Goal: Information Seeking & Learning: Learn about a topic

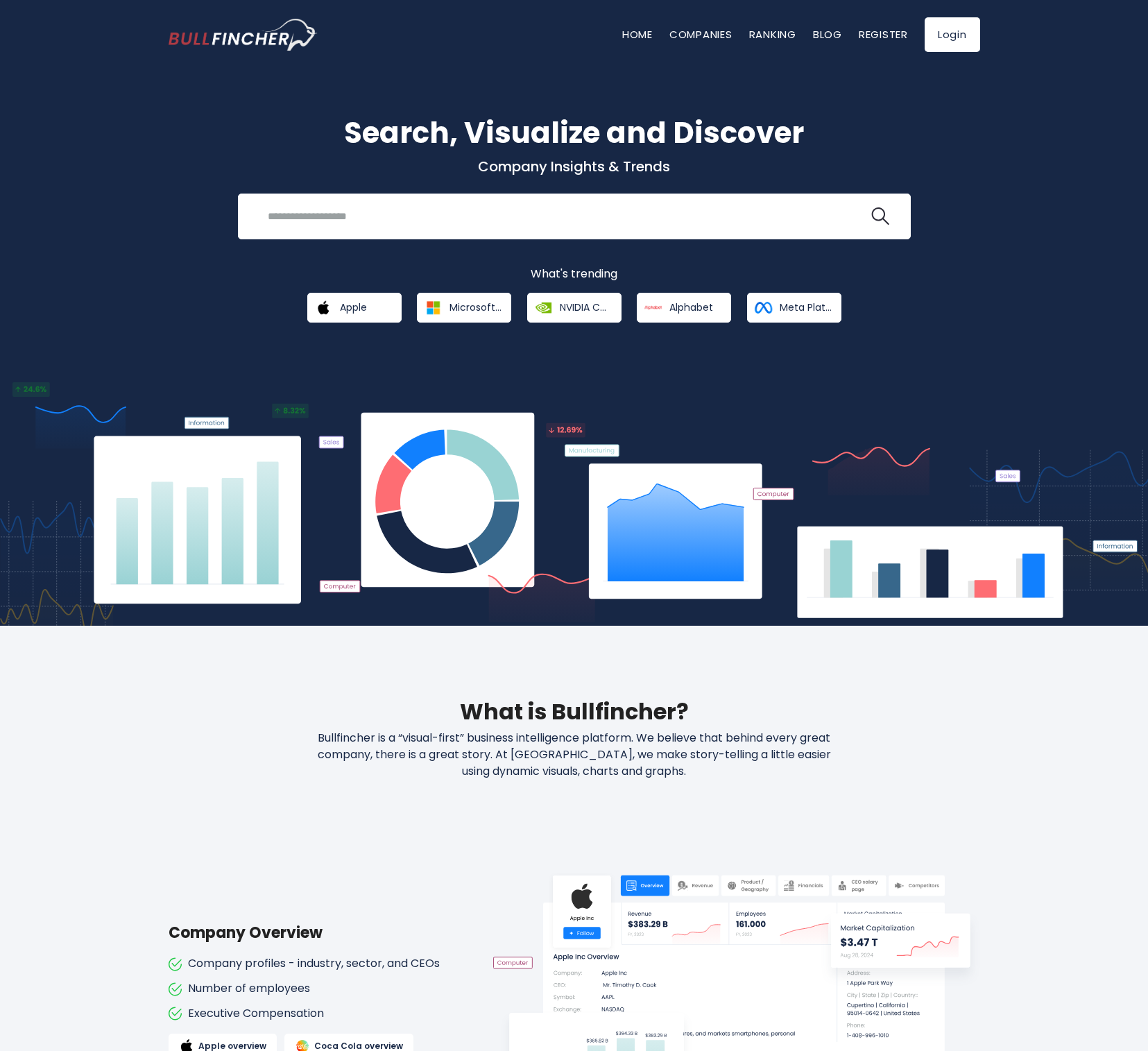
click at [1114, 175] on div "Search, Visualize and Discover Company Insights & Trends Recent searches Trendi…" at bounding box center [574, 337] width 1148 height 577
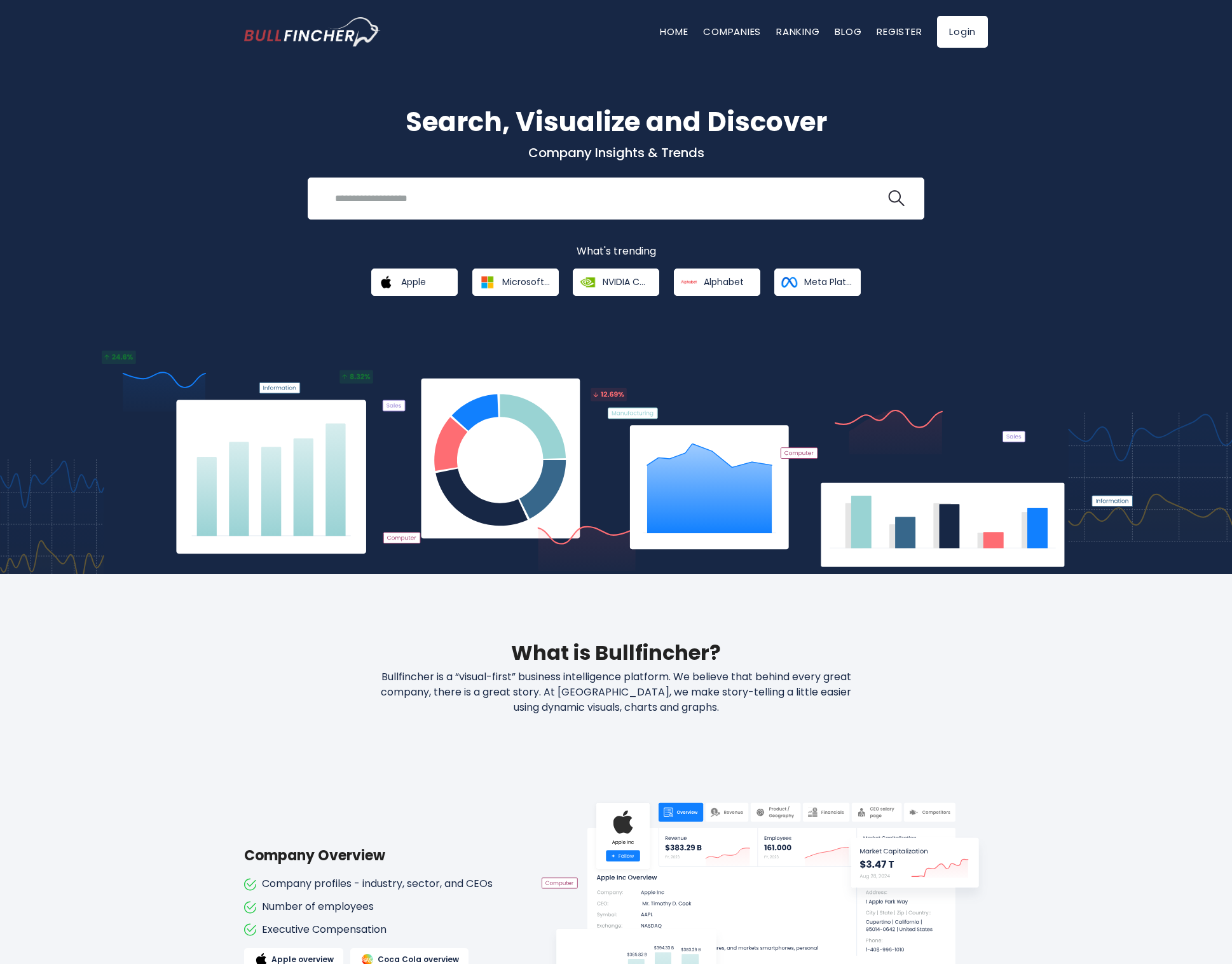
click at [181, 224] on div "Search, Visualize and Discover Company Insights & Trends Recent searches Trendi…" at bounding box center [616, 309] width 1232 height 529
click at [402, 286] on span "Apple" at bounding box center [413, 281] width 25 height 11
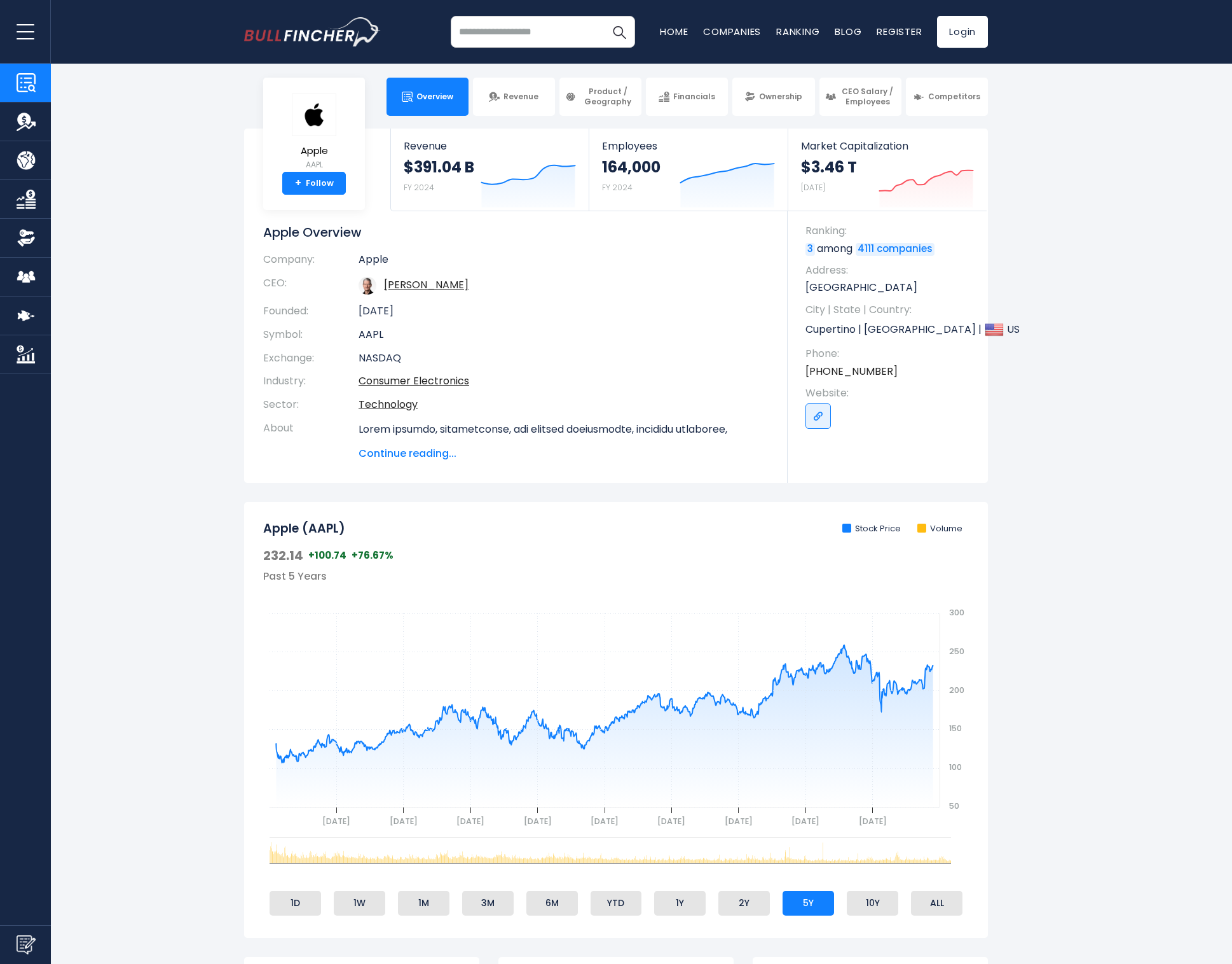
scroll to position [242, 0]
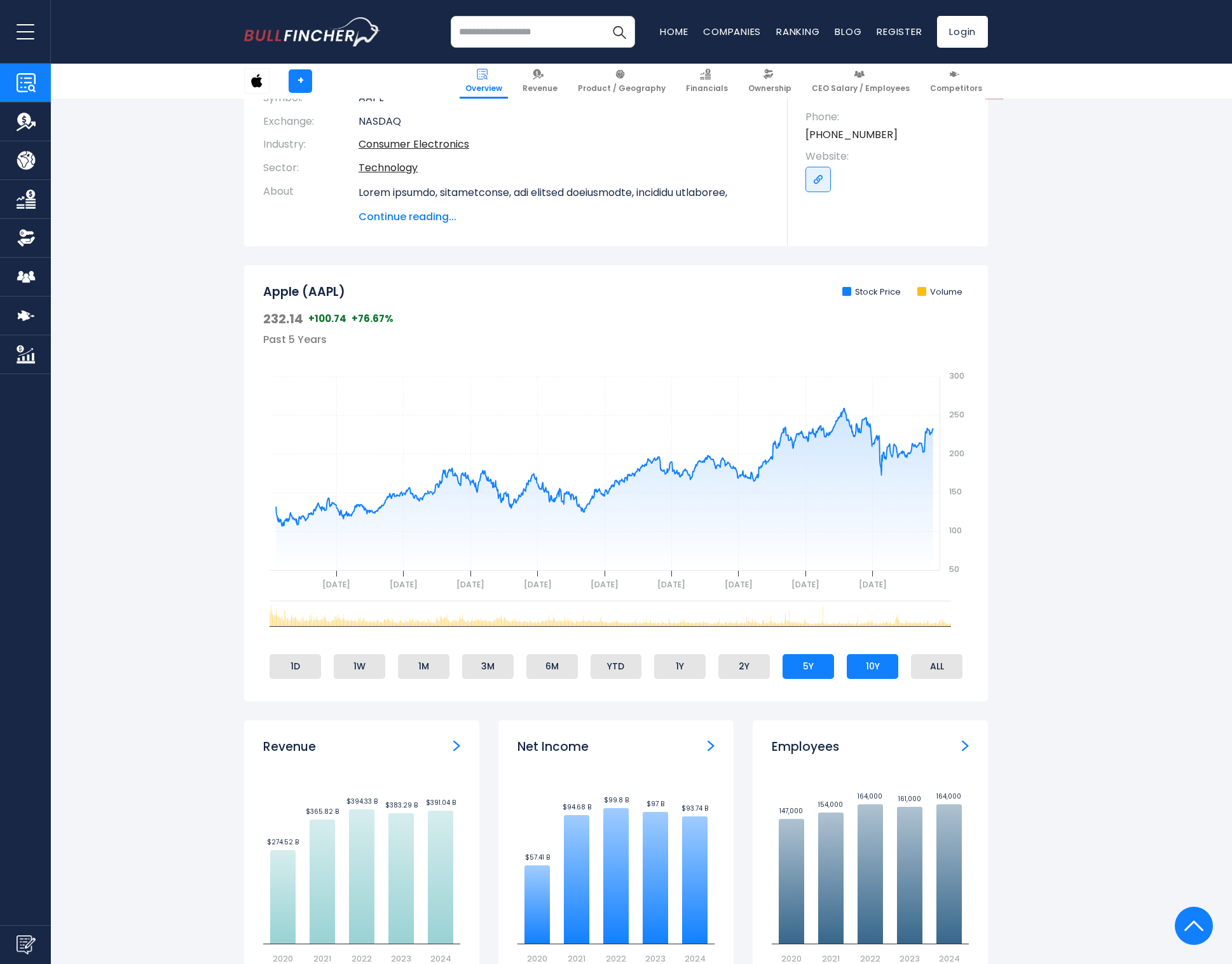
click at [874, 668] on li "10Y" at bounding box center [873, 666] width 52 height 24
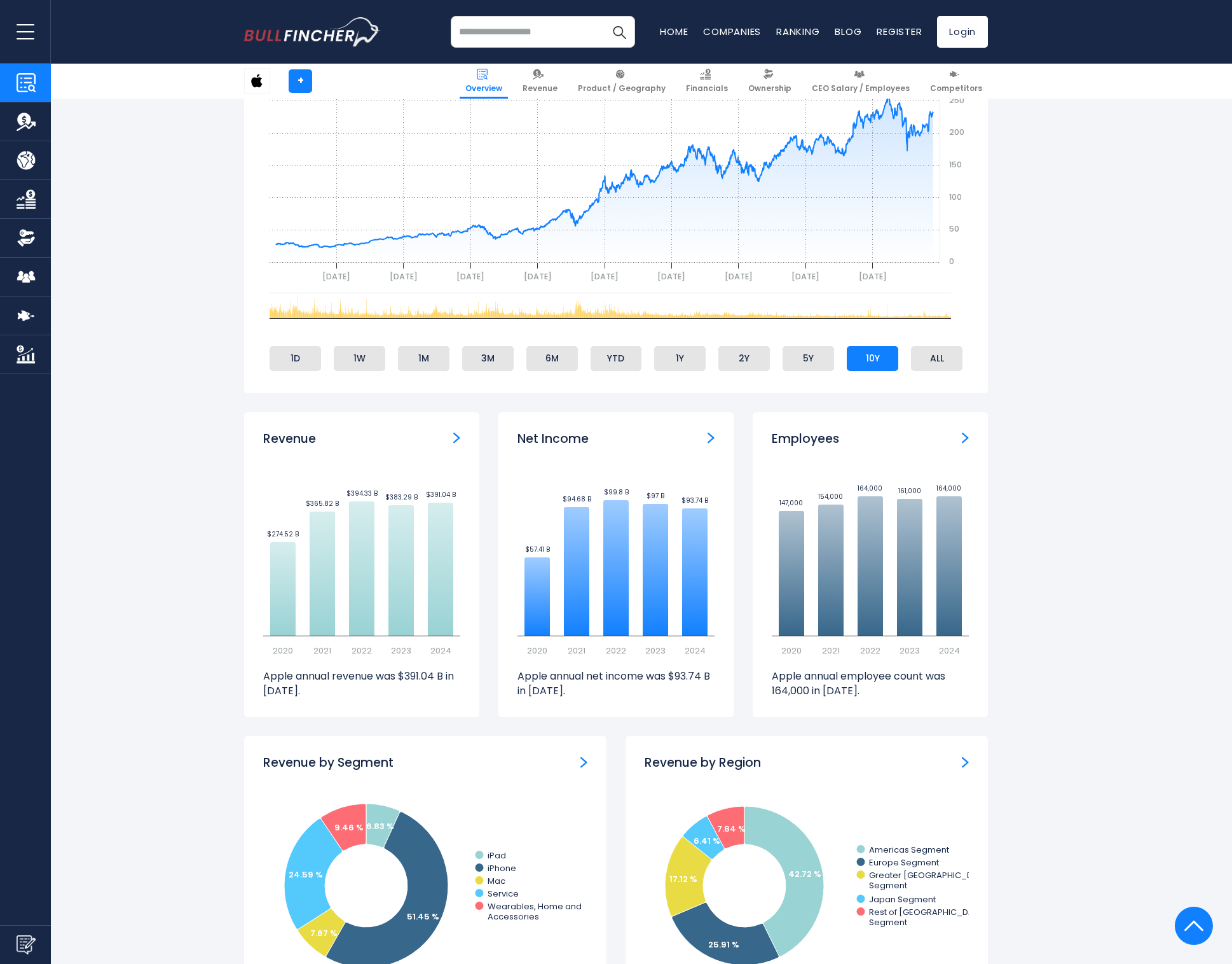
scroll to position [578, 0]
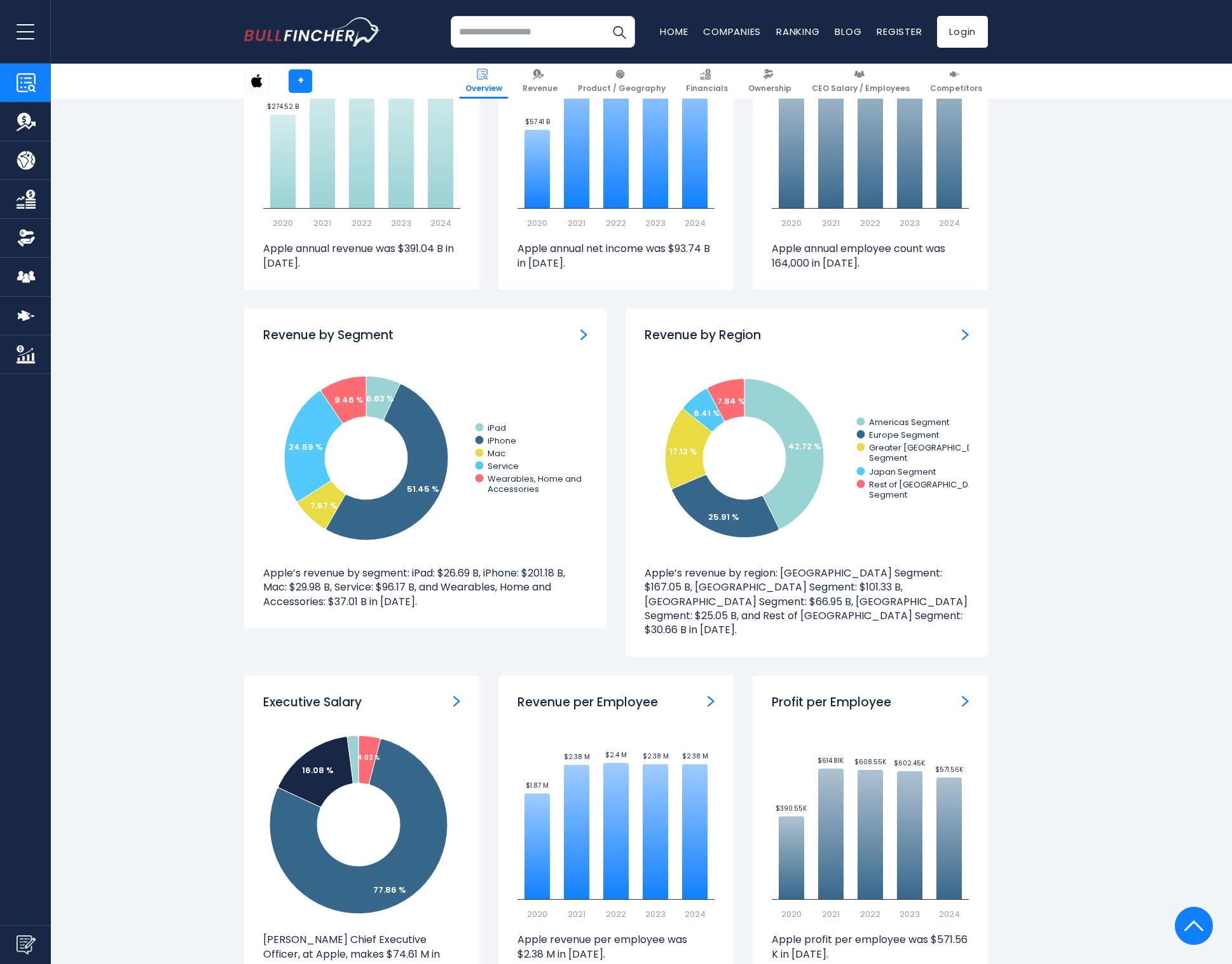
scroll to position [917, 0]
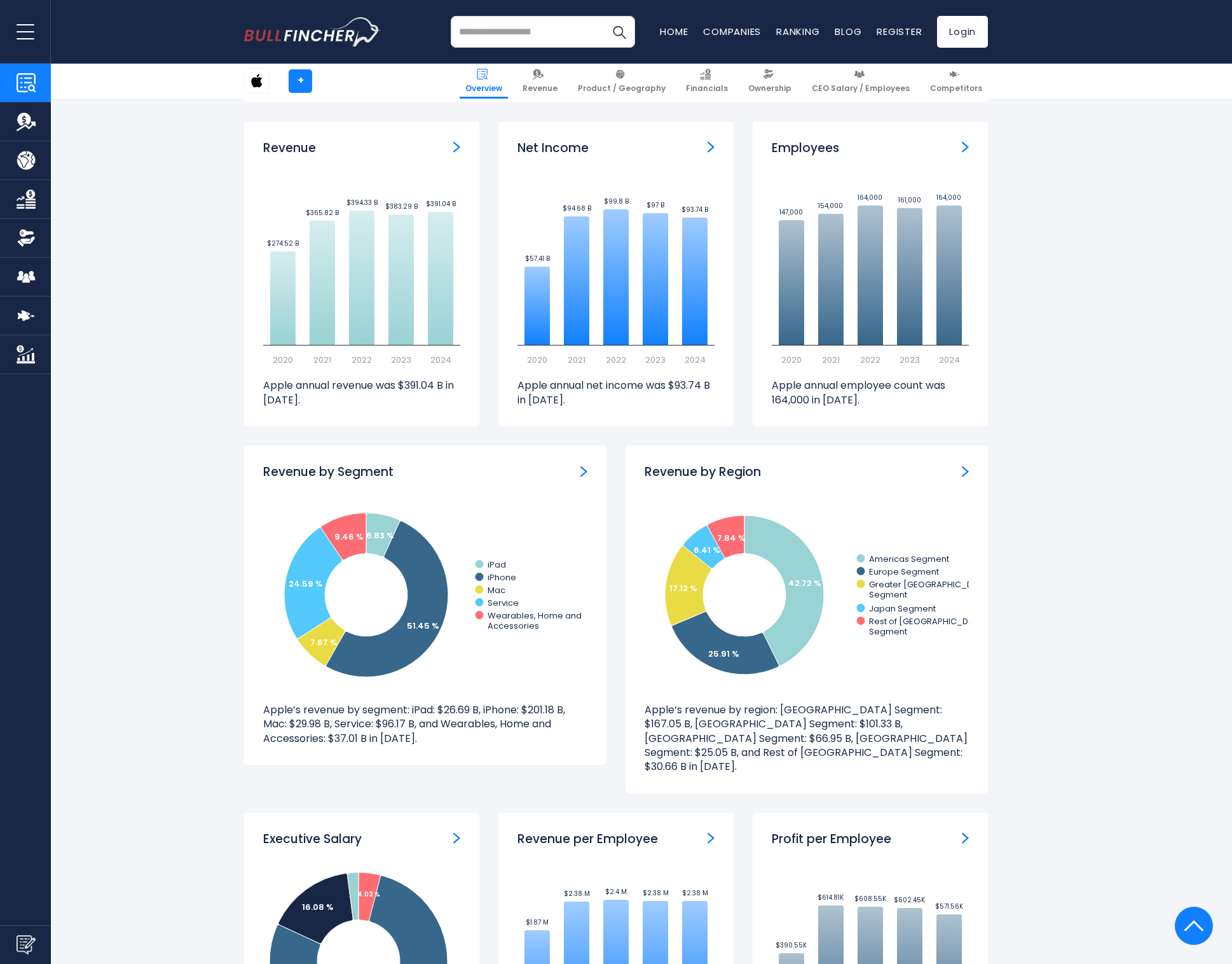
scroll to position [360, 0]
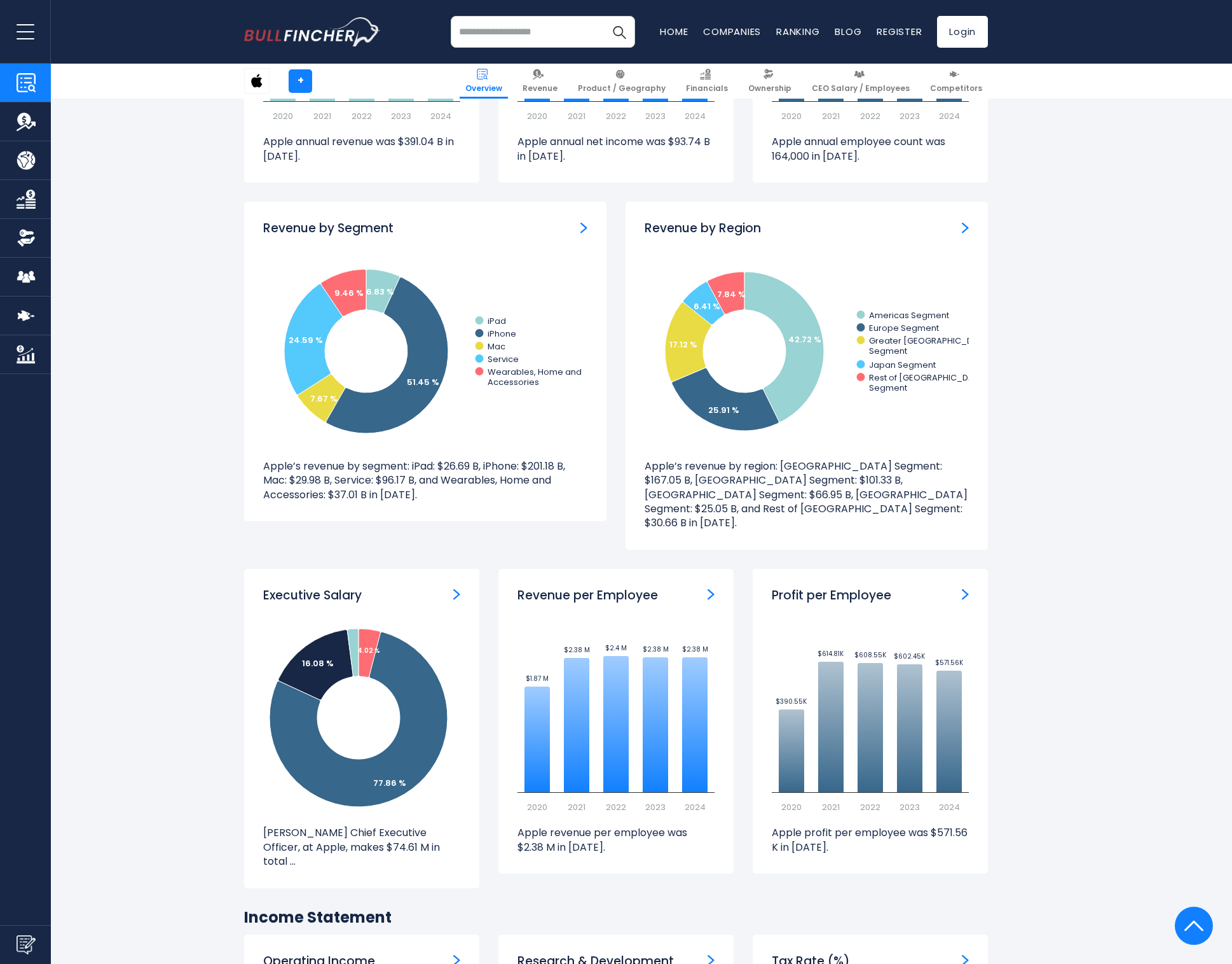
scroll to position [1116, 0]
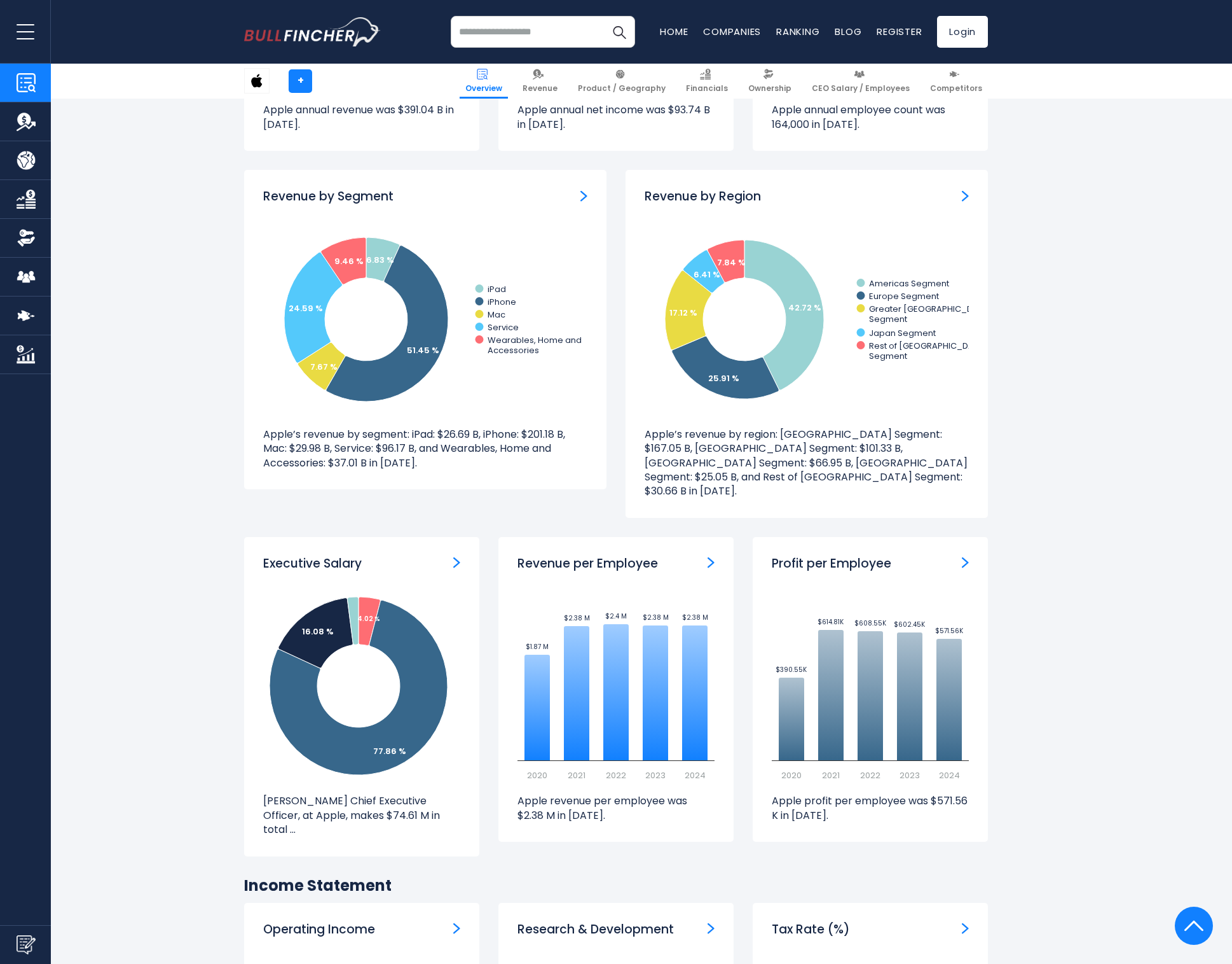
click at [735, 661] on div "Revenue per Employee Created with Highcharts 12.1.2 $1.87 M ​ $1.87 M $2.38 M ​…" at bounding box center [616, 706] width 255 height 338
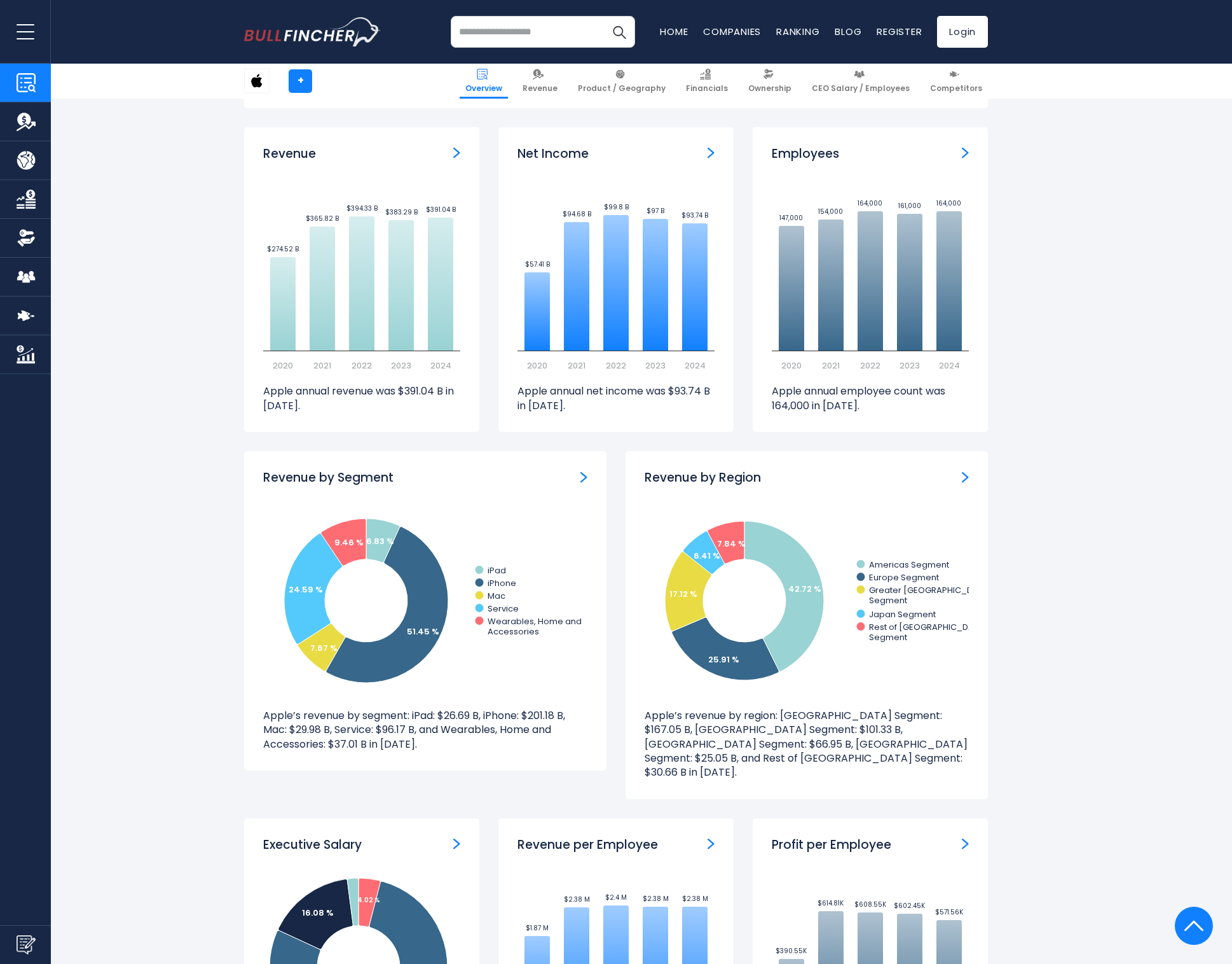
scroll to position [0, 0]
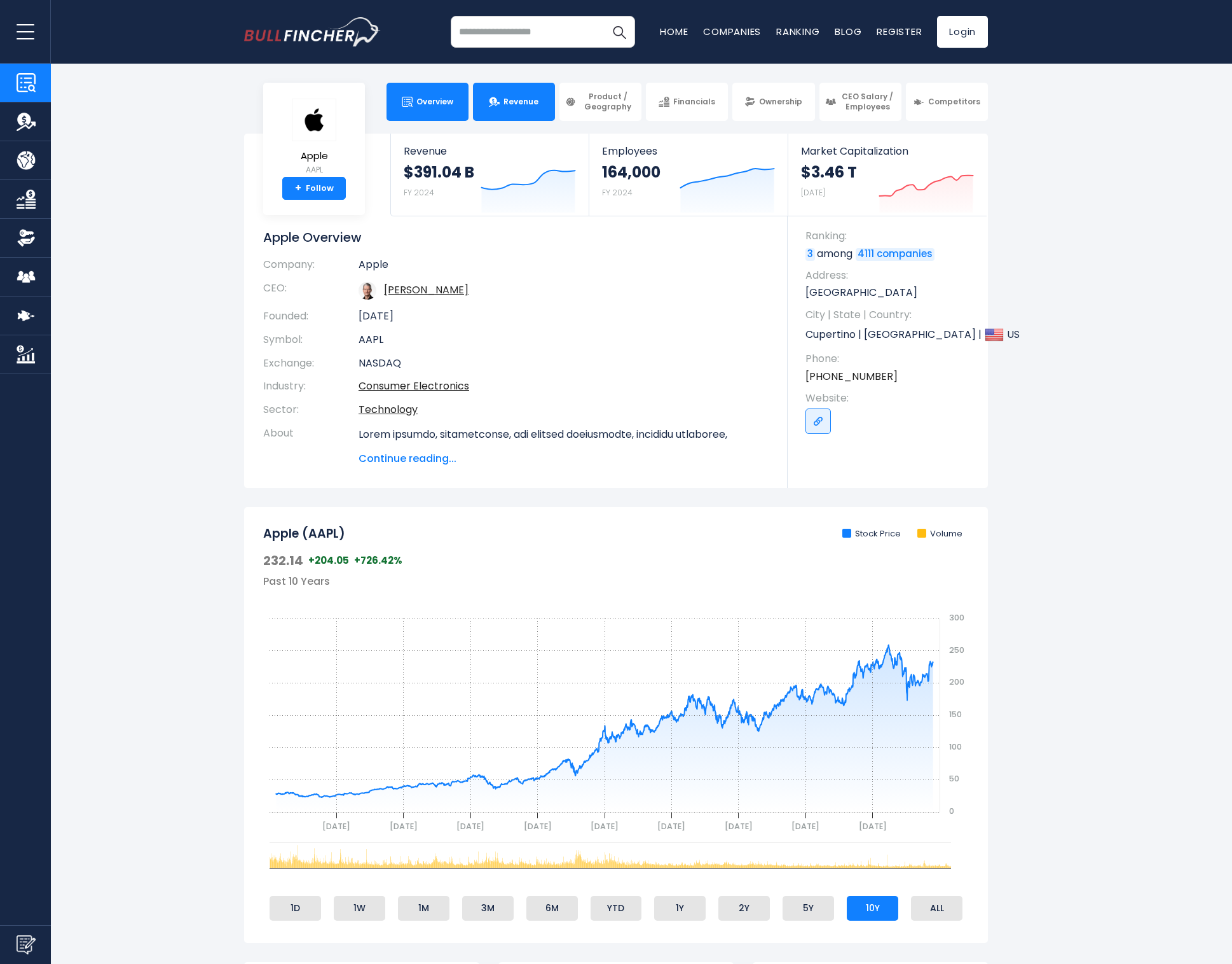
click at [525, 103] on span "Revenue" at bounding box center [521, 102] width 35 height 10
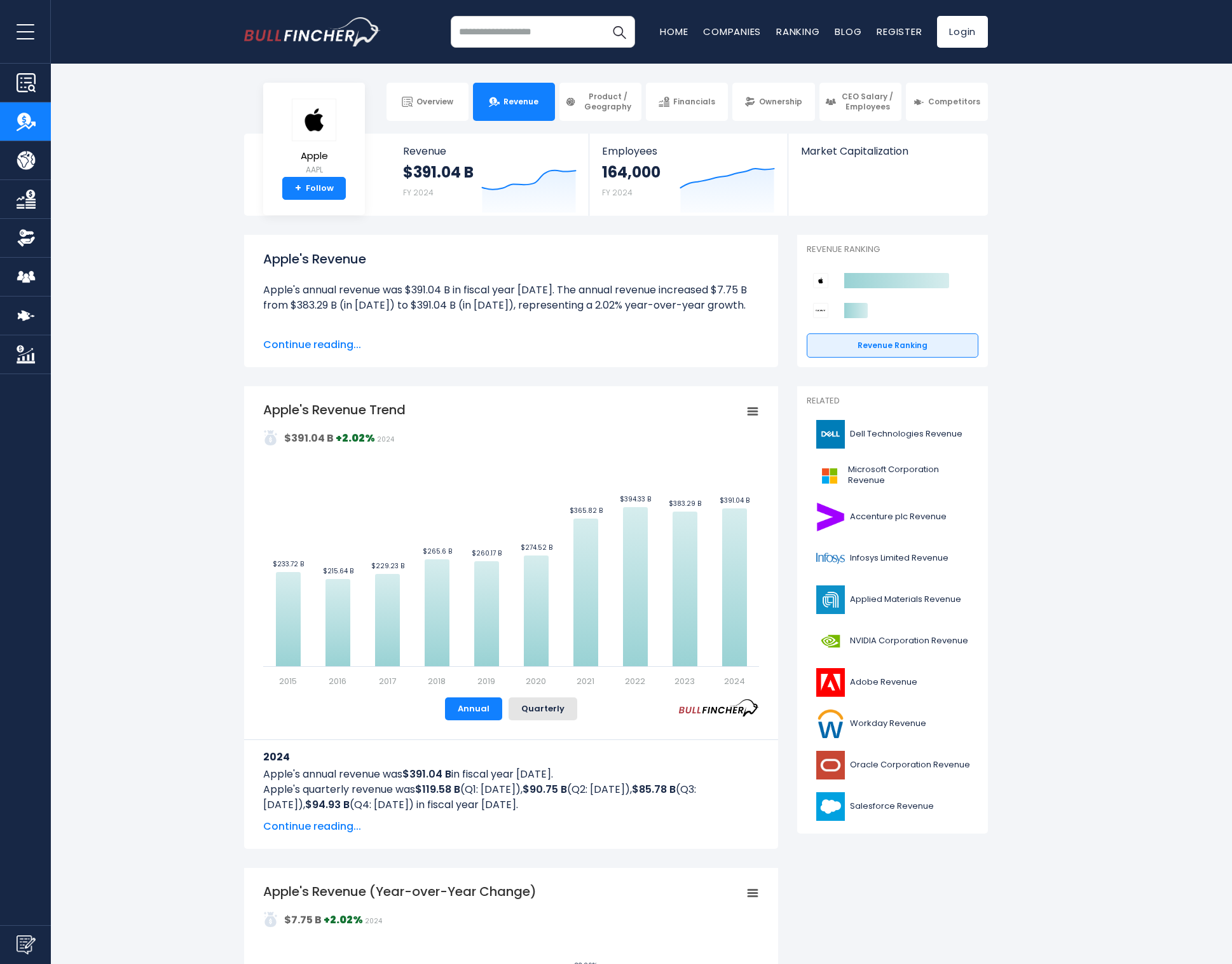
click at [289, 350] on span "Continue reading..." at bounding box center [511, 345] width 496 height 16
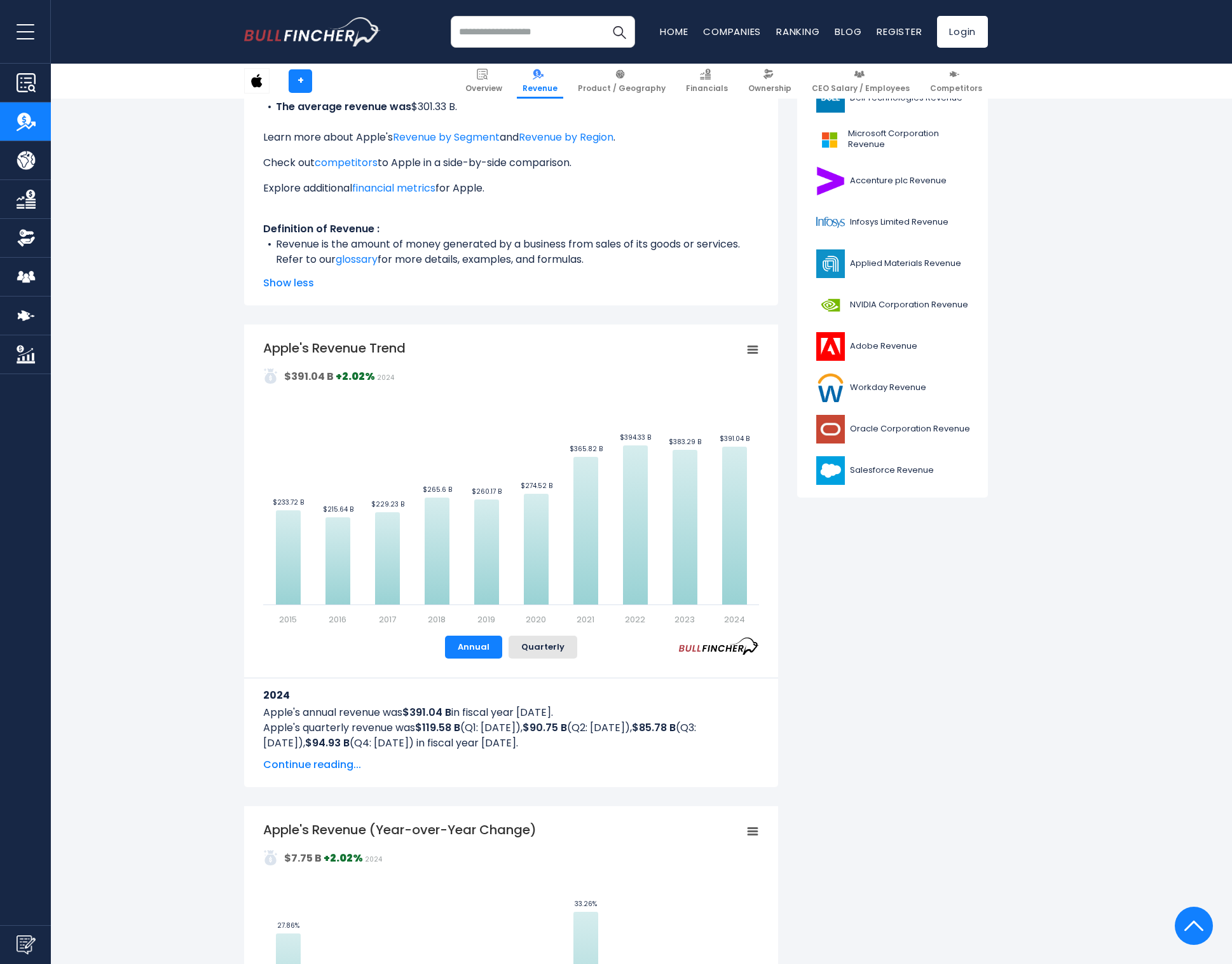
scroll to position [338, 0]
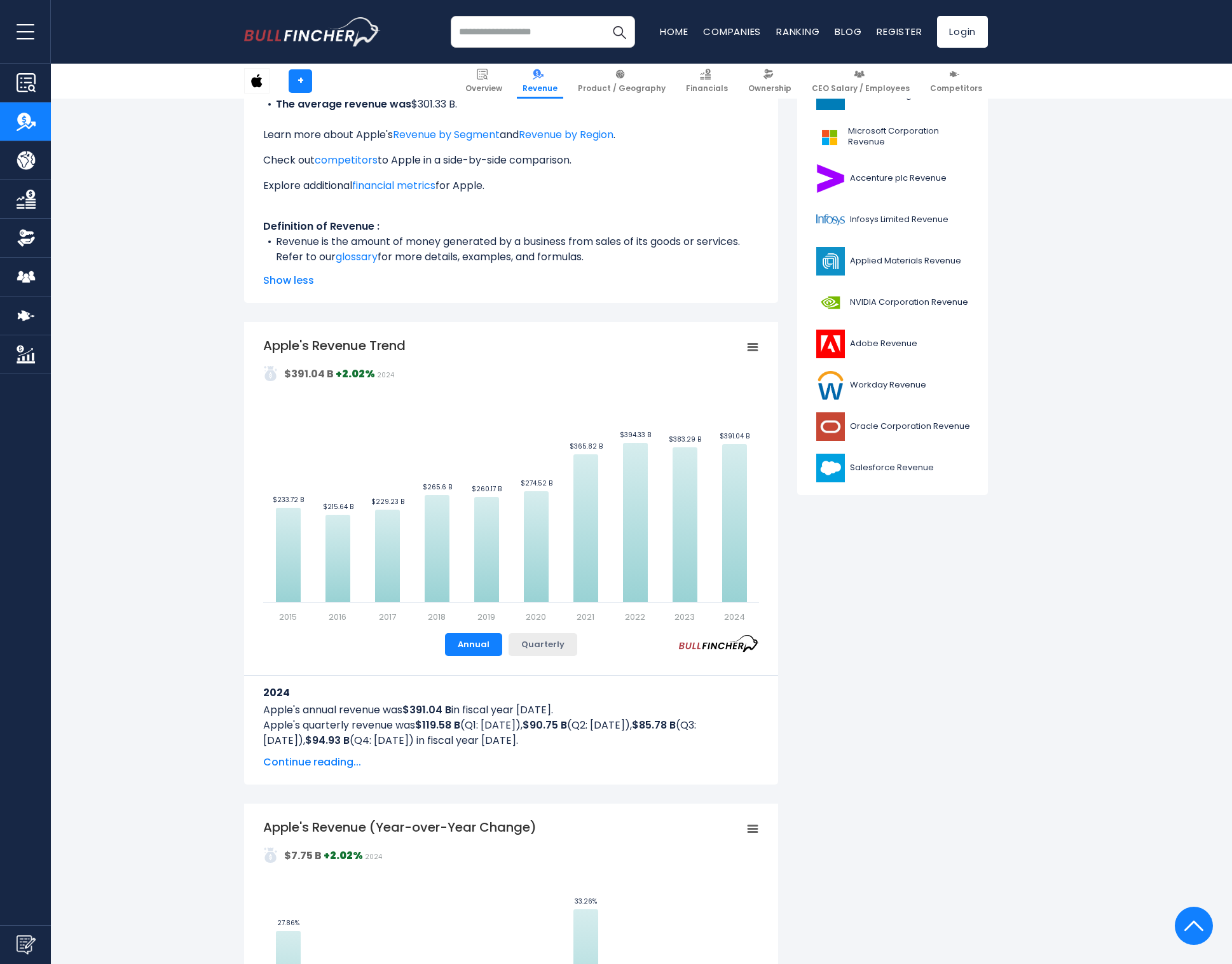
click at [548, 644] on button "Quarterly" at bounding box center [544, 644] width 69 height 23
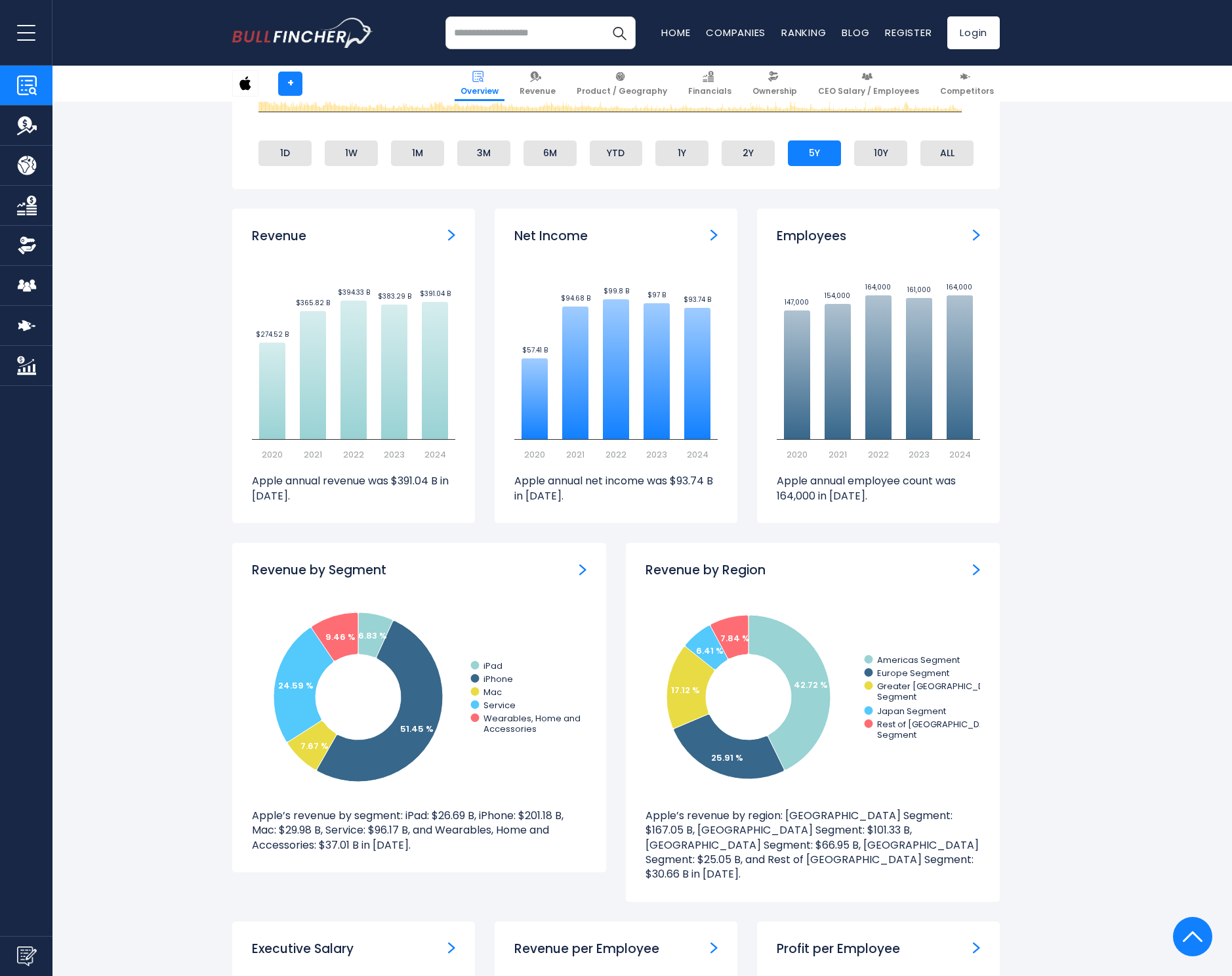
scroll to position [908, 0]
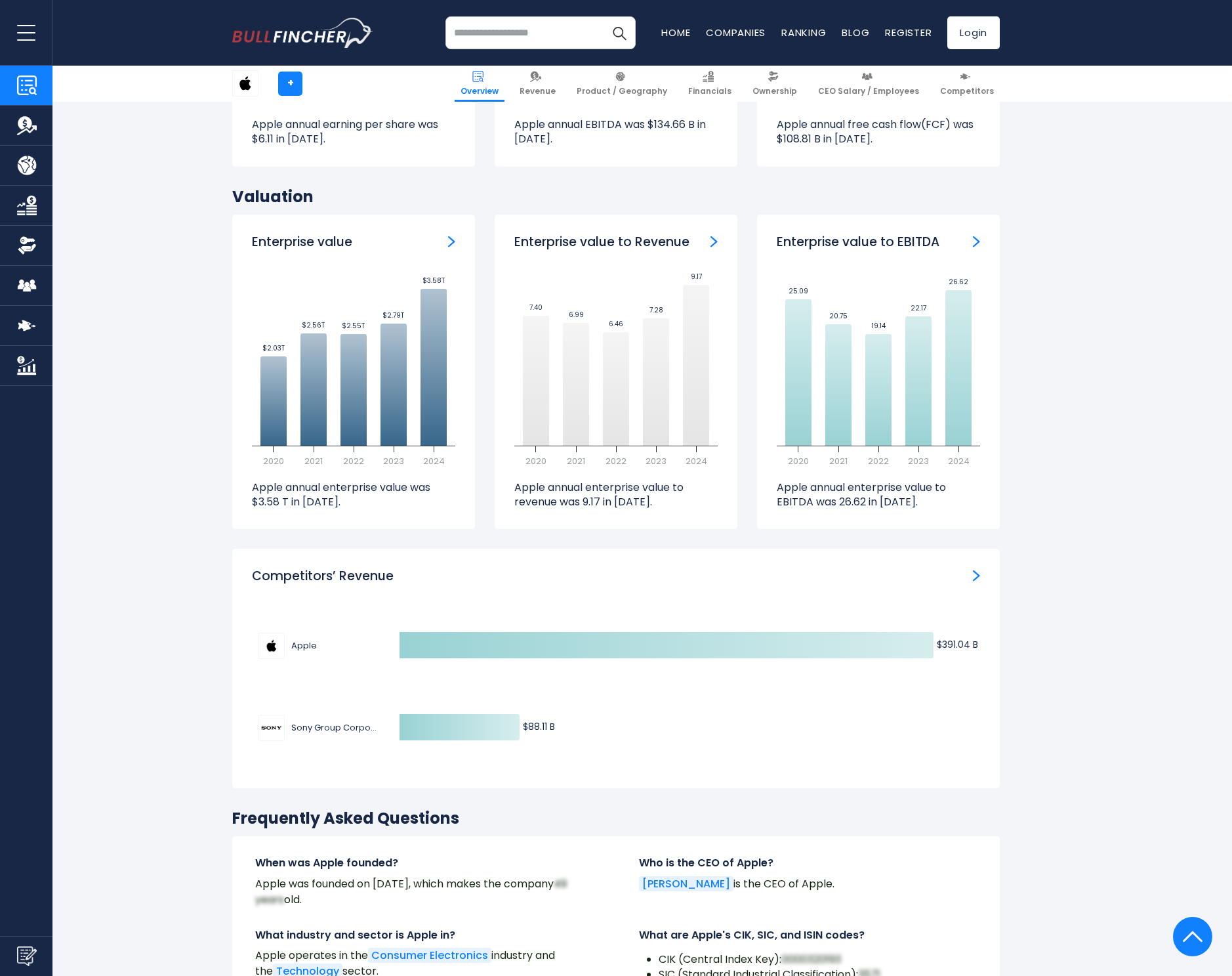
scroll to position [3956, 0]
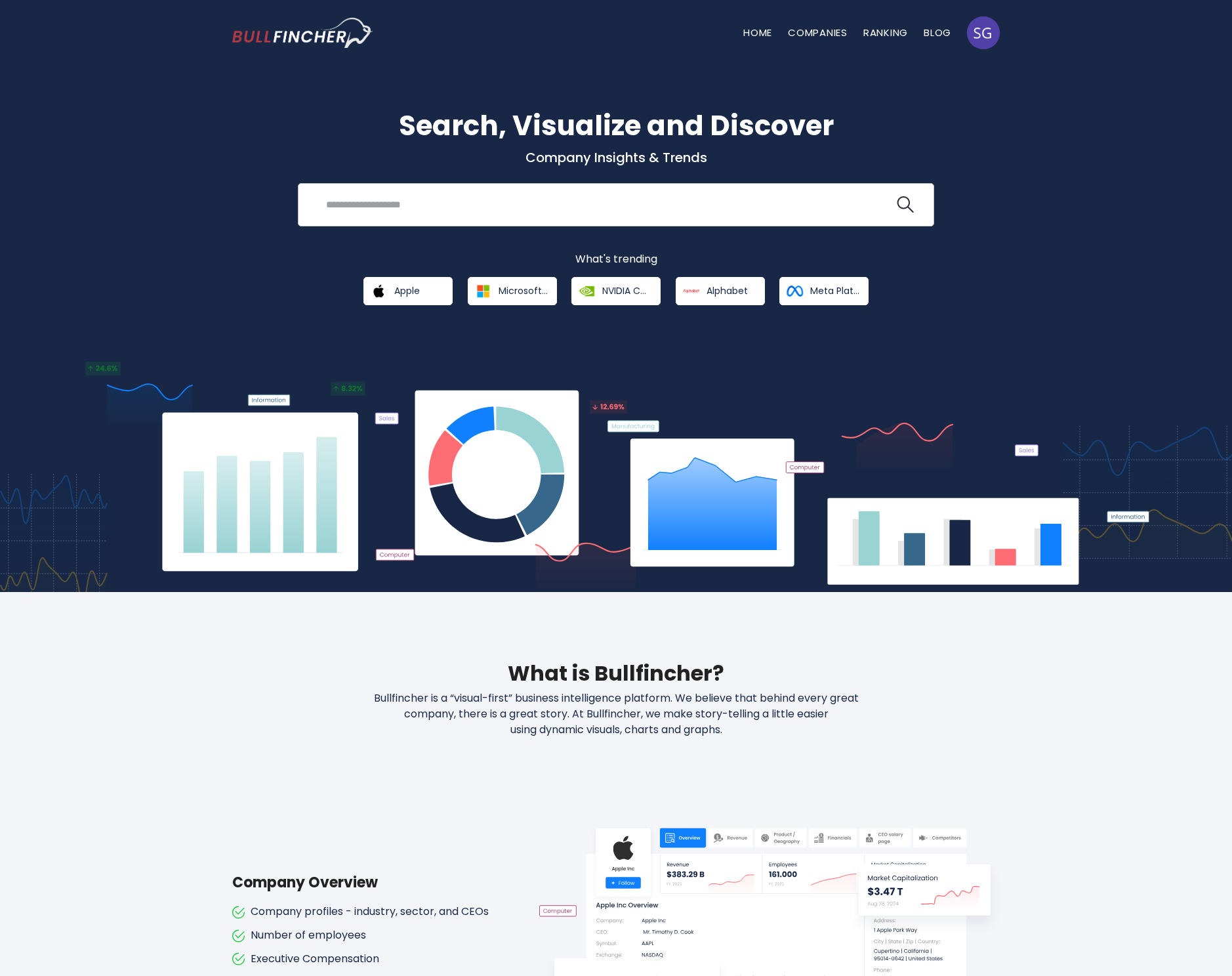
click at [441, 207] on input "search" at bounding box center [605, 204] width 576 height 24
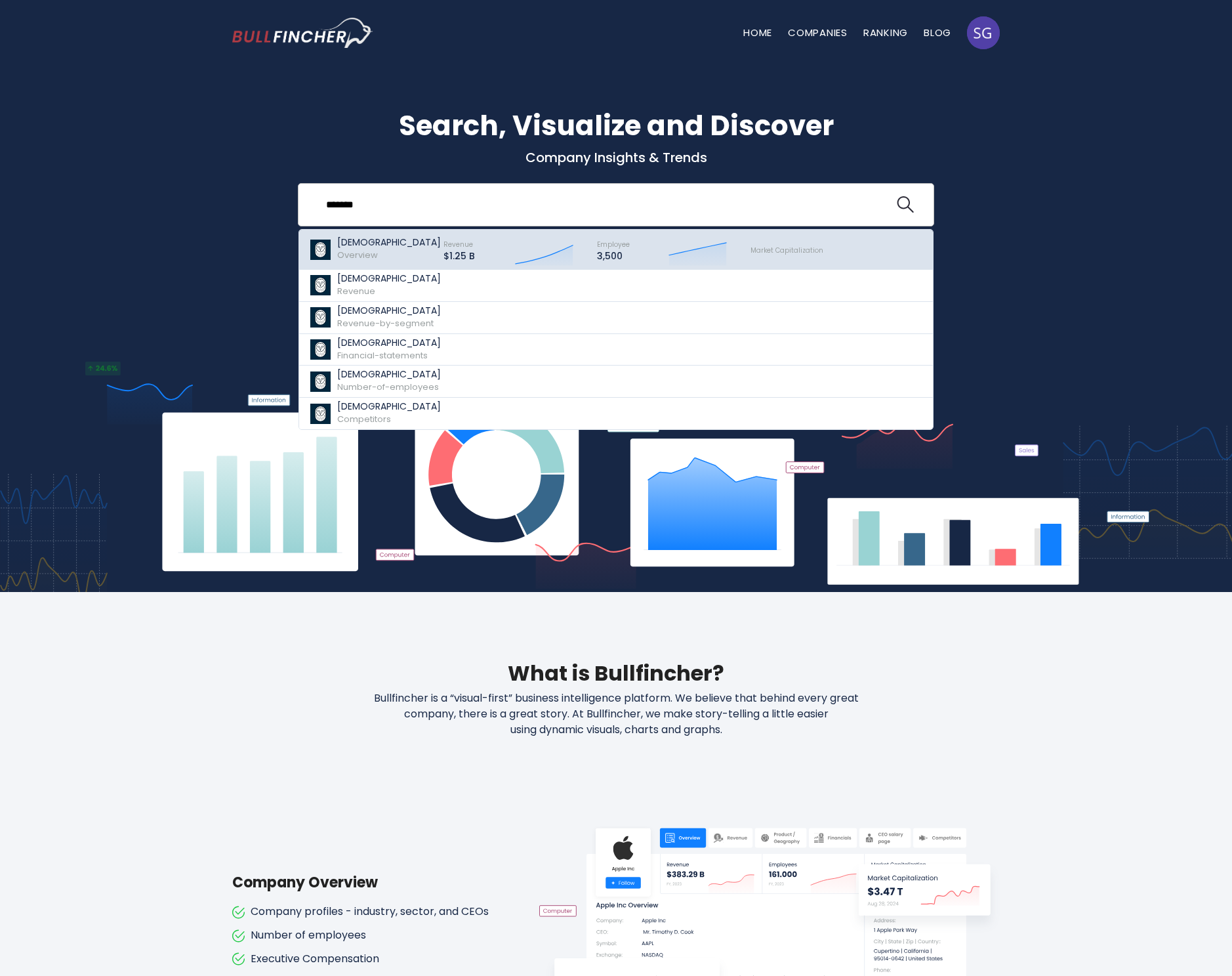
type input "*******"
click at [372, 256] on span "Overview" at bounding box center [358, 255] width 41 height 12
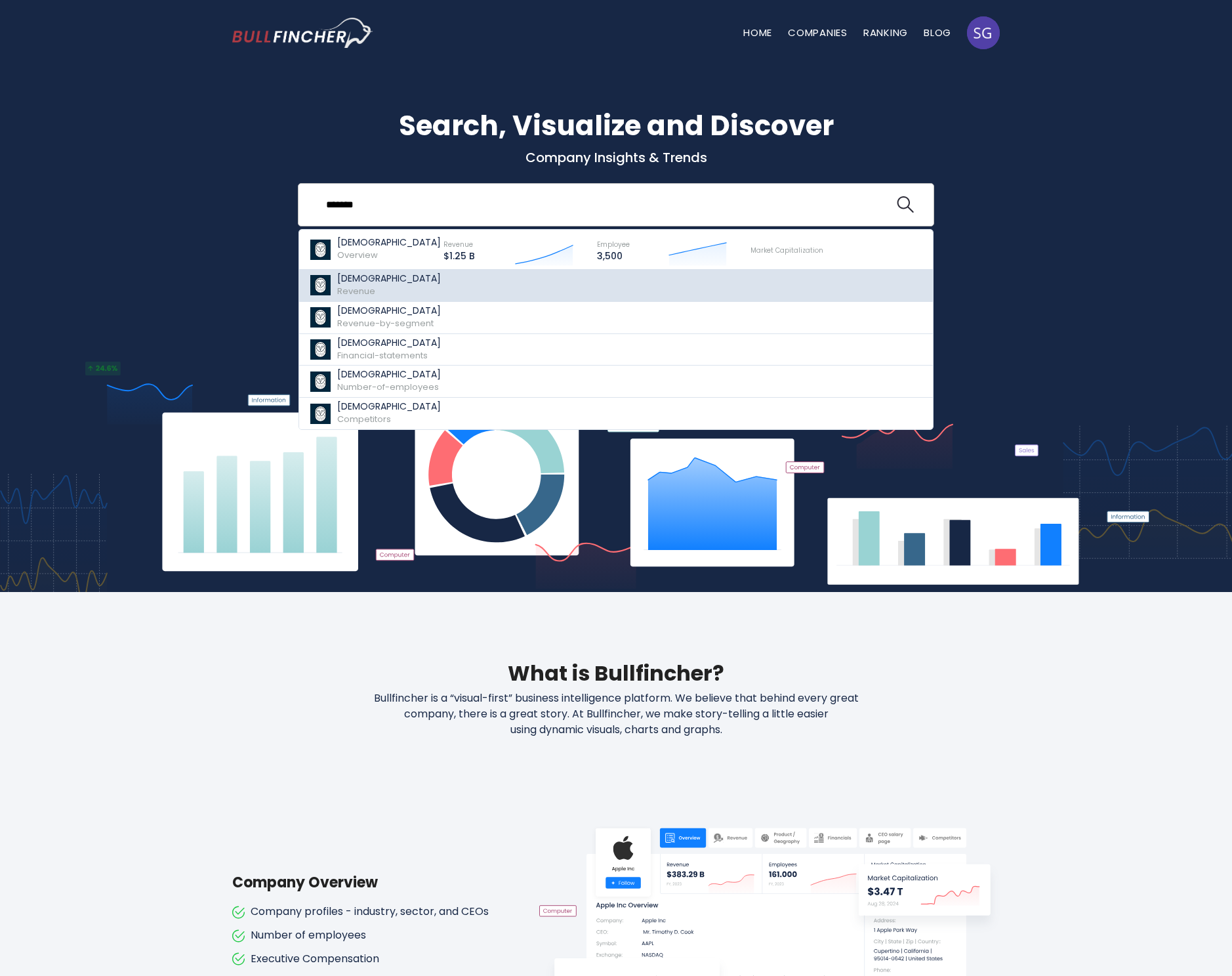
click at [383, 281] on link "Samsara Revenue" at bounding box center [616, 286] width 634 height 32
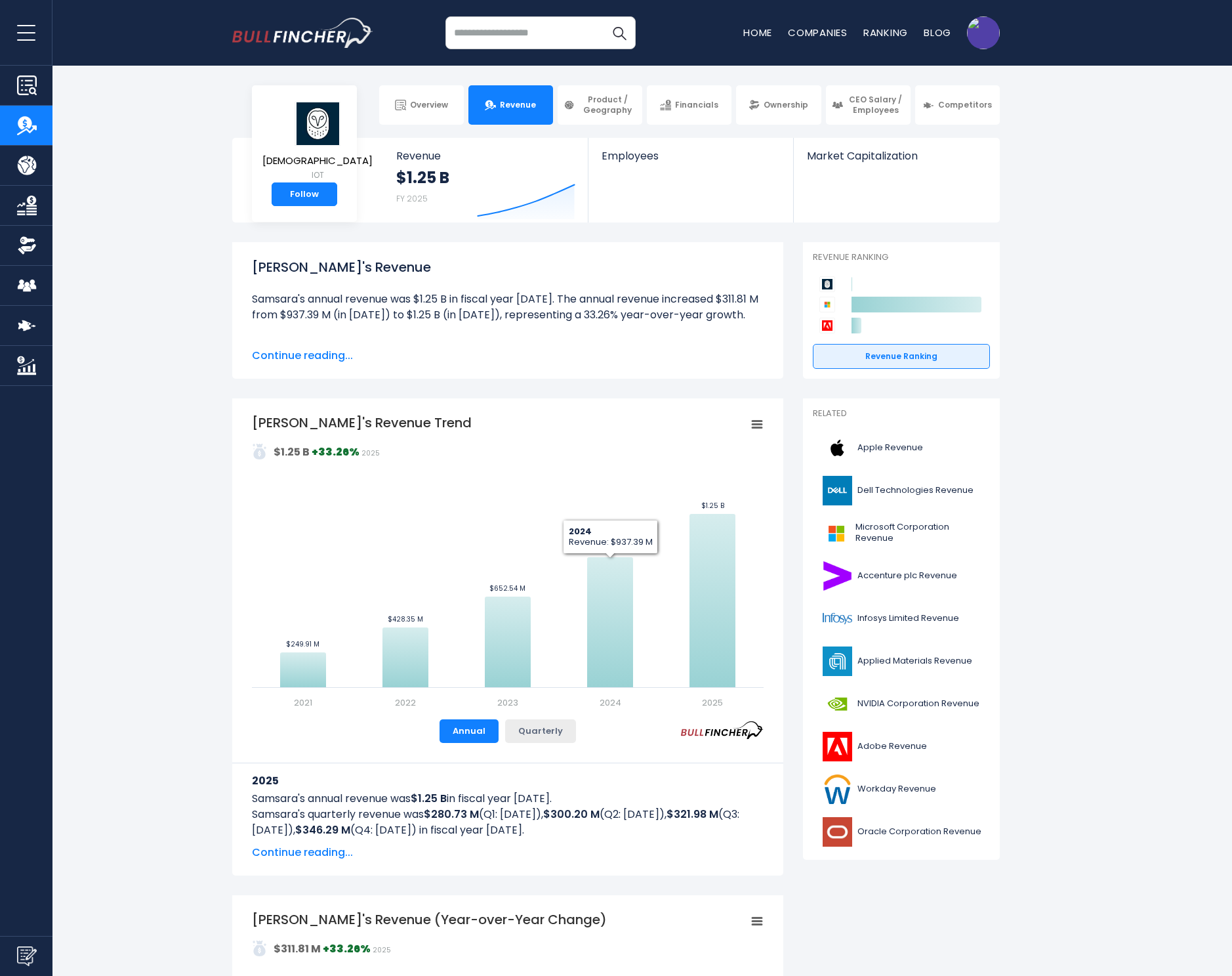
click at [540, 726] on button "Quarterly" at bounding box center [540, 731] width 71 height 24
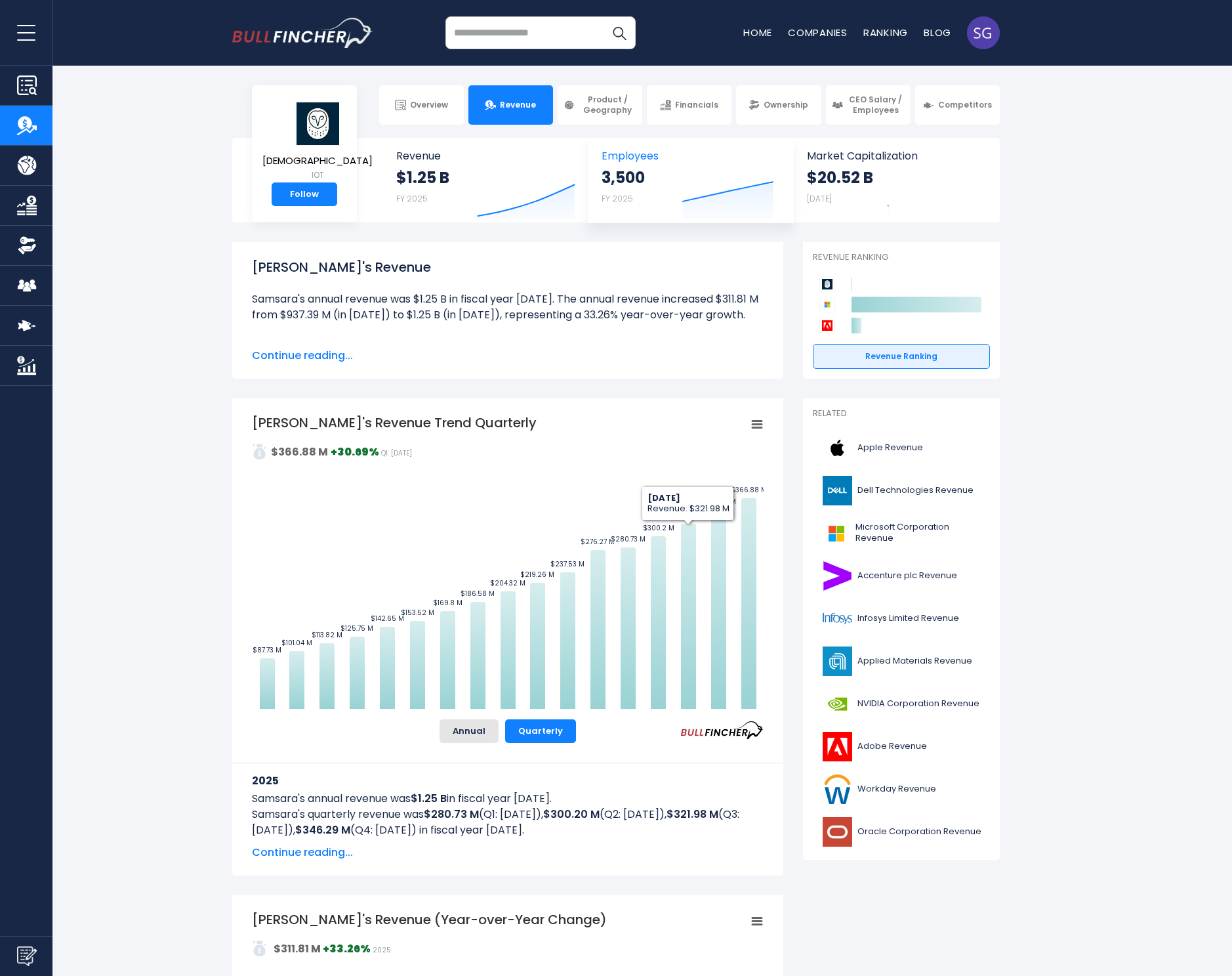
click at [682, 193] on icon "Created with Highcharts 12.1.2" at bounding box center [731, 191] width 99 height 55
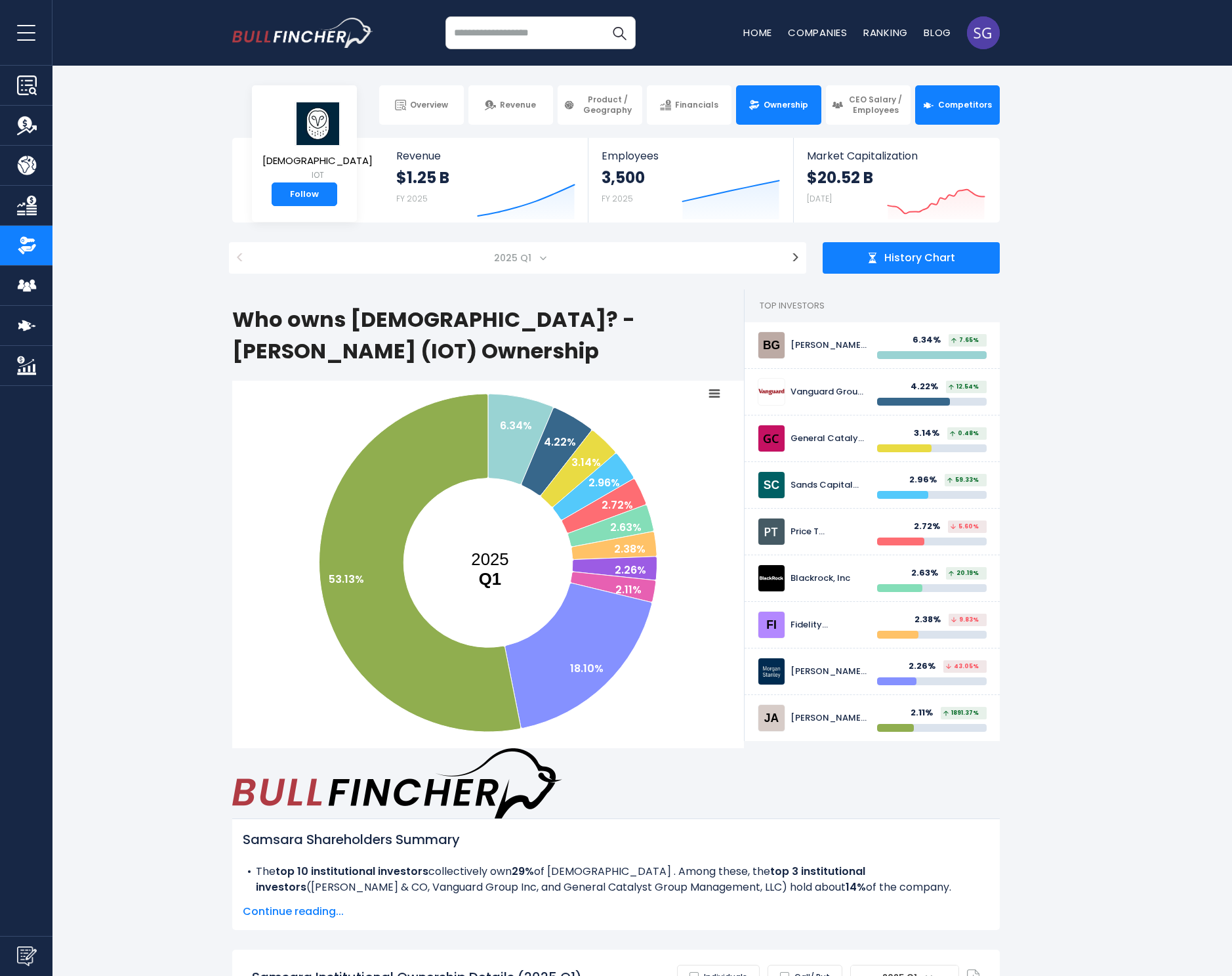
click at [965, 112] on link "Competitors" at bounding box center [957, 105] width 85 height 39
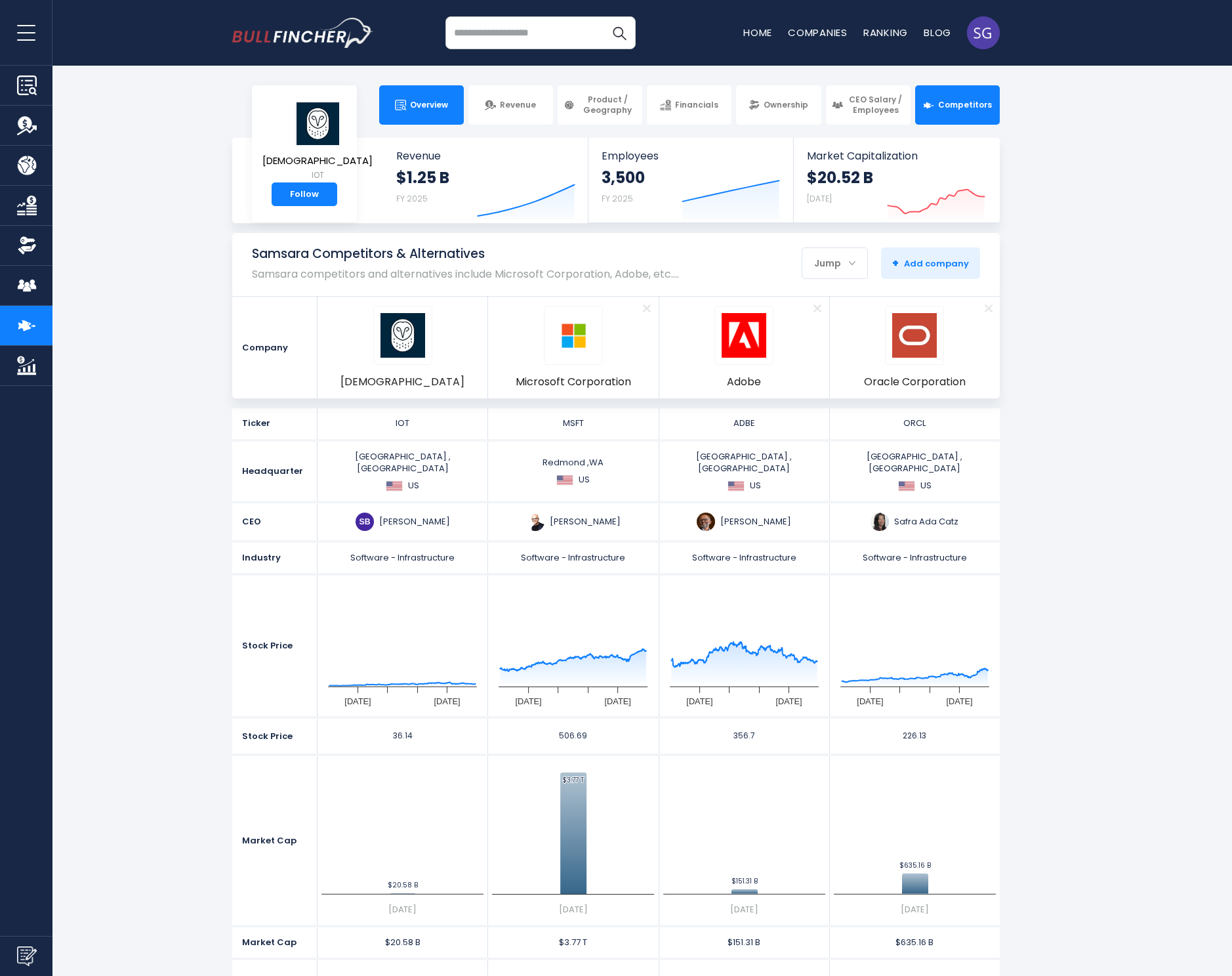
click at [419, 120] on link "Overview" at bounding box center [421, 105] width 85 height 39
click at [1088, 338] on section "Samsara Competitors & Alternatives Samsara competitors and alternatives include…" at bounding box center [616, 316] width 1232 height 166
click at [429, 109] on span "Overview" at bounding box center [429, 105] width 38 height 11
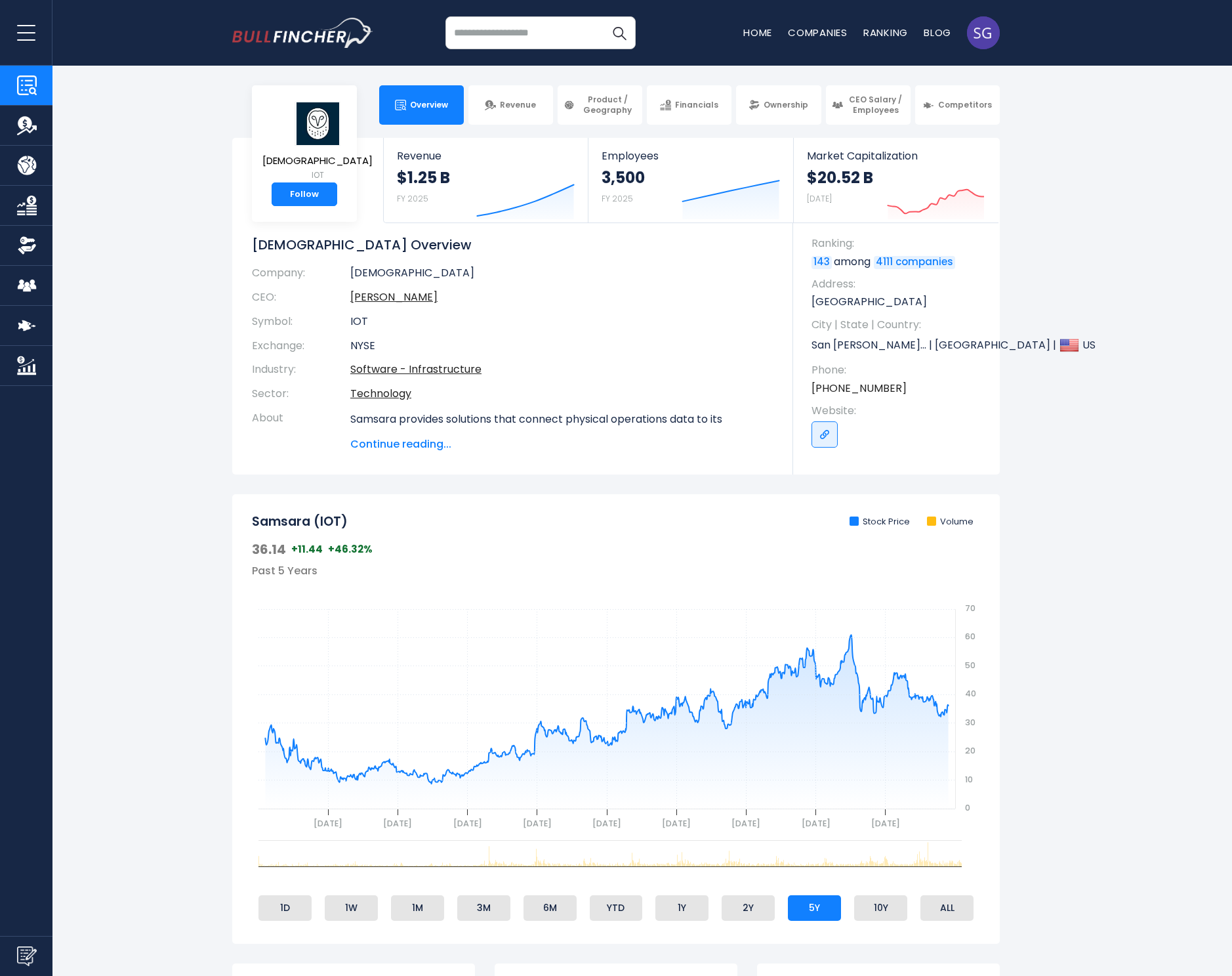
click at [1062, 189] on section "Samsara IOT Follow Revenue $1.25 B FY 2025 Created with Highcharts 12.1.2 Emplo…" at bounding box center [616, 306] width 1232 height 337
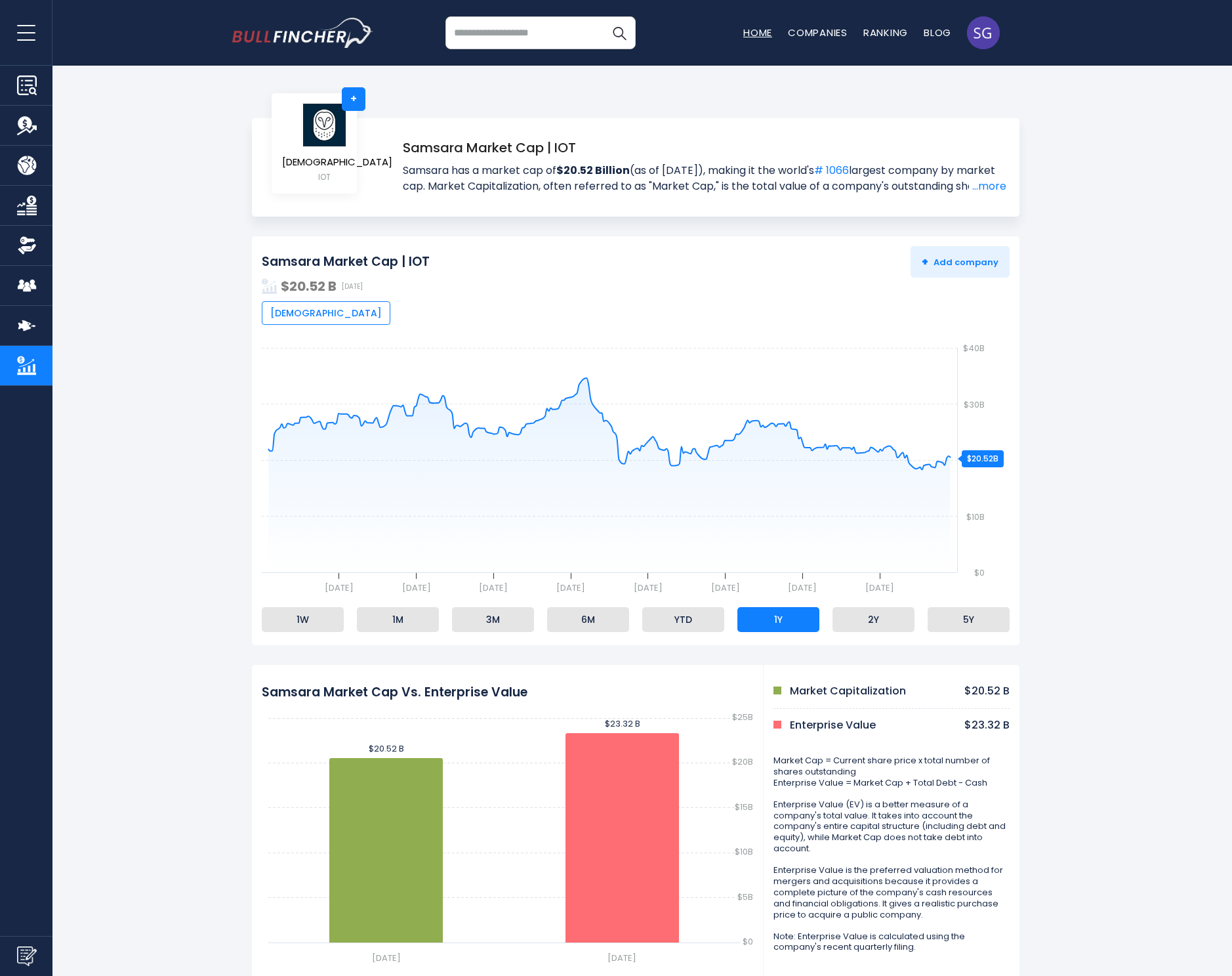
click at [757, 31] on link "Home" at bounding box center [758, 32] width 28 height 13
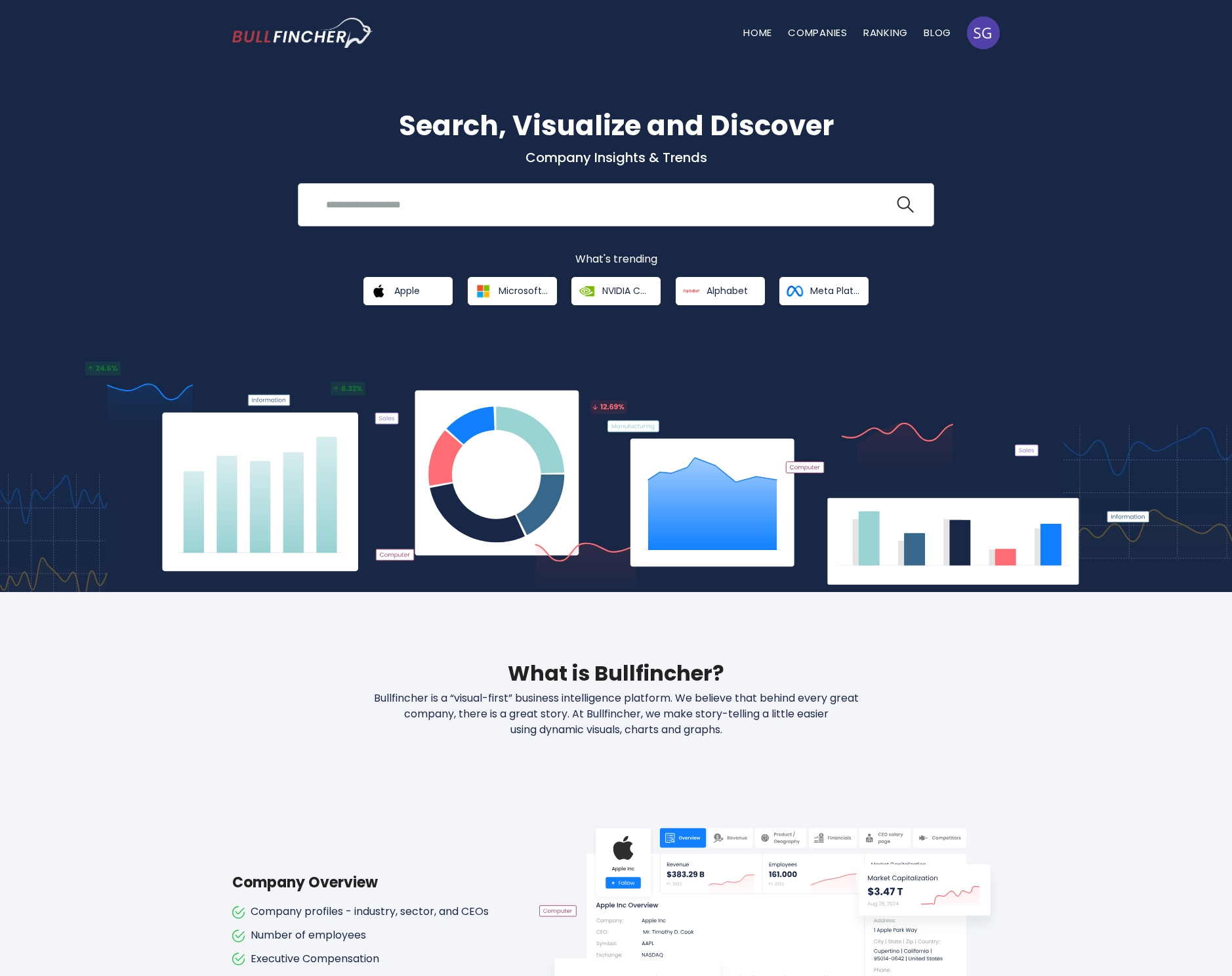
click at [394, 195] on input "search" at bounding box center [605, 204] width 576 height 24
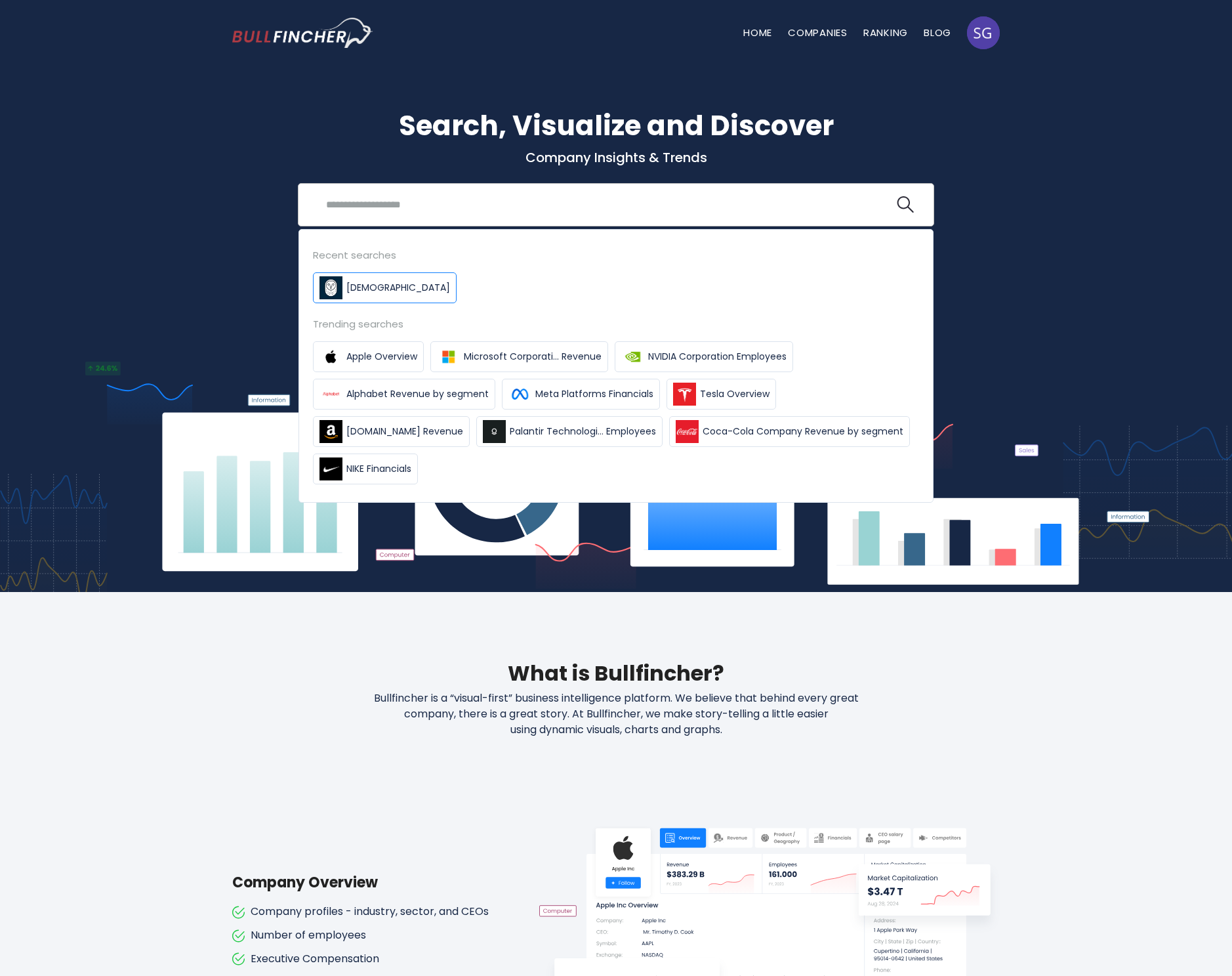
click at [370, 294] on span "[DEMOGRAPHIC_DATA]" at bounding box center [398, 287] width 103 height 13
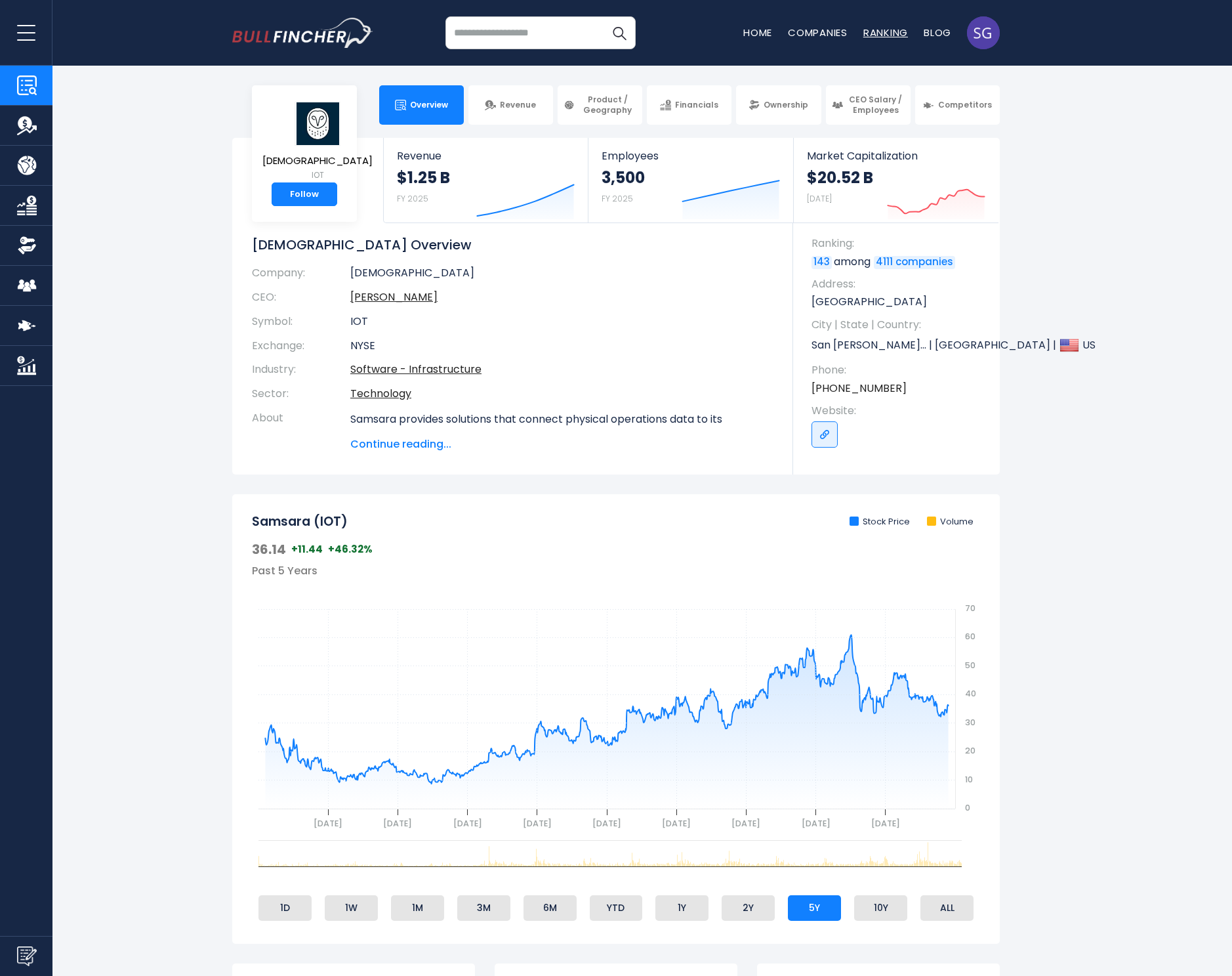
click at [878, 33] on link "Ranking" at bounding box center [886, 32] width 45 height 13
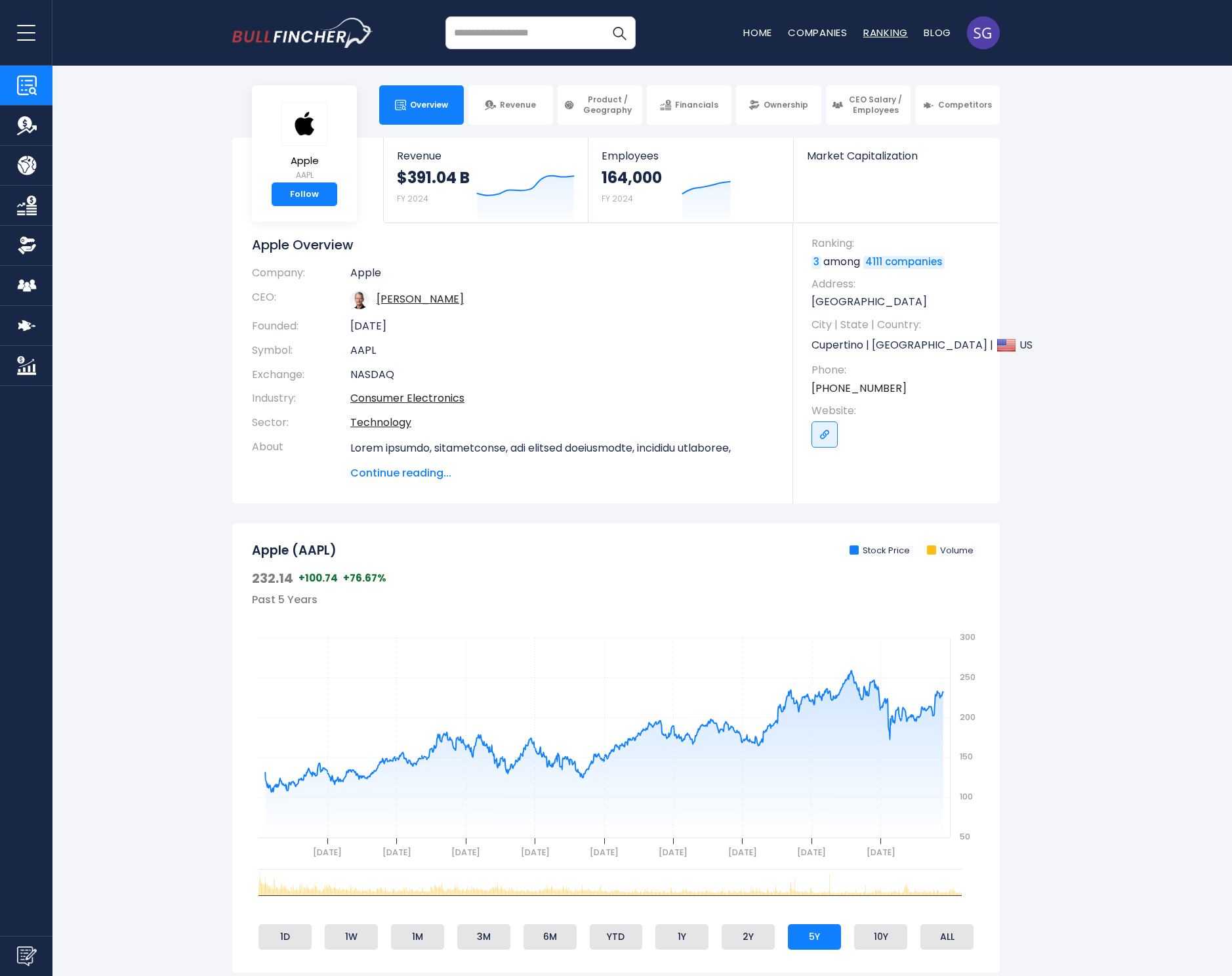
scroll to position [3956, 0]
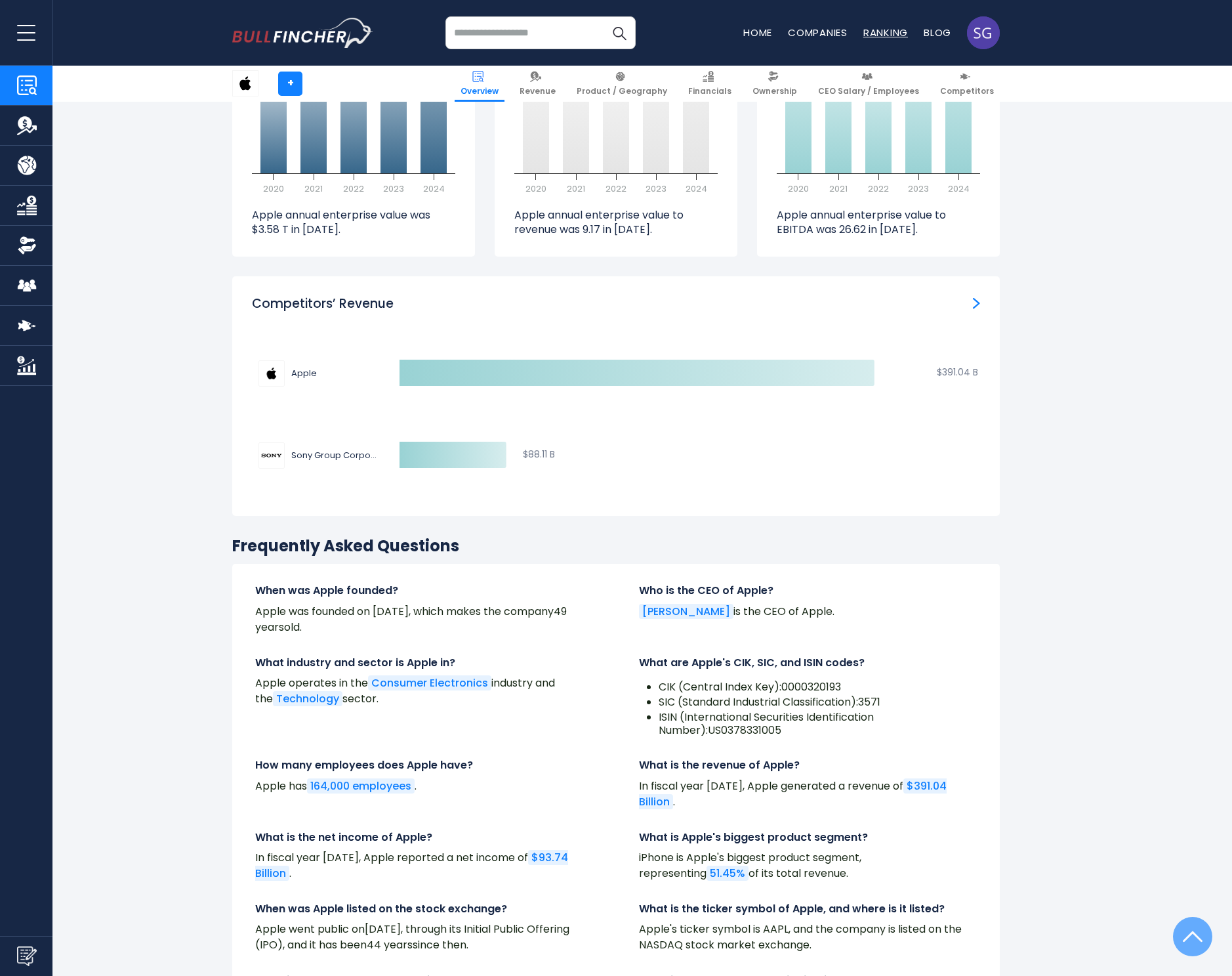
click at [876, 30] on link "Ranking" at bounding box center [886, 32] width 45 height 13
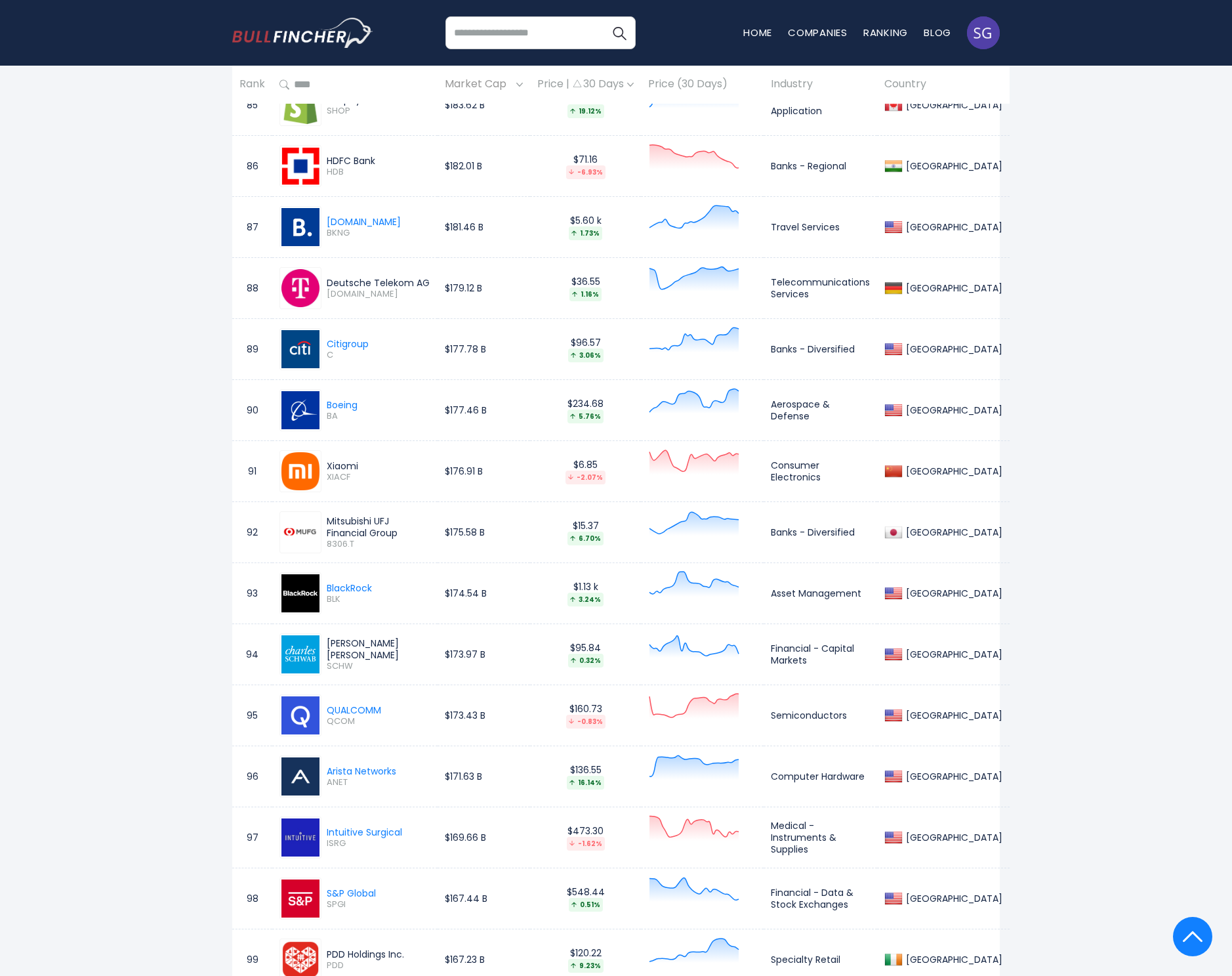
scroll to position [6235, 0]
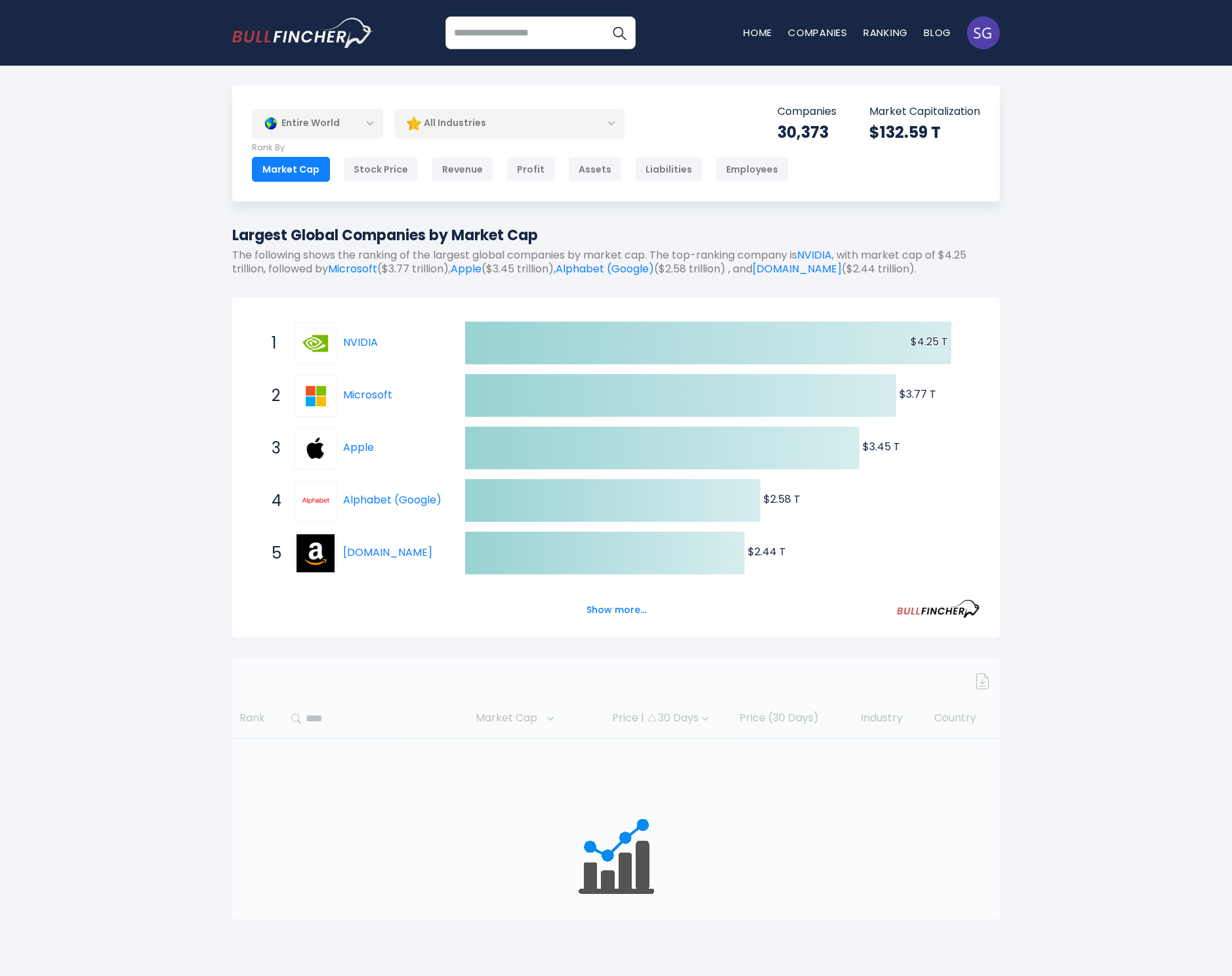
click at [421, 124] on div "All Industries" at bounding box center [510, 124] width 230 height 30
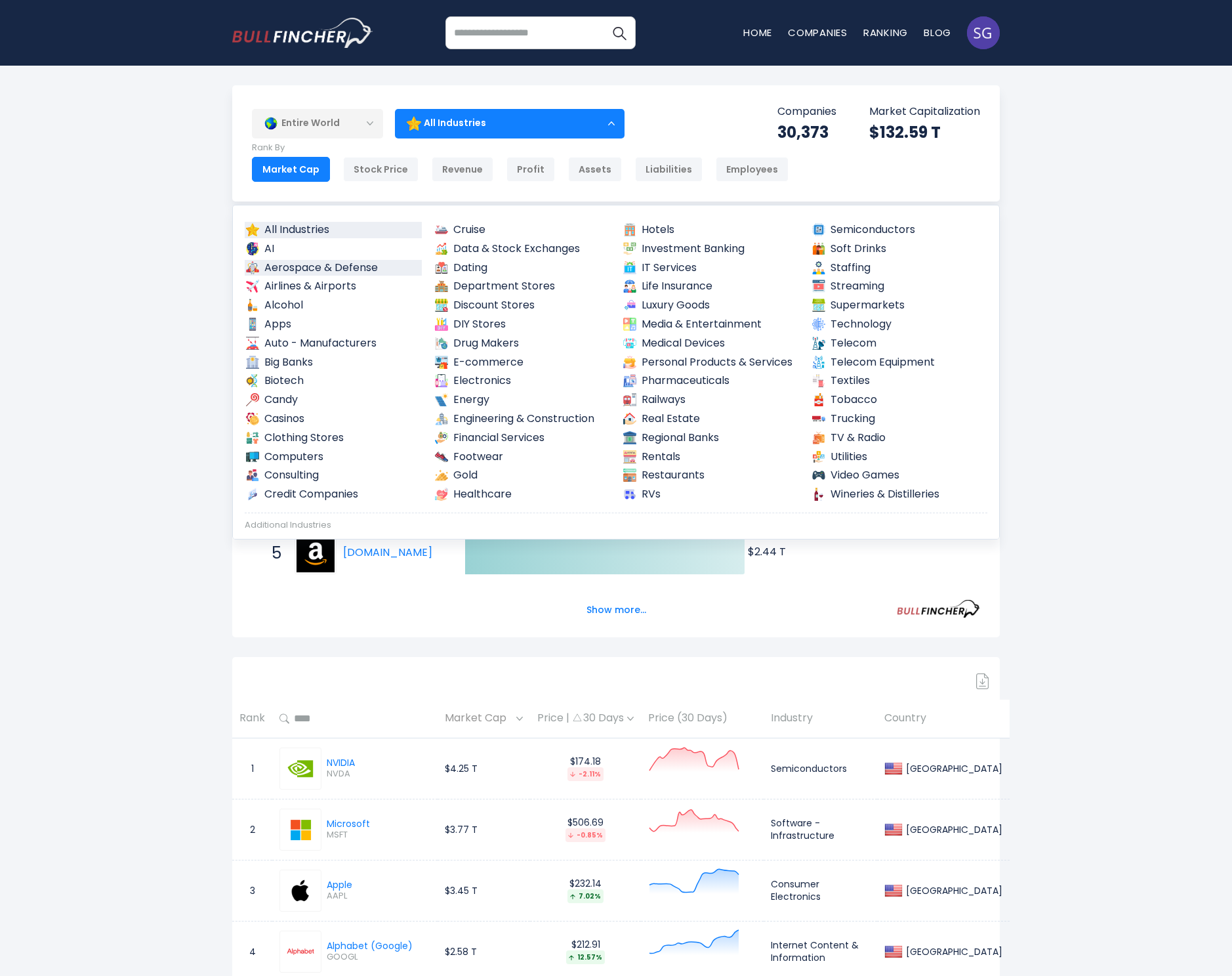
click at [280, 261] on link "Aerospace & Defense" at bounding box center [333, 268] width 177 height 16
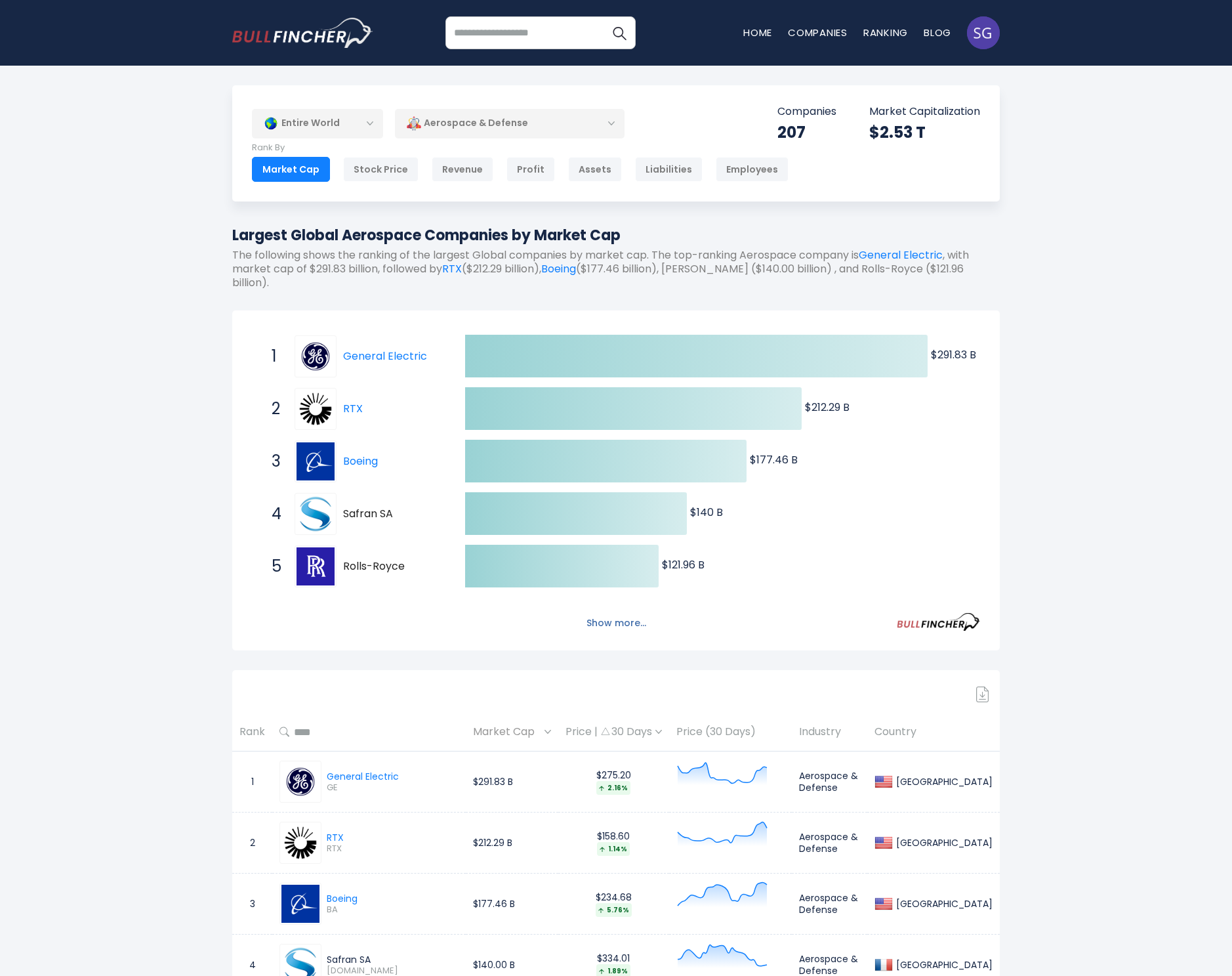
click at [620, 613] on button "Show more..." at bounding box center [616, 623] width 76 height 21
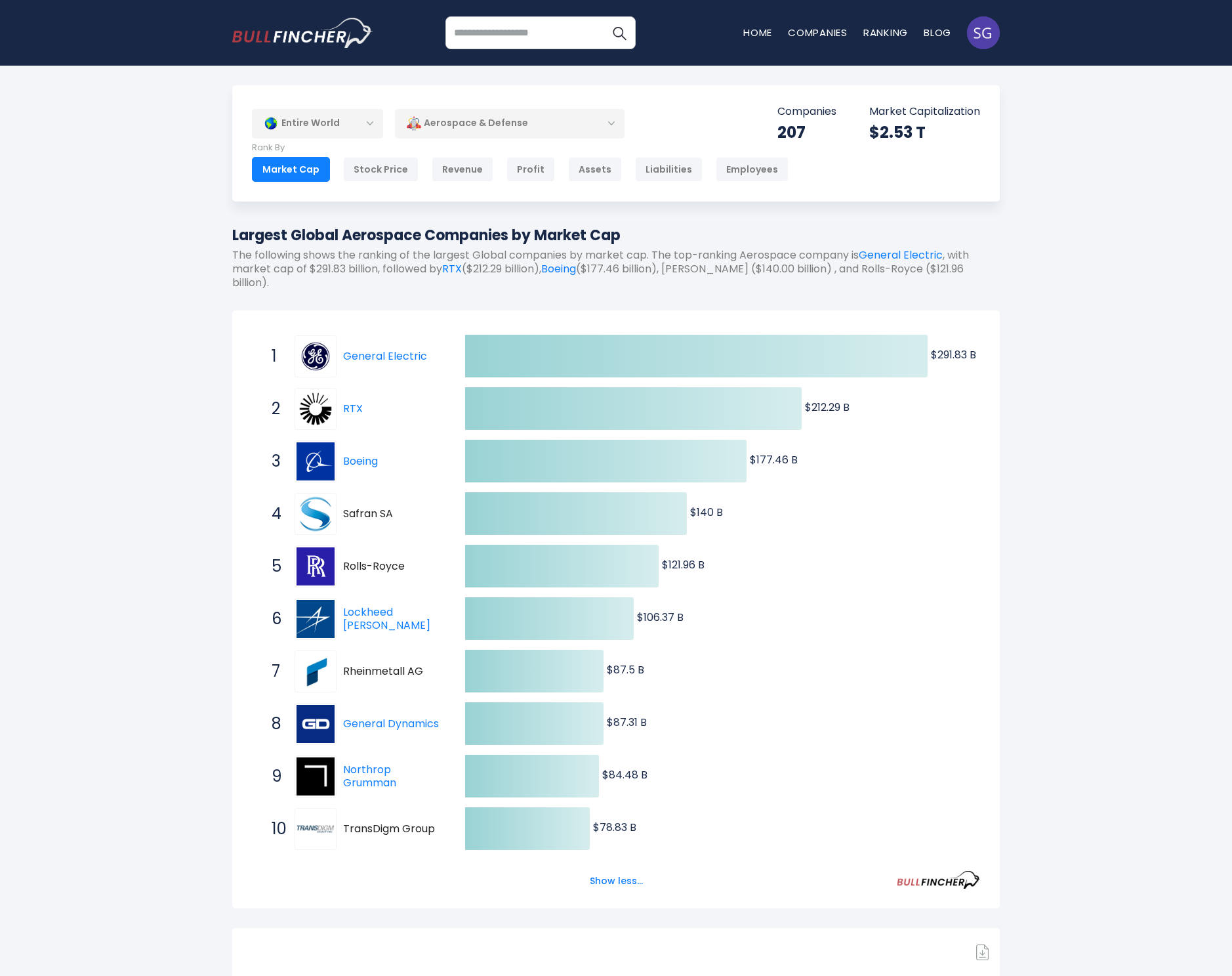
click at [344, 122] on div "Entire World" at bounding box center [317, 124] width 131 height 30
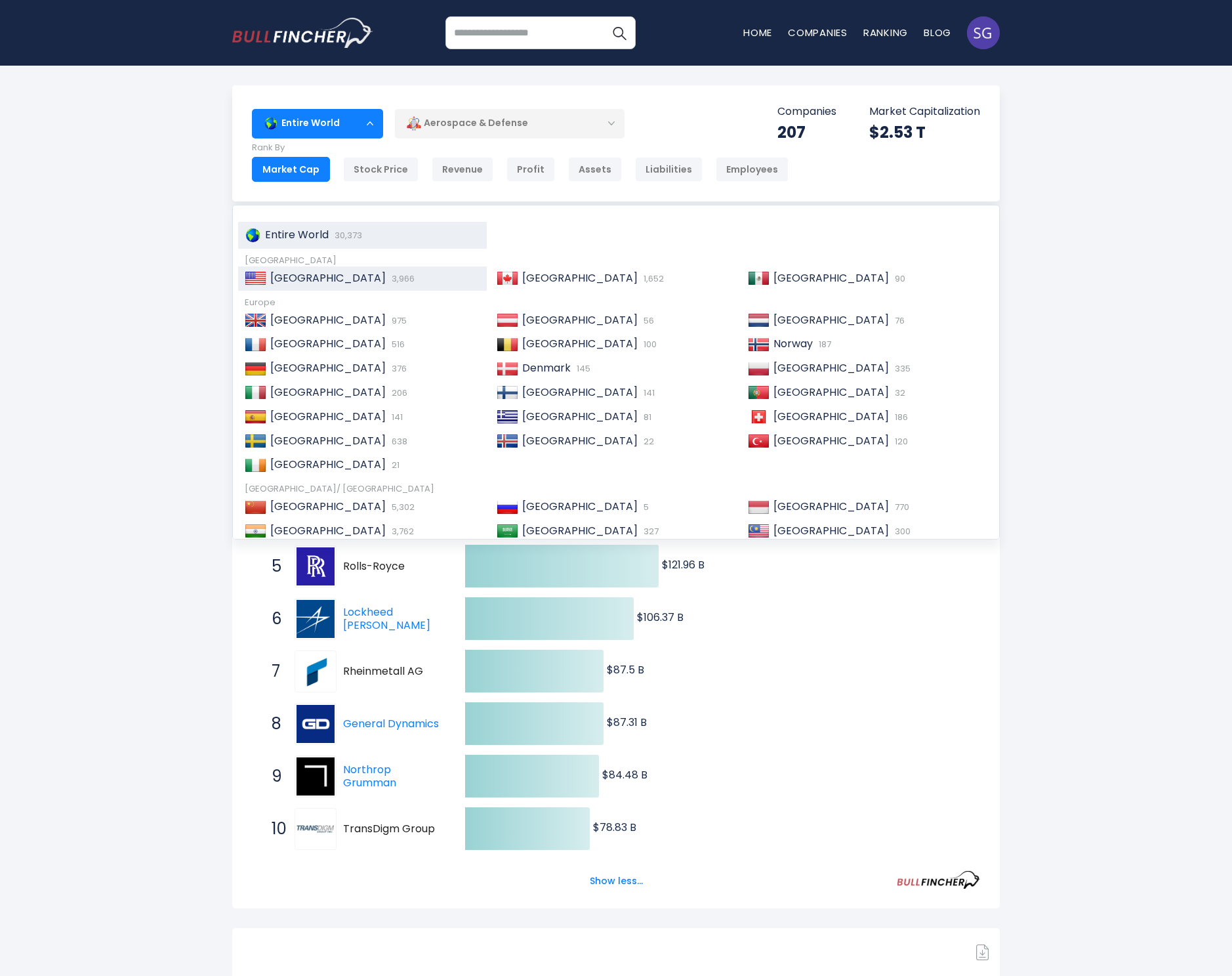
click at [296, 271] on span "[GEOGRAPHIC_DATA]" at bounding box center [328, 278] width 116 height 15
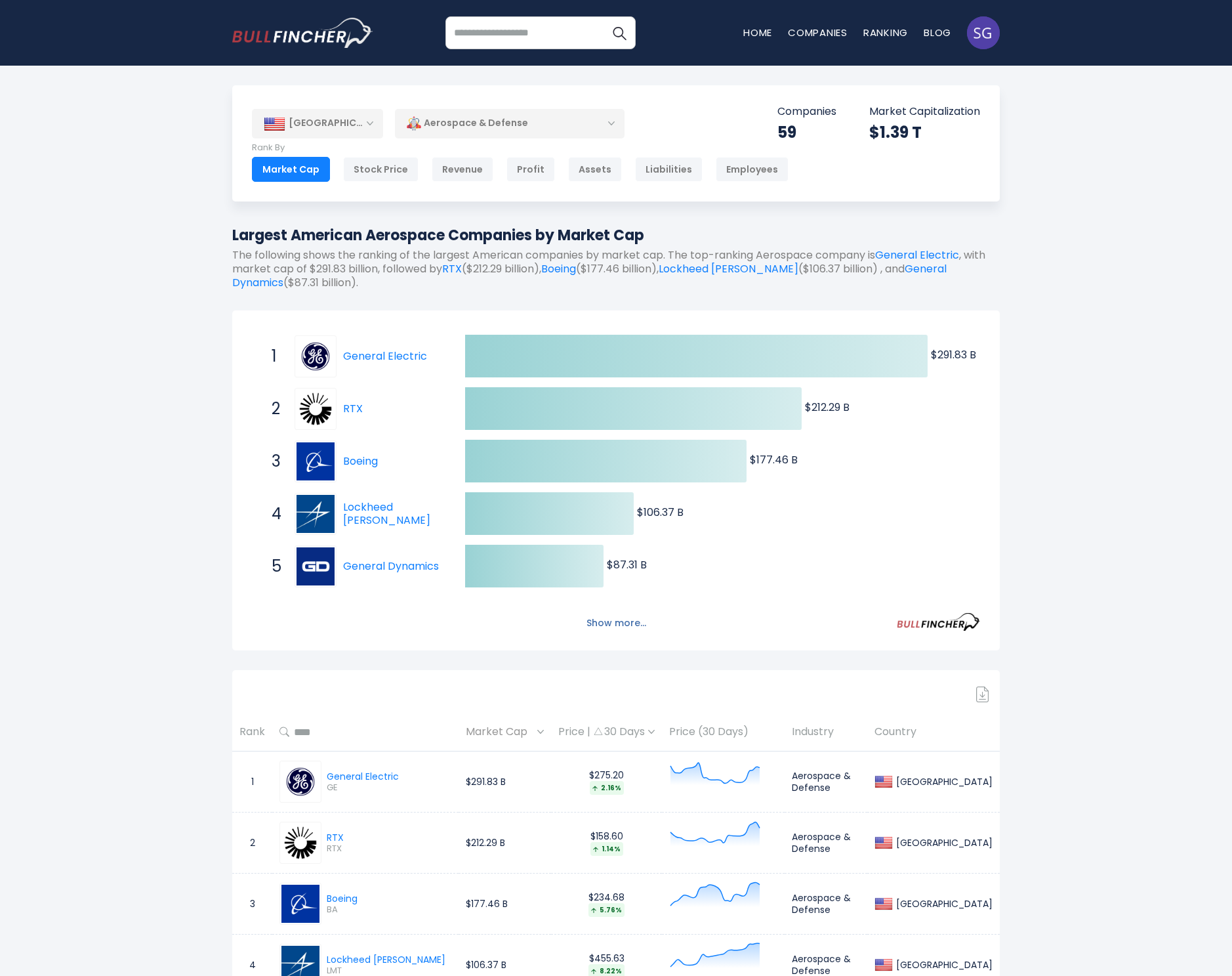
click at [629, 622] on button "Show more..." at bounding box center [616, 623] width 76 height 21
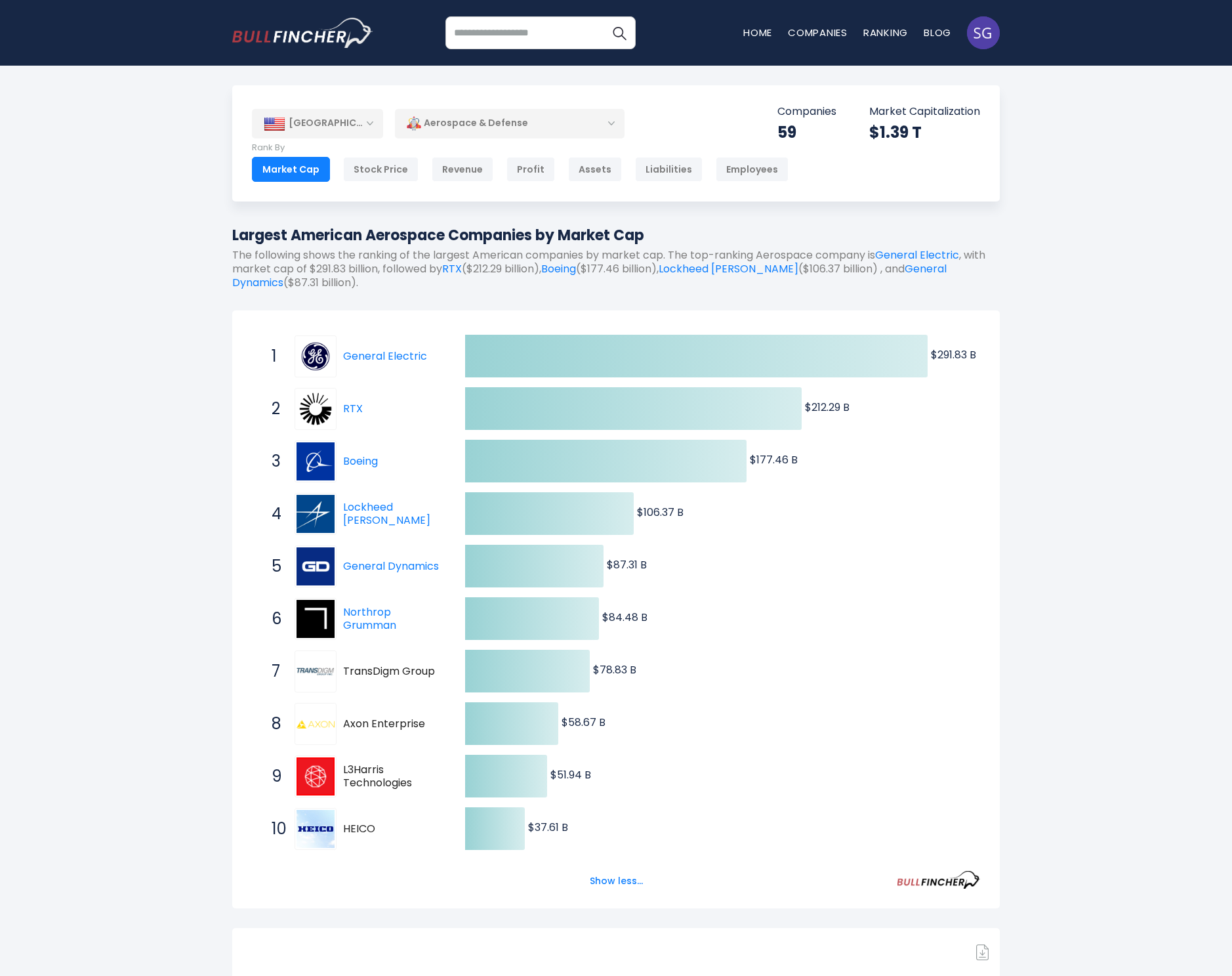
click at [460, 123] on div "Aerospace & Defense" at bounding box center [510, 124] width 230 height 30
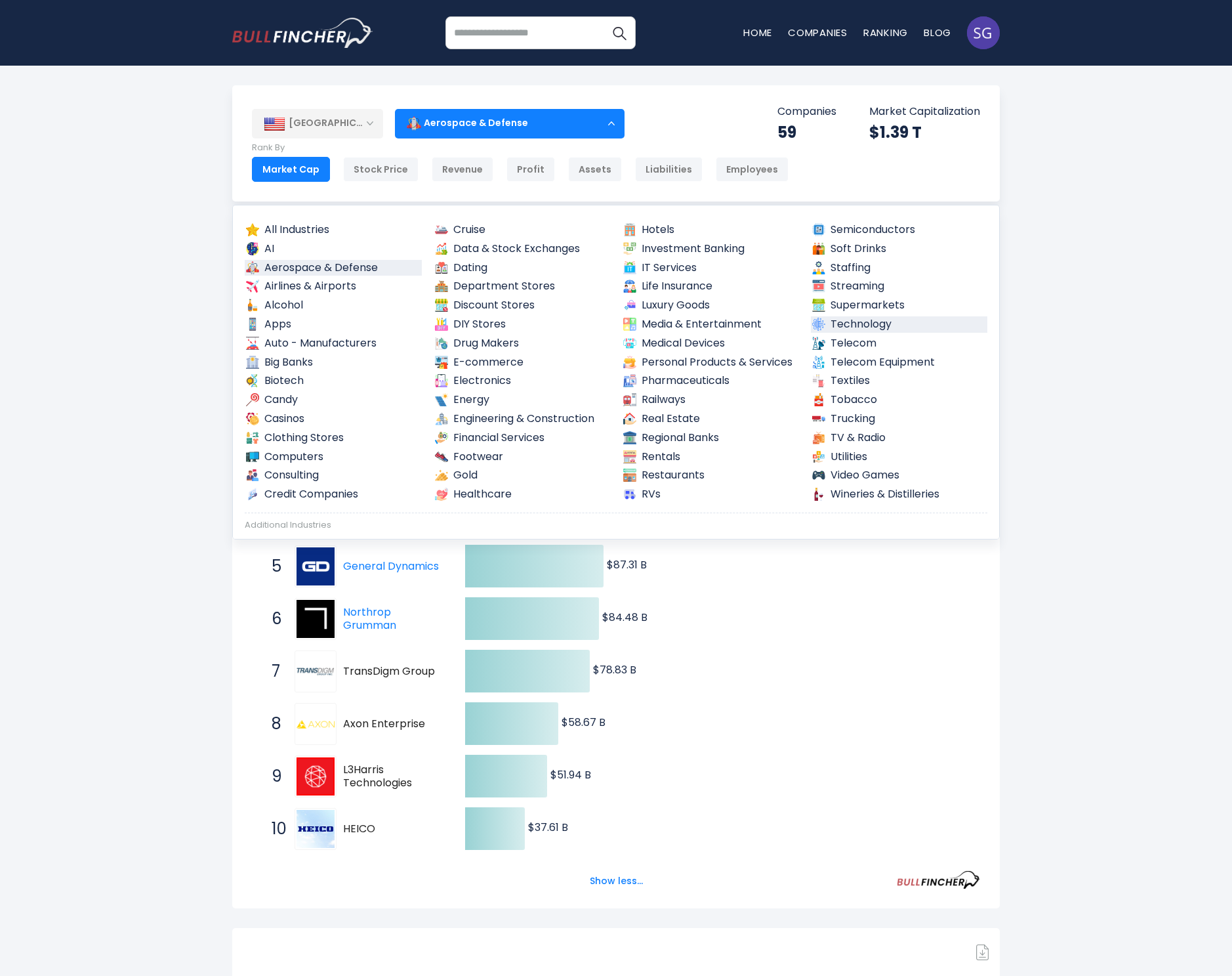
click at [862, 321] on link "Technology" at bounding box center [899, 324] width 177 height 16
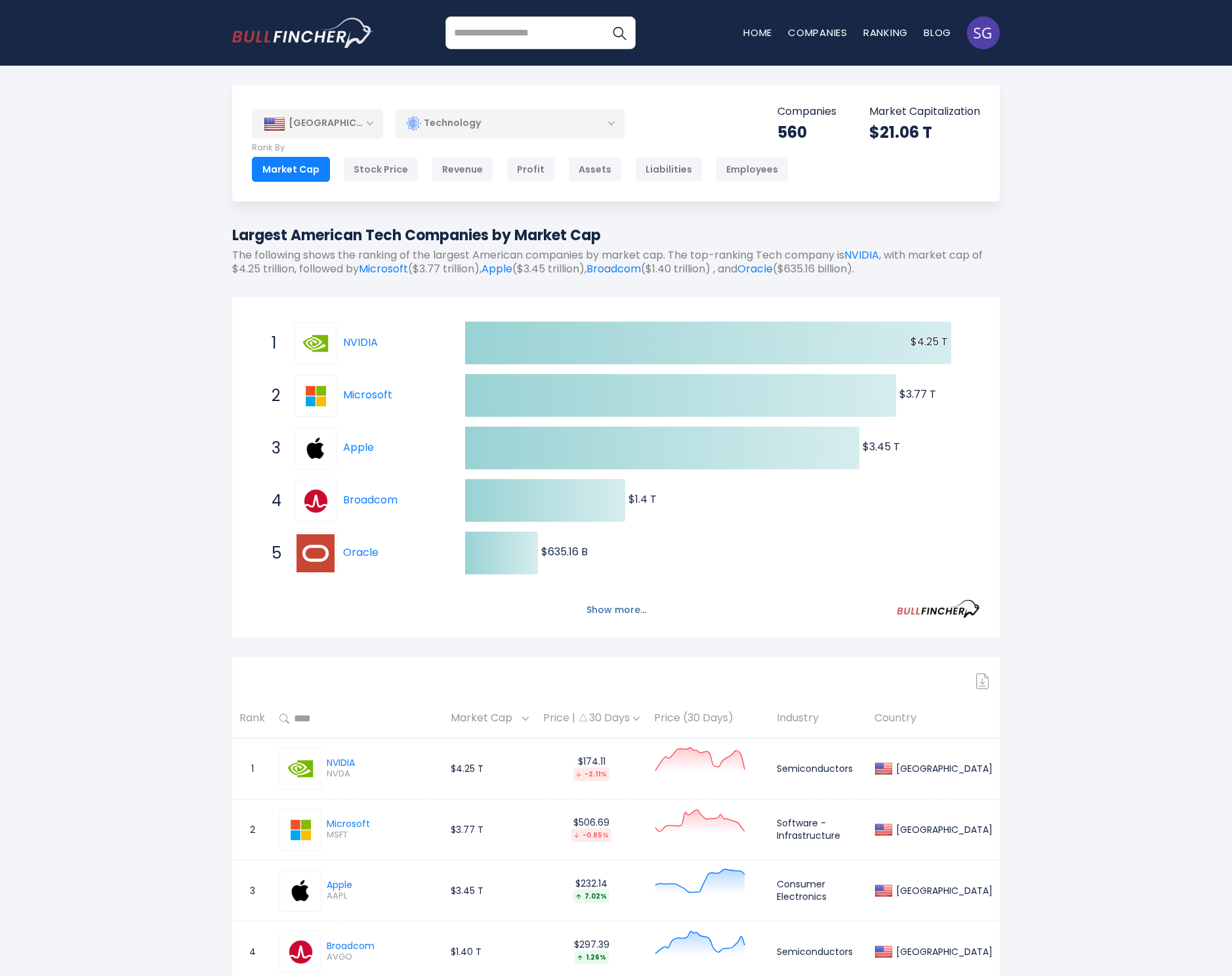
click at [605, 605] on button "Show more..." at bounding box center [616, 610] width 76 height 21
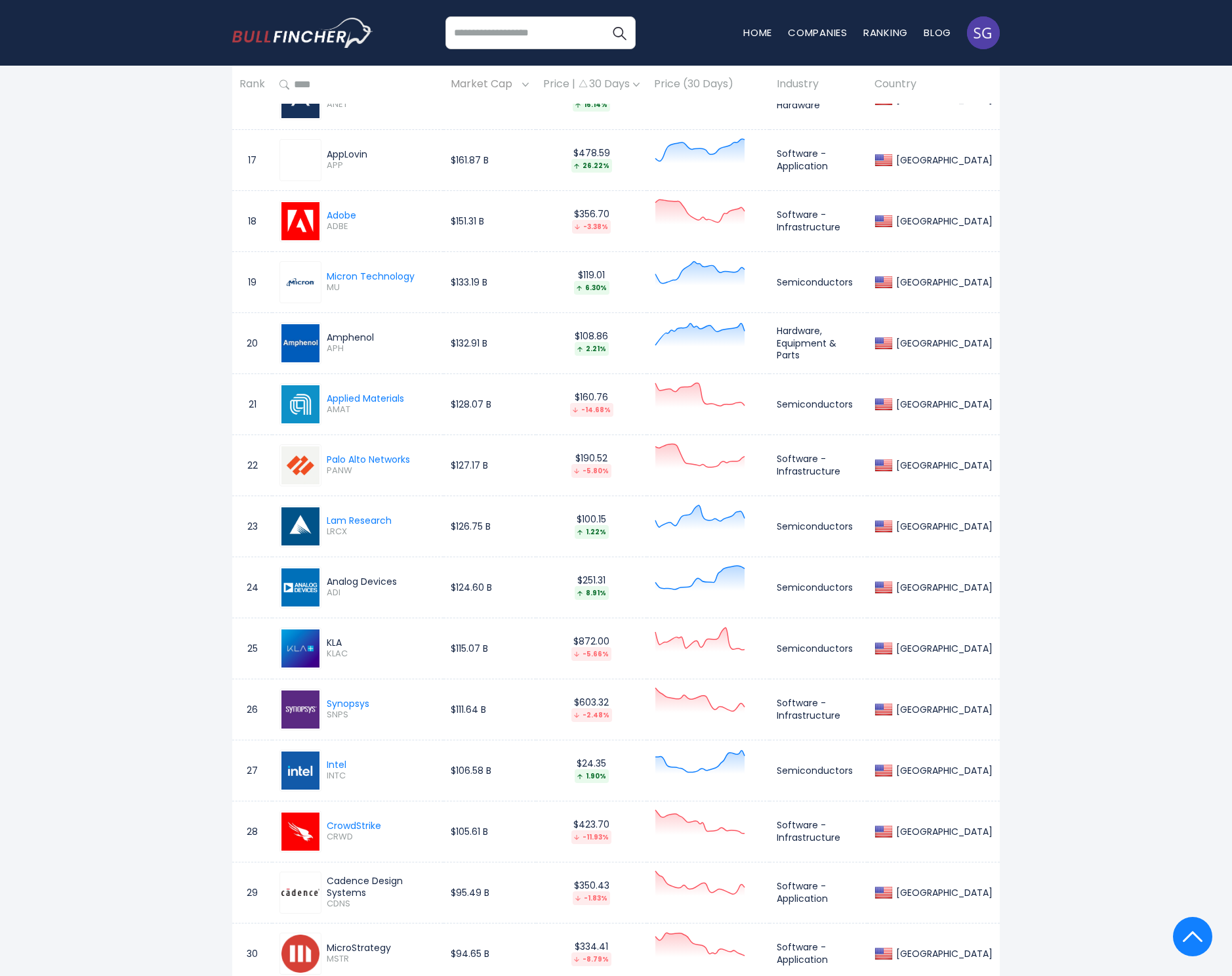
scroll to position [2110, 0]
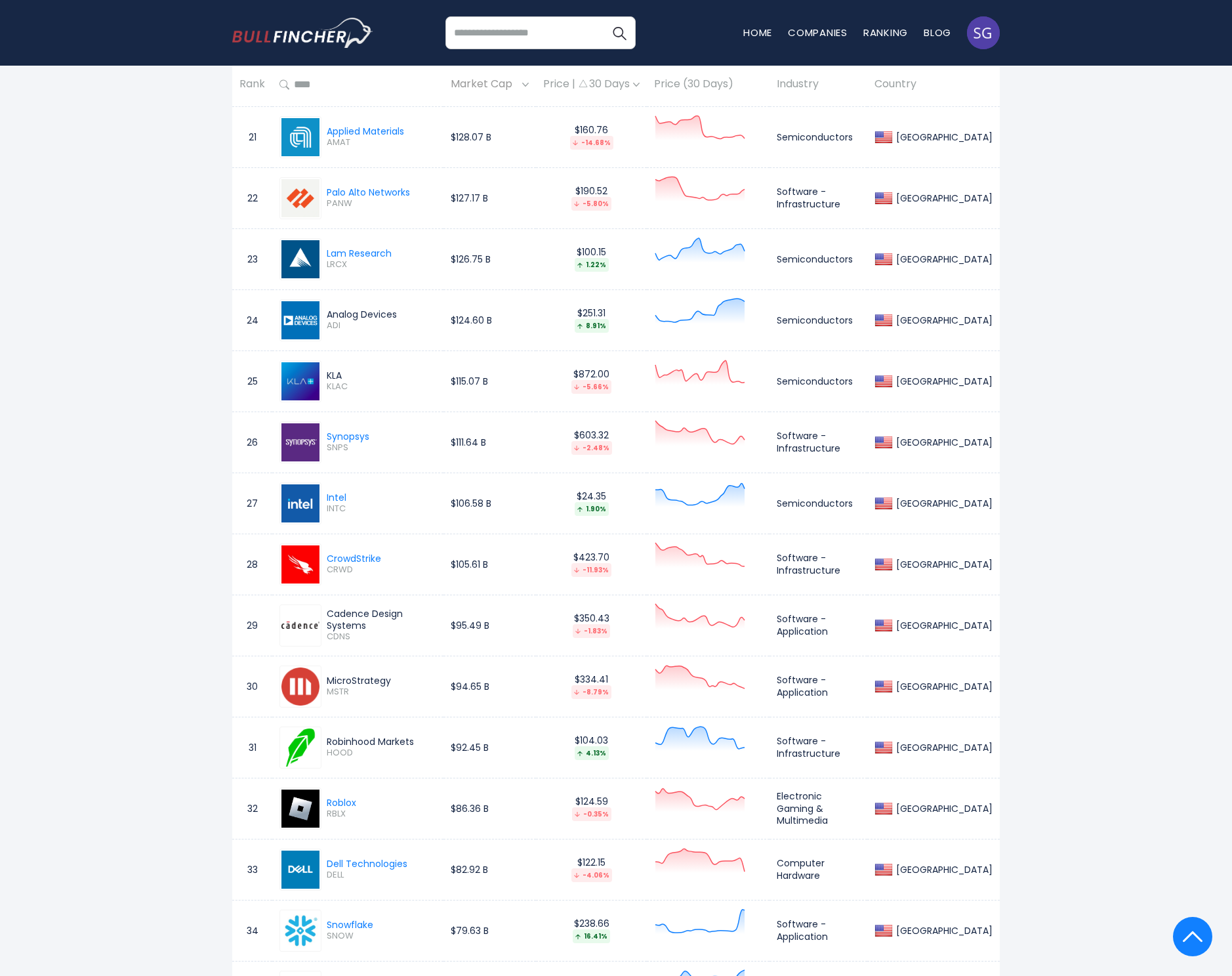
click at [333, 372] on div "KLA" at bounding box center [381, 375] width 109 height 12
click at [334, 386] on span "KLAC" at bounding box center [381, 386] width 109 height 12
click at [390, 621] on div "Cadence Design Systems" at bounding box center [381, 619] width 109 height 24
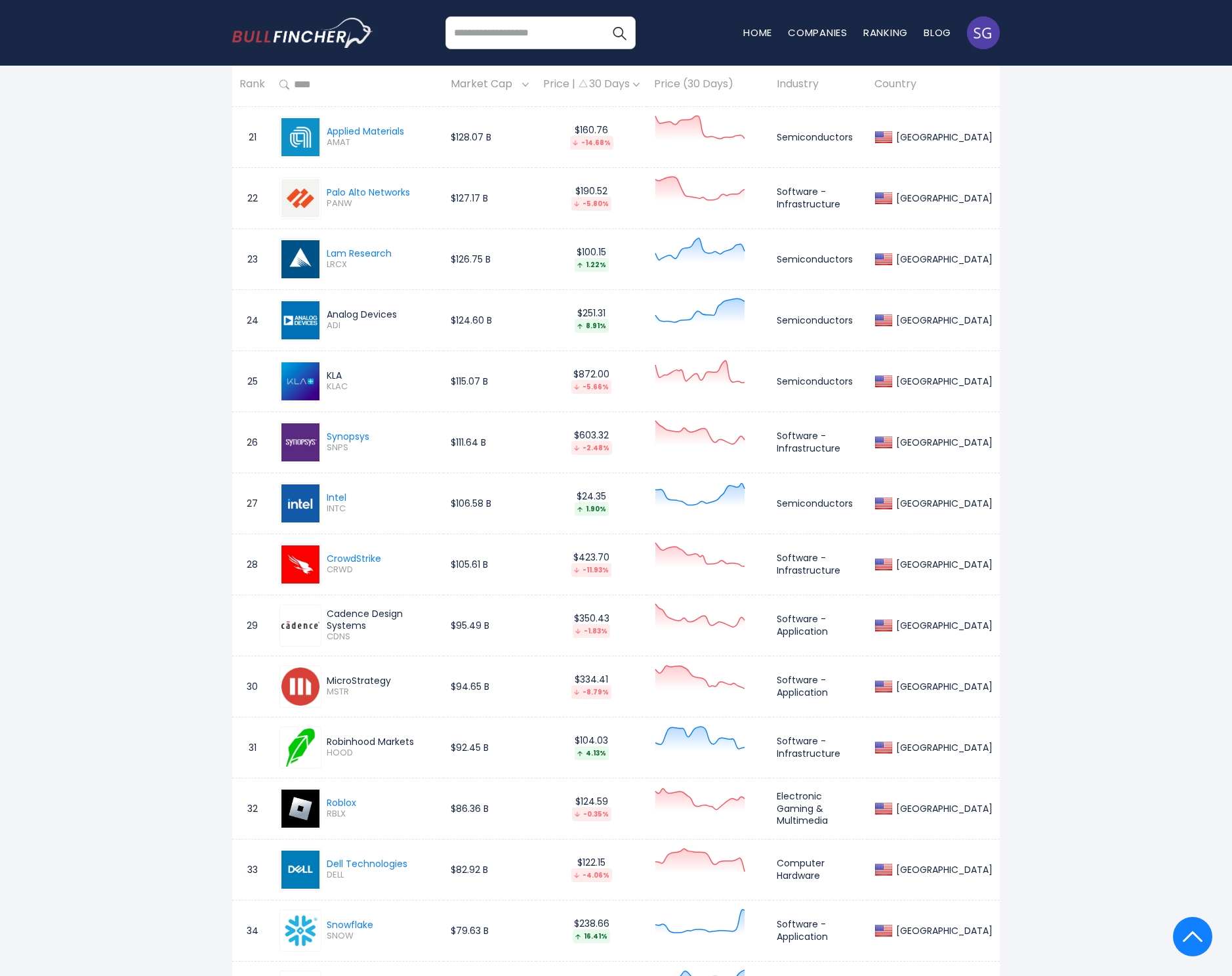
click at [390, 621] on div "Cadence Design Systems" at bounding box center [381, 619] width 109 height 24
click at [341, 631] on span "CDNS" at bounding box center [381, 637] width 109 height 12
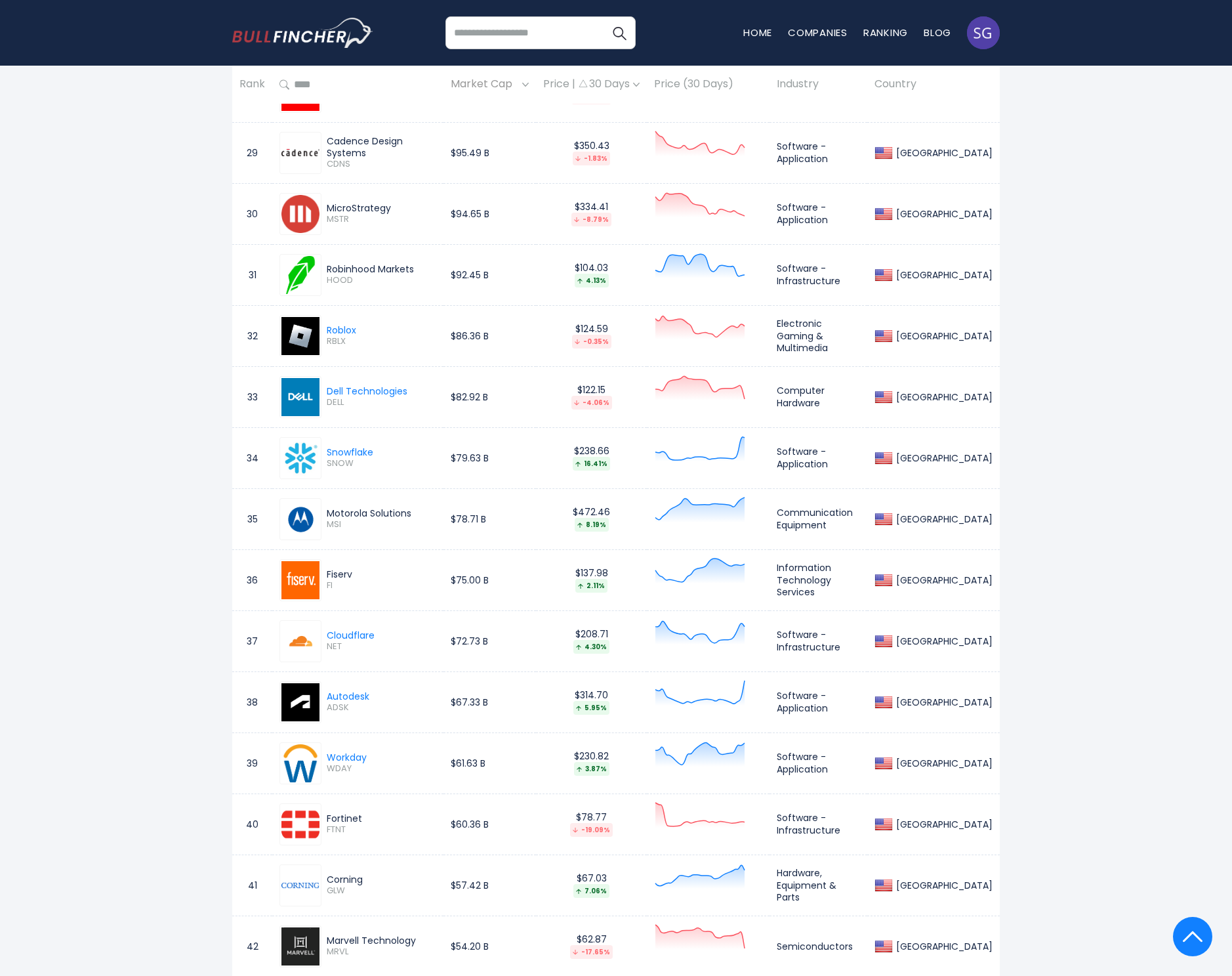
scroll to position [2618, 0]
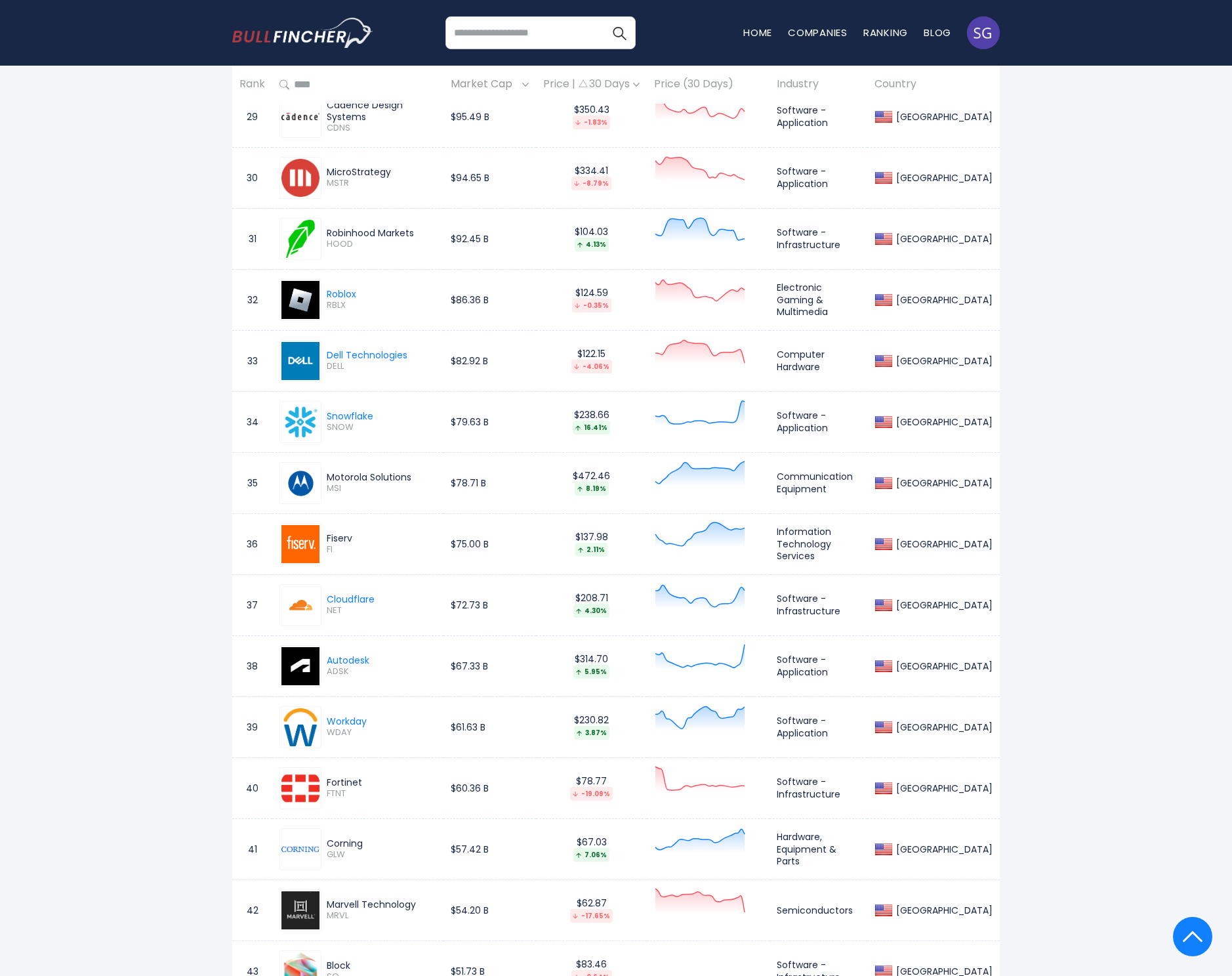
click at [345, 780] on div "Fortinet" at bounding box center [381, 782] width 109 height 12
click at [334, 792] on span "FTNT" at bounding box center [381, 793] width 109 height 12
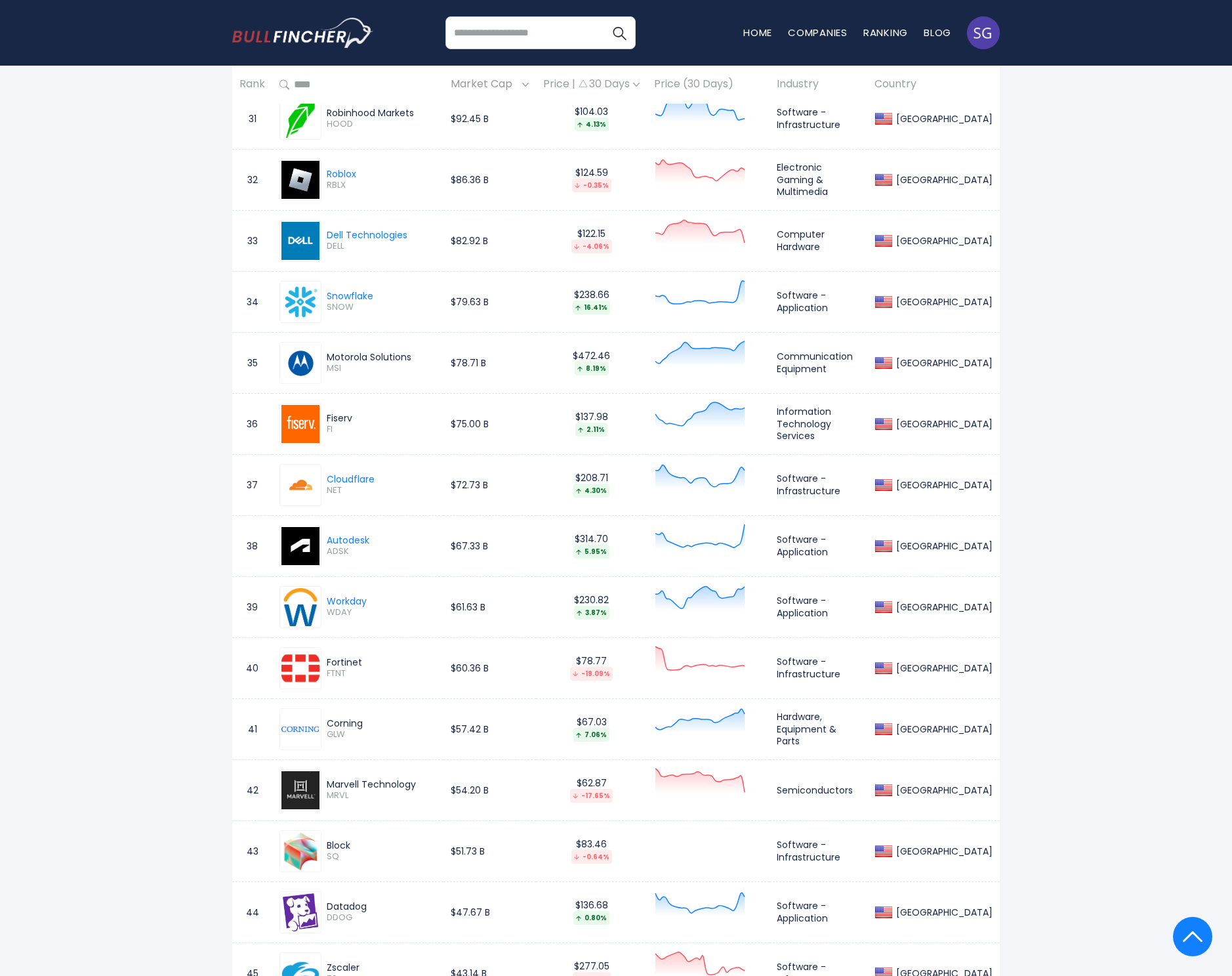
click at [383, 784] on div "Marvell Technology" at bounding box center [381, 784] width 109 height 12
copy div "Marvell Technology"
click at [332, 792] on span "MRVL" at bounding box center [381, 795] width 109 height 12
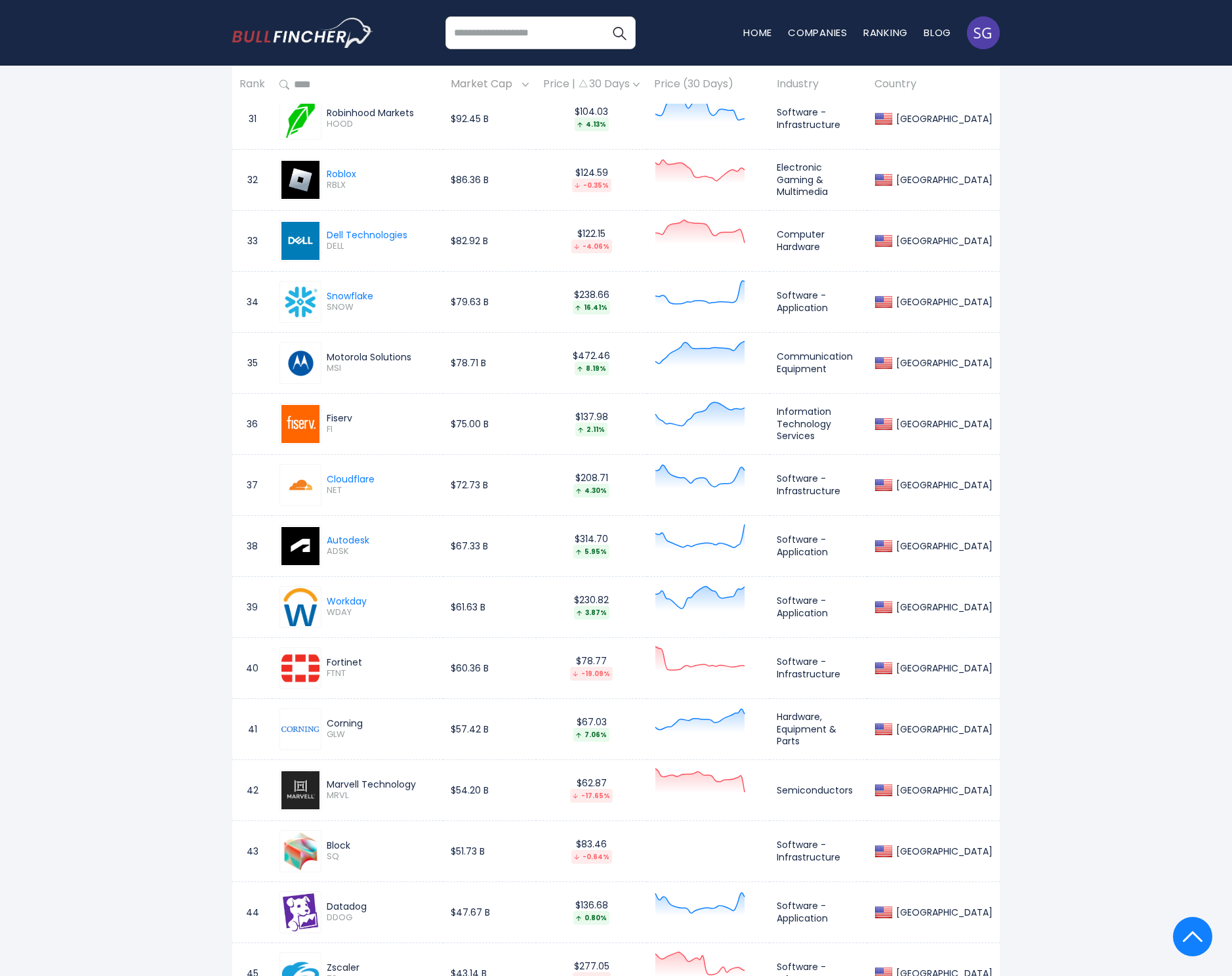
click at [332, 792] on span "MRVL" at bounding box center [381, 795] width 109 height 12
copy span "MRVL"
click at [338, 846] on div "Block" at bounding box center [381, 845] width 109 height 12
copy div "Block"
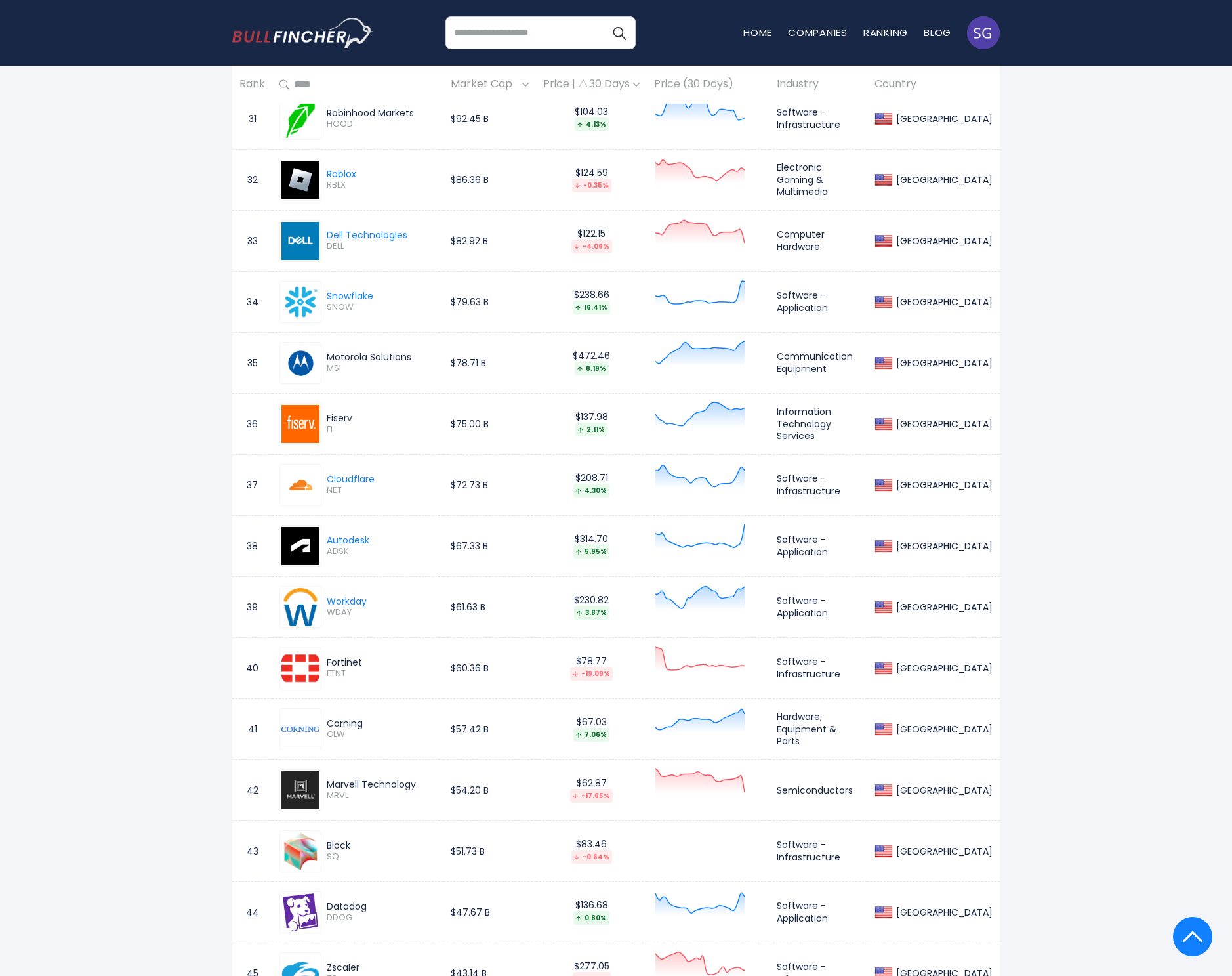
click at [335, 853] on span "SQ" at bounding box center [381, 857] width 109 height 12
copy span "SQ"
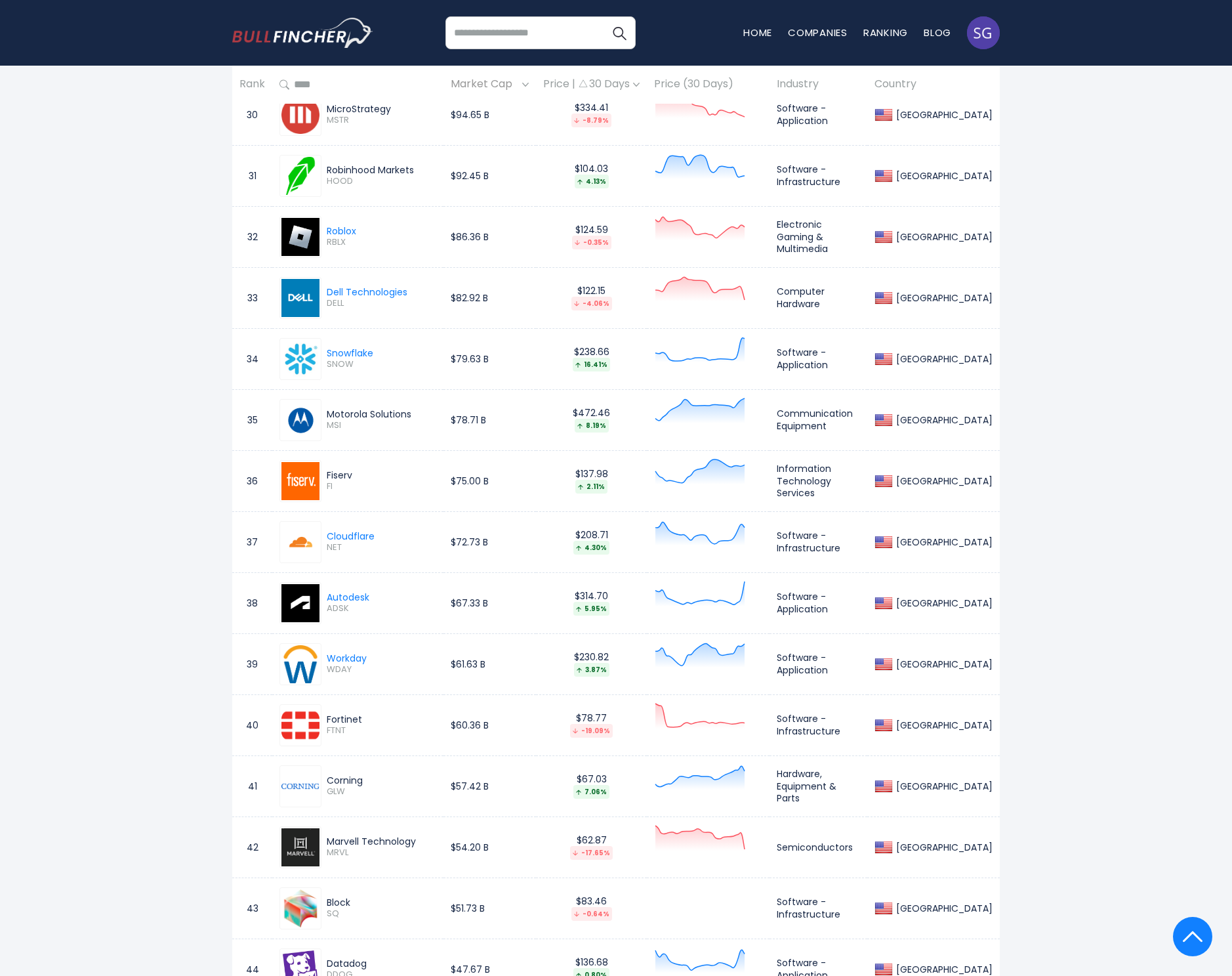
scroll to position [2684, 0]
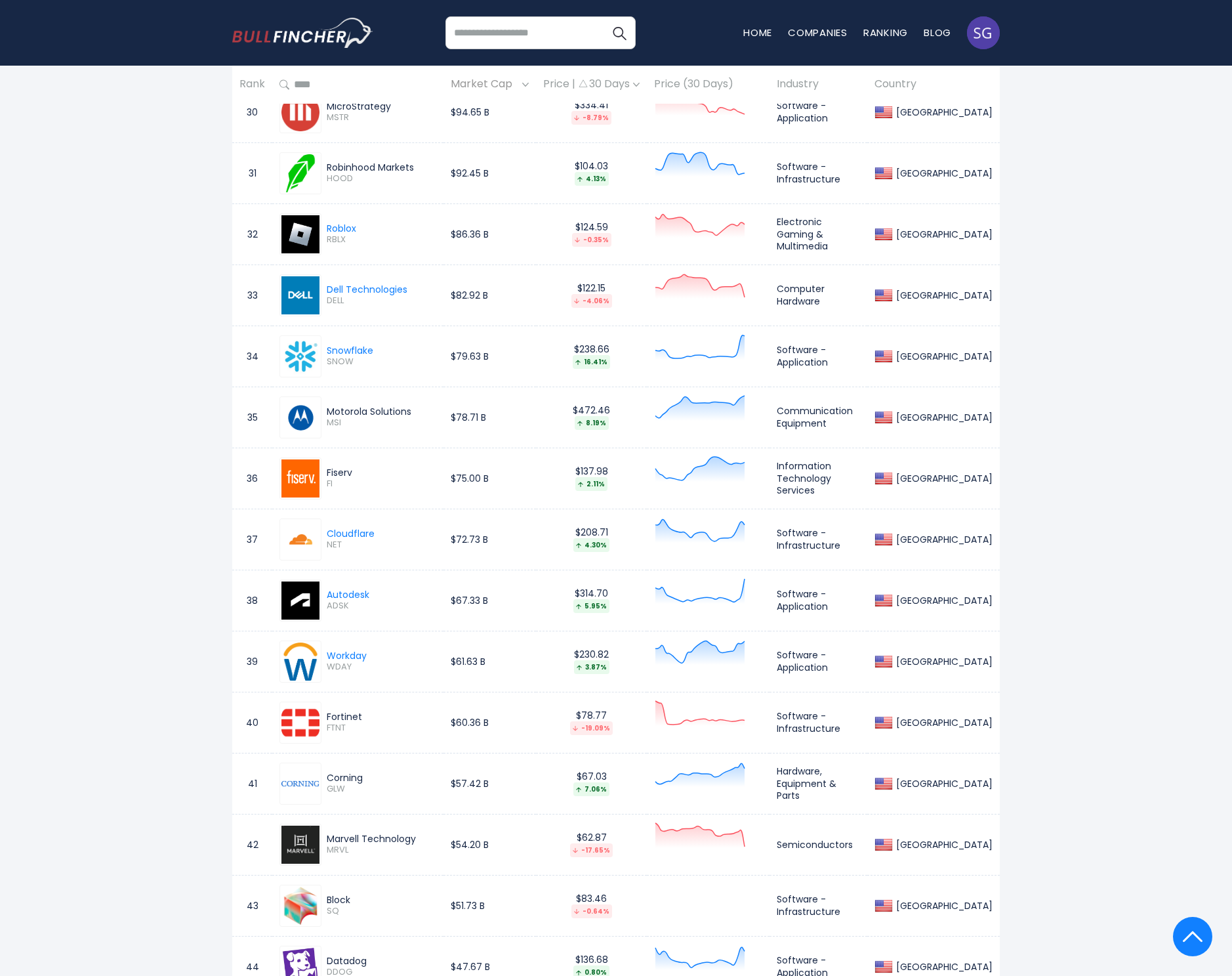
click at [349, 777] on div "Corning" at bounding box center [381, 777] width 109 height 12
copy div "Corning"
click at [337, 786] on span "GLW" at bounding box center [381, 789] width 109 height 12
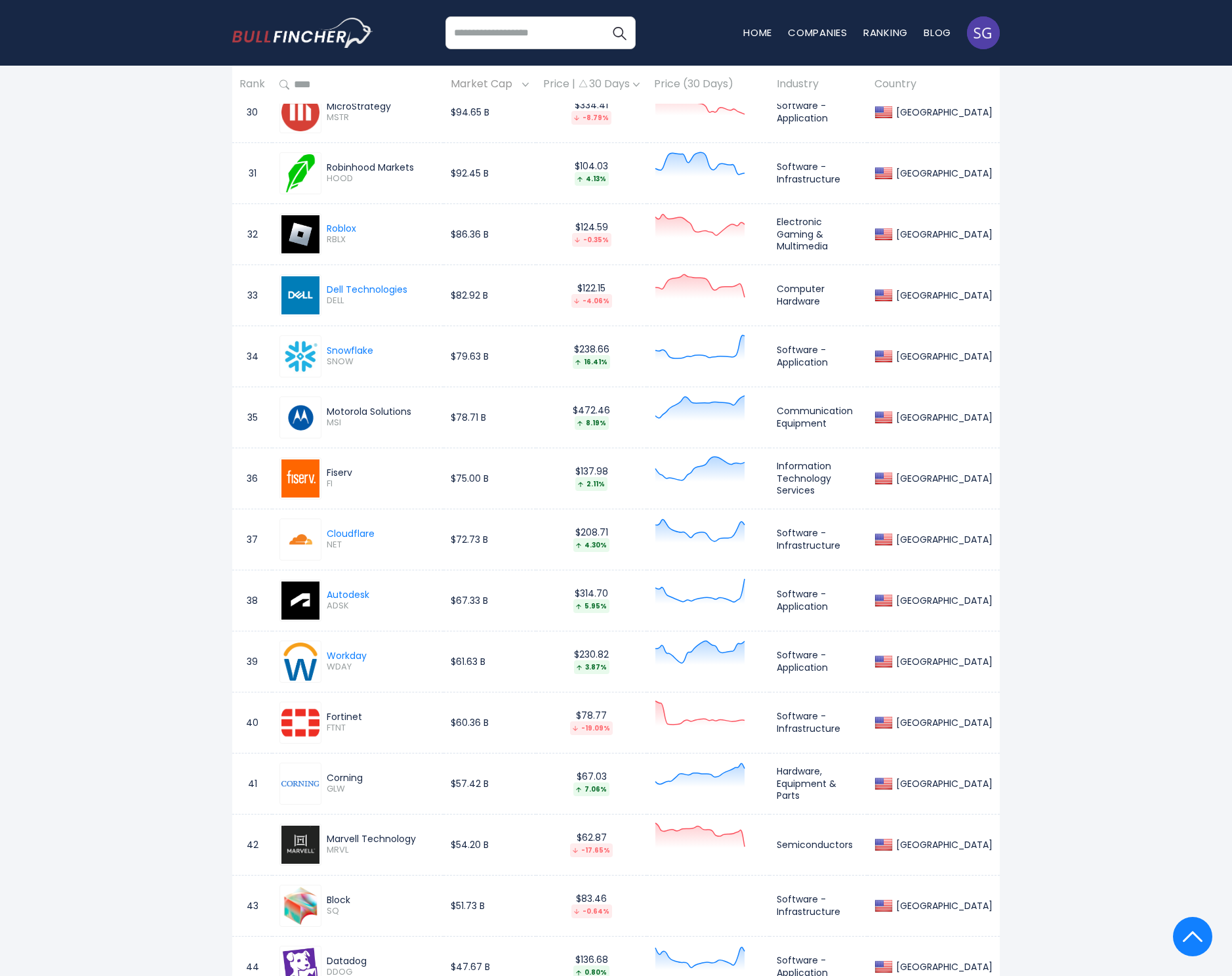
copy span "GLW"
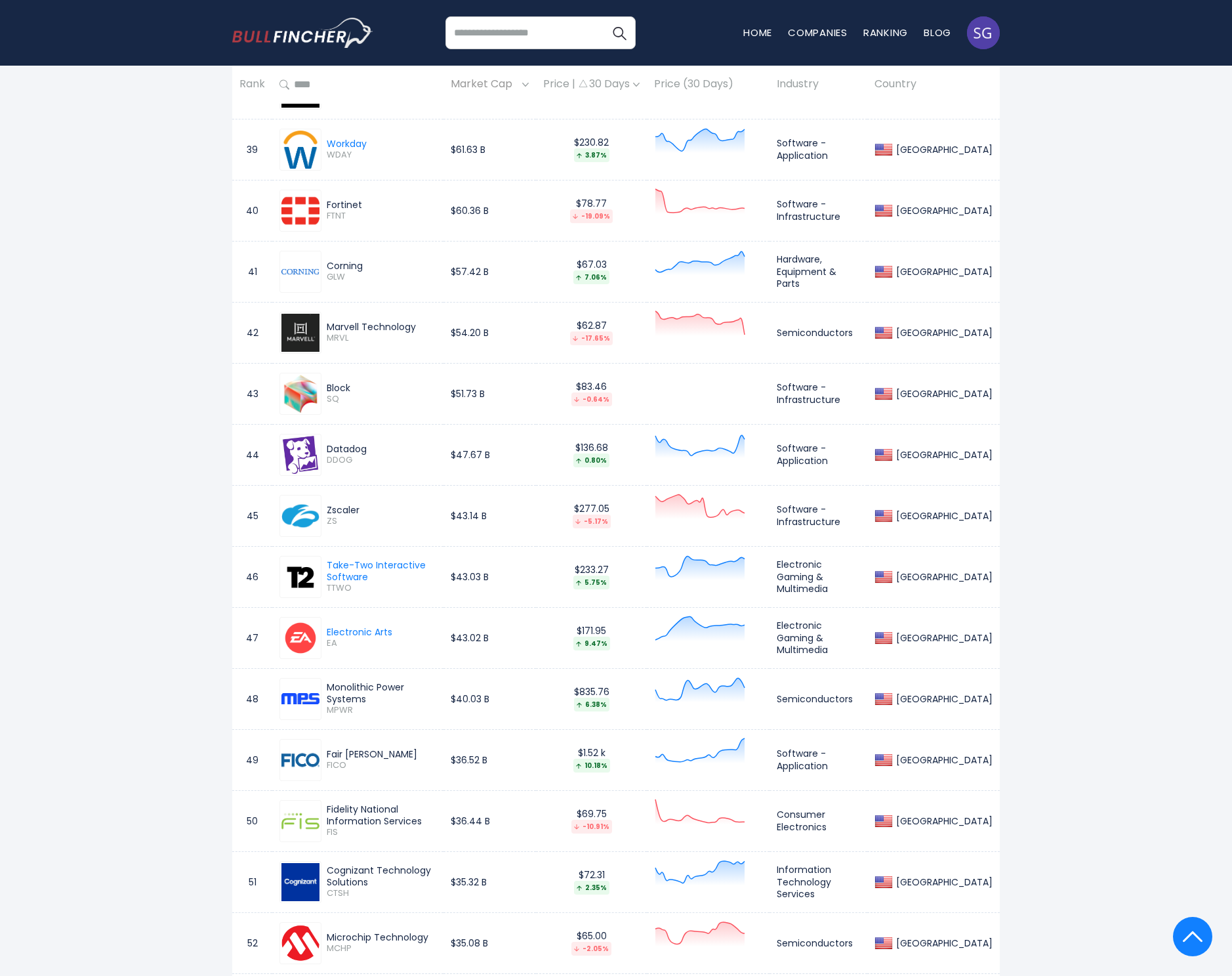
scroll to position [3209, 0]
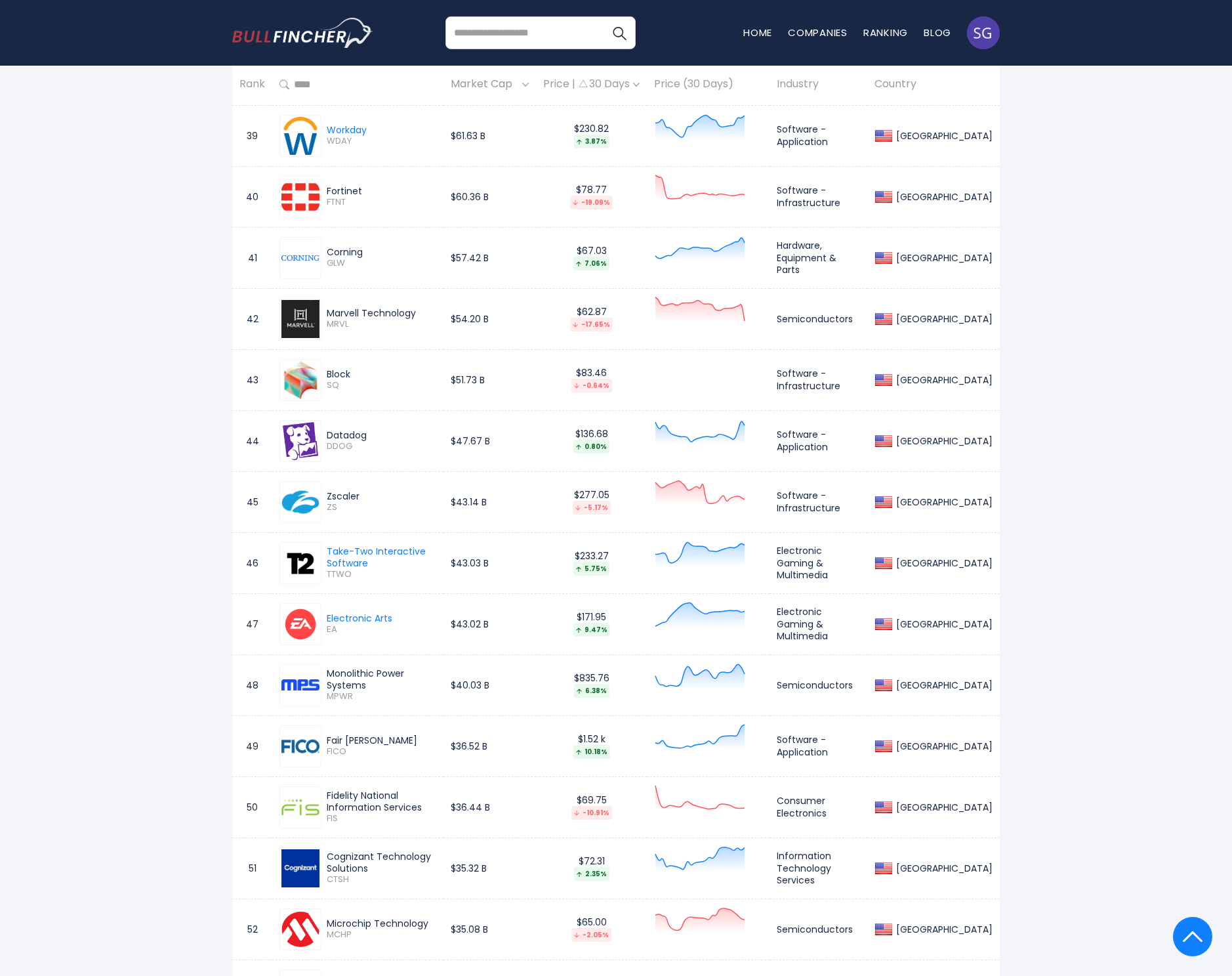
drag, startPoint x: 328, startPoint y: 855, endPoint x: 371, endPoint y: 866, distance: 44.4
click at [371, 866] on div "Cognizant Technology Solutions" at bounding box center [381, 862] width 109 height 24
copy div "Cognizant Technology Solutions"
click at [336, 879] on span "CTSH" at bounding box center [381, 880] width 109 height 12
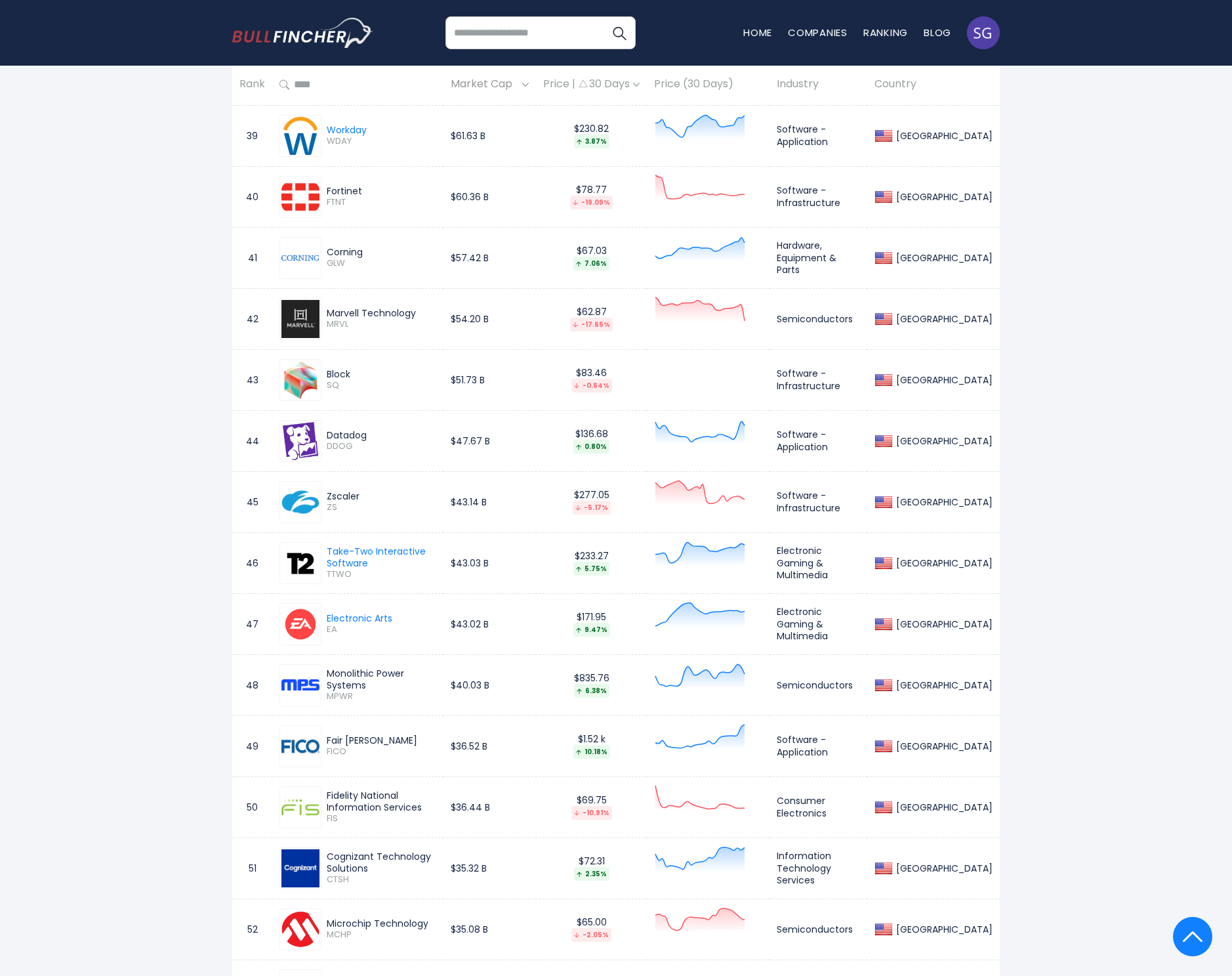
copy span "CTSH"
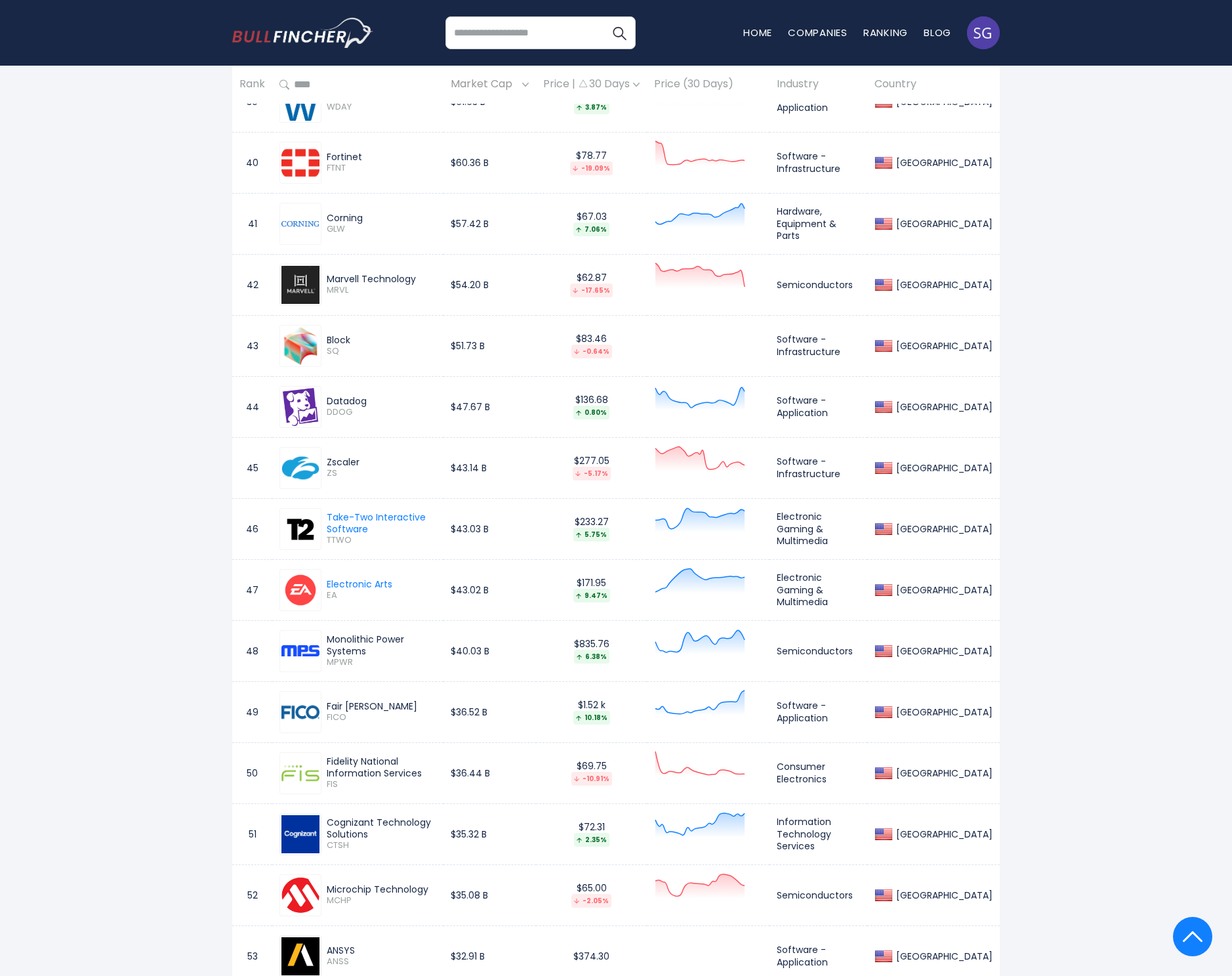
scroll to position [3281, 0]
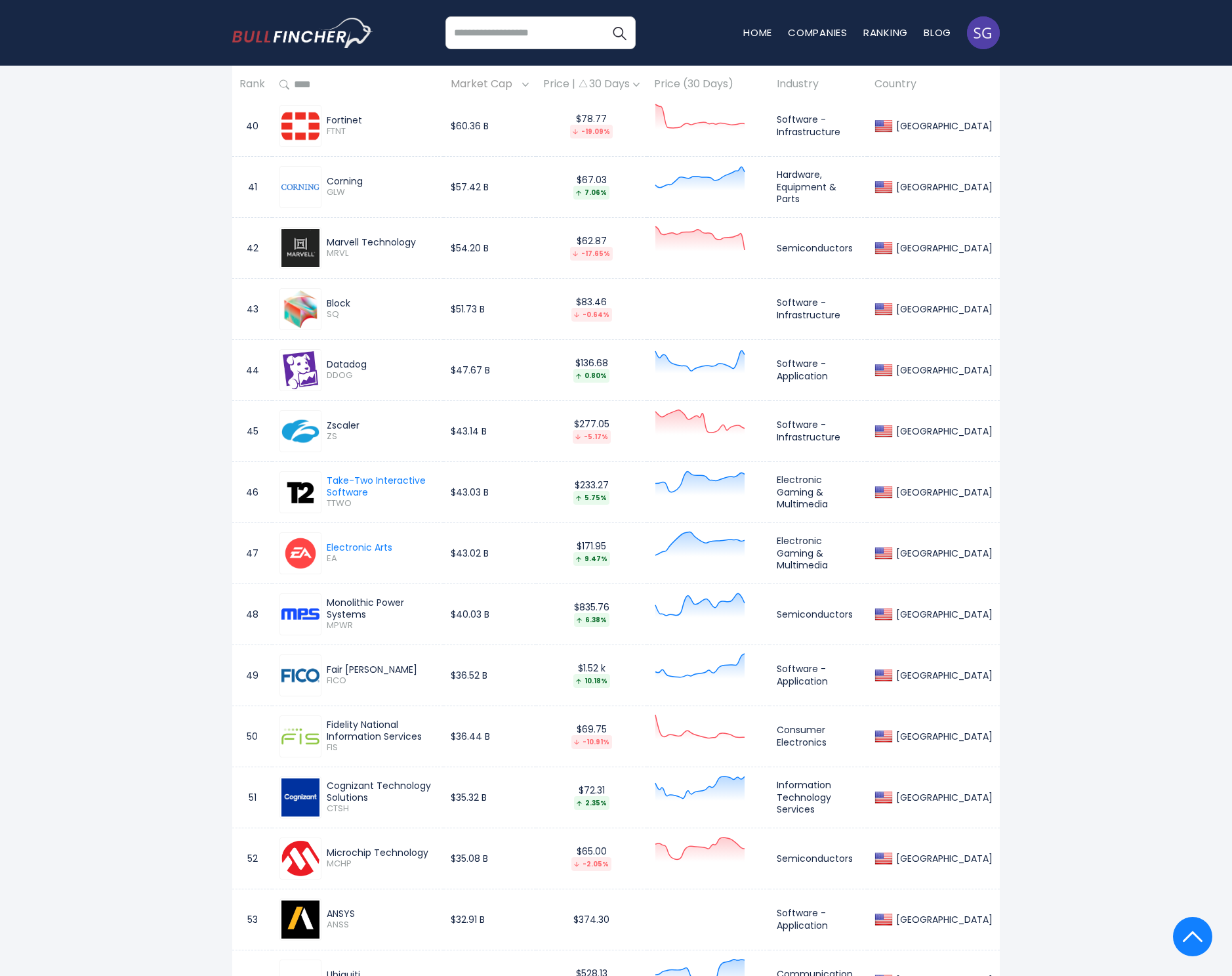
drag, startPoint x: 328, startPoint y: 849, endPoint x: 427, endPoint y: 852, distance: 99.0
click at [427, 852] on div "Microchip Technology" at bounding box center [381, 852] width 109 height 12
copy div "Microchip Technology"
click at [351, 861] on span "MCHP" at bounding box center [381, 864] width 109 height 12
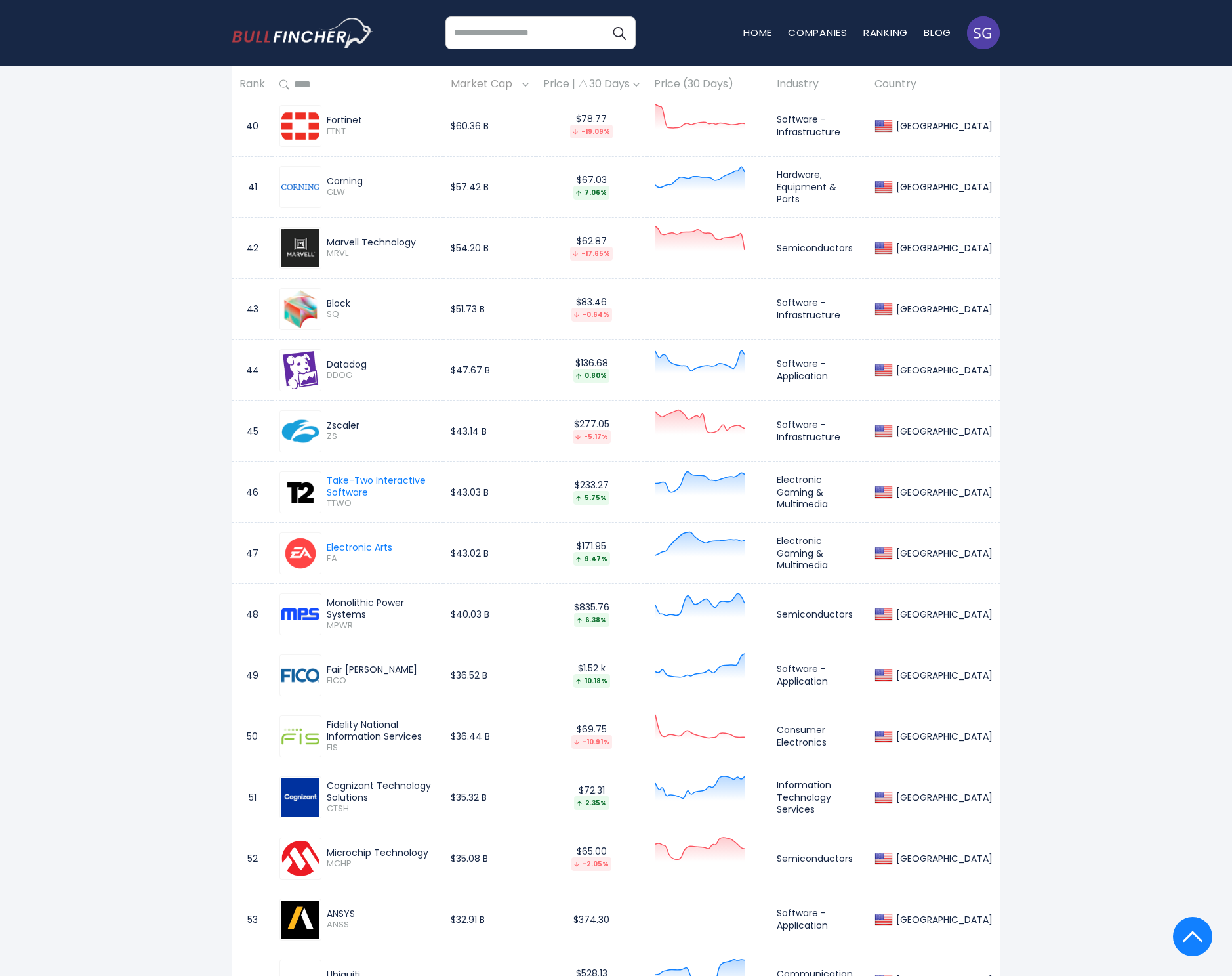
click at [345, 861] on span "MCHP" at bounding box center [381, 864] width 109 height 12
copy span "MCHP"
click at [336, 912] on div "ANSYS" at bounding box center [381, 913] width 109 height 12
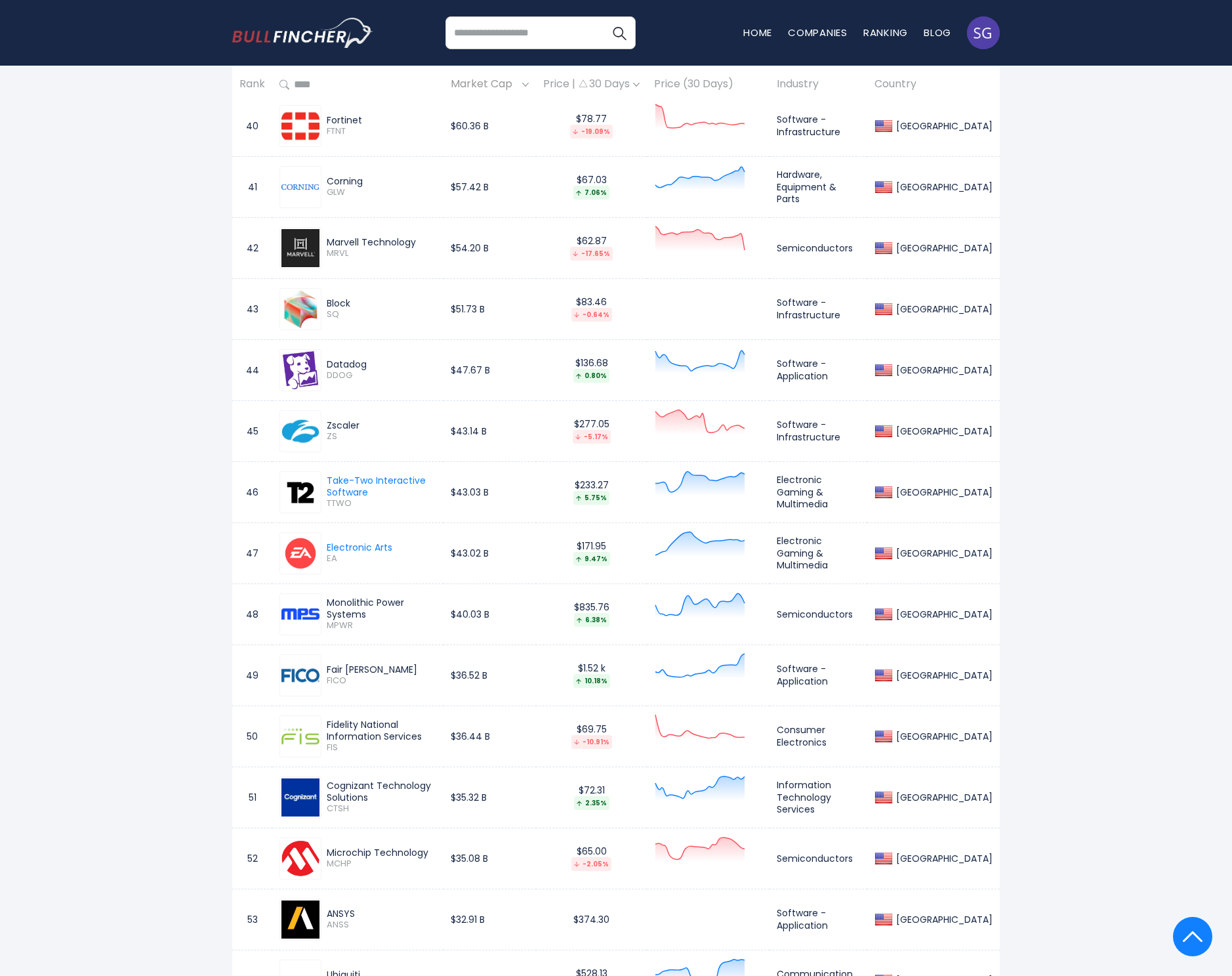
click at [338, 924] on span "ANSS" at bounding box center [381, 924] width 109 height 12
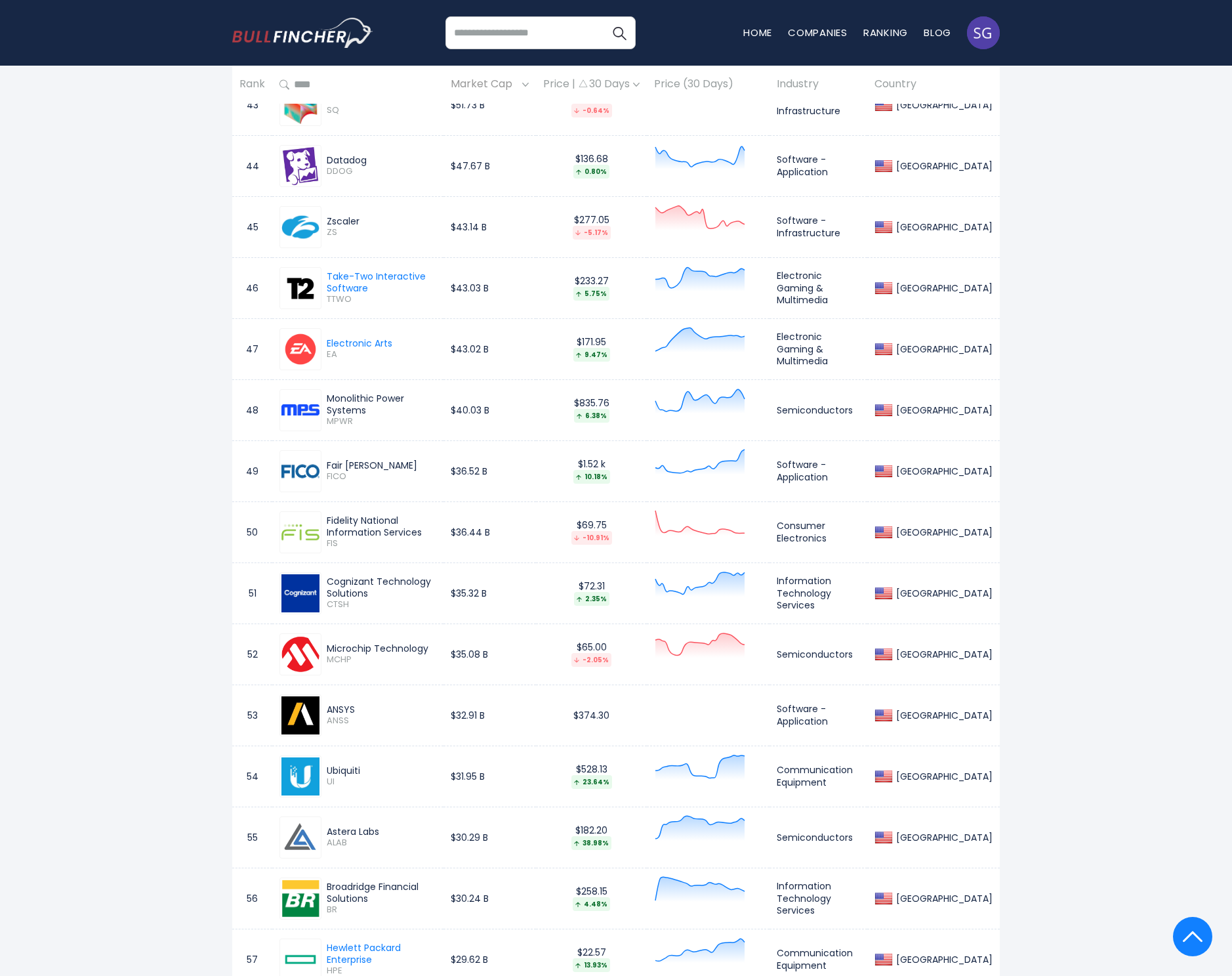
scroll to position [3575, 0]
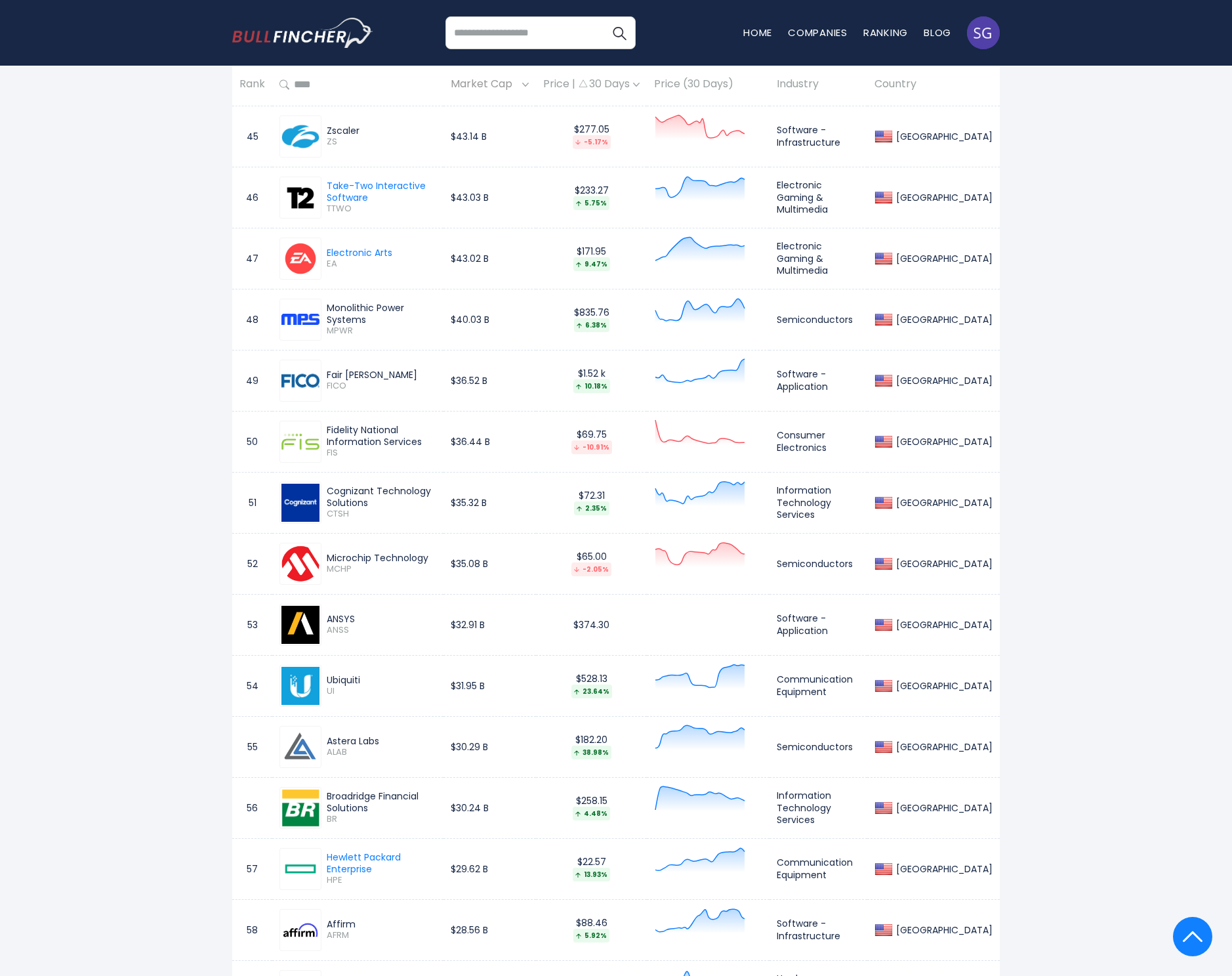
click at [342, 678] on div "Ubiquiti" at bounding box center [381, 679] width 109 height 12
click at [333, 690] on span "UI" at bounding box center [381, 691] width 109 height 12
click at [352, 738] on div "Astera Labs" at bounding box center [381, 740] width 109 height 12
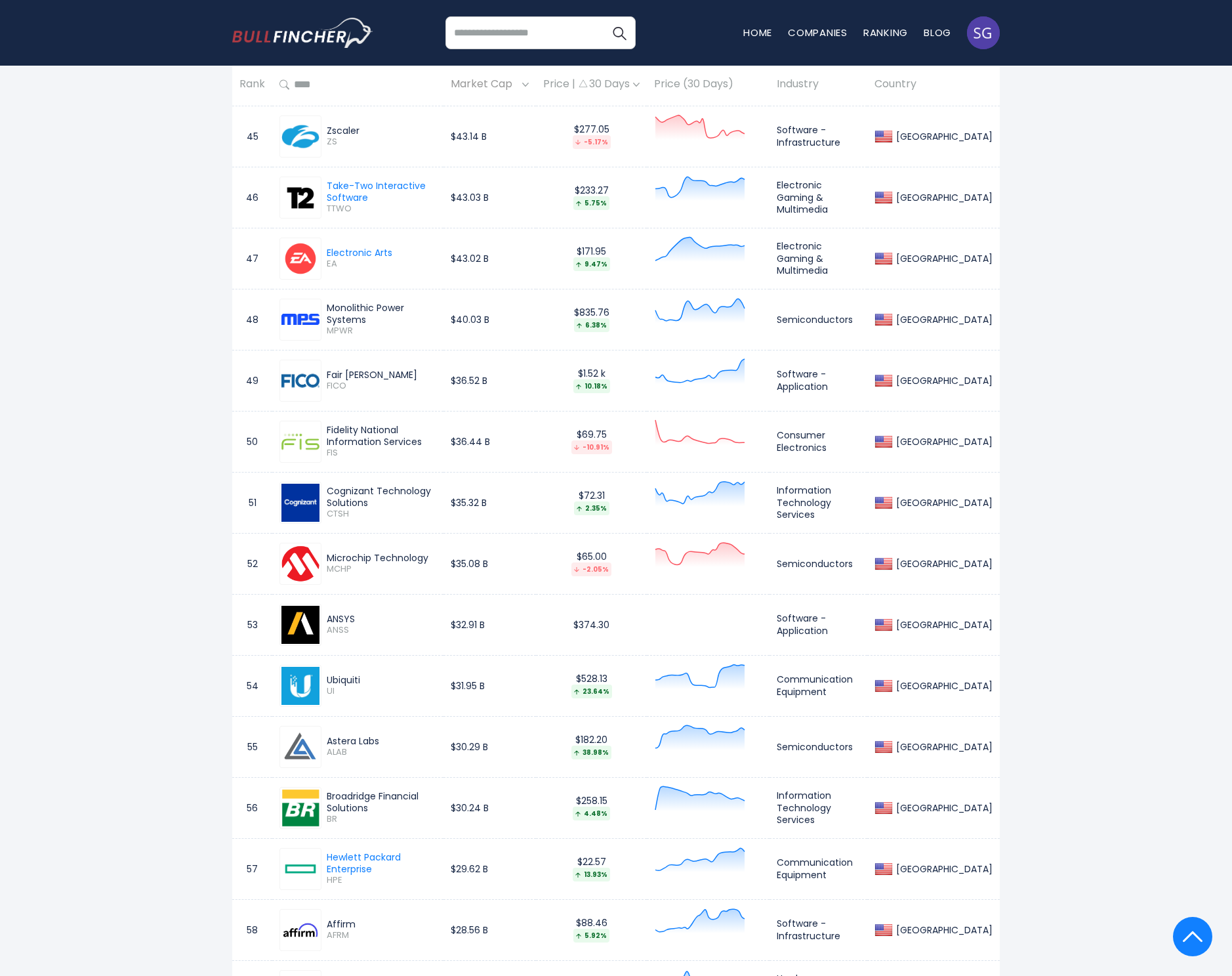
click at [352, 738] on div "Astera Labs" at bounding box center [381, 740] width 109 height 12
click at [336, 751] on span "ALAB" at bounding box center [381, 752] width 109 height 12
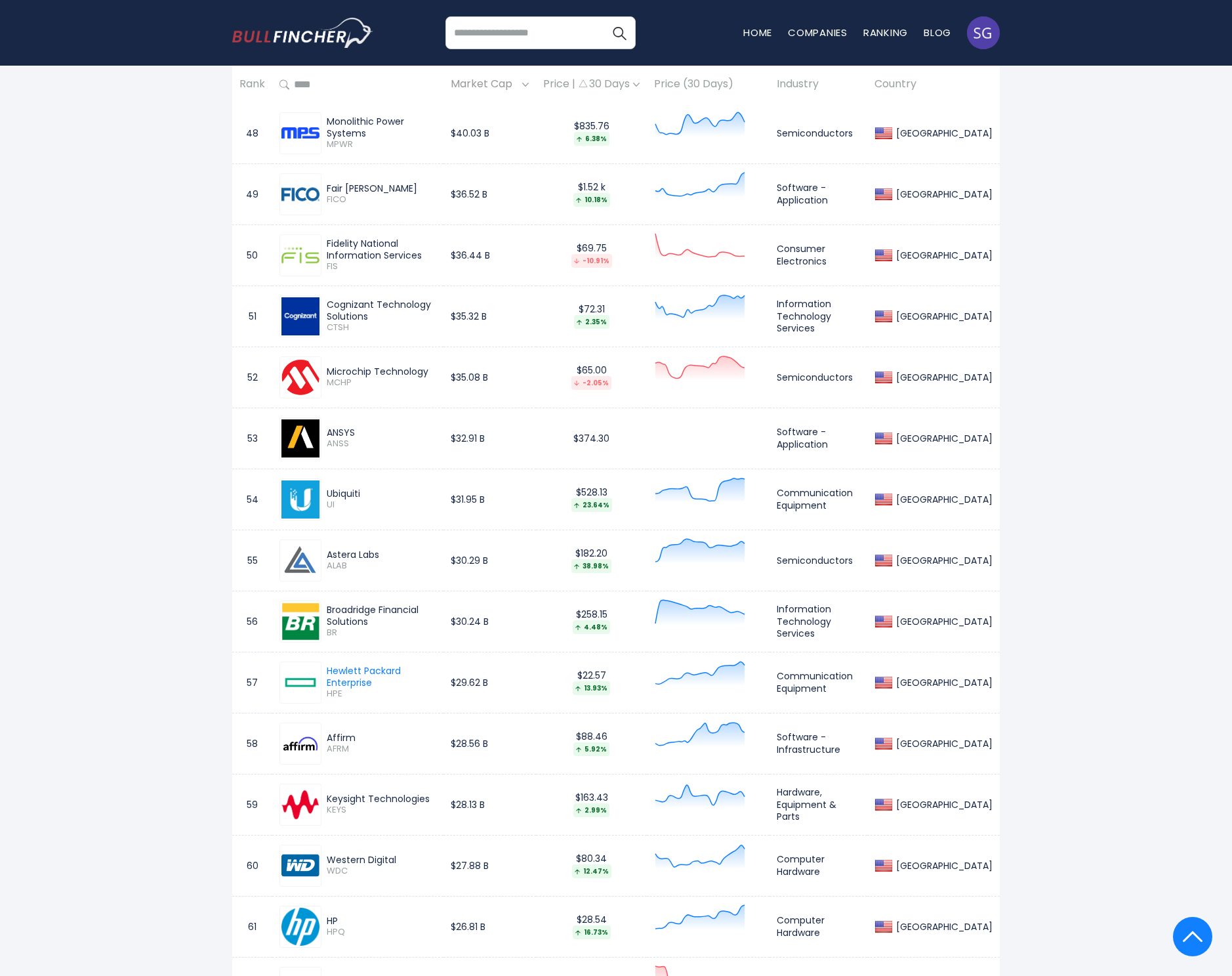
scroll to position [3913, 0]
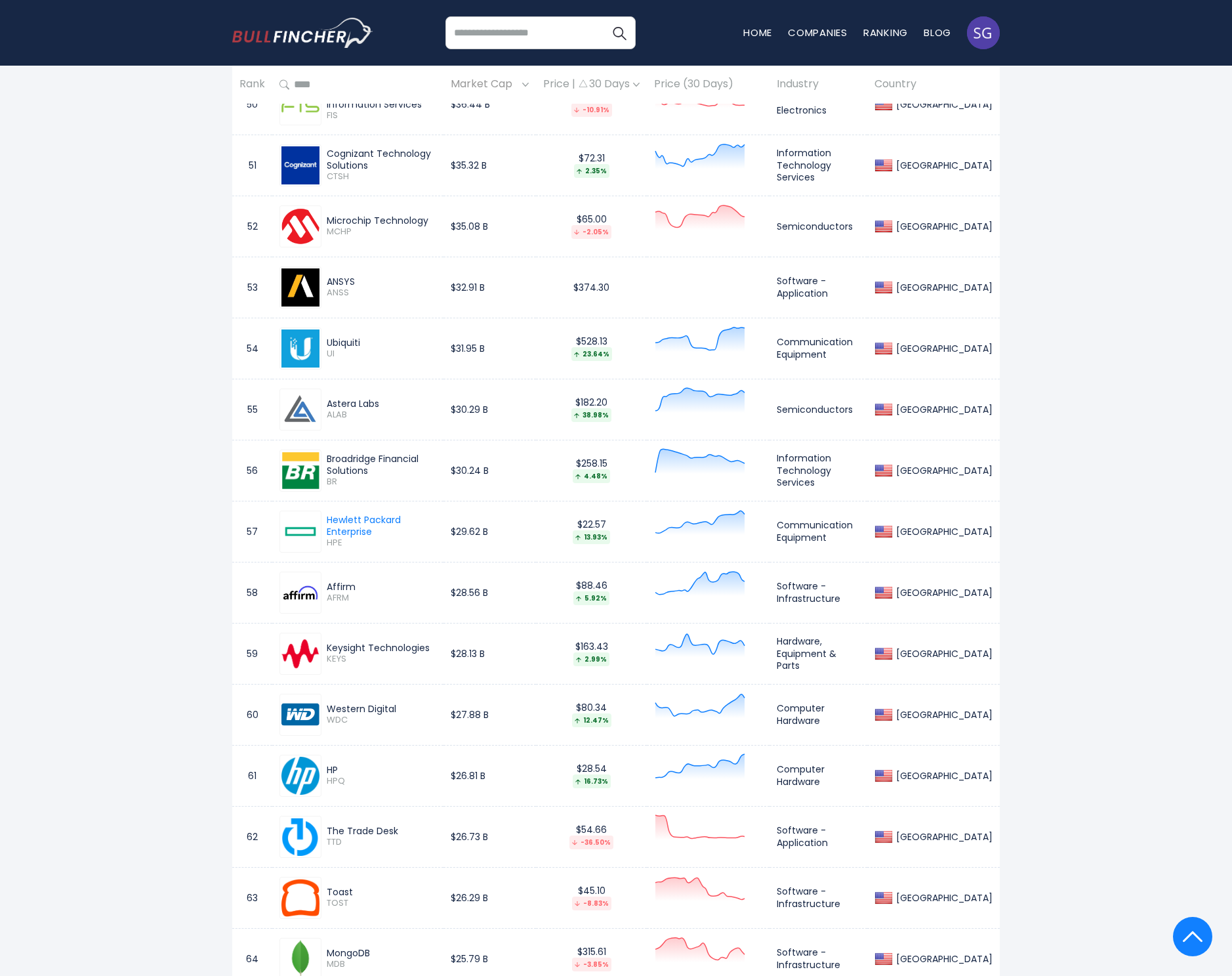
click at [333, 769] on div "HP" at bounding box center [381, 769] width 109 height 12
click at [336, 778] on span "HPQ" at bounding box center [381, 781] width 109 height 12
drag, startPoint x: 328, startPoint y: 826, endPoint x: 401, endPoint y: 826, distance: 73.0
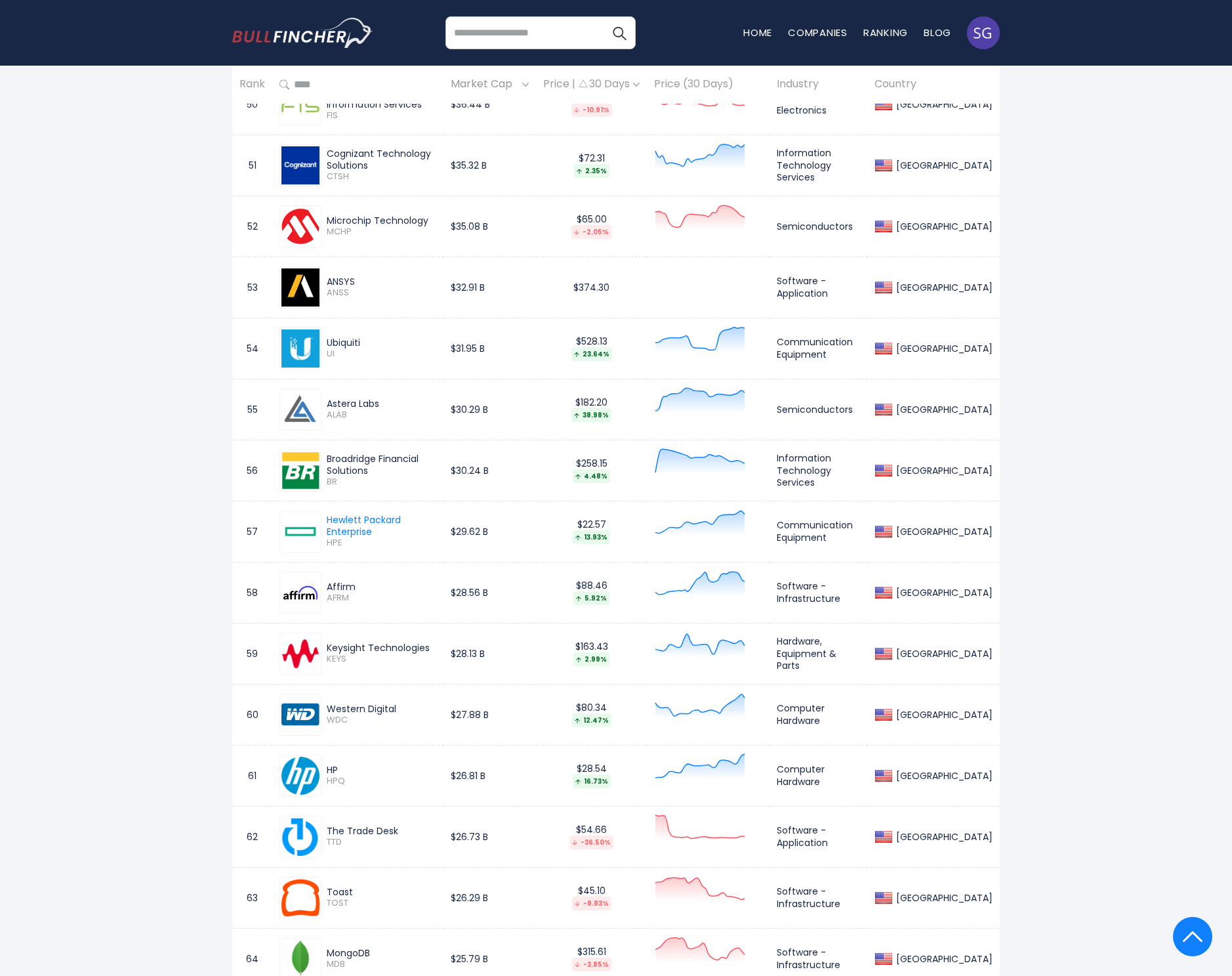
click at [401, 826] on div "The Trade Desk" at bounding box center [381, 830] width 109 height 12
click at [333, 842] on span "TTD" at bounding box center [381, 842] width 109 height 12
click at [348, 891] on div "Toast" at bounding box center [381, 891] width 109 height 12
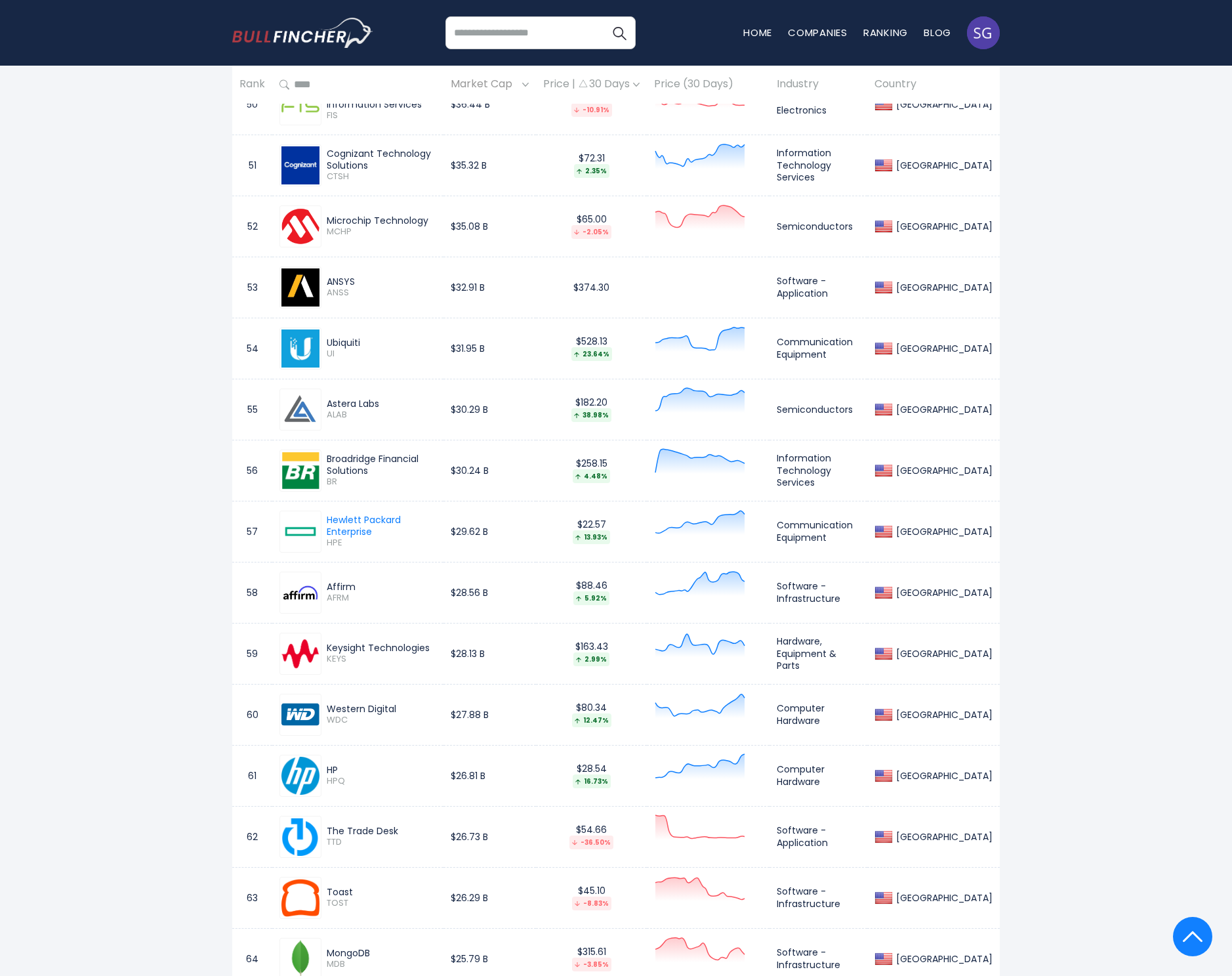
click at [346, 900] on span "TOST" at bounding box center [381, 903] width 109 height 12
click at [344, 900] on span "TOST" at bounding box center [381, 903] width 109 height 12
click at [337, 903] on span "TOST" at bounding box center [381, 903] width 109 height 12
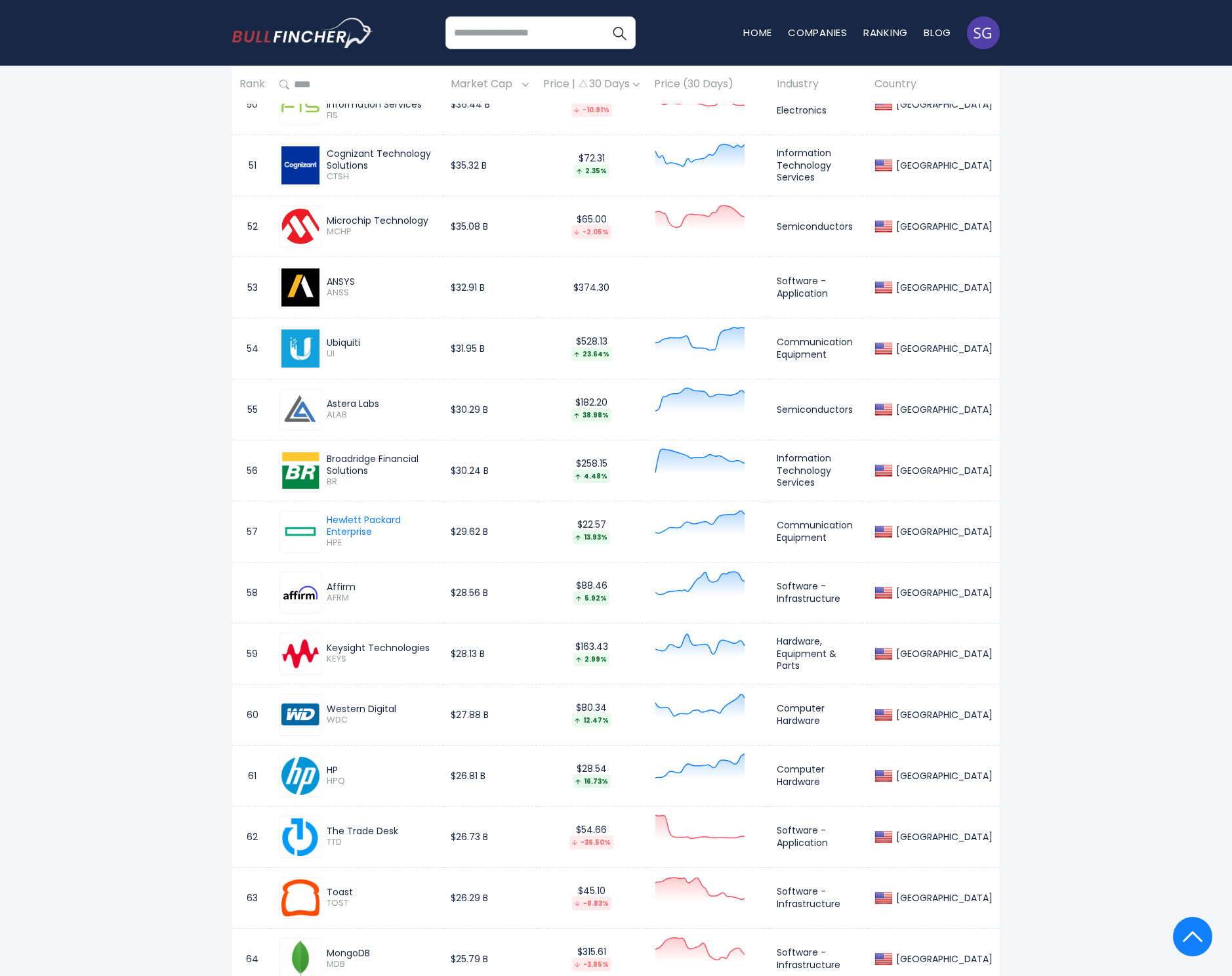
click at [337, 903] on span "TOST" at bounding box center [381, 903] width 109 height 12
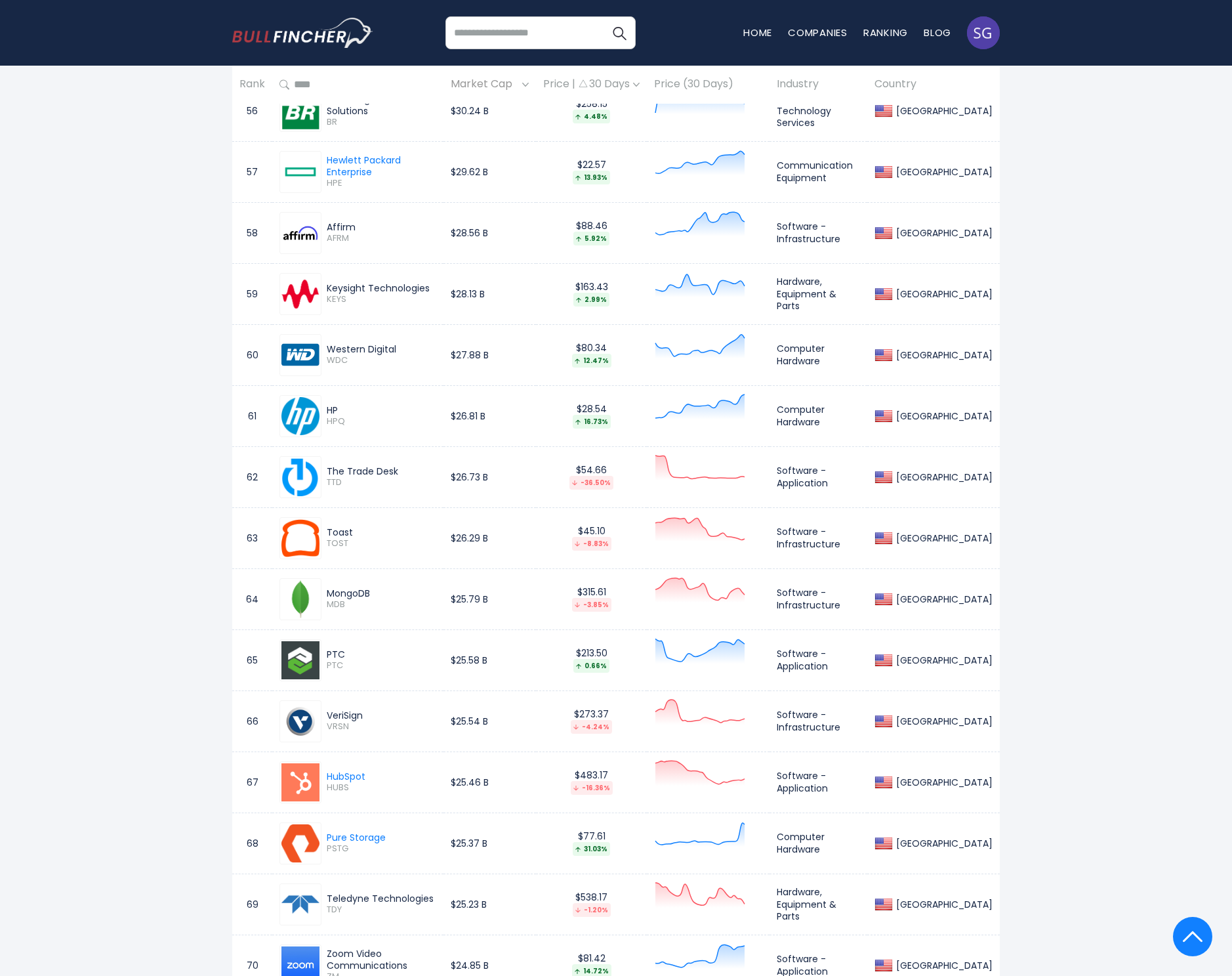
scroll to position [4309, 0]
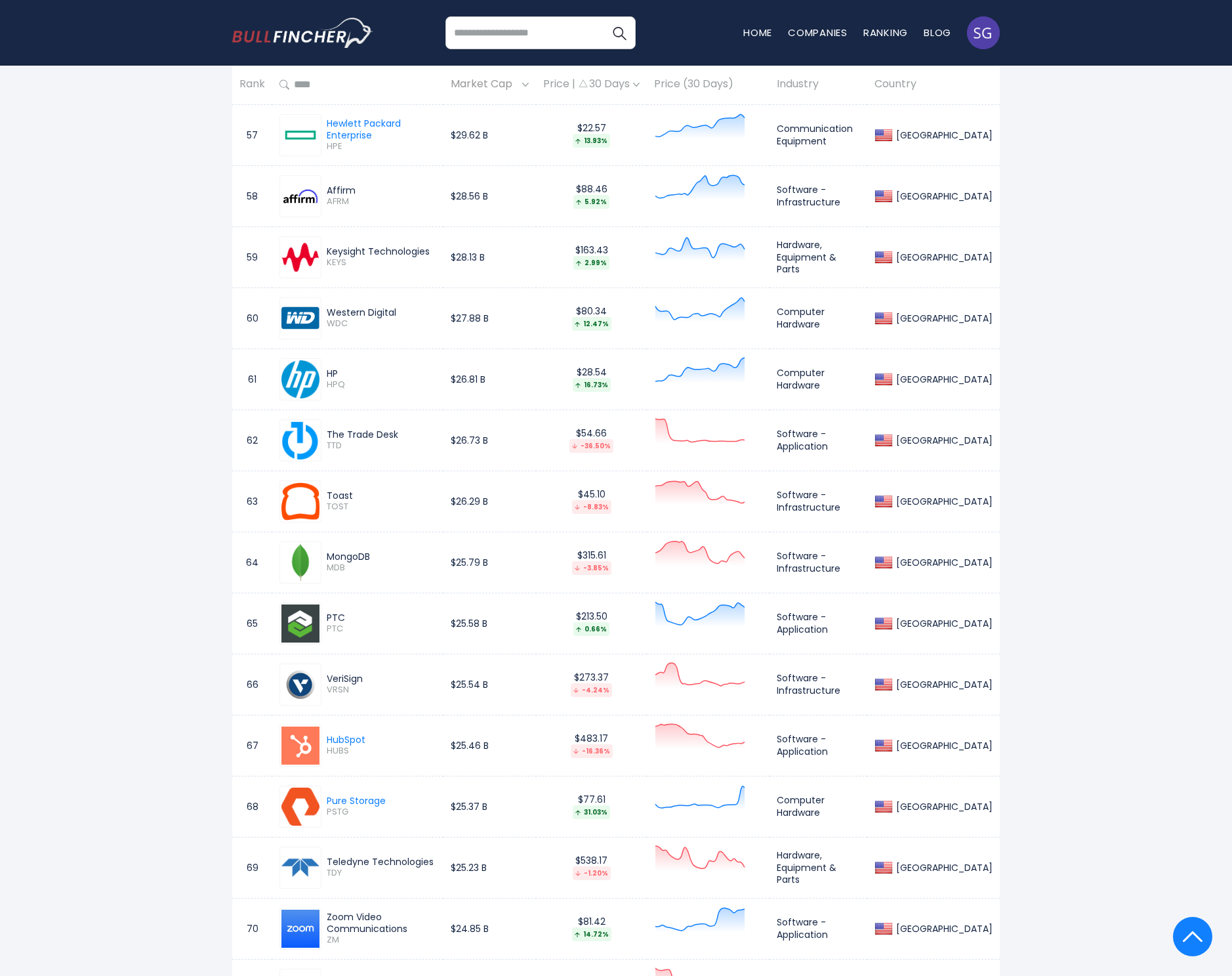
click at [336, 614] on div "PTC" at bounding box center [381, 617] width 109 height 12
click at [340, 630] on span "PTC" at bounding box center [381, 629] width 109 height 12
click at [336, 629] on span "PTC" at bounding box center [381, 629] width 109 height 12
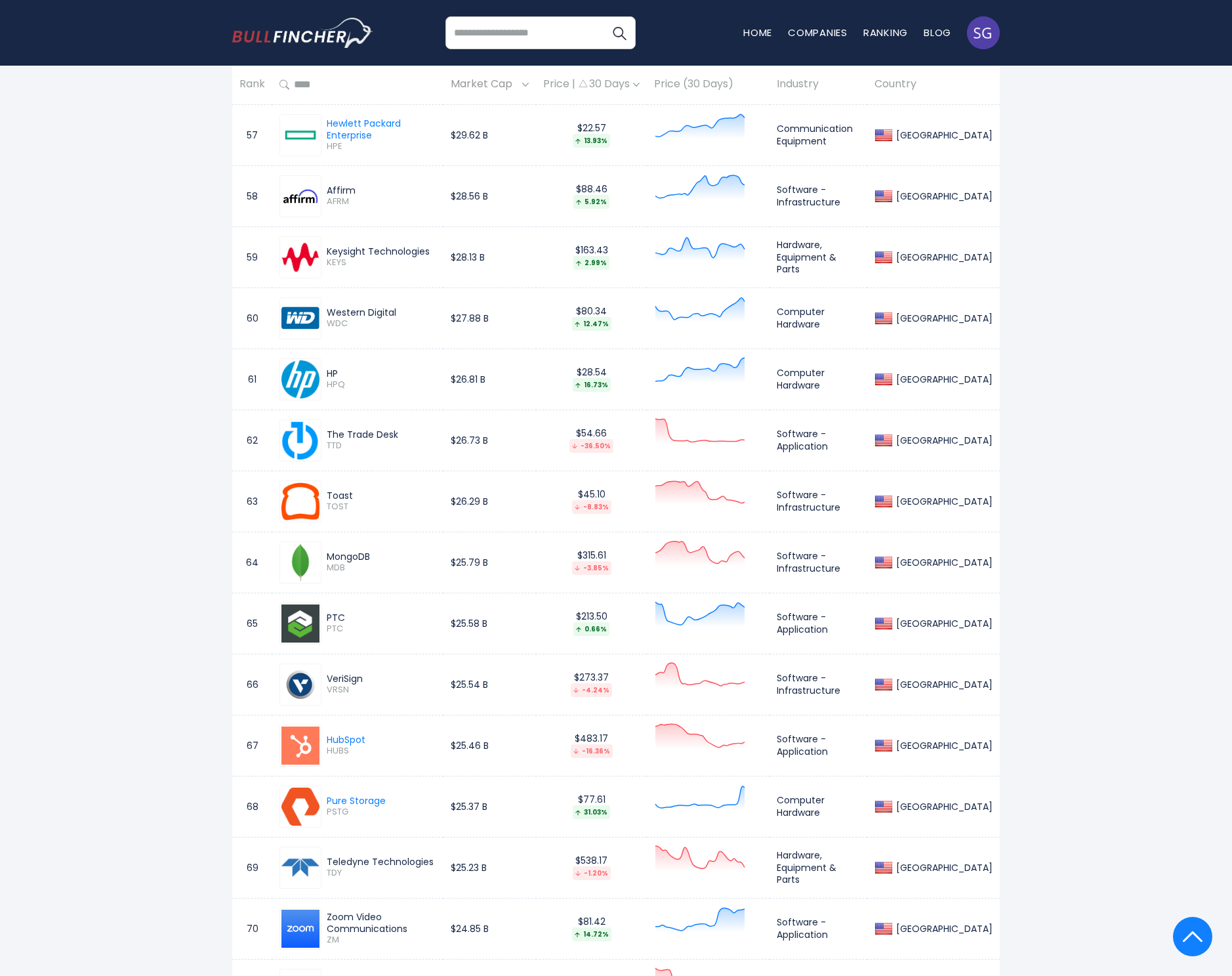
click at [336, 629] on span "PTC" at bounding box center [381, 629] width 109 height 12
click at [330, 678] on div "VeriSign" at bounding box center [381, 678] width 109 height 12
click at [332, 687] on span "VRSN" at bounding box center [381, 690] width 109 height 12
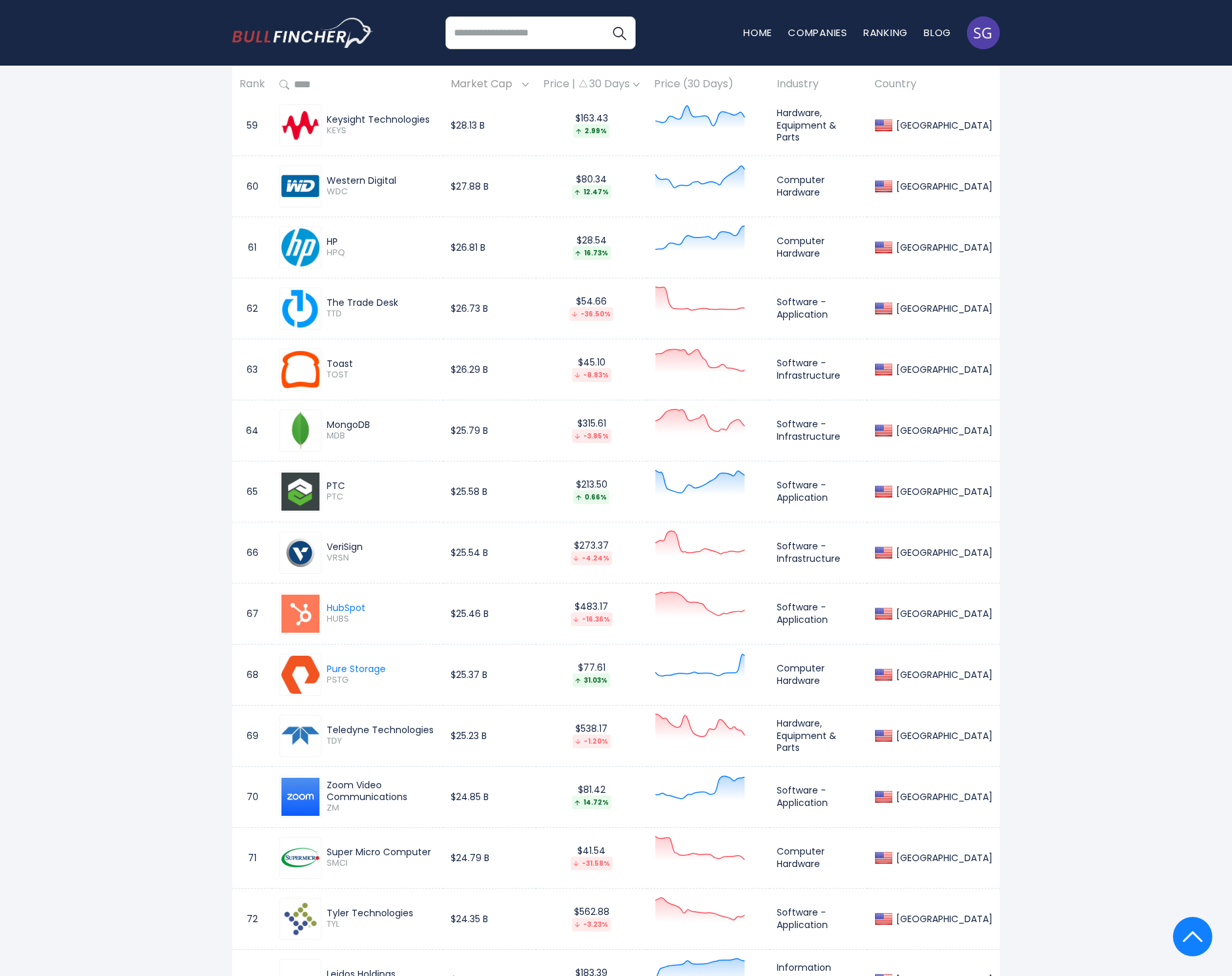
scroll to position [4655, 0]
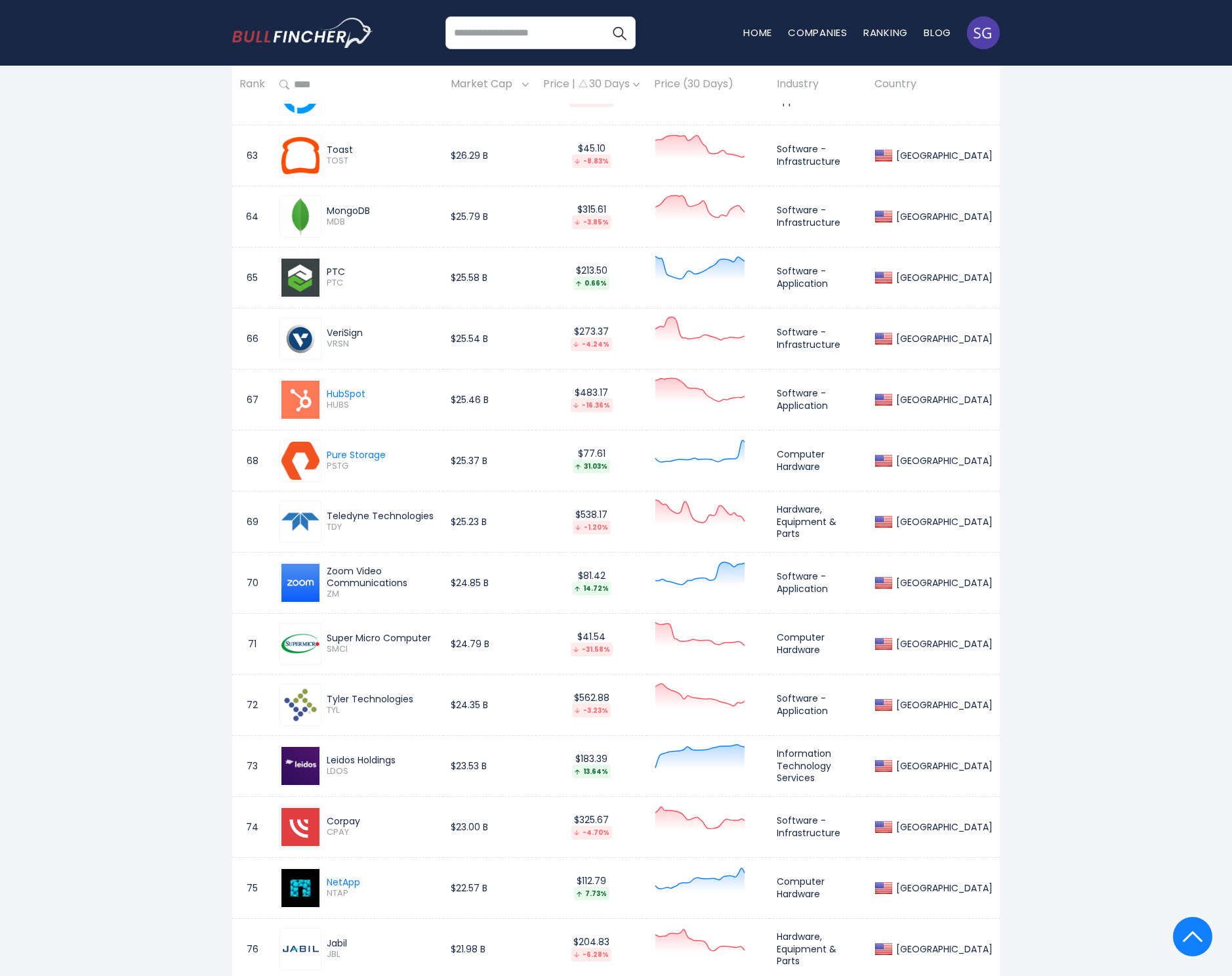
drag, startPoint x: 328, startPoint y: 511, endPoint x: 441, endPoint y: 516, distance: 113.1
click at [436, 516] on div "Teledyne Technologies" at bounding box center [381, 516] width 109 height 12
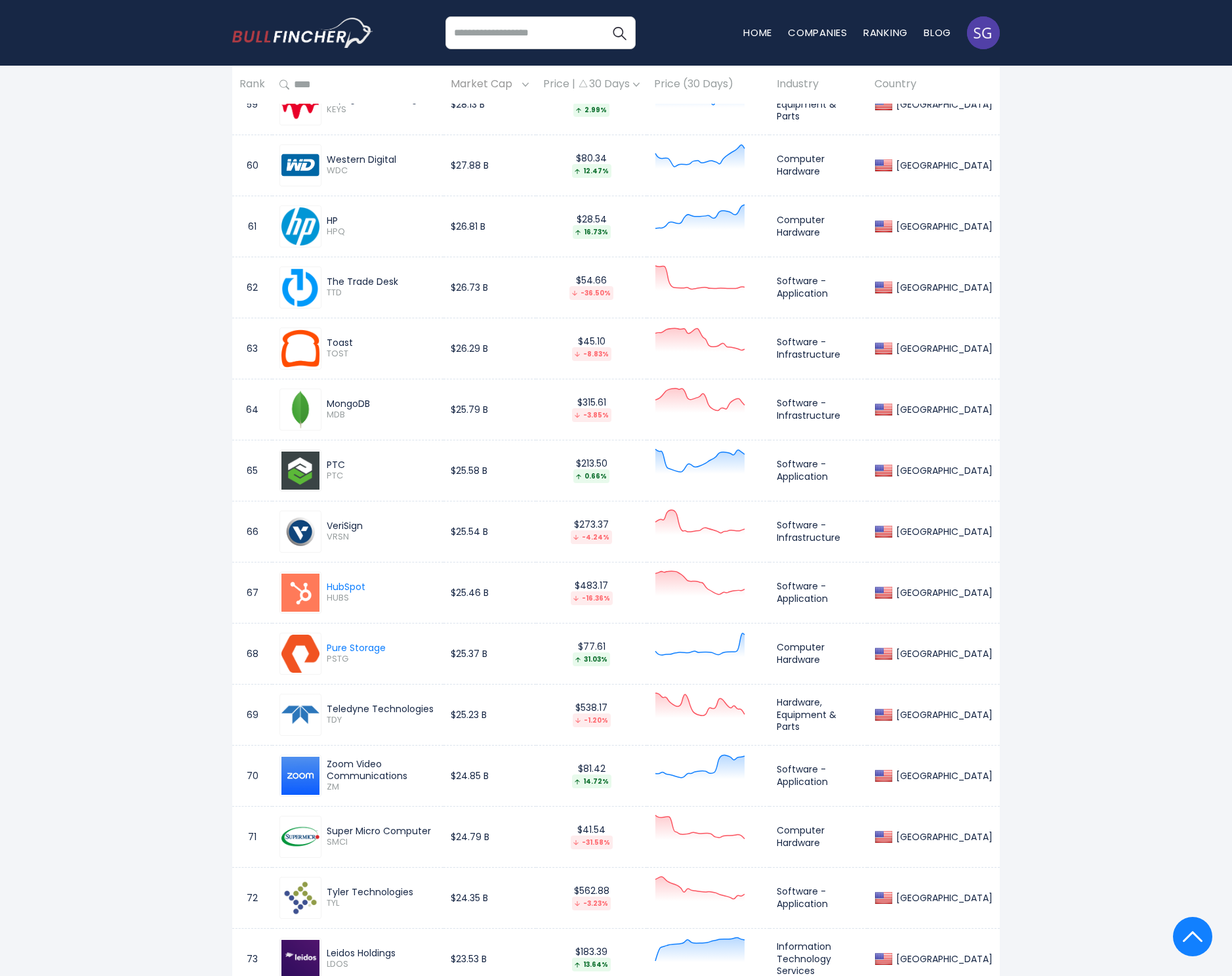
scroll to position [4447, 0]
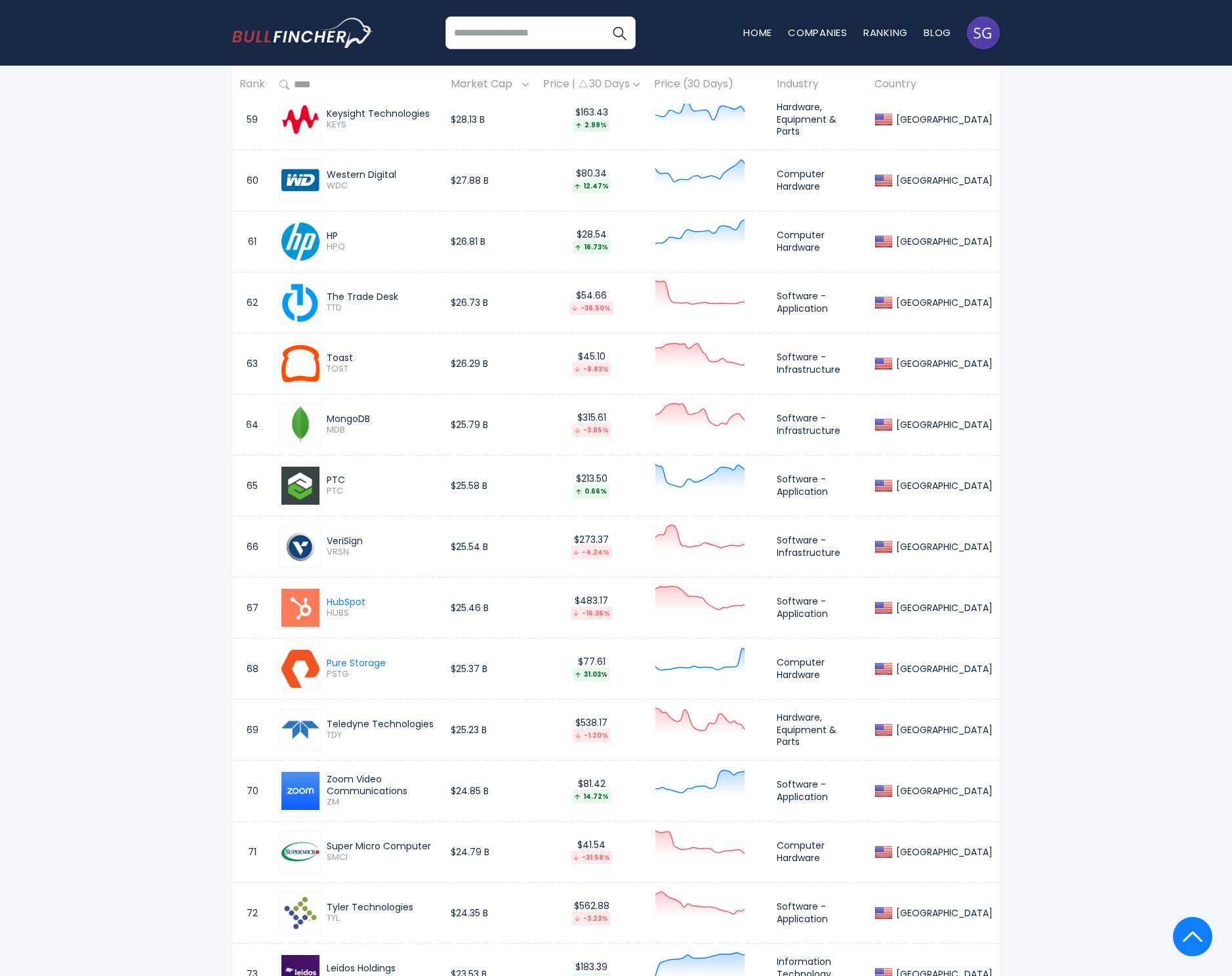
drag, startPoint x: 328, startPoint y: 170, endPoint x: 399, endPoint y: 174, distance: 71.1
click at [399, 174] on div "Western Digital" at bounding box center [381, 174] width 109 height 12
click at [343, 181] on span "WDC" at bounding box center [381, 186] width 109 height 12
click at [336, 732] on span "TDY" at bounding box center [381, 736] width 109 height 12
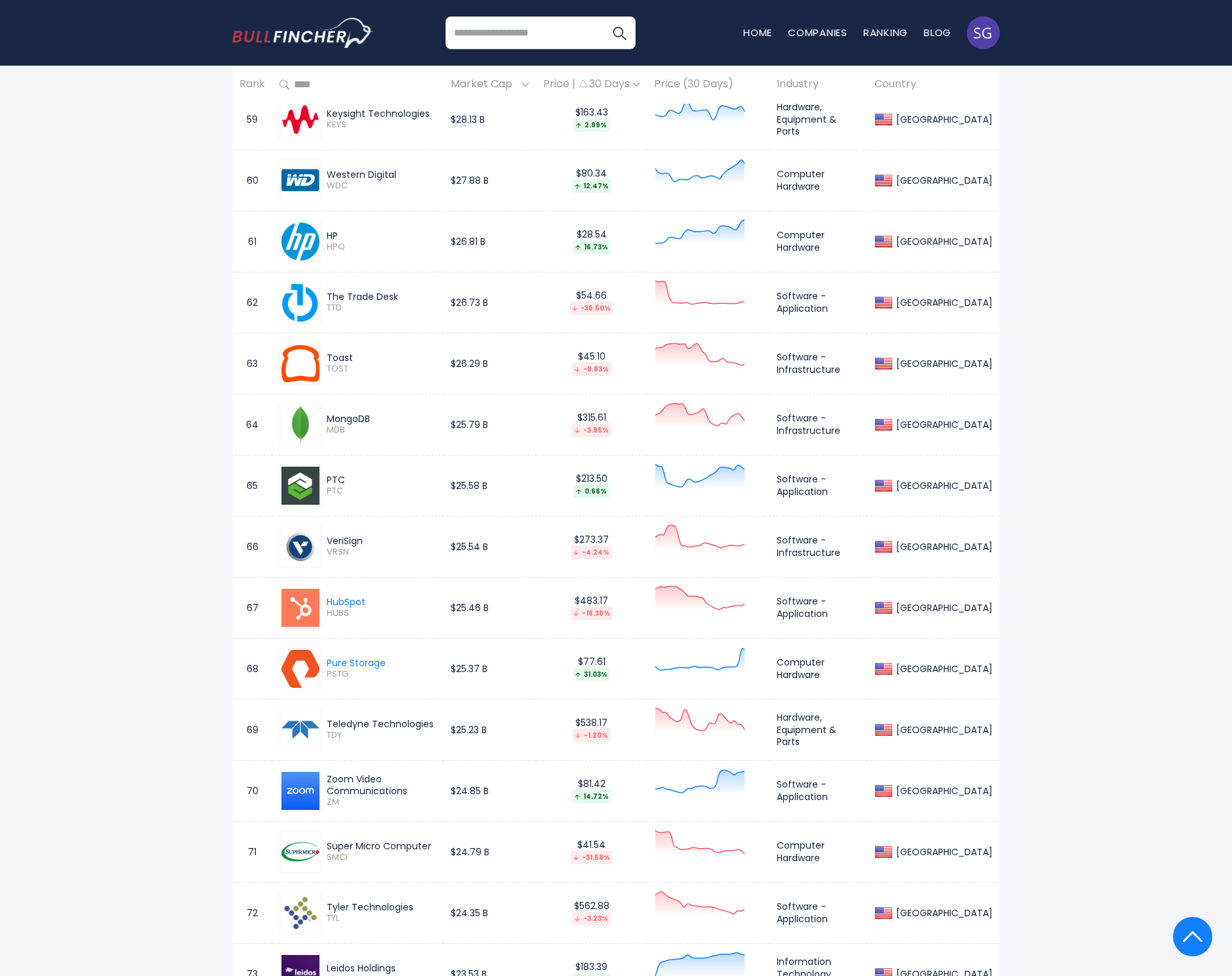
click at [336, 732] on span "TDY" at bounding box center [381, 736] width 109 height 12
click at [422, 734] on span "TDY" at bounding box center [381, 736] width 109 height 12
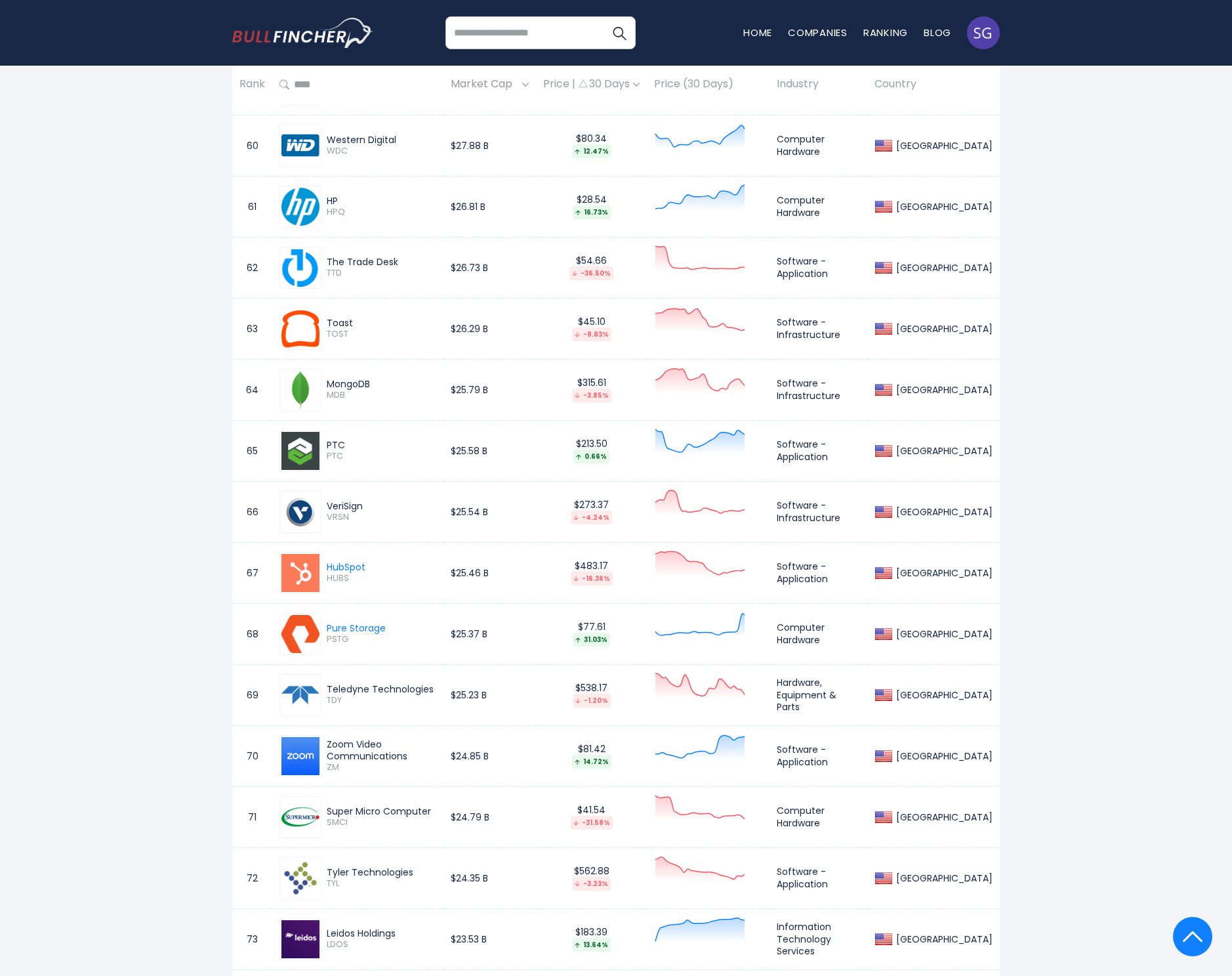
scroll to position [4505, 0]
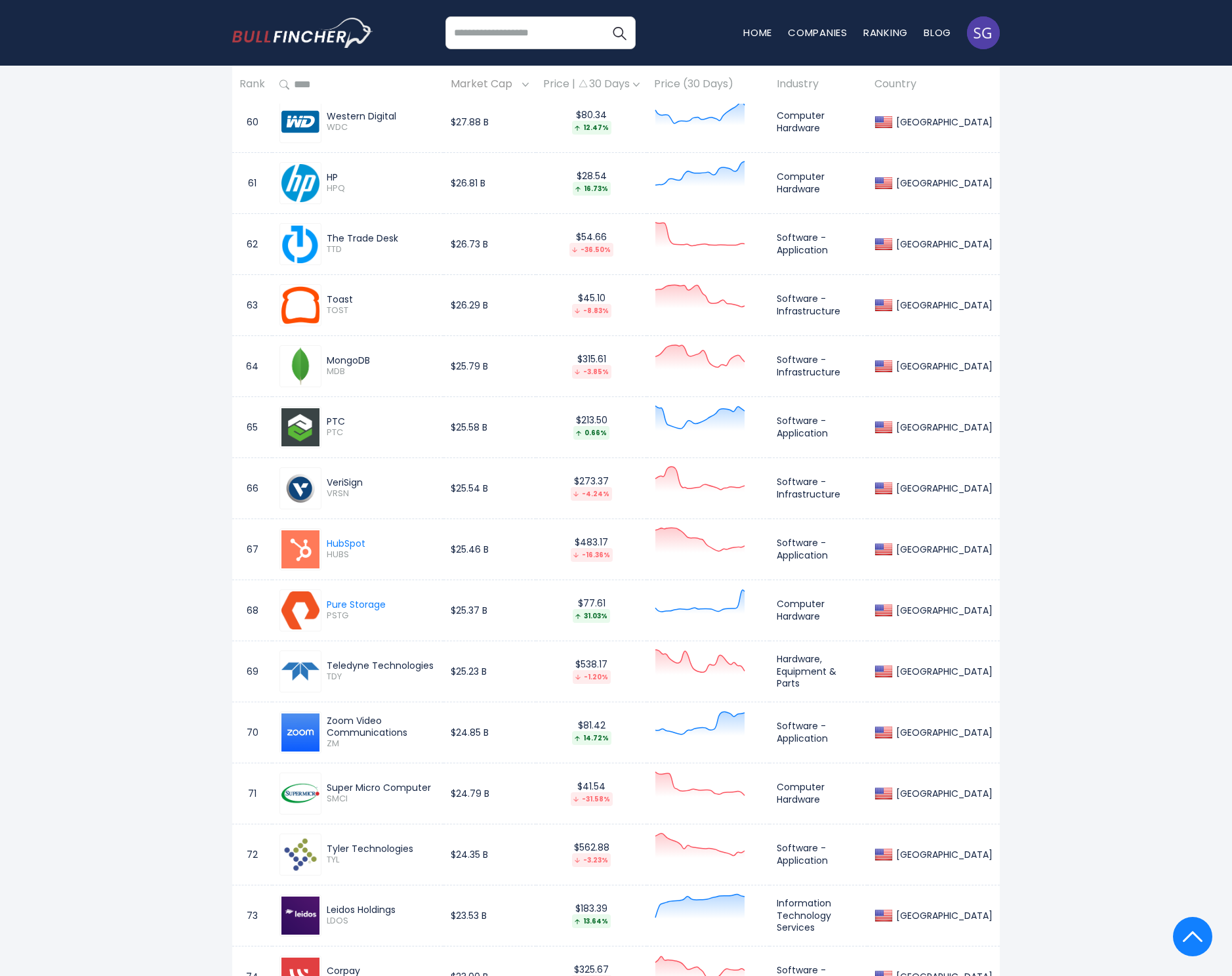
click at [338, 777] on div "Super Micro Computer SMCI" at bounding box center [358, 793] width 157 height 42
drag, startPoint x: 327, startPoint y: 783, endPoint x: 433, endPoint y: 788, distance: 106.1
click at [433, 789] on div "Super Micro Computer" at bounding box center [381, 787] width 109 height 12
click at [335, 797] on span "SMCI" at bounding box center [381, 799] width 109 height 12
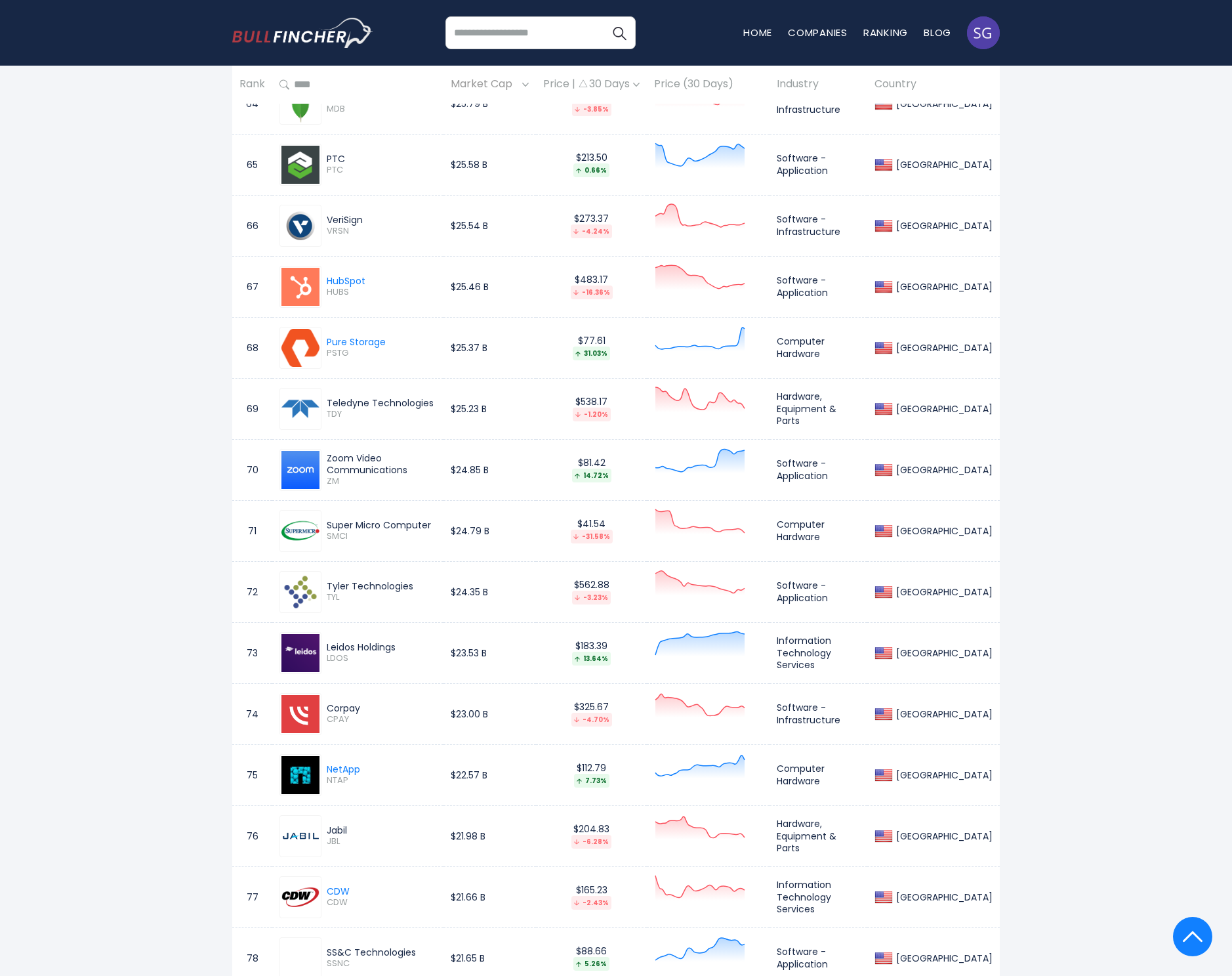
scroll to position [4962, 0]
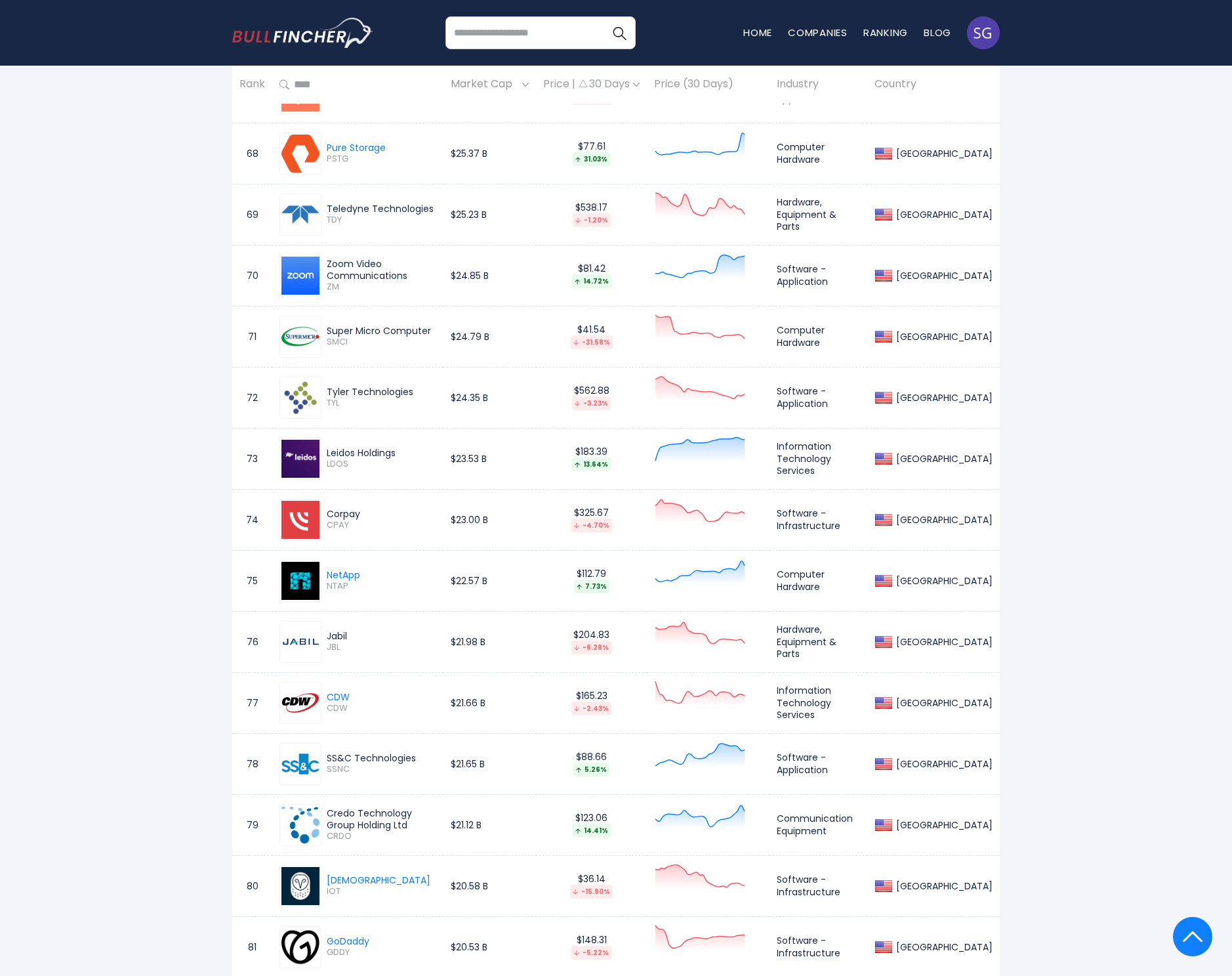
click at [346, 510] on div "Corpay" at bounding box center [381, 513] width 109 height 12
click at [345, 525] on span "CPAY" at bounding box center [381, 525] width 109 height 12
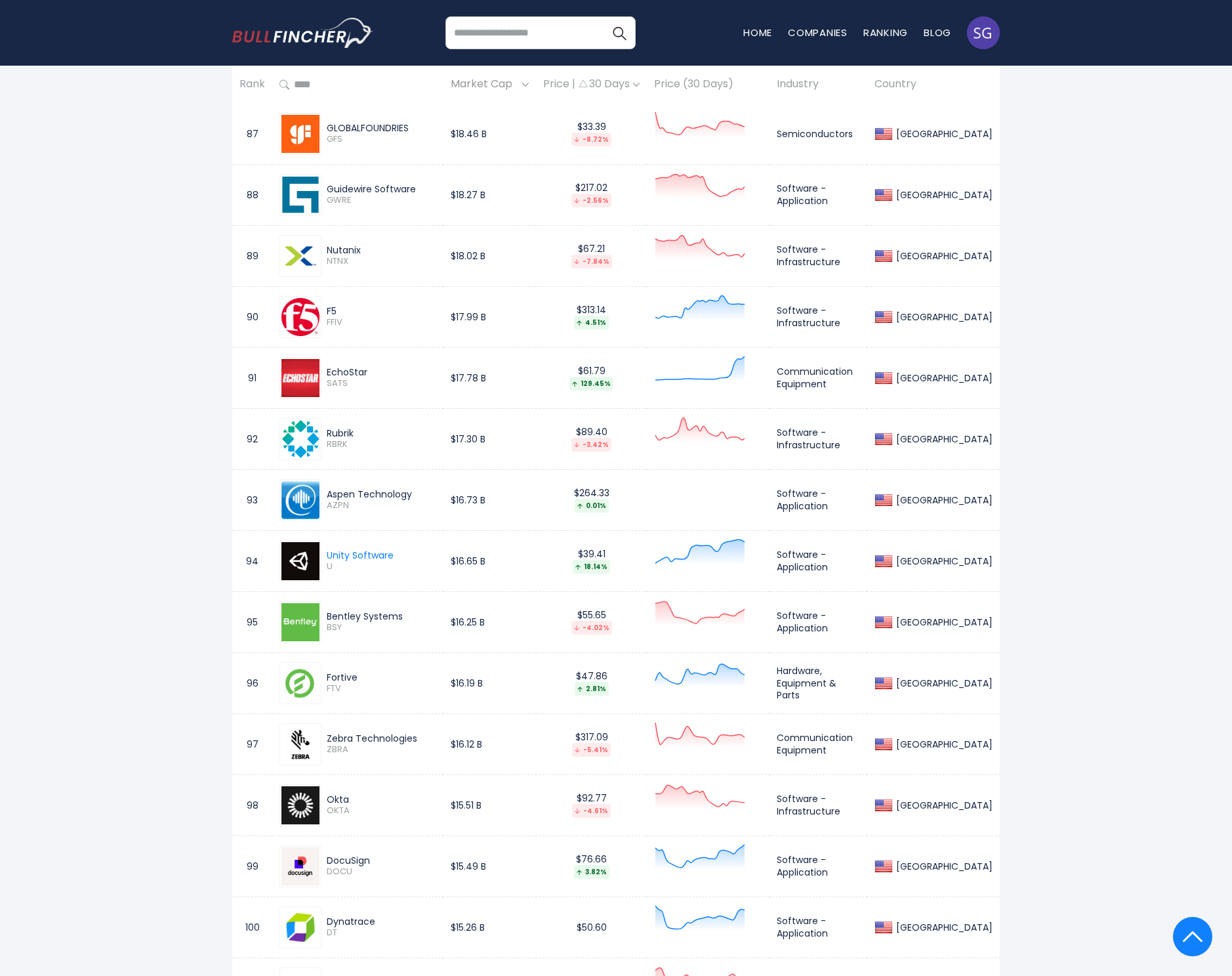
scroll to position [6291, 0]
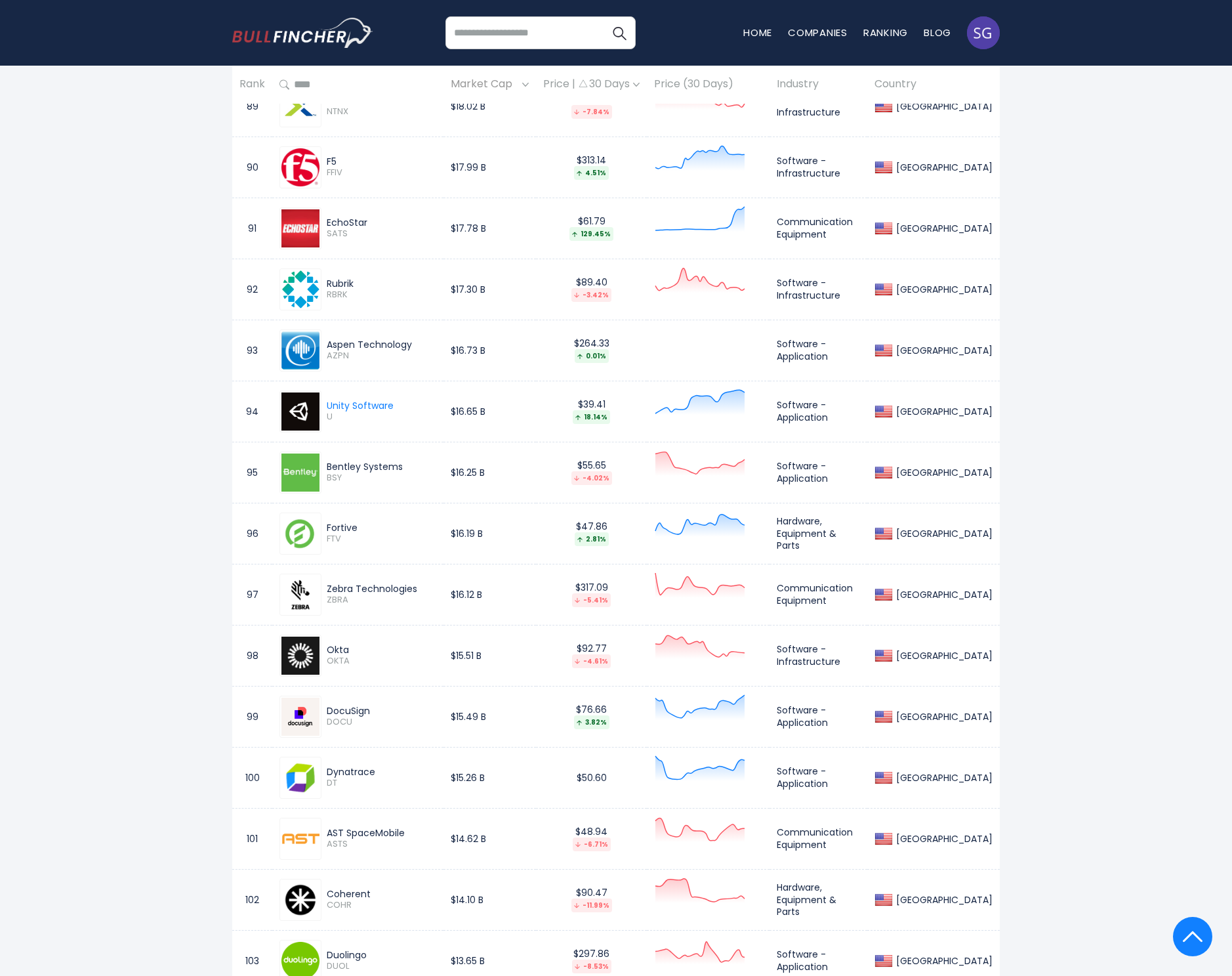
click at [347, 649] on div "Okta" at bounding box center [381, 649] width 109 height 12
click at [339, 649] on div "Okta" at bounding box center [381, 649] width 109 height 12
click at [336, 657] on span "OKTA" at bounding box center [381, 661] width 109 height 12
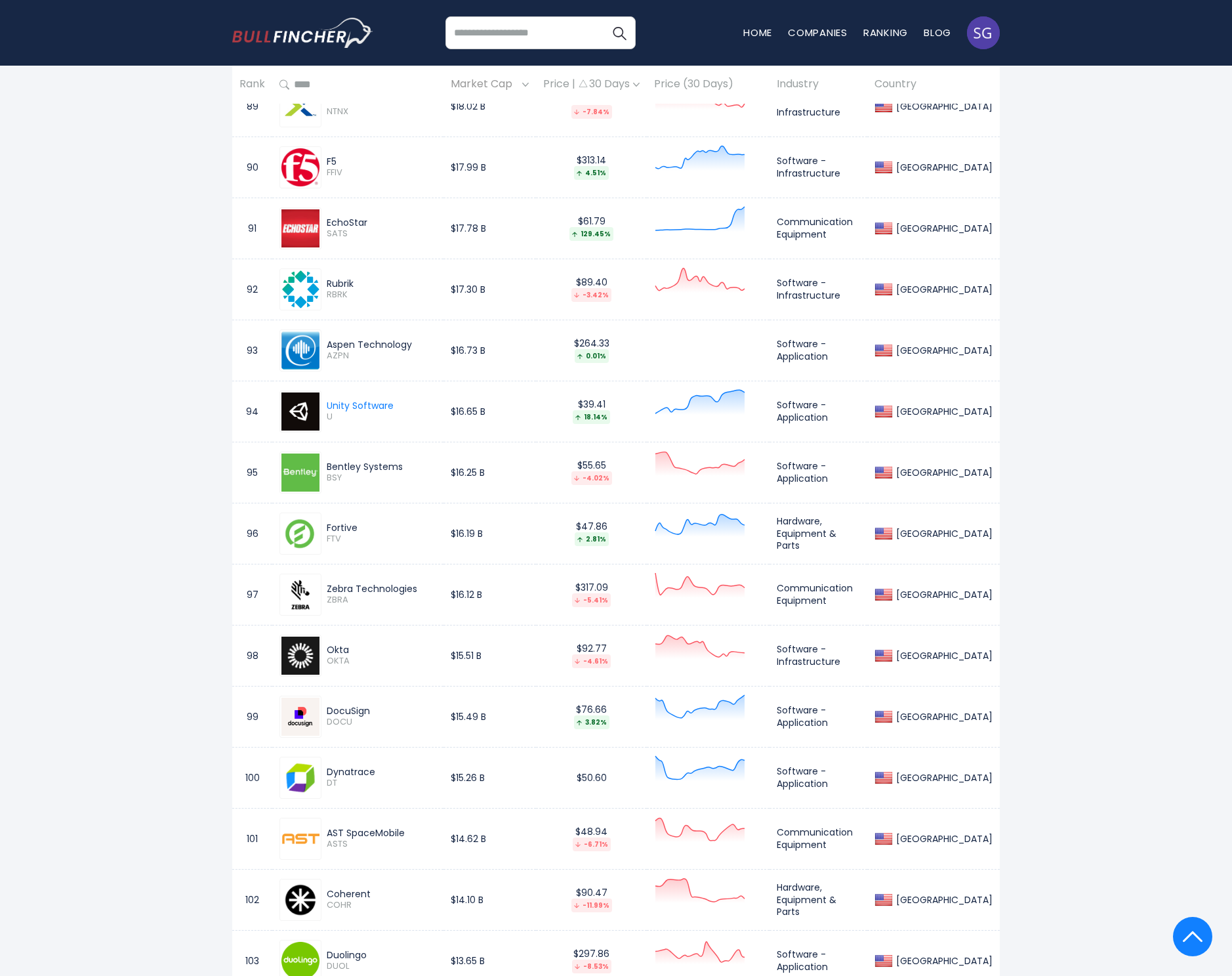
click at [336, 657] on span "OKTA" at bounding box center [381, 661] width 109 height 12
click at [346, 705] on div "DocuSign" at bounding box center [381, 710] width 109 height 12
click at [344, 719] on span "DOCU" at bounding box center [381, 722] width 109 height 12
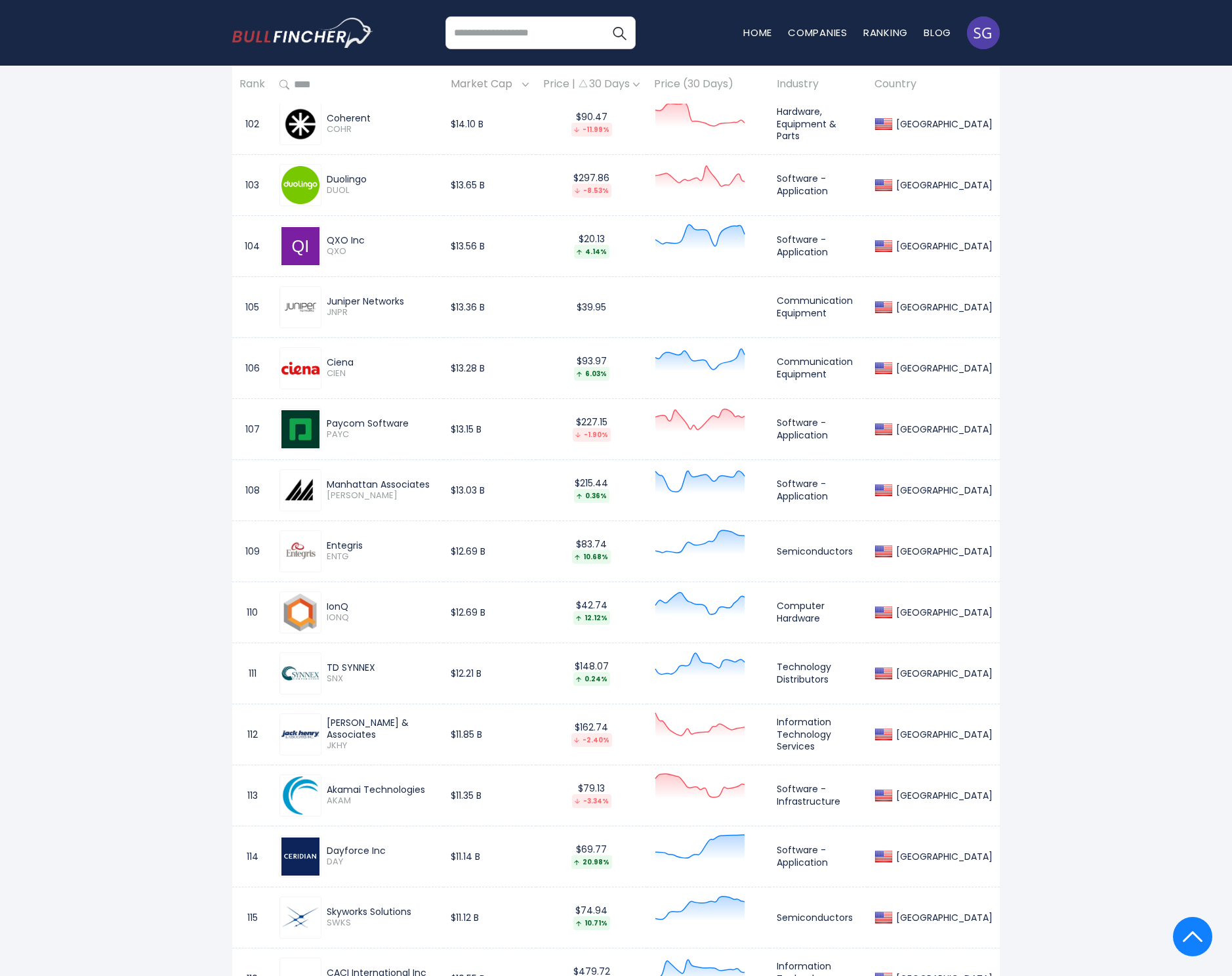
scroll to position [7096, 0]
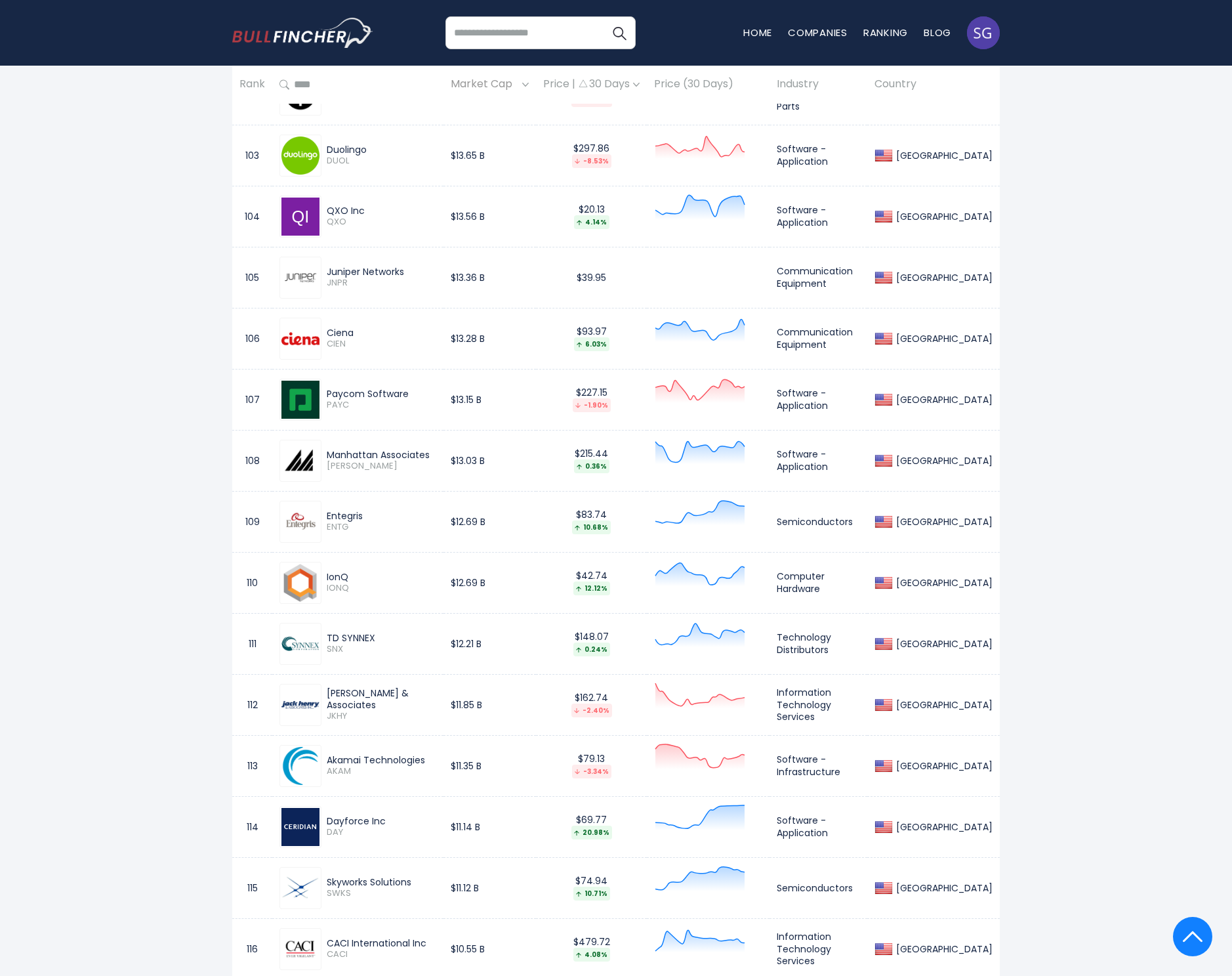
click at [345, 638] on div "TD SYNNEX" at bounding box center [381, 638] width 109 height 12
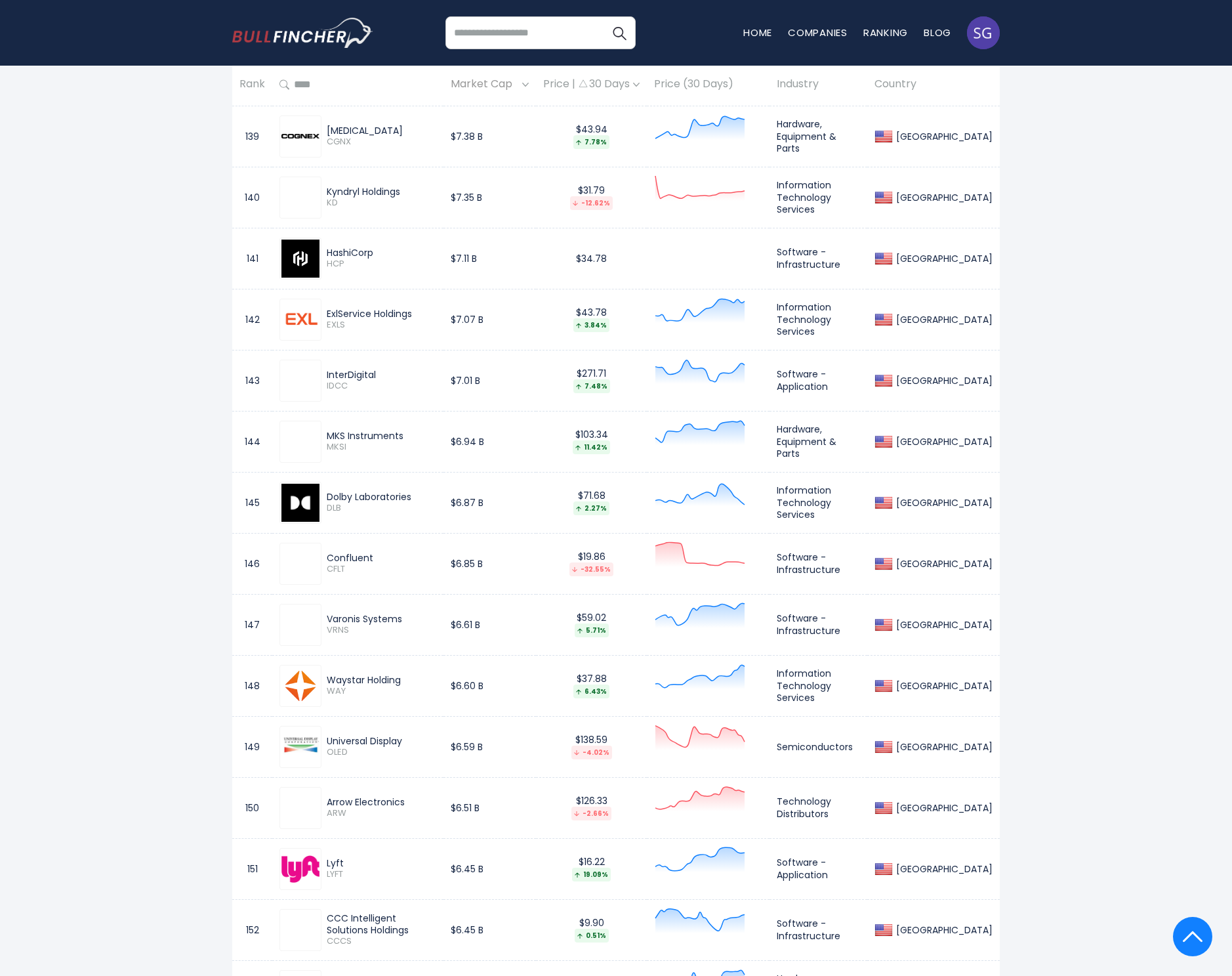
scroll to position [9461, 0]
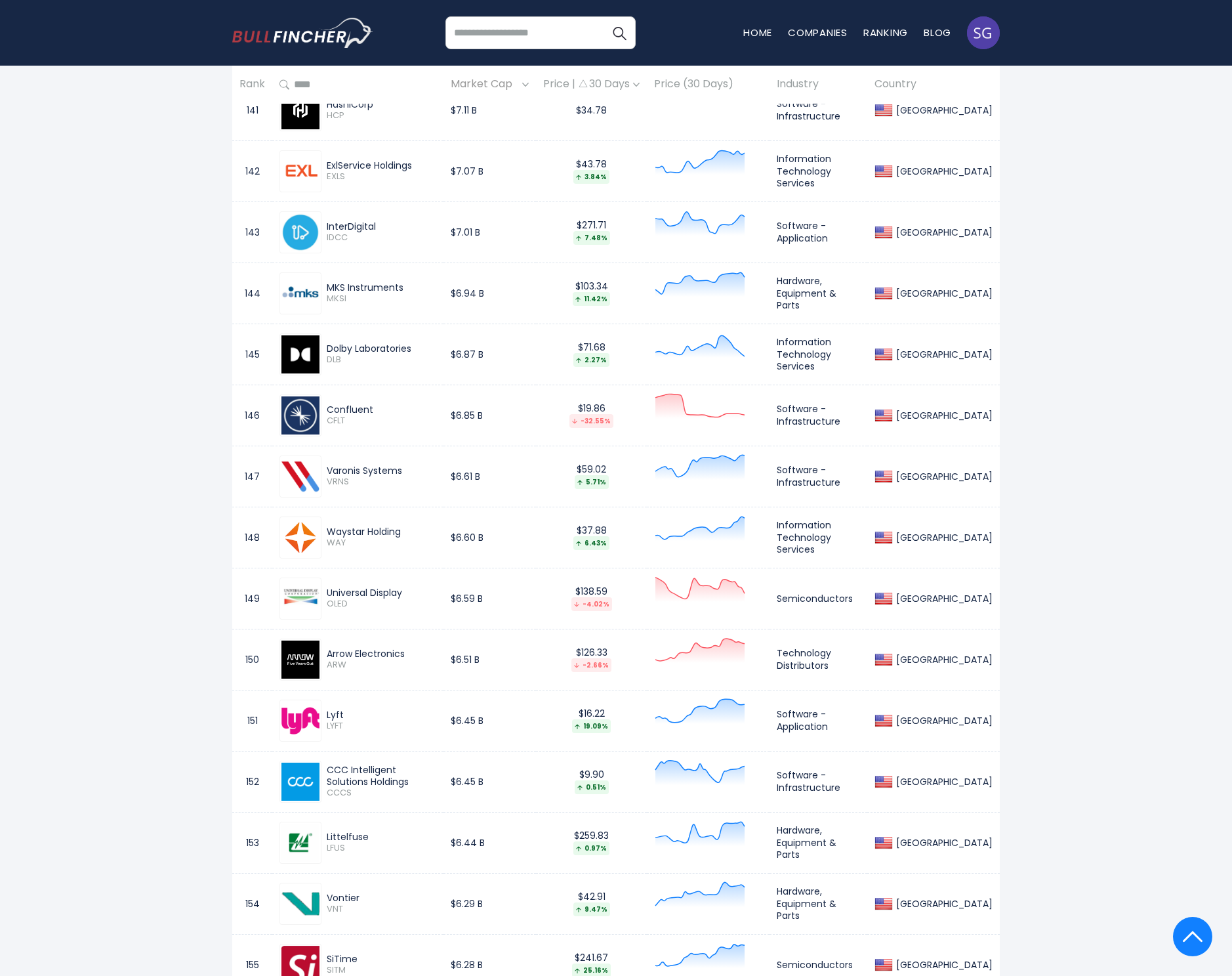
click at [334, 715] on div "Lyft" at bounding box center [381, 714] width 109 height 12
click at [328, 720] on span "LYFT" at bounding box center [381, 726] width 109 height 12
click at [365, 647] on div "Arrow Electronics" at bounding box center [381, 653] width 109 height 12
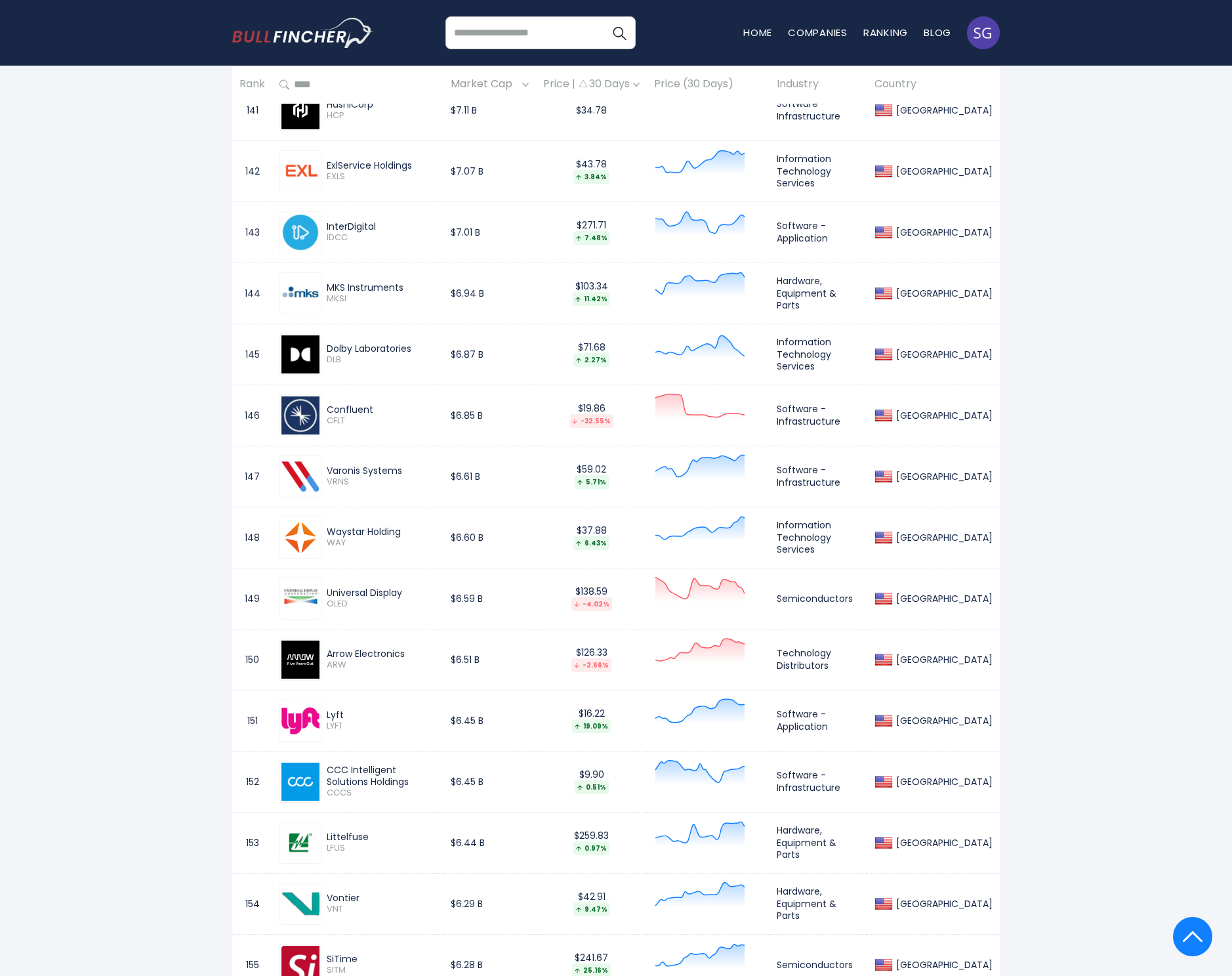
click at [365, 647] on div "Arrow Electronics" at bounding box center [381, 653] width 109 height 12
click at [332, 663] on span "ARW" at bounding box center [381, 665] width 109 height 12
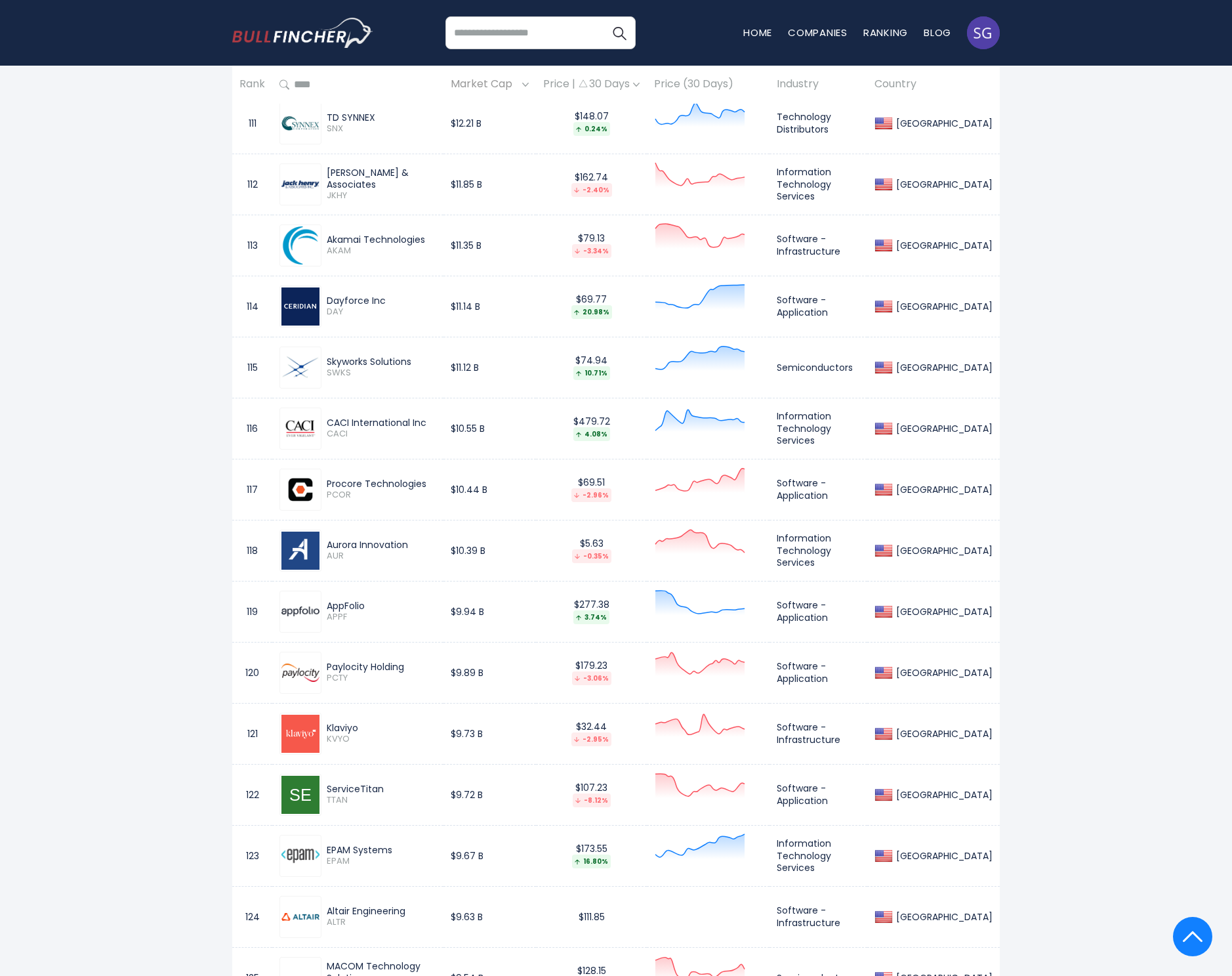
scroll to position [7573, 0]
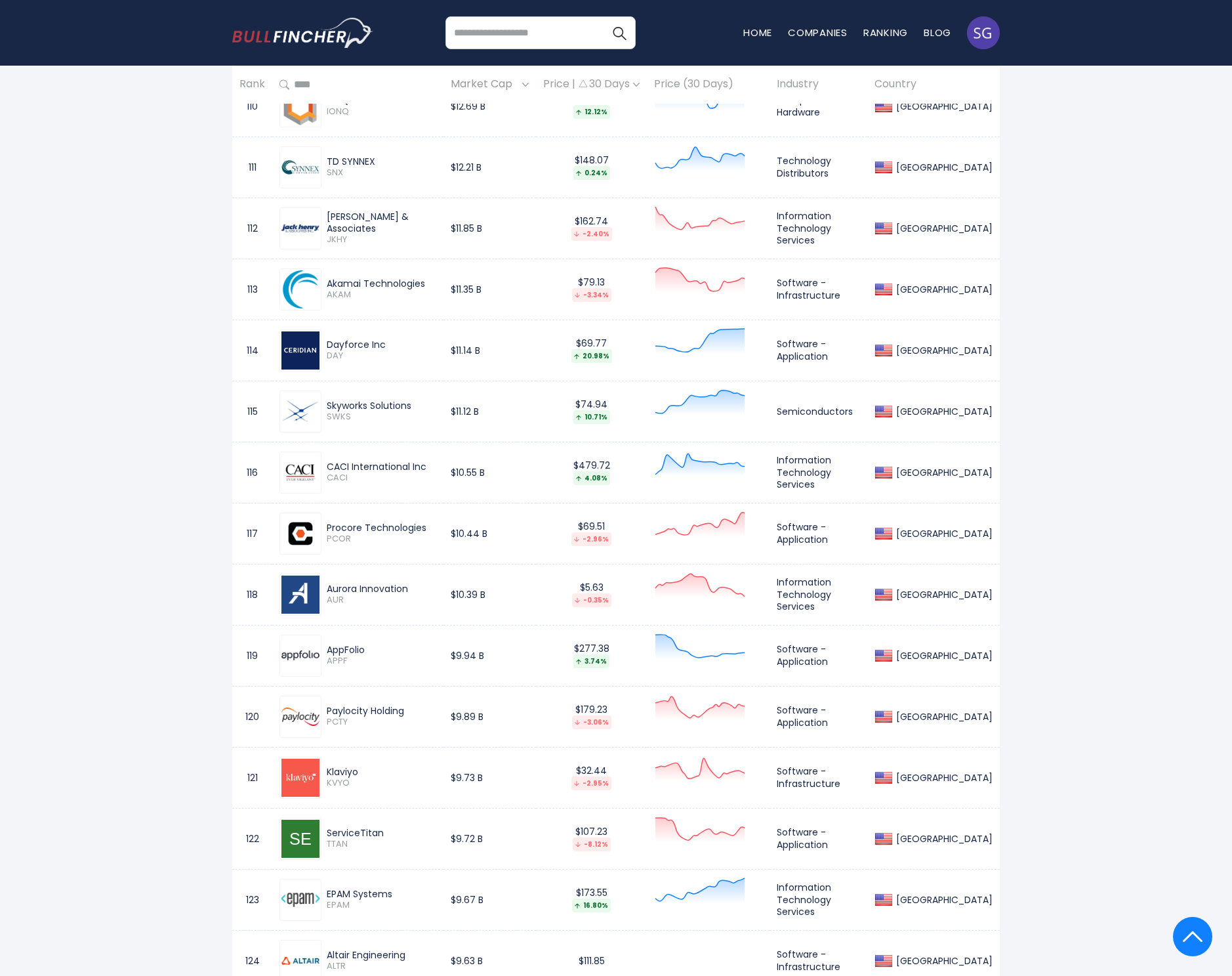
click at [359, 160] on div "TD SYNNEX" at bounding box center [381, 161] width 109 height 12
click at [340, 172] on span "SNX" at bounding box center [381, 173] width 109 height 12
drag, startPoint x: 1150, startPoint y: 362, endPoint x: 340, endPoint y: 172, distance: 832.0
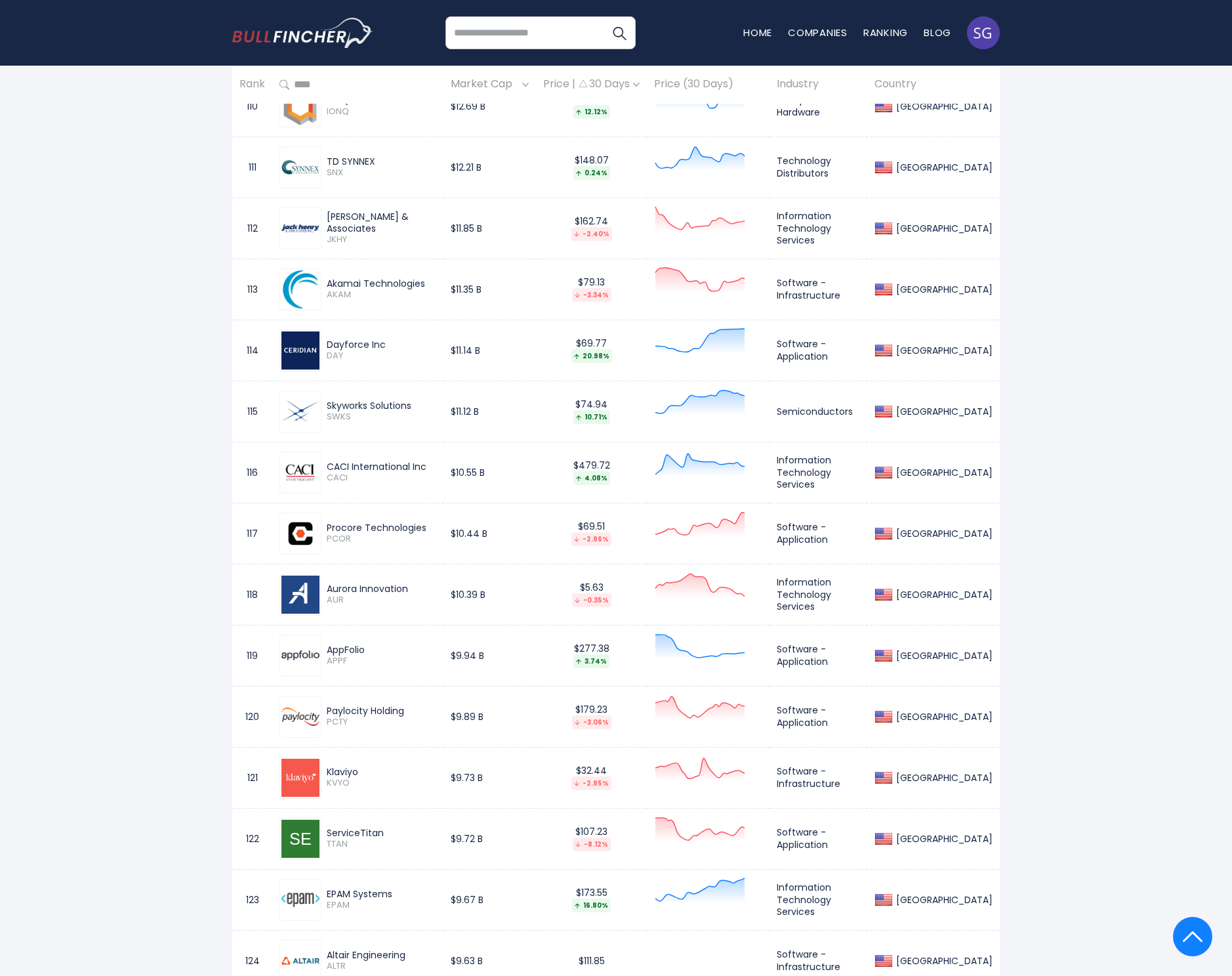
click at [340, 172] on span "SNX" at bounding box center [381, 173] width 109 height 12
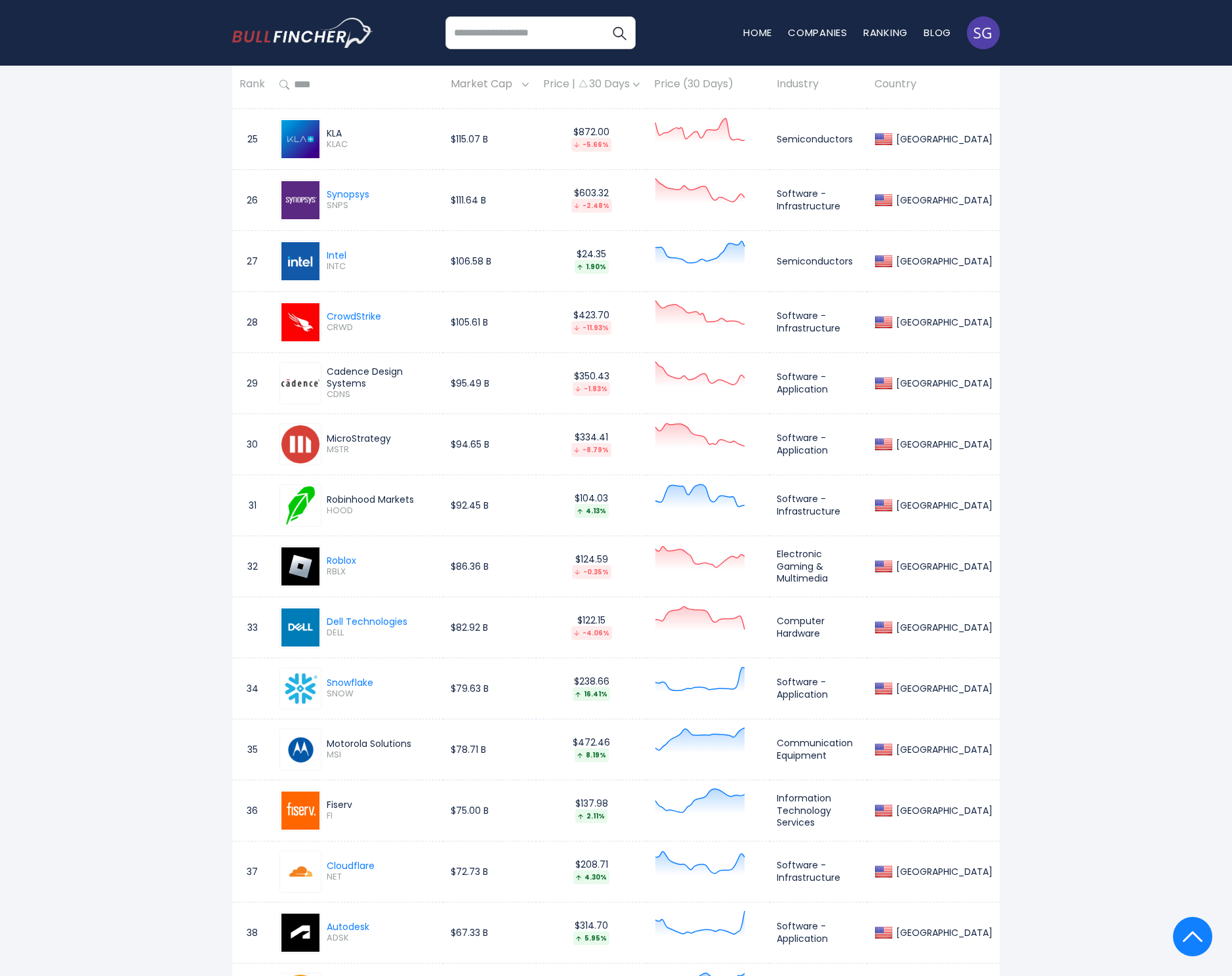
scroll to position [0, 0]
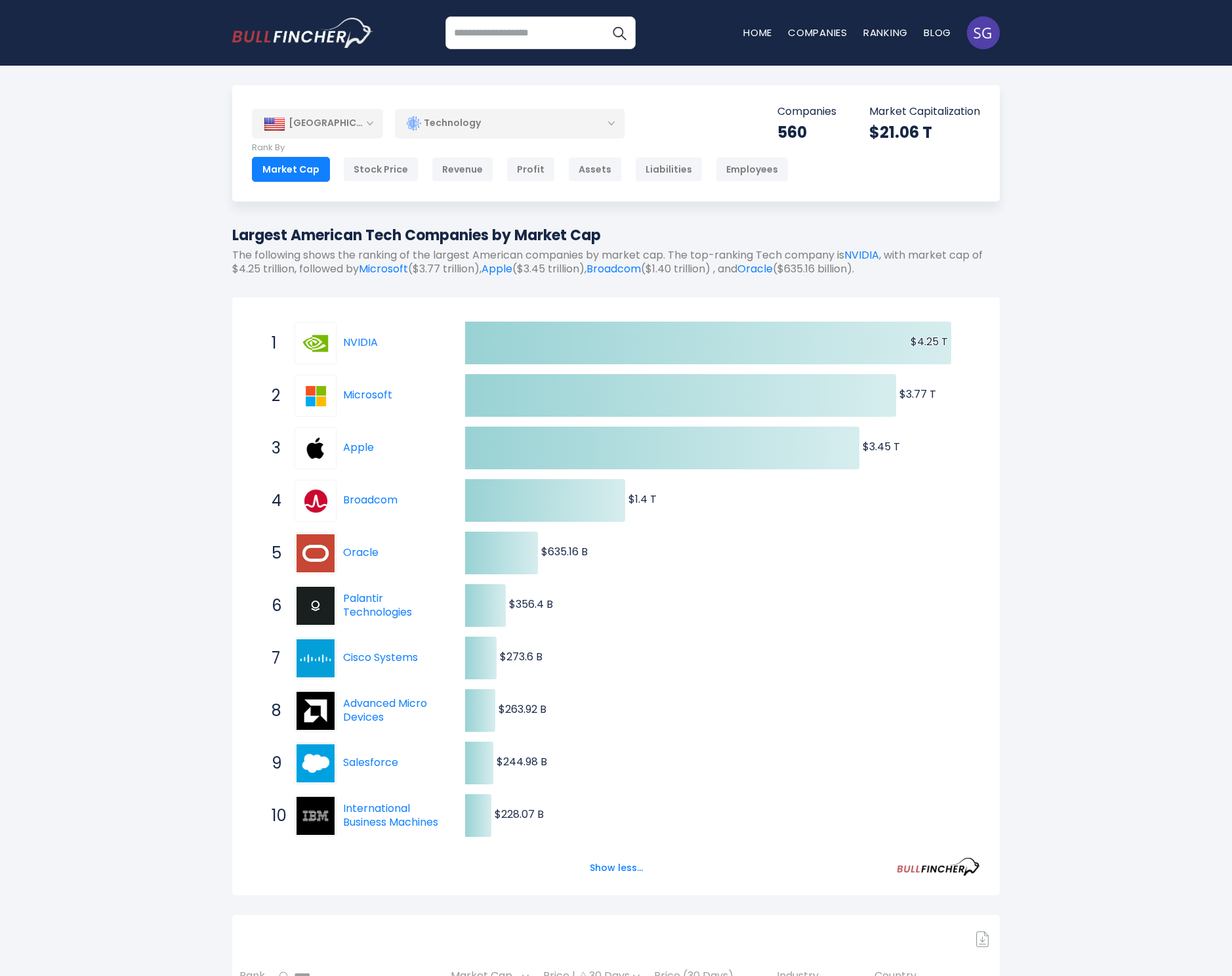
click at [498, 126] on div "Technology" at bounding box center [510, 124] width 230 height 30
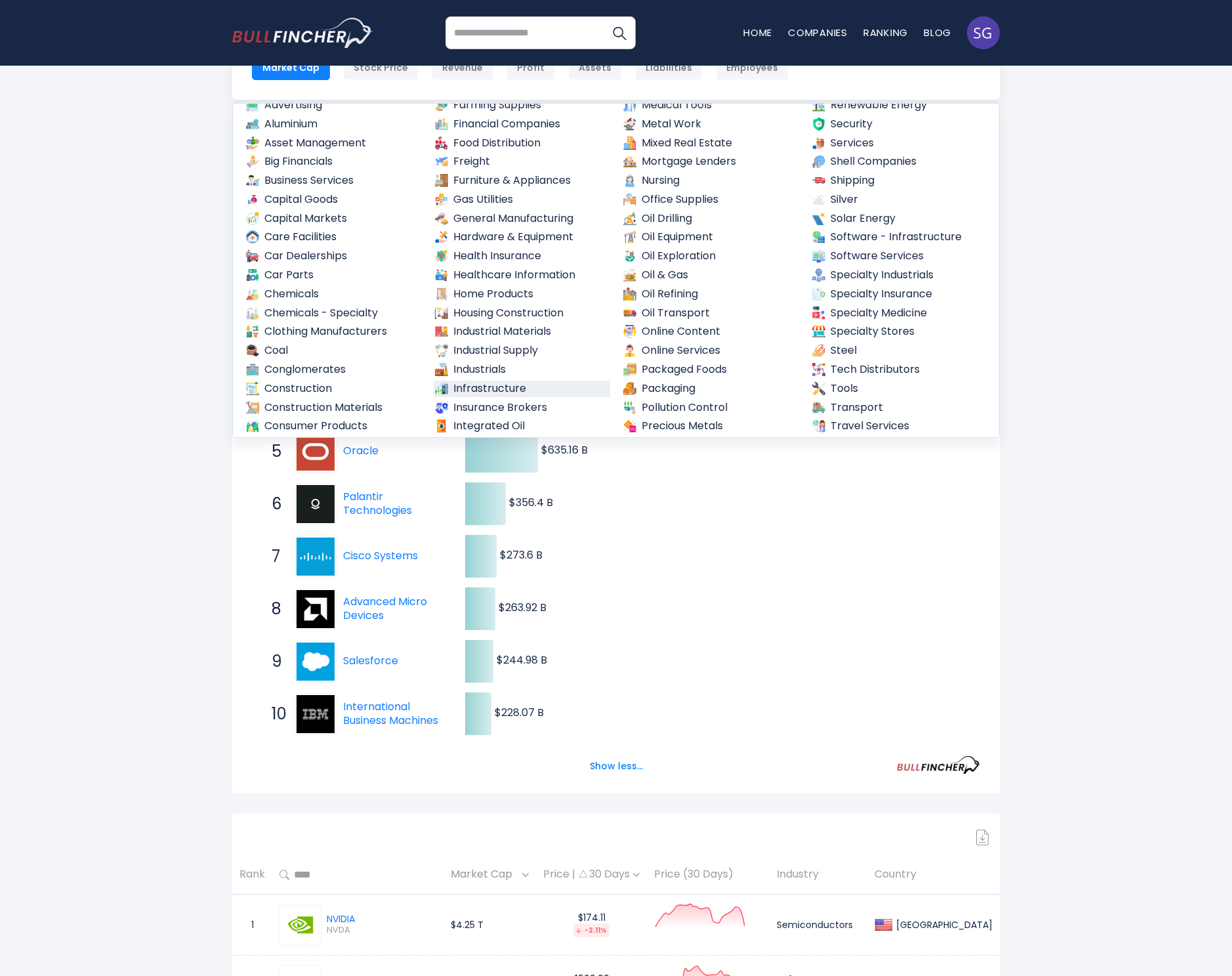
scroll to position [312, 0]
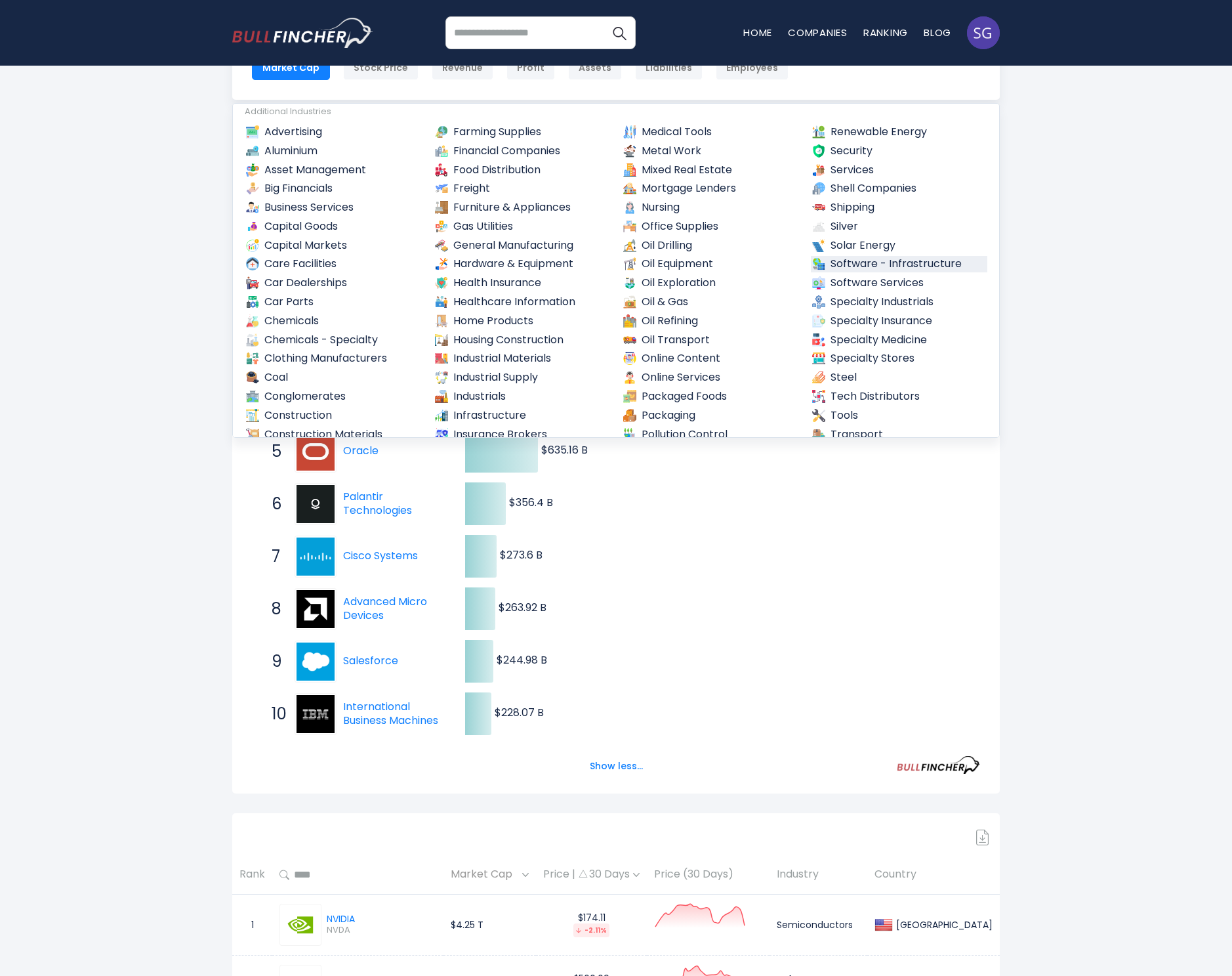
click at [876, 271] on link "Software - Infrastructure" at bounding box center [899, 264] width 177 height 16
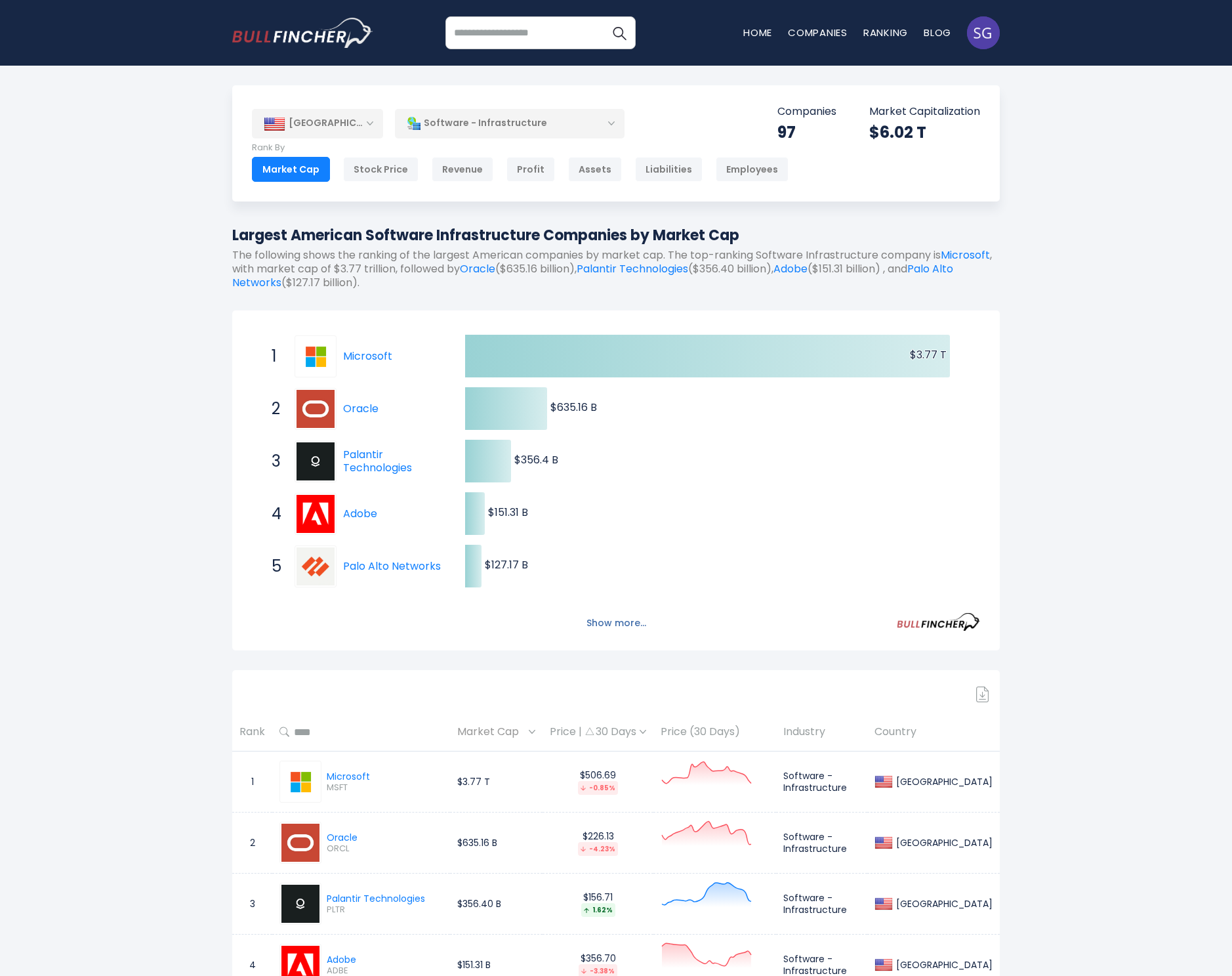
click at [615, 614] on button "Show more..." at bounding box center [616, 623] width 76 height 21
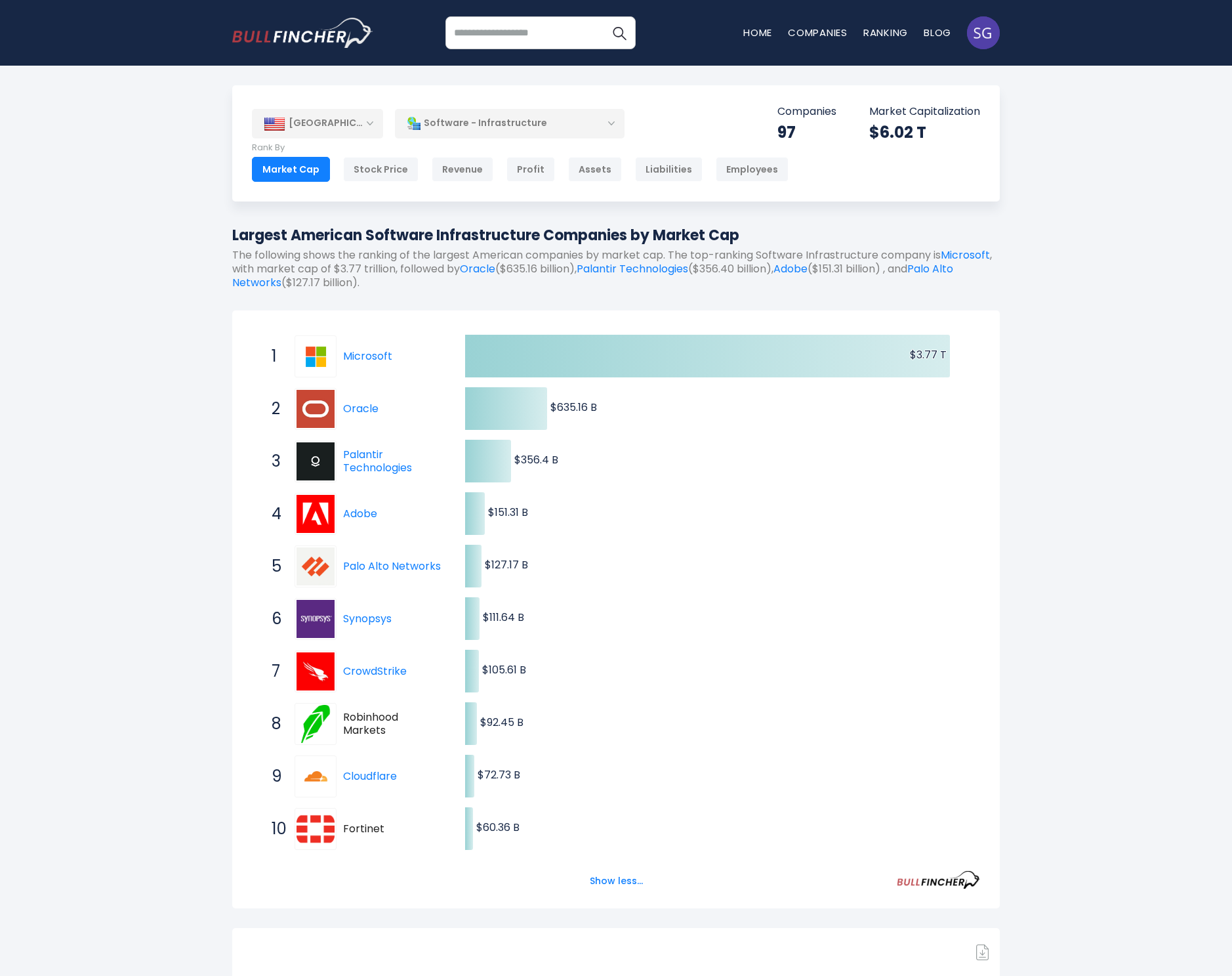
click at [447, 122] on div "Software - Infrastructure" at bounding box center [510, 124] width 230 height 30
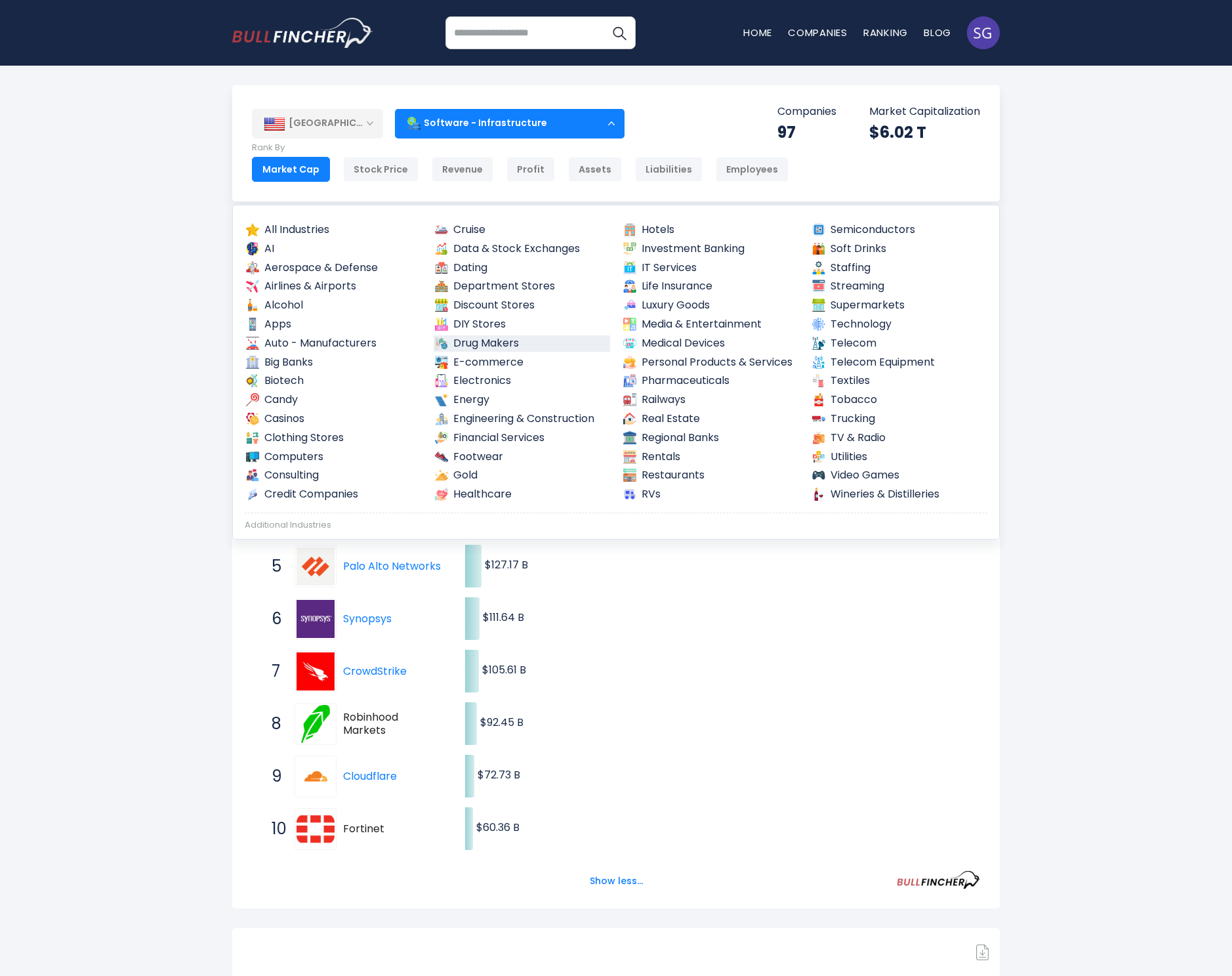
click at [469, 340] on link "Drug Makers" at bounding box center [522, 344] width 177 height 16
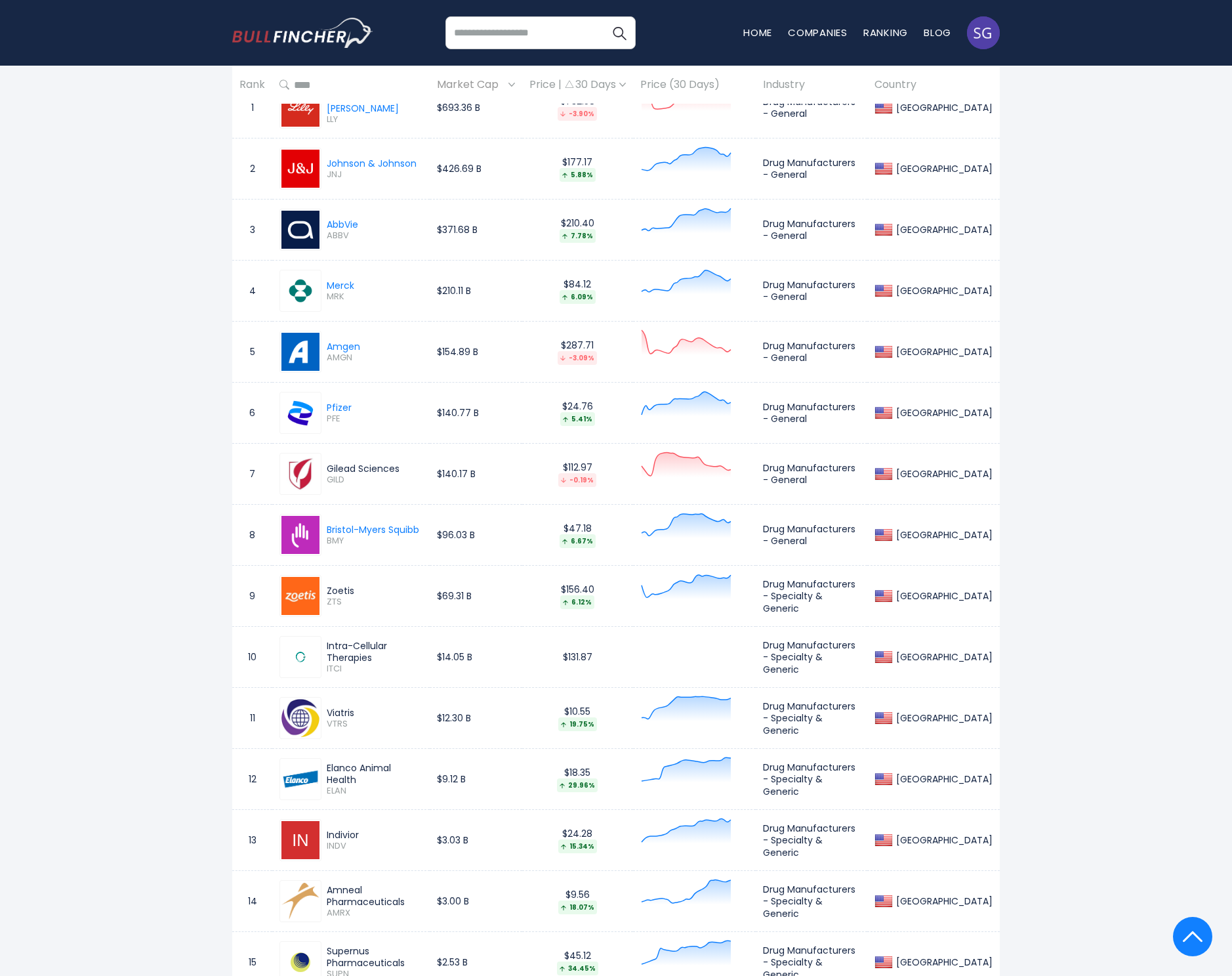
scroll to position [787, 0]
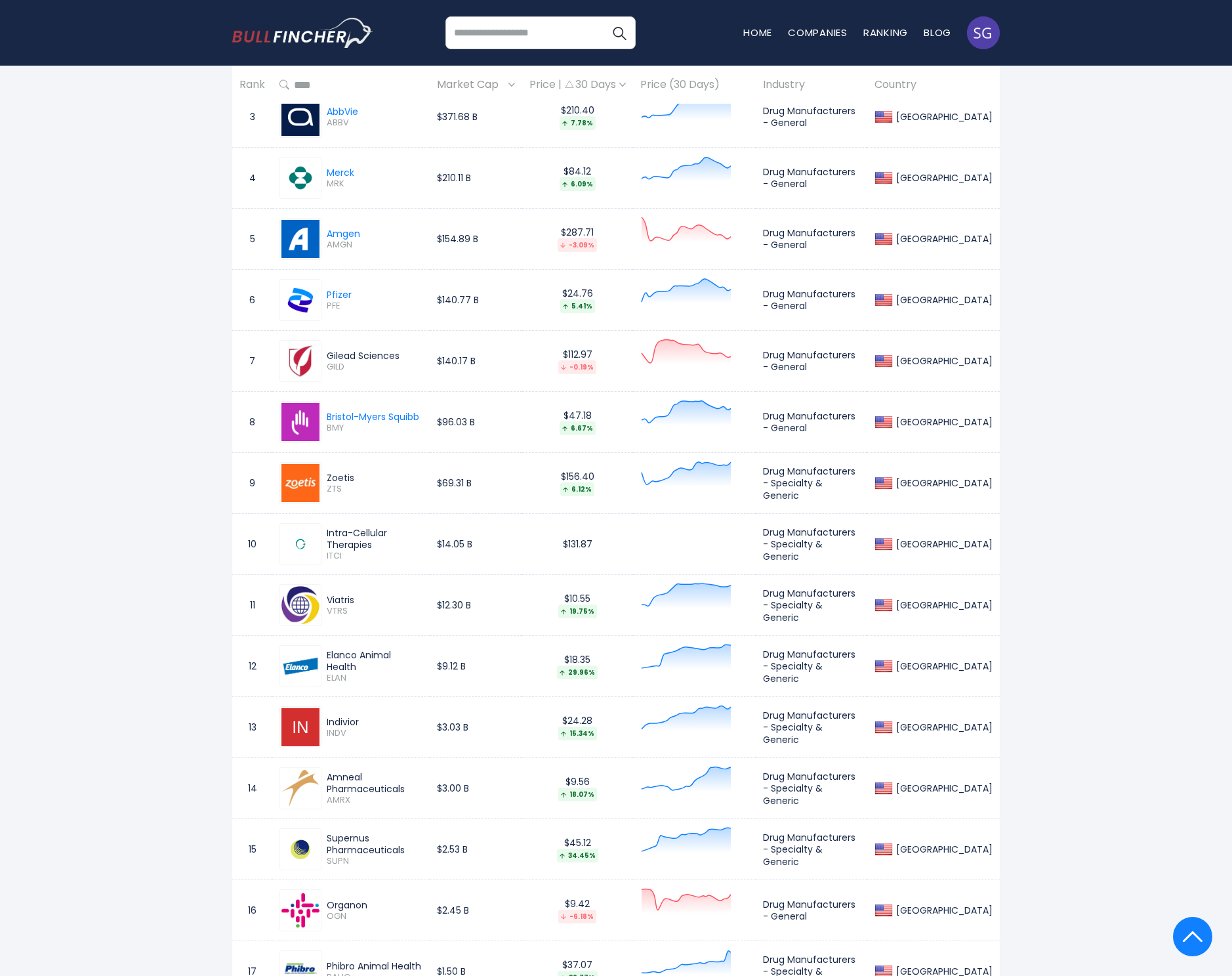
drag, startPoint x: 327, startPoint y: 354, endPoint x: 401, endPoint y: 356, distance: 74.0
click at [401, 356] on div "Gilead Sciences" at bounding box center [375, 355] width 96 height 12
copy div "Gilead Sciences"
click at [343, 365] on span "GILD" at bounding box center [375, 367] width 96 height 12
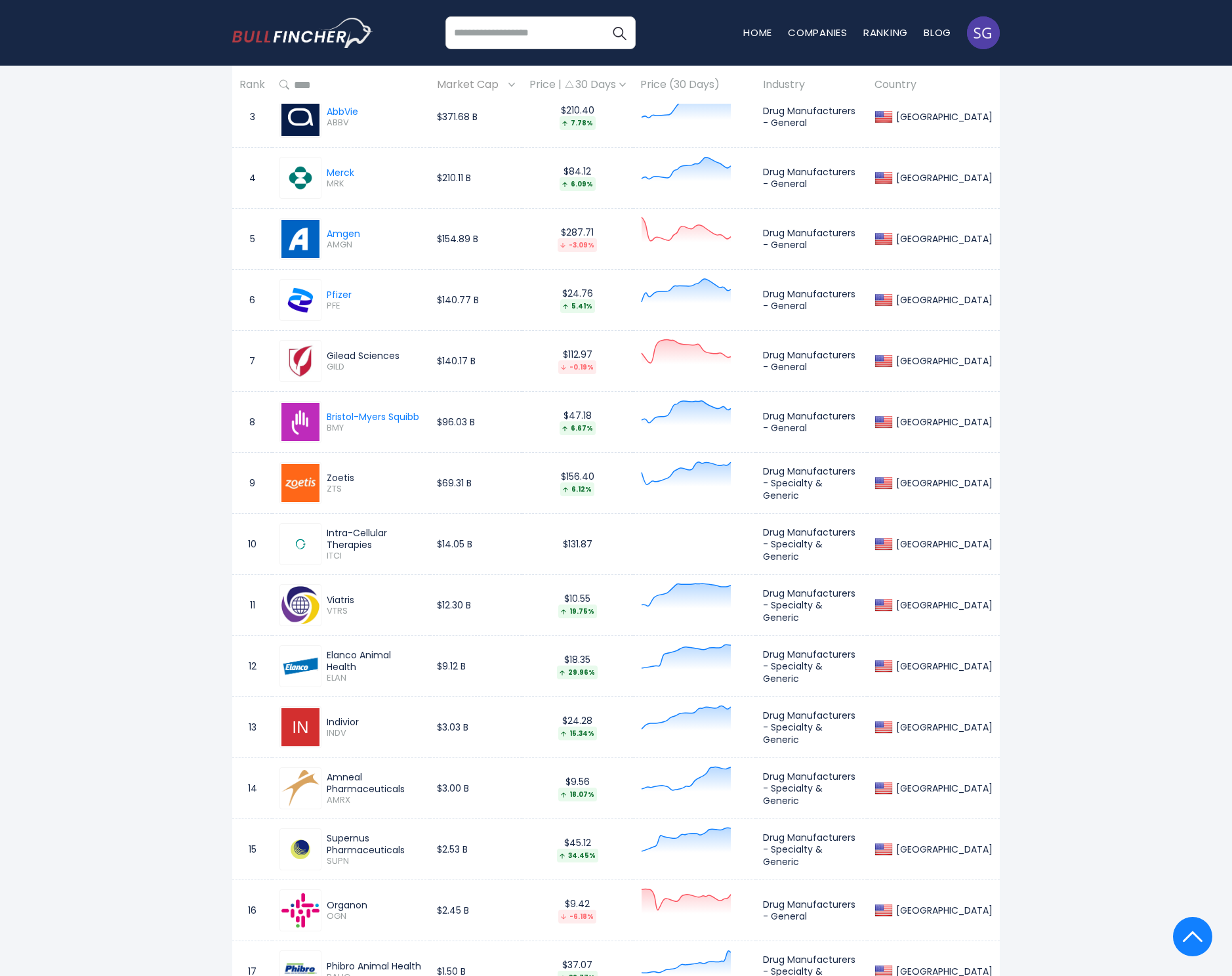
click at [339, 365] on span "GILD" at bounding box center [375, 367] width 96 height 12
copy span "GILD"
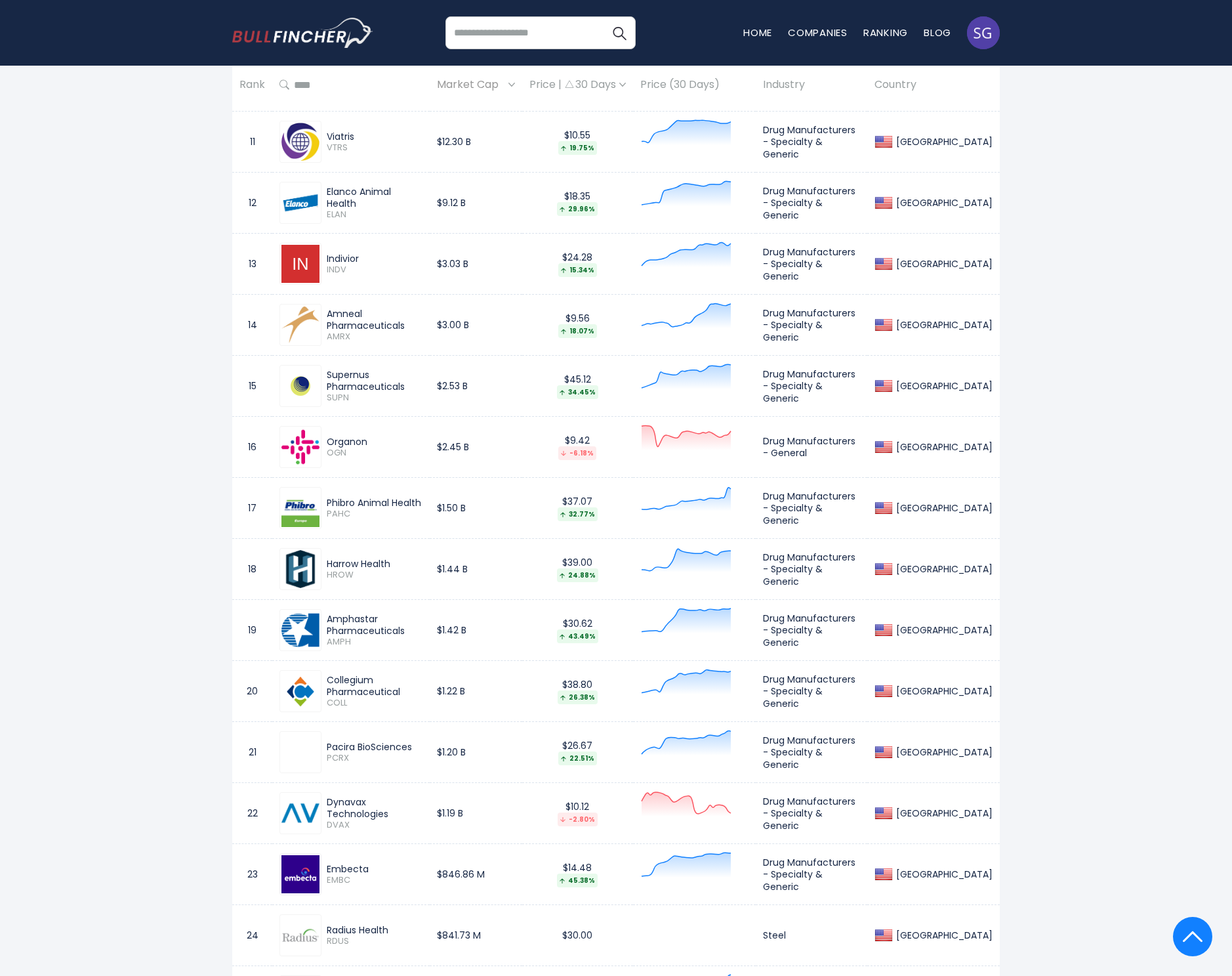
scroll to position [0, 0]
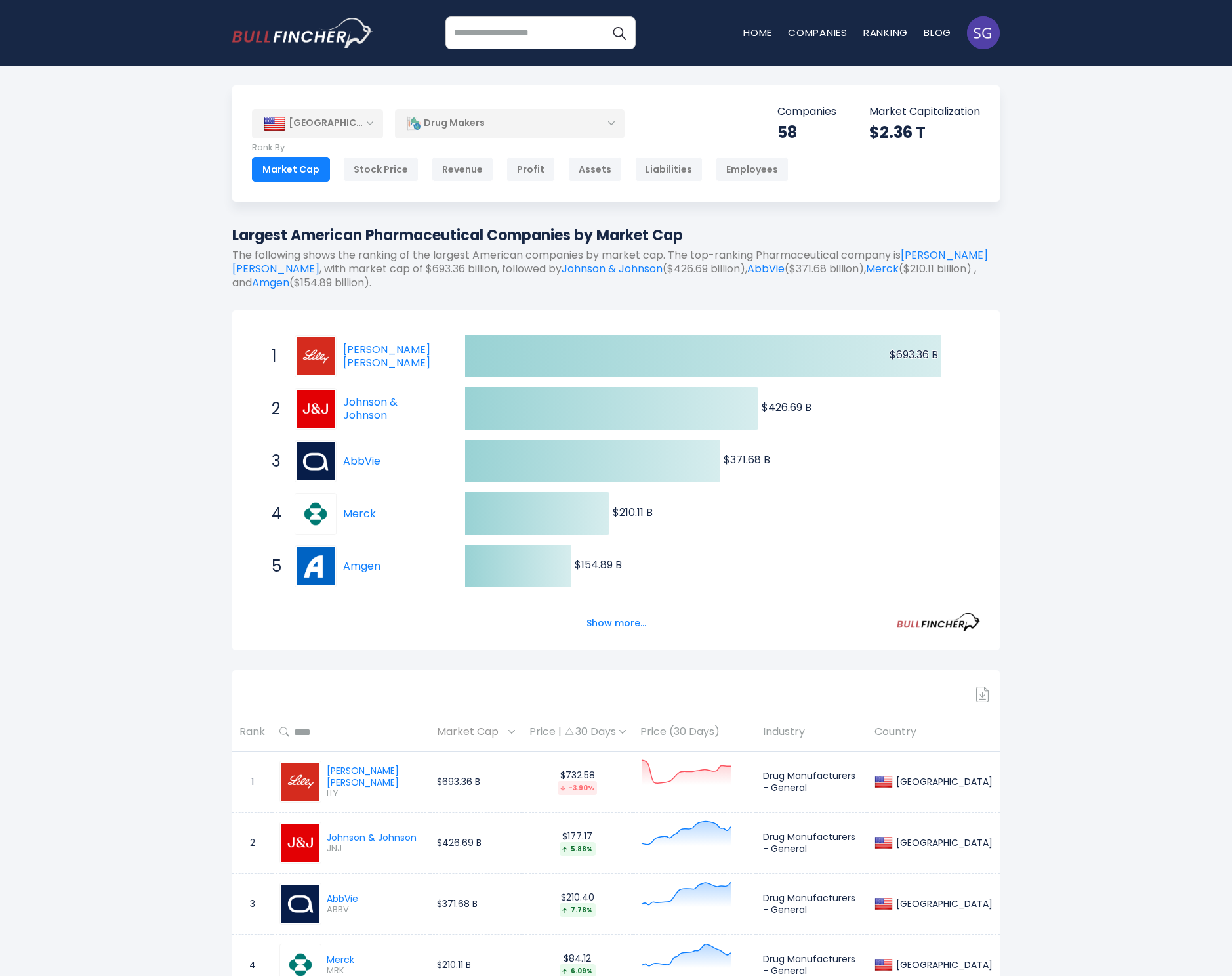
click at [507, 120] on div "Drug Makers" at bounding box center [510, 124] width 230 height 30
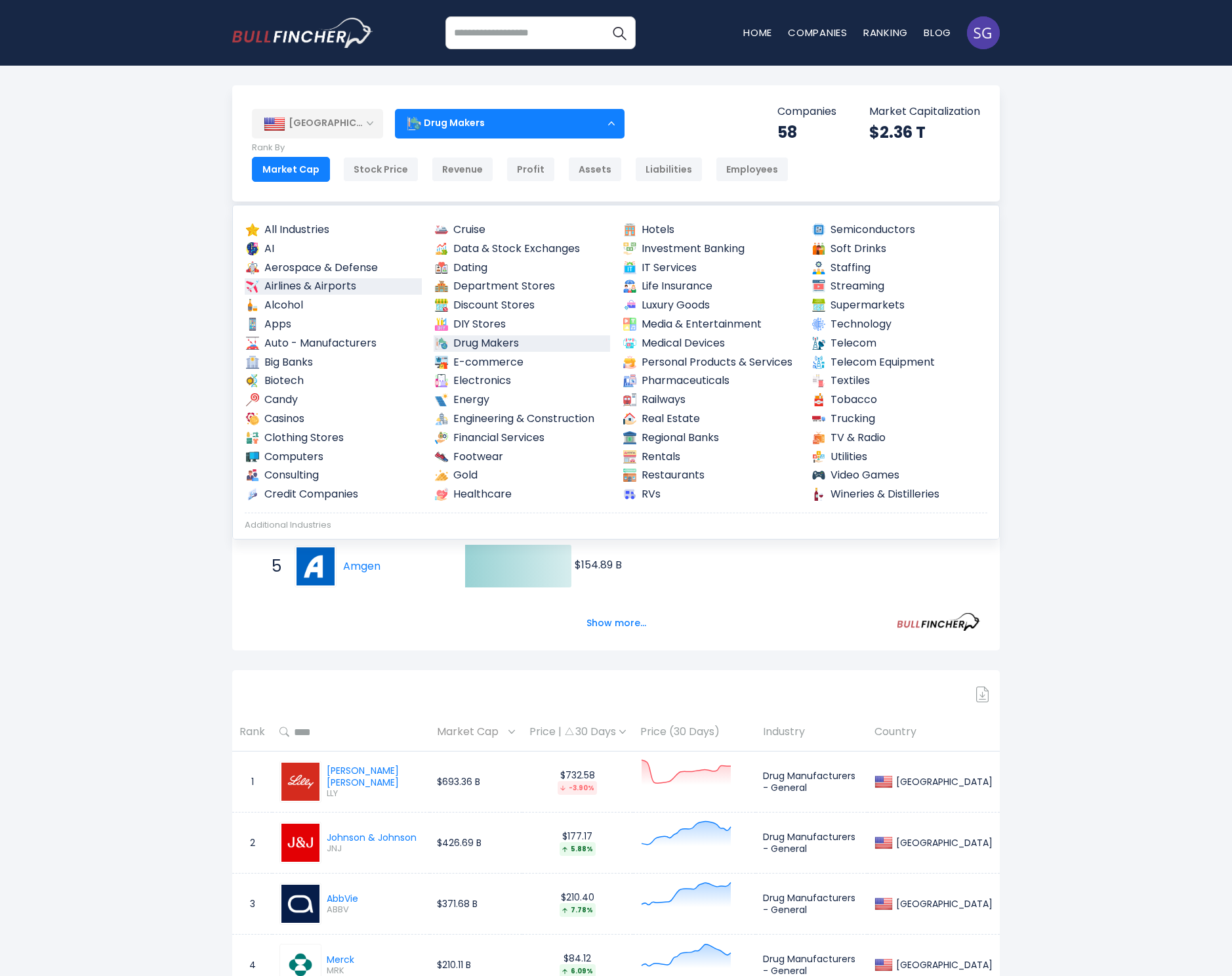
click at [330, 282] on link "Airlines & Airports" at bounding box center [333, 286] width 177 height 16
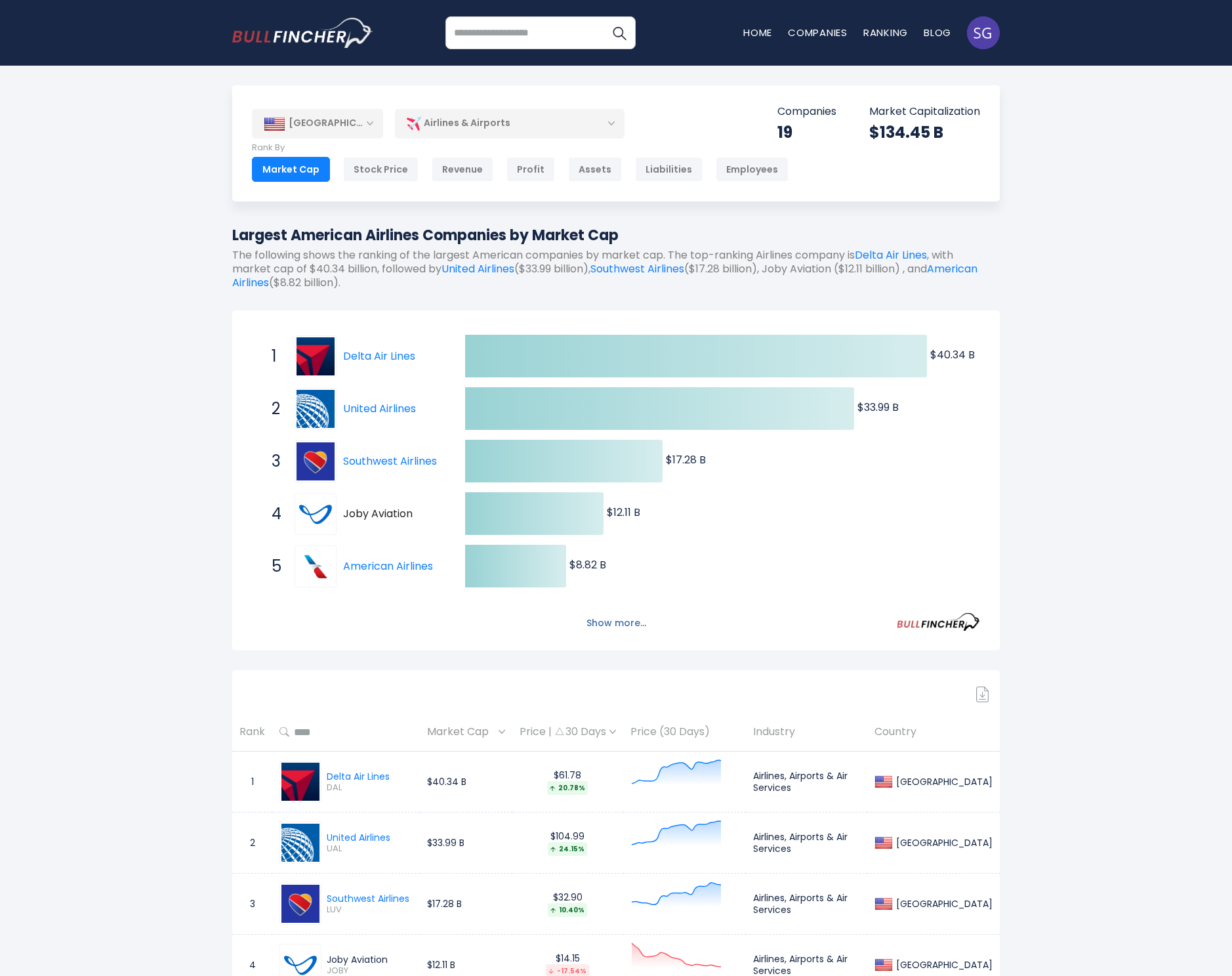
click at [606, 614] on button "Show more..." at bounding box center [616, 623] width 76 height 21
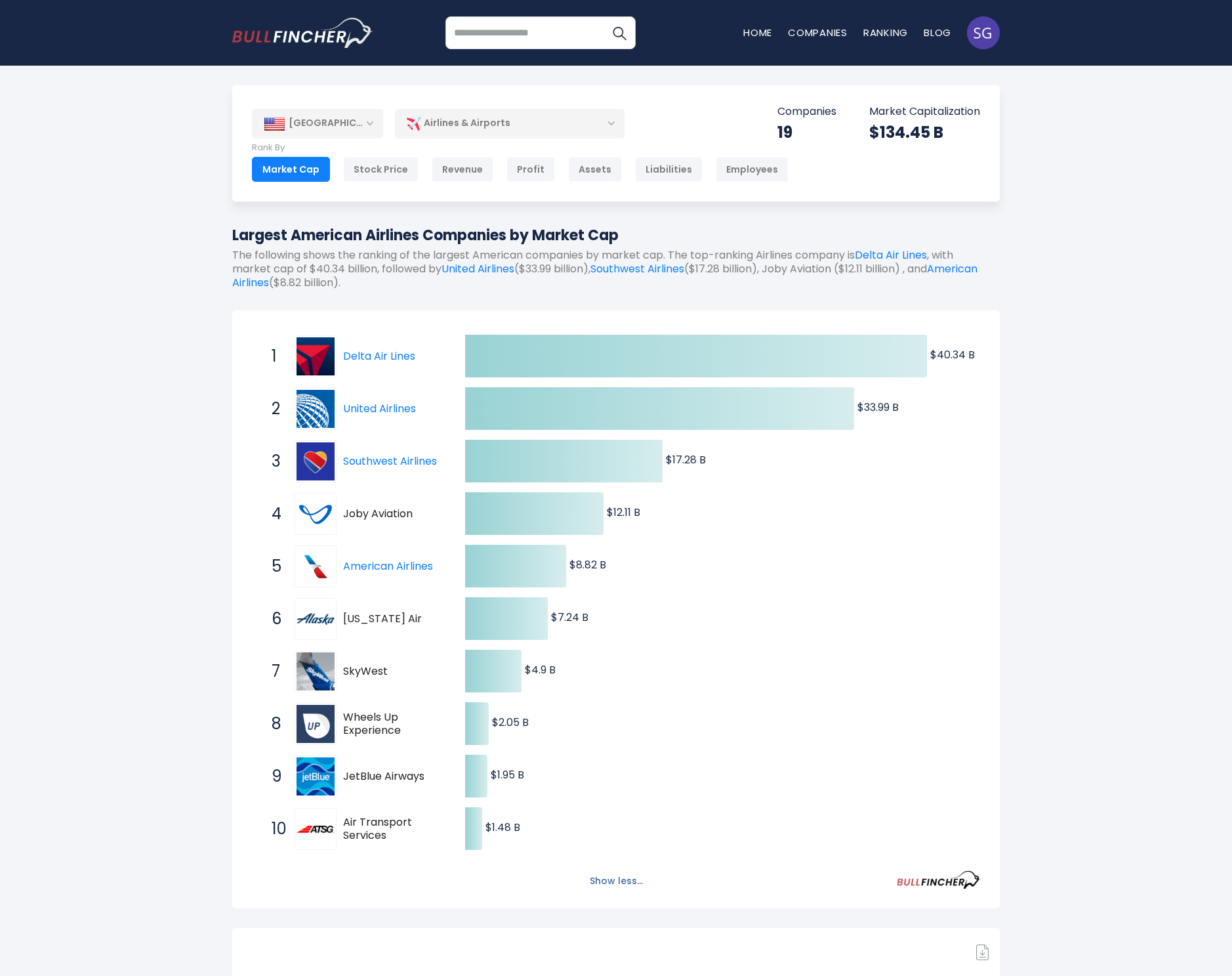
click at [609, 882] on button "Show less..." at bounding box center [616, 881] width 69 height 21
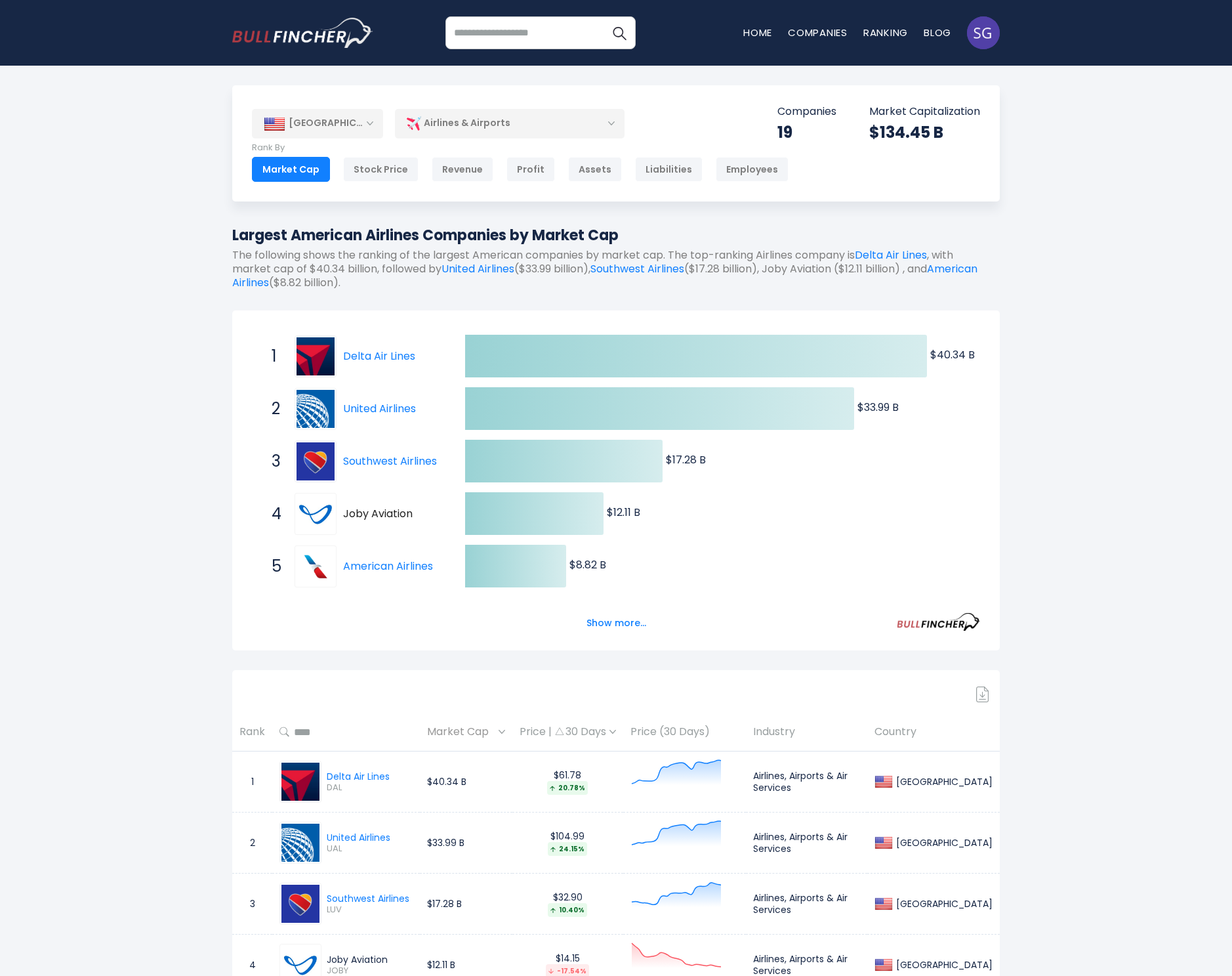
click at [345, 510] on span "Joby Aviation" at bounding box center [392, 514] width 99 height 13
click at [458, 128] on div "Airlines & Airports" at bounding box center [510, 124] width 230 height 30
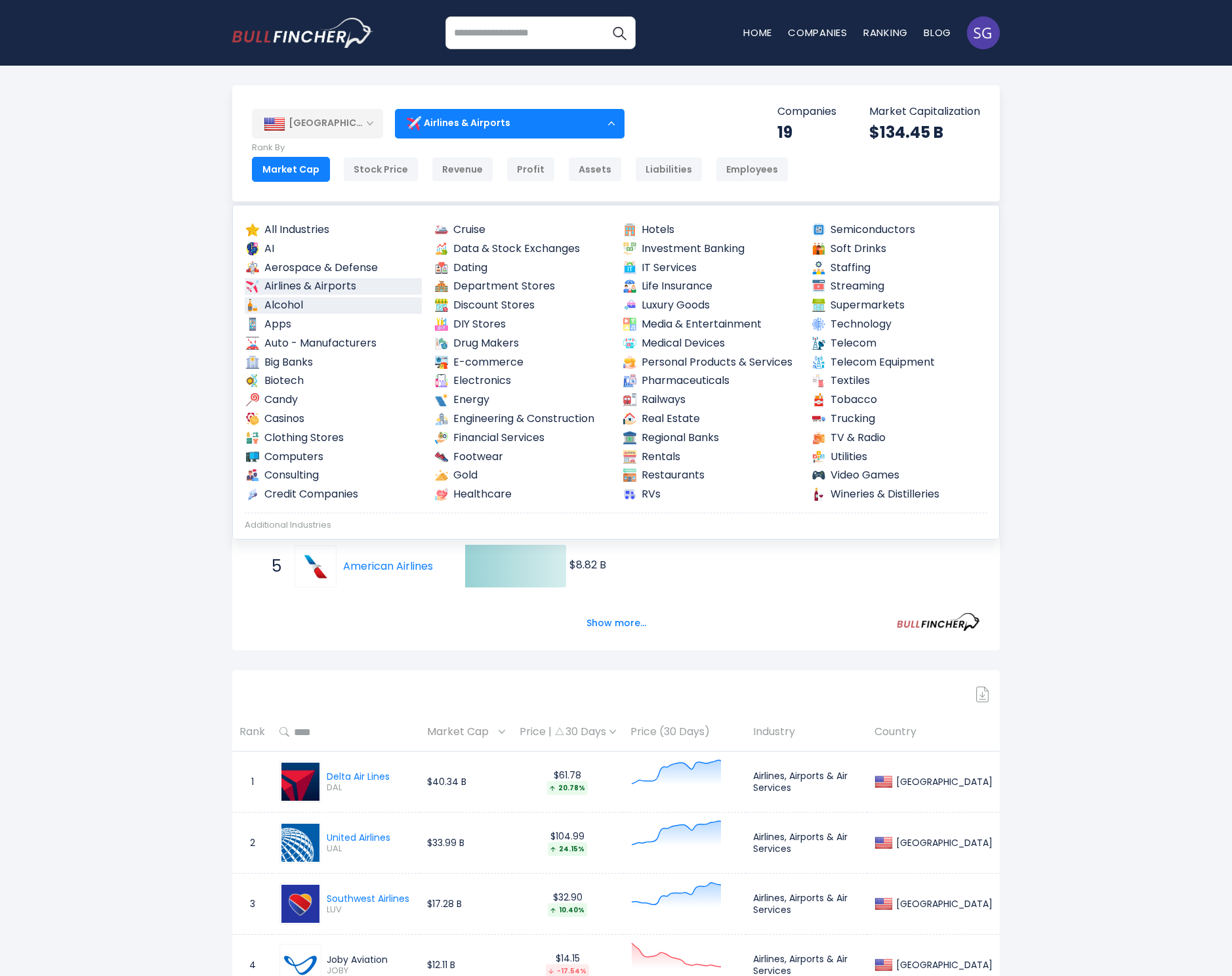
click at [297, 305] on link "Alcohol" at bounding box center [333, 305] width 177 height 16
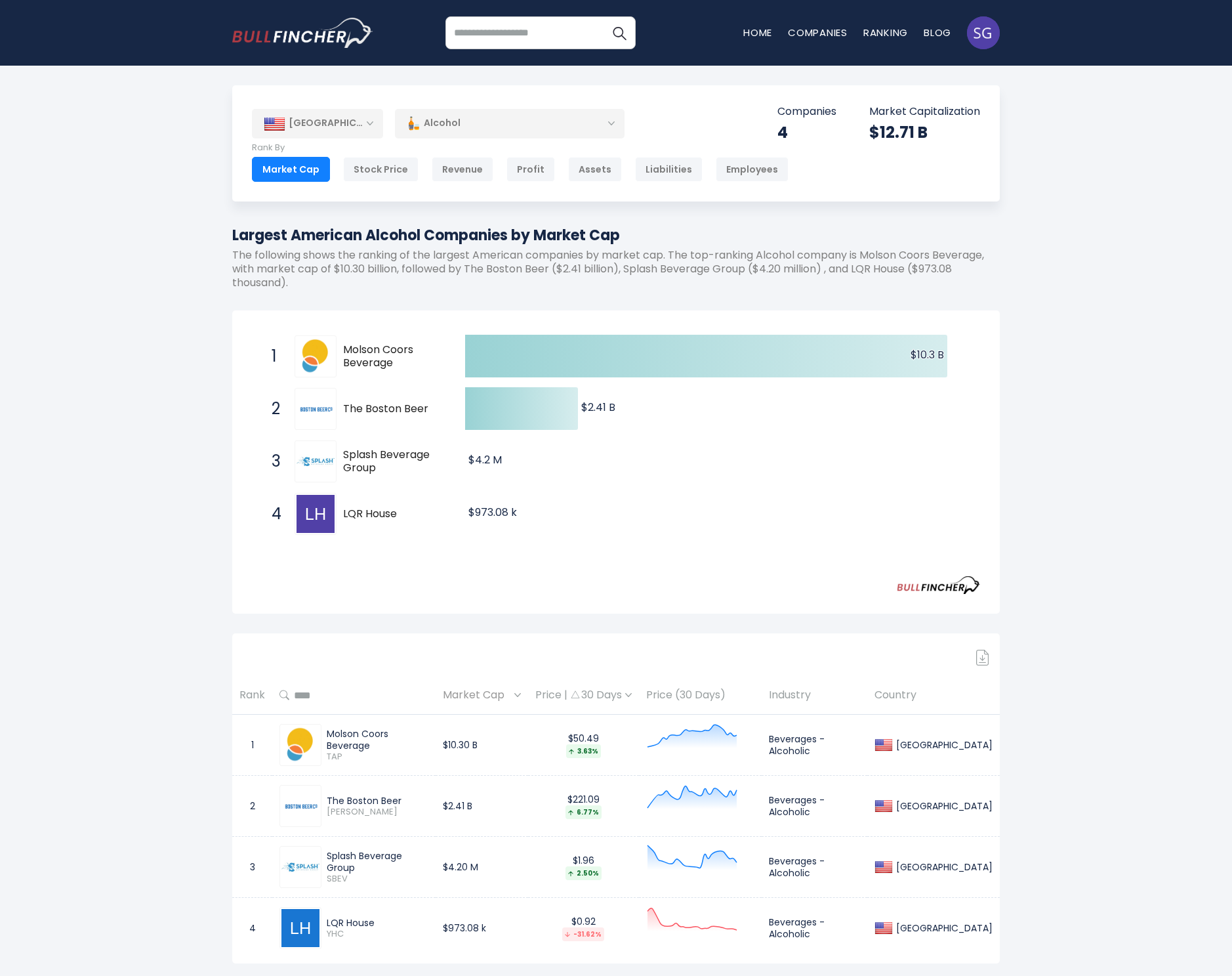
click at [495, 121] on div "Alcohol" at bounding box center [510, 124] width 230 height 30
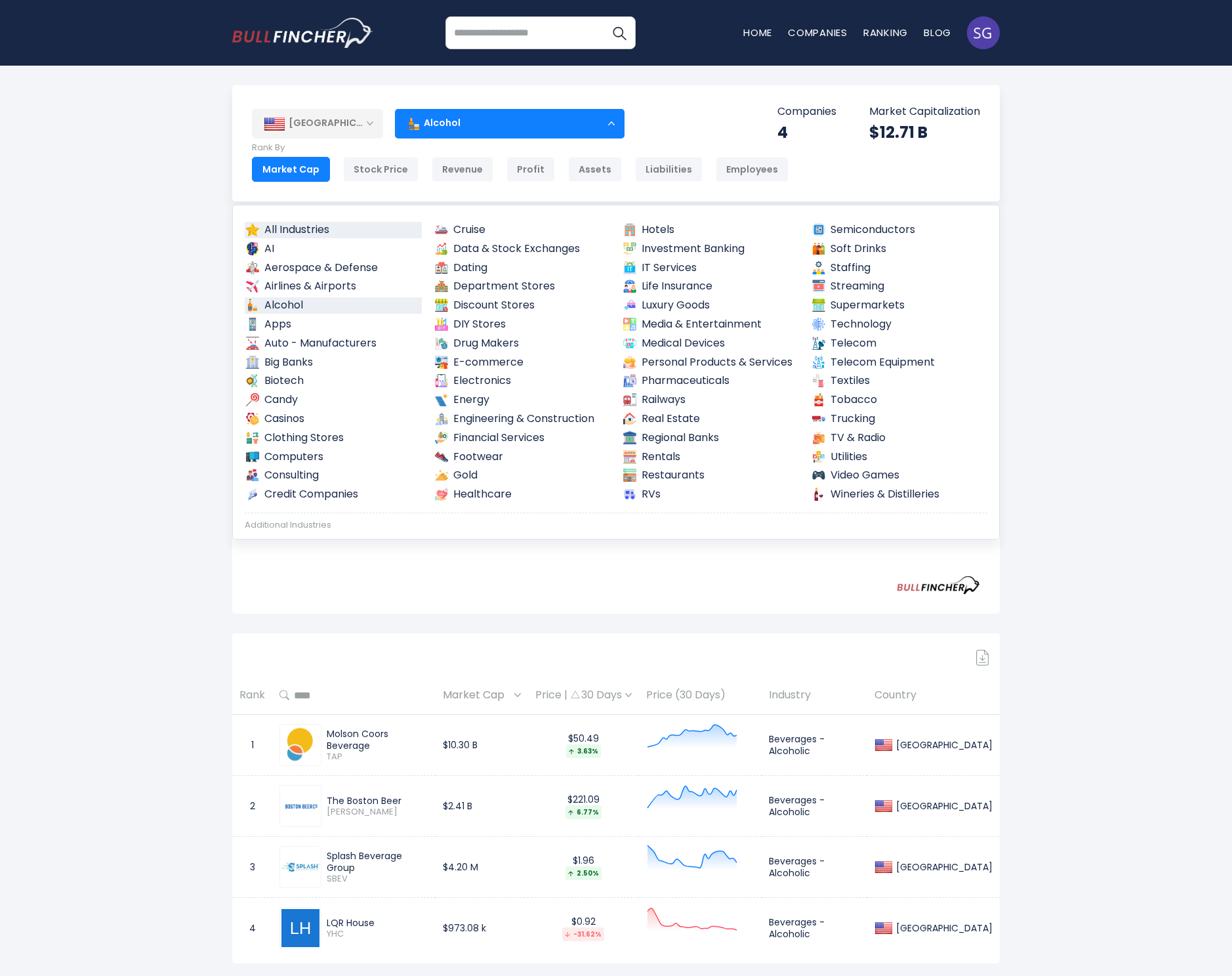
click at [329, 226] on link "All Industries" at bounding box center [333, 230] width 177 height 16
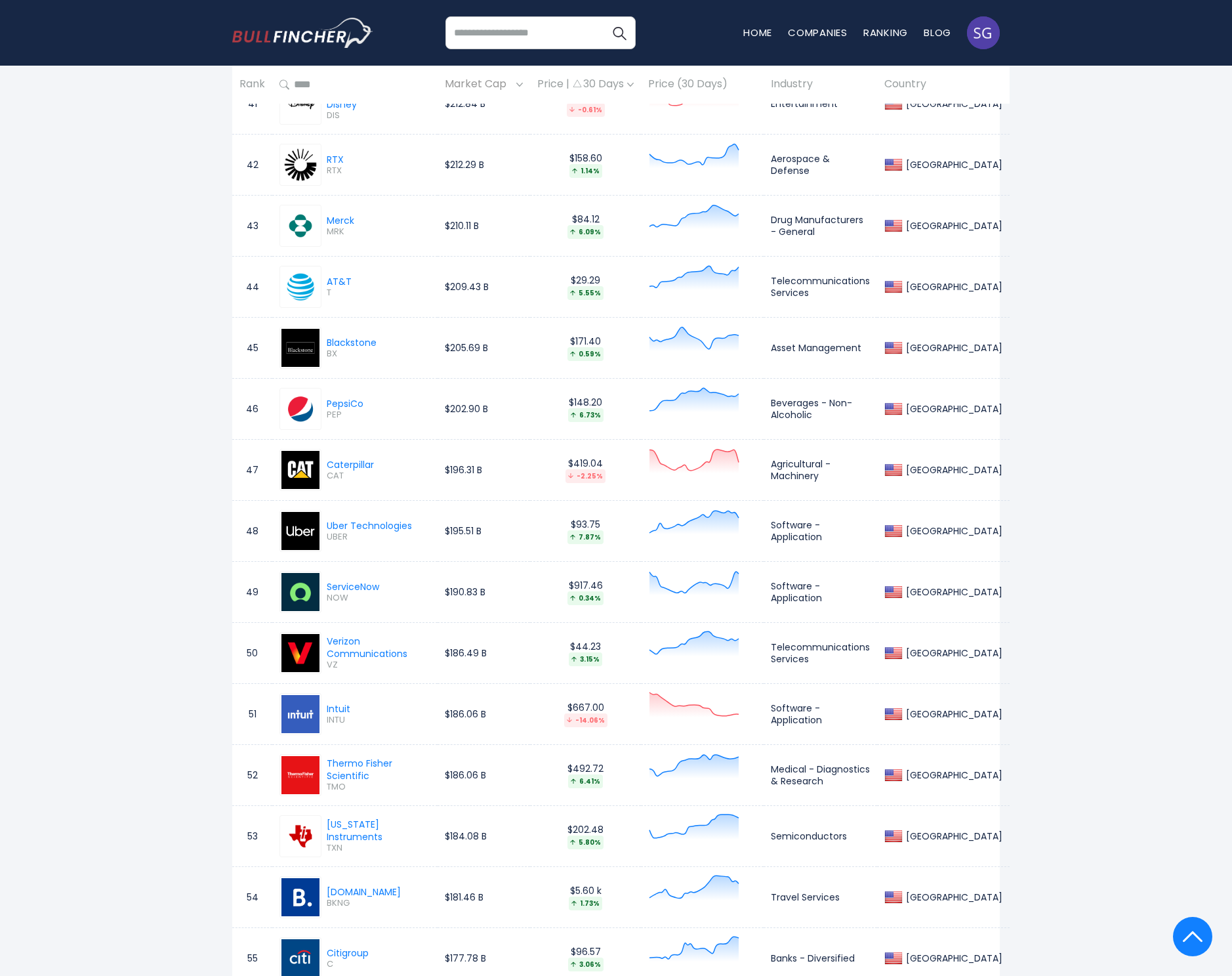
scroll to position [3726, 0]
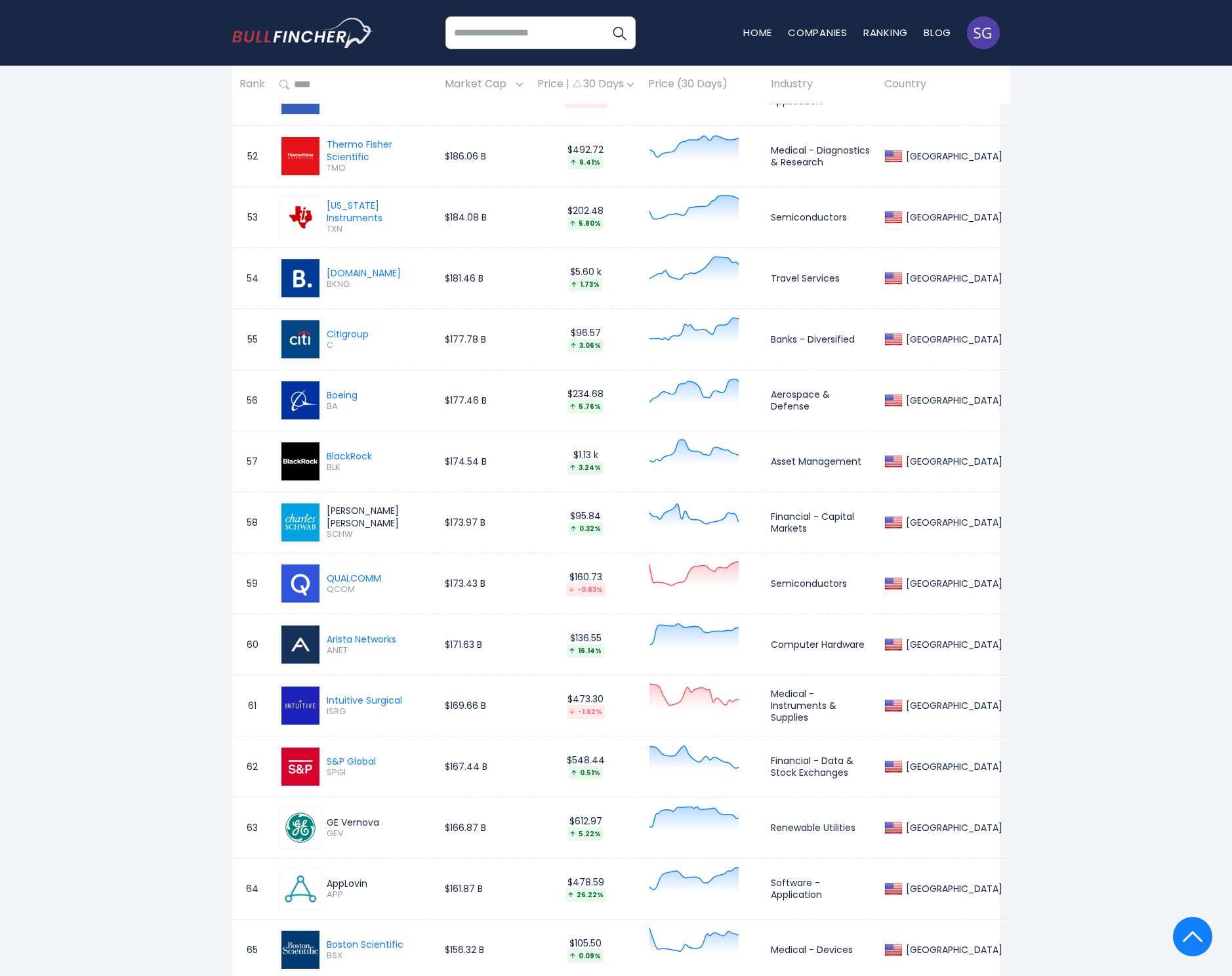
click at [376, 514] on div "[PERSON_NAME] [PERSON_NAME]" at bounding box center [378, 516] width 103 height 24
copy div "[PERSON_NAME] [PERSON_NAME]"
click at [348, 529] on span "SCHW" at bounding box center [378, 534] width 103 height 12
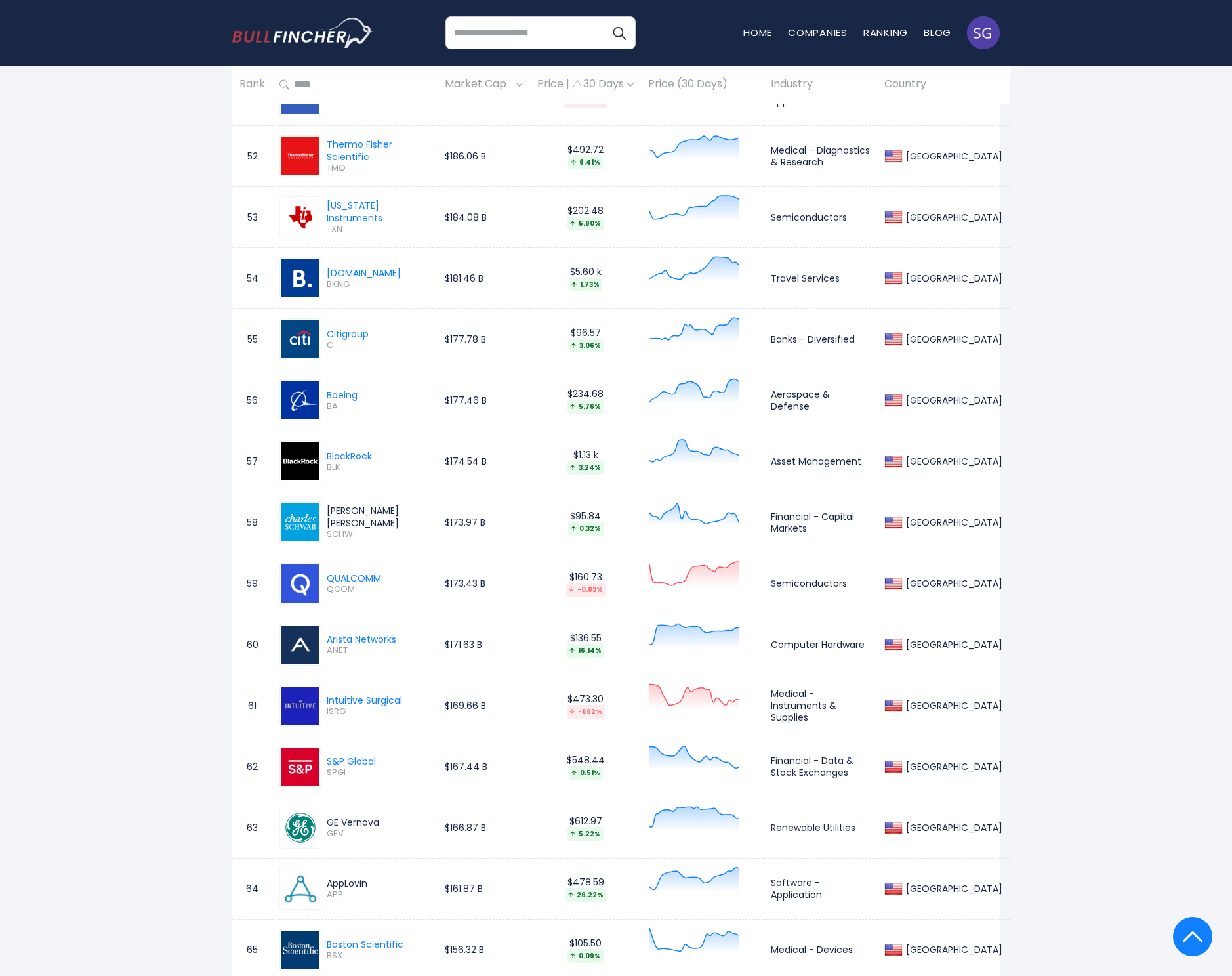
click at [348, 529] on span "SCHW" at bounding box center [378, 534] width 103 height 12
copy span "SCHW"
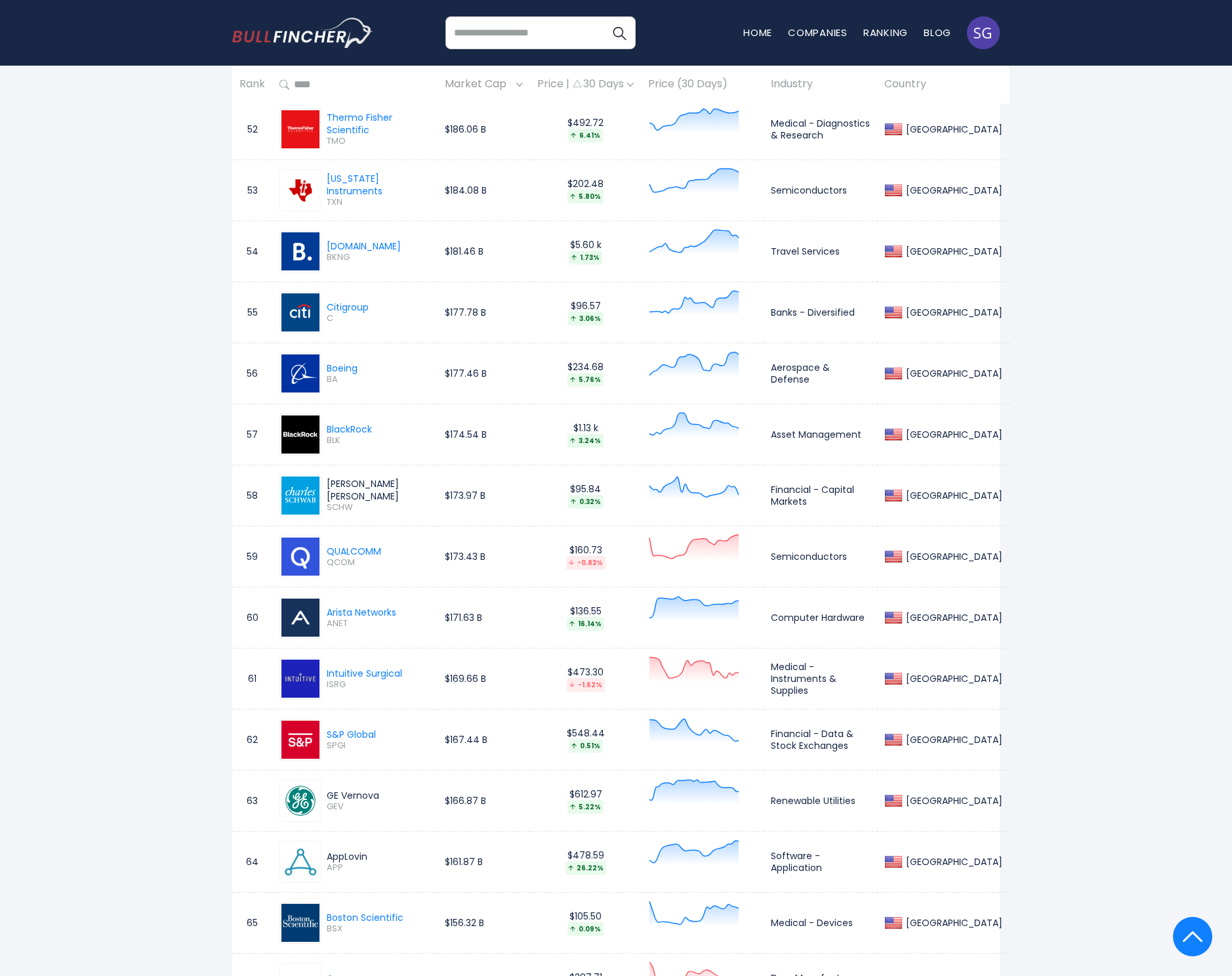
scroll to position [3886, 0]
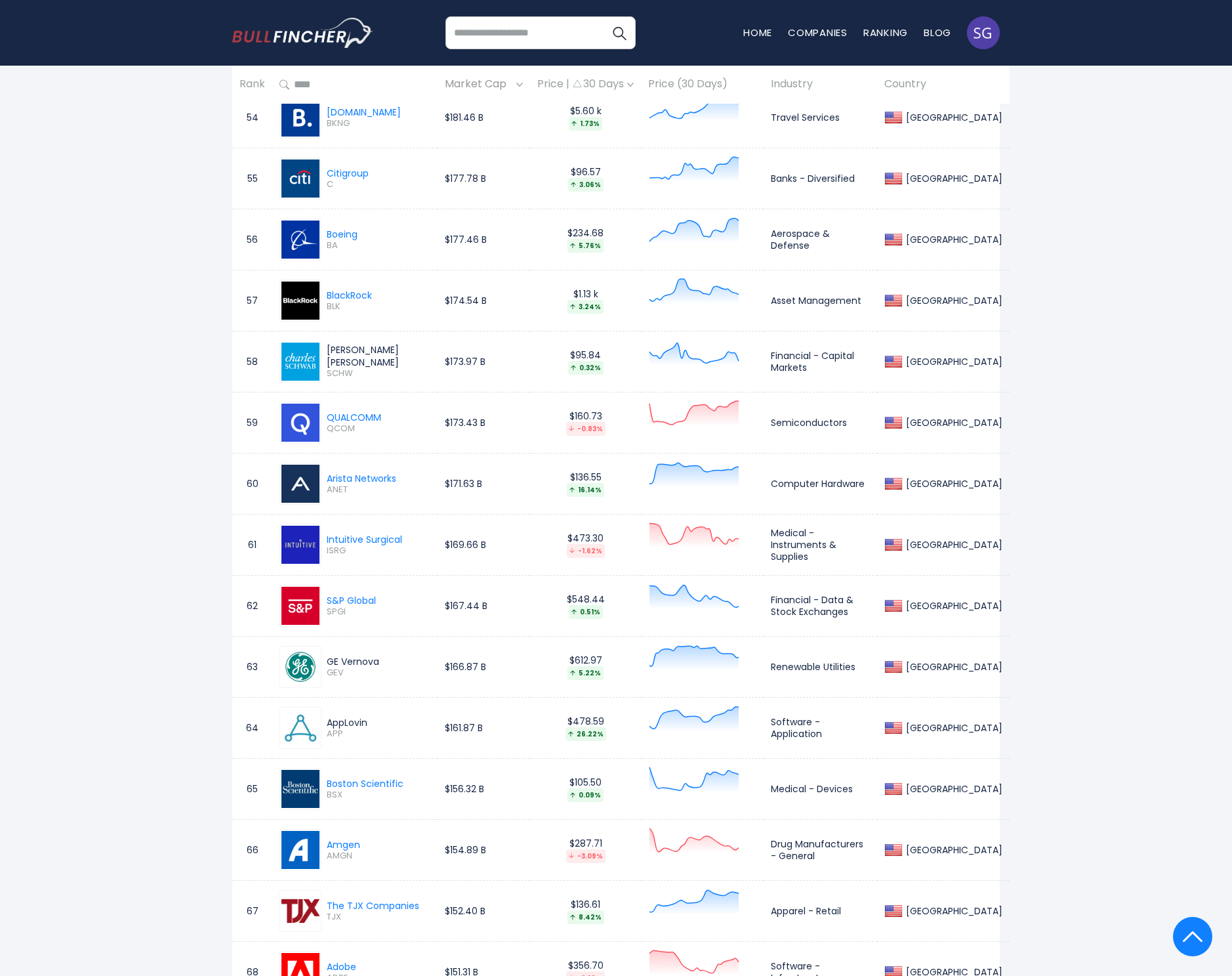
drag, startPoint x: 328, startPoint y: 657, endPoint x: 390, endPoint y: 657, distance: 62.0
click at [390, 657] on div "GE Vernova" at bounding box center [378, 661] width 103 height 12
copy div "GE Vernova"
click at [336, 670] on span "GEV" at bounding box center [378, 672] width 103 height 12
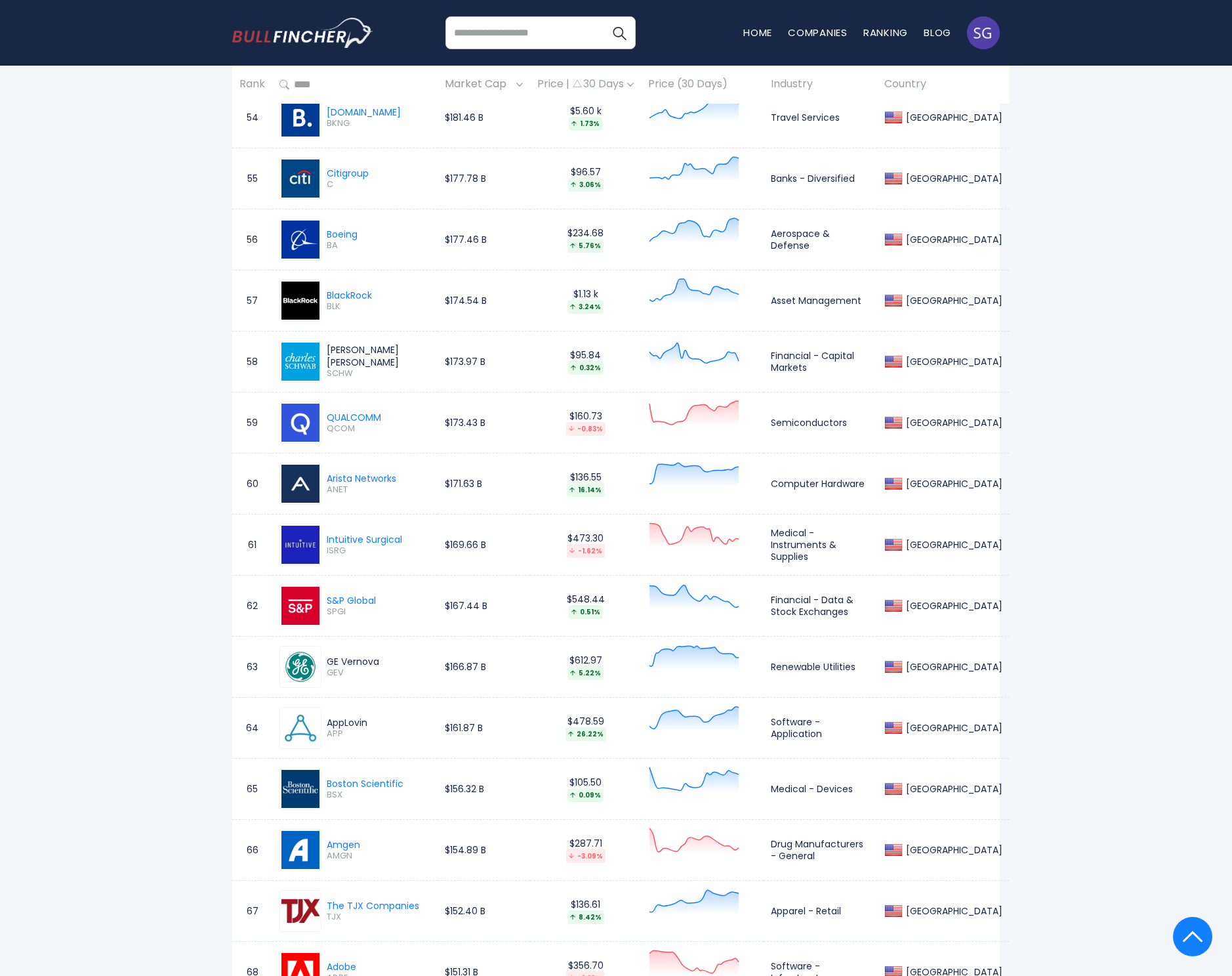
copy span "GEV"
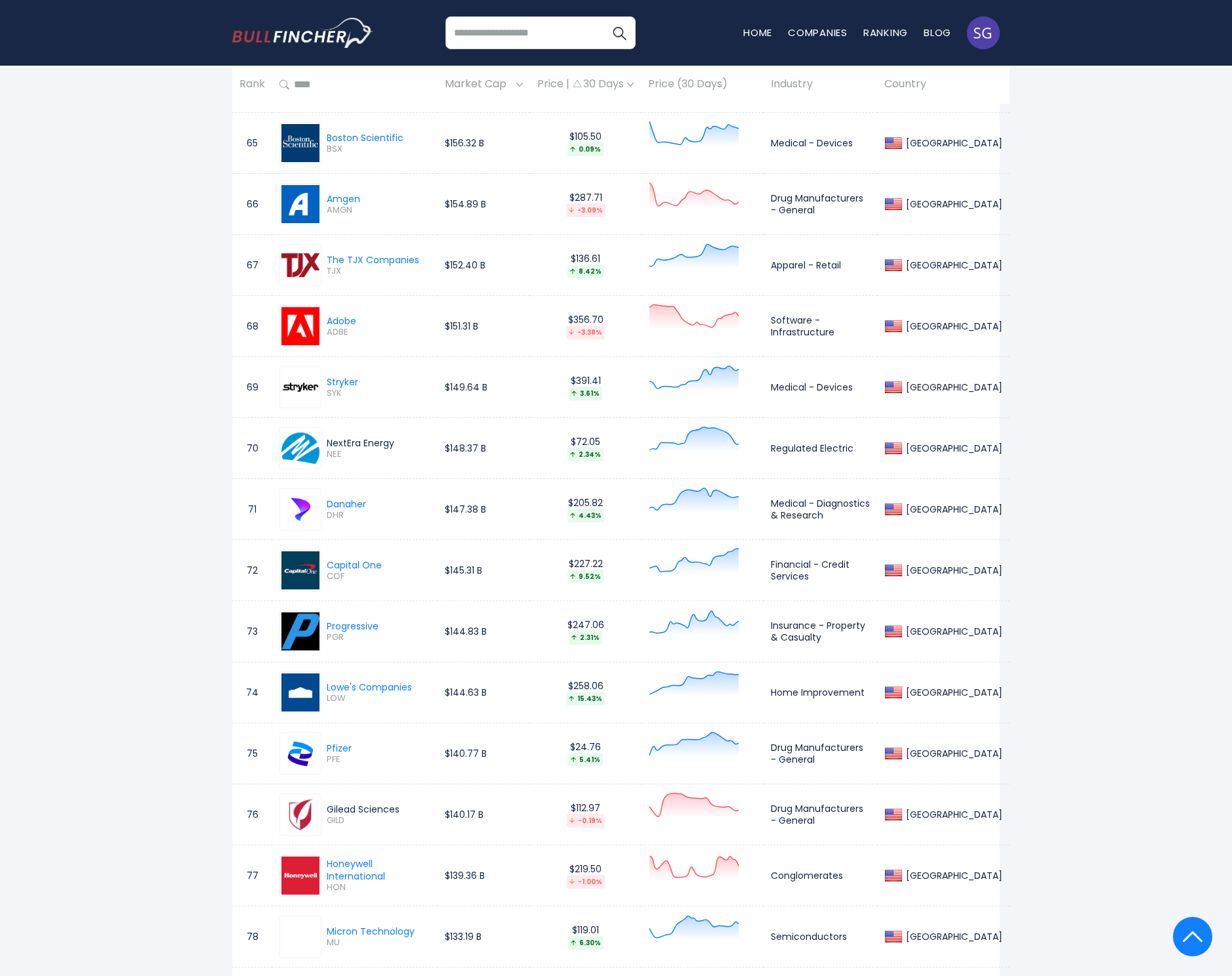
scroll to position [4736, 0]
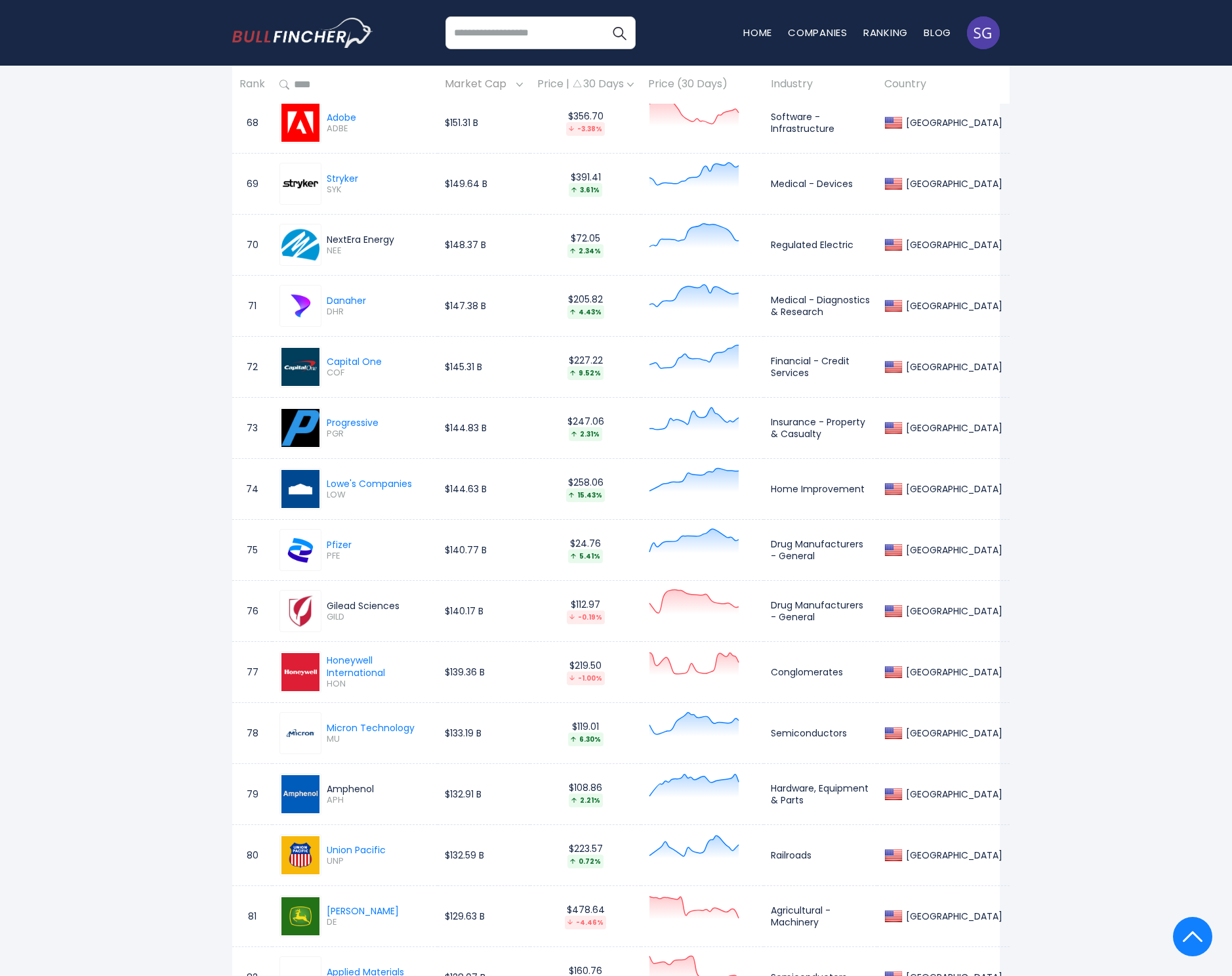
click at [355, 783] on div "Amphenol" at bounding box center [378, 788] width 103 height 12
copy div "Amphenol"
click at [338, 797] on span "APH" at bounding box center [378, 800] width 103 height 12
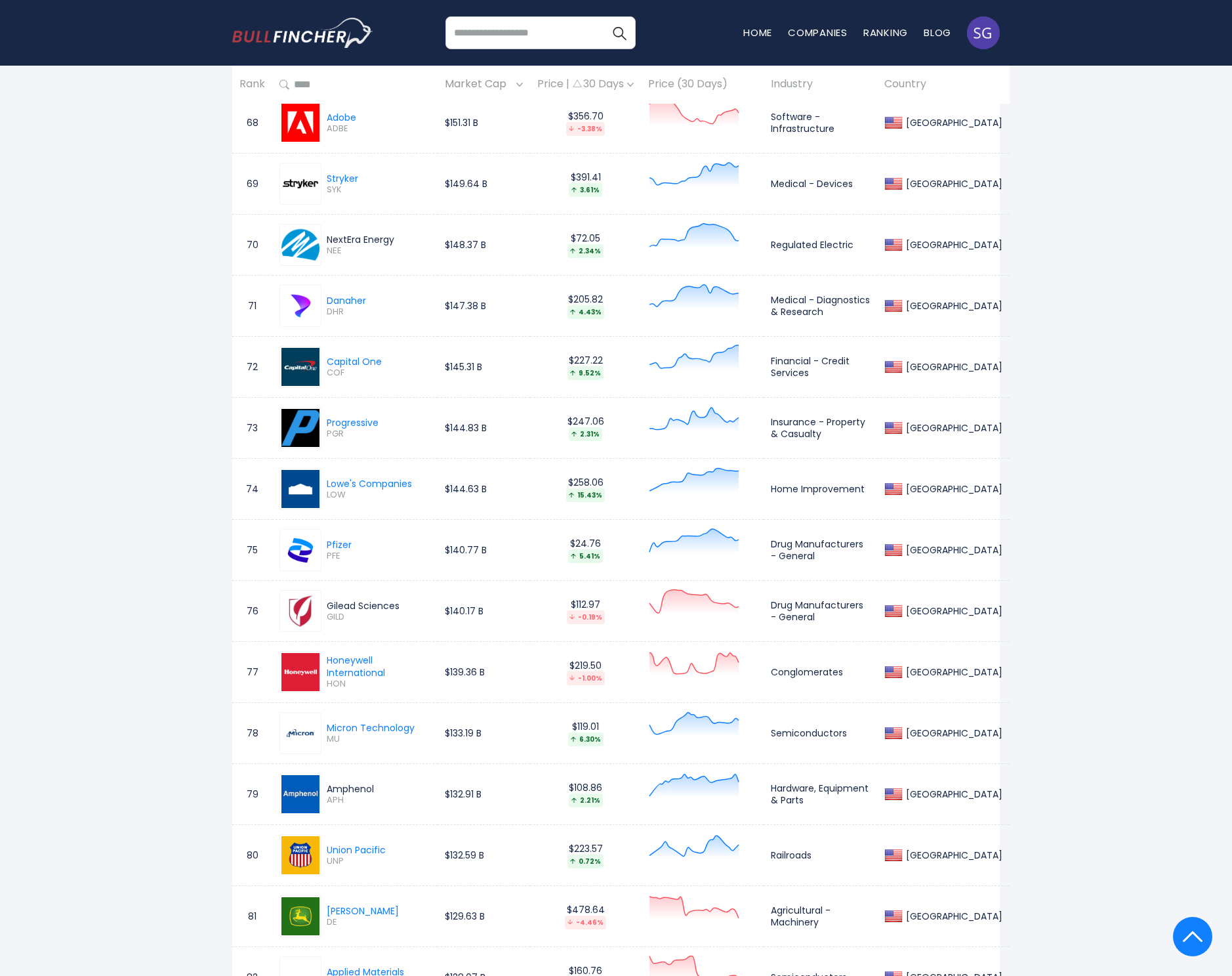
copy span "APH"
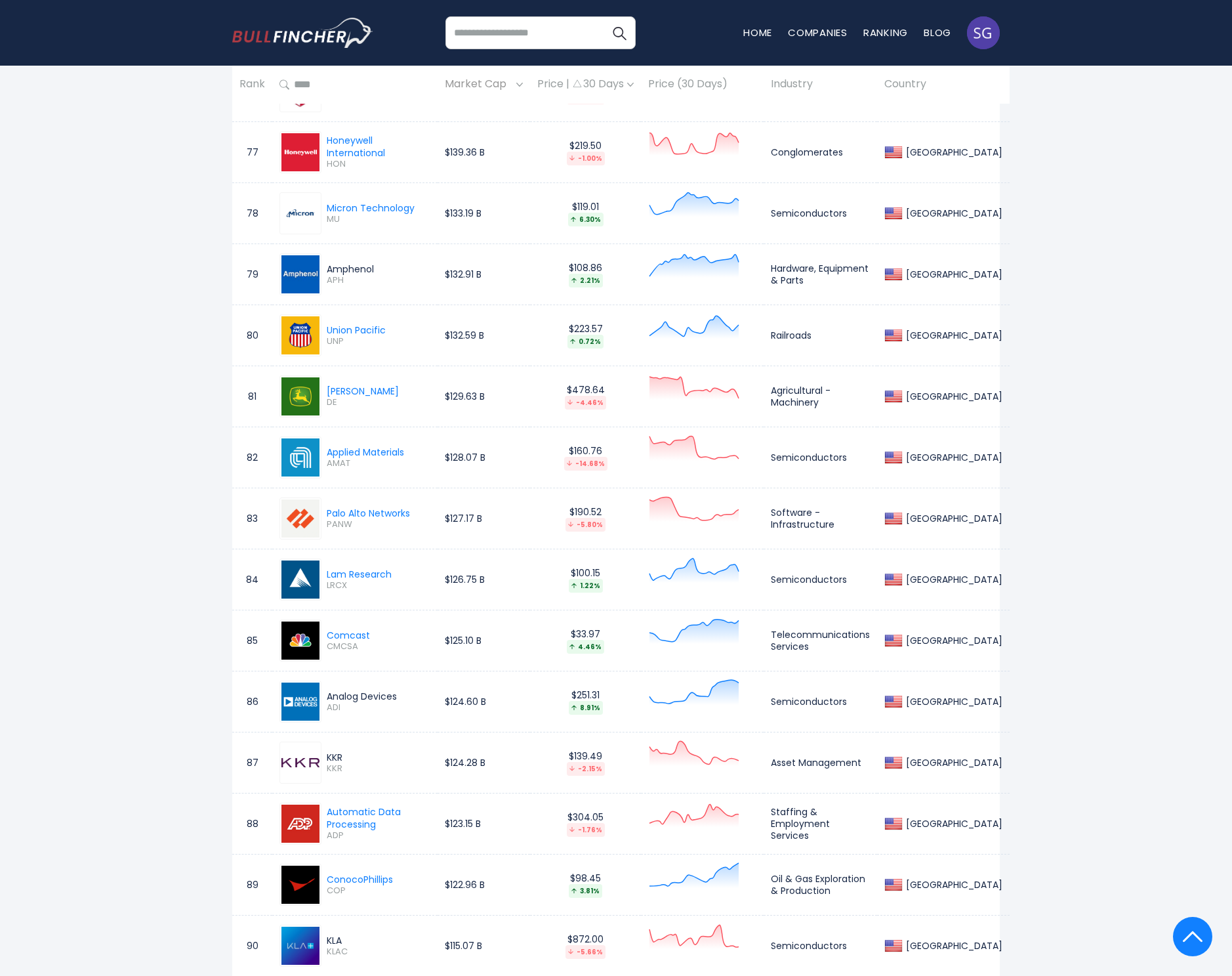
scroll to position [5619, 0]
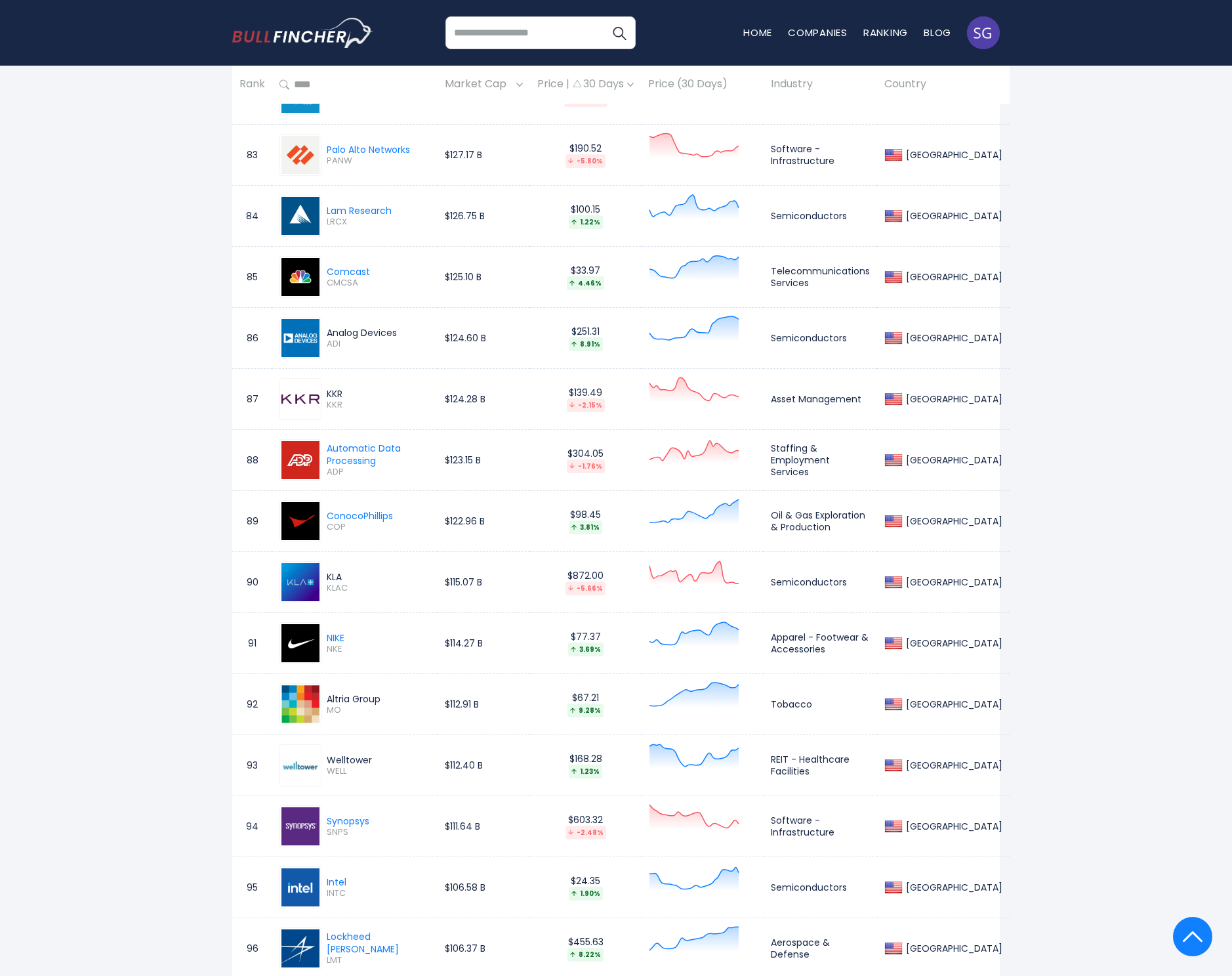
drag, startPoint x: 327, startPoint y: 695, endPoint x: 383, endPoint y: 692, distance: 56.1
click at [383, 693] on div "Altria Group" at bounding box center [378, 698] width 103 height 12
copy div "Altria Group"
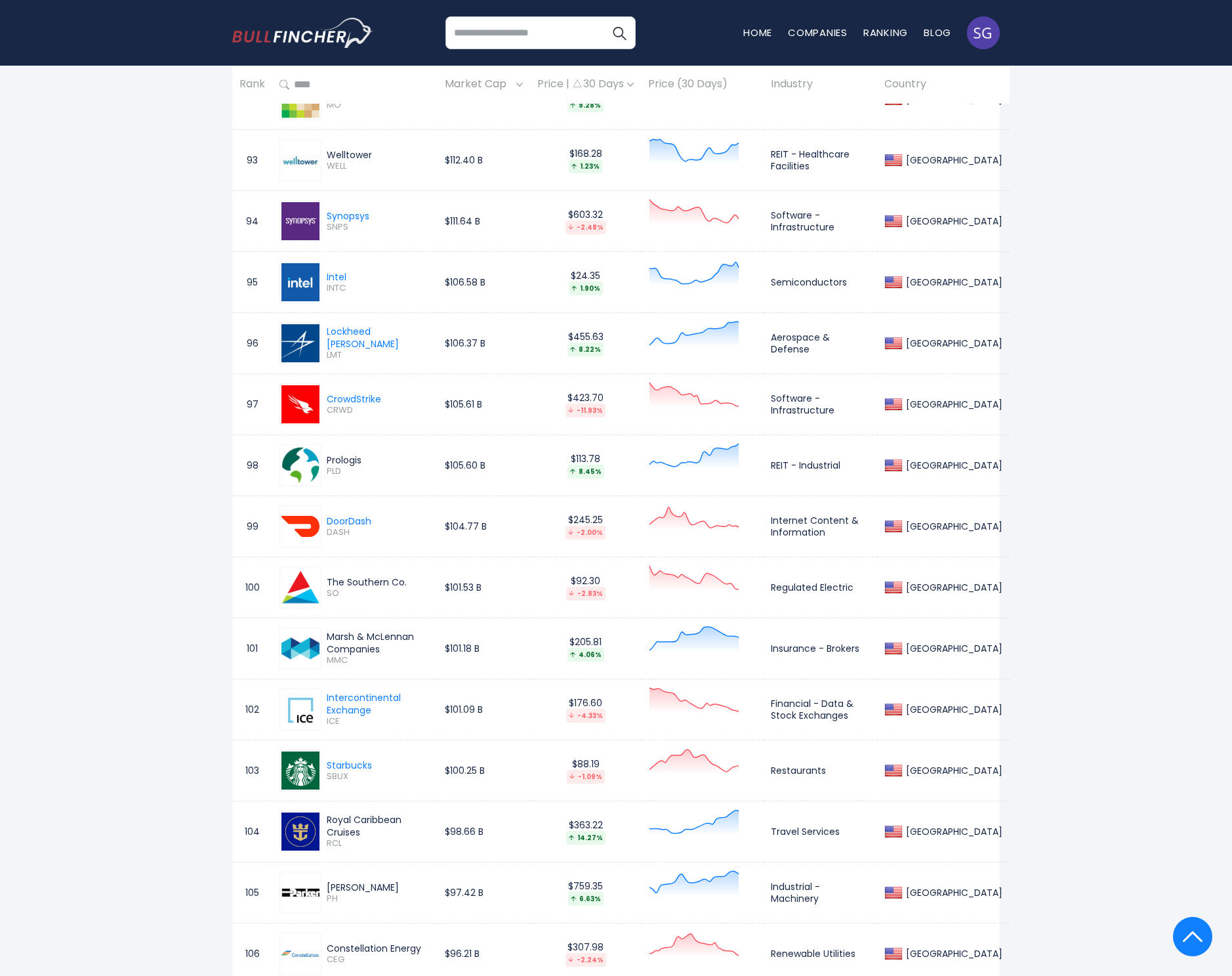
scroll to position [6269, 0]
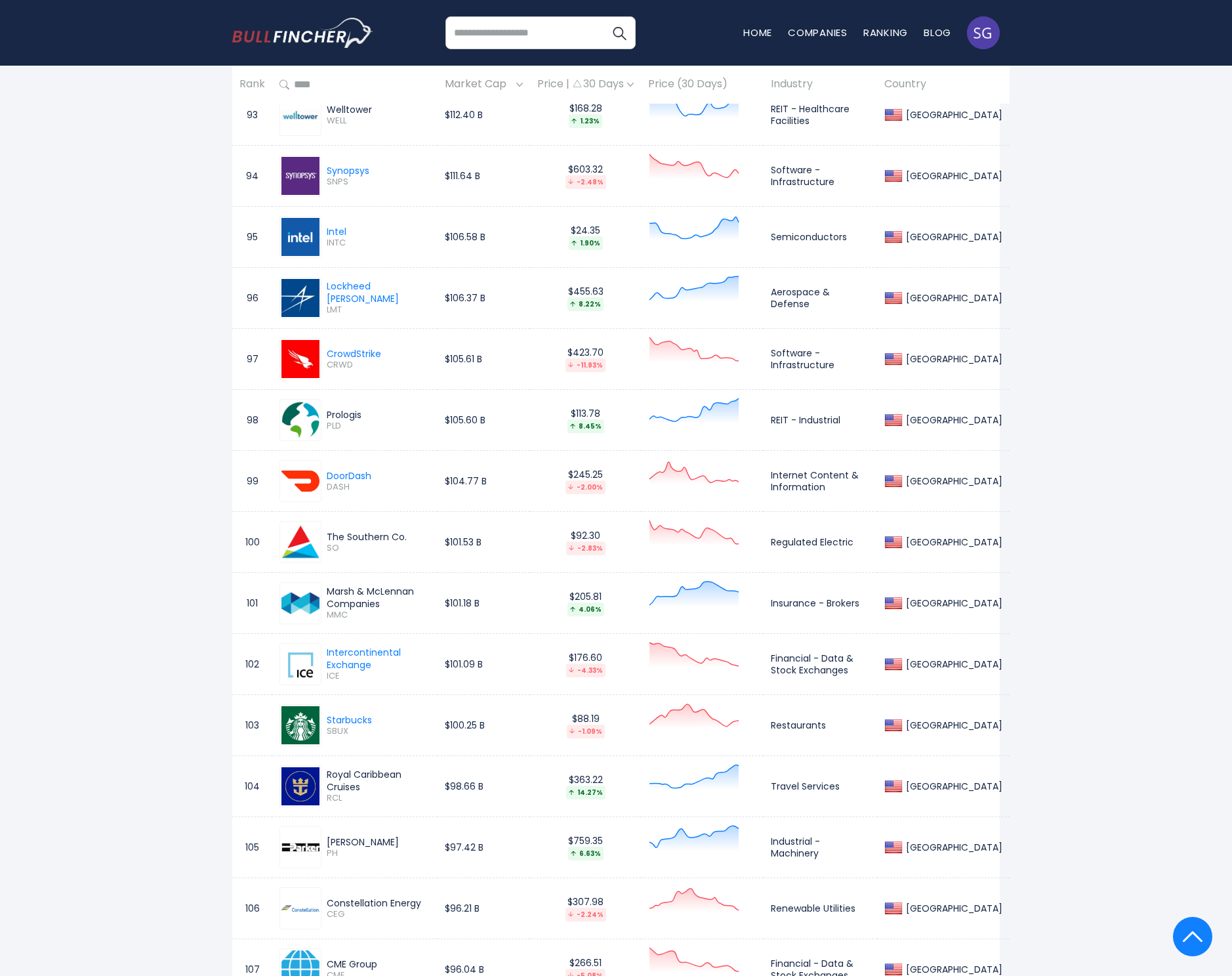
drag, startPoint x: 362, startPoint y: 787, endPoint x: 325, endPoint y: 776, distance: 38.6
click at [325, 776] on div "Royal Caribbean Cruises RCL" at bounding box center [376, 785] width 109 height 35
copy div "Royal Caribbean Cruises"
click at [335, 793] on span "RCL" at bounding box center [378, 798] width 103 height 12
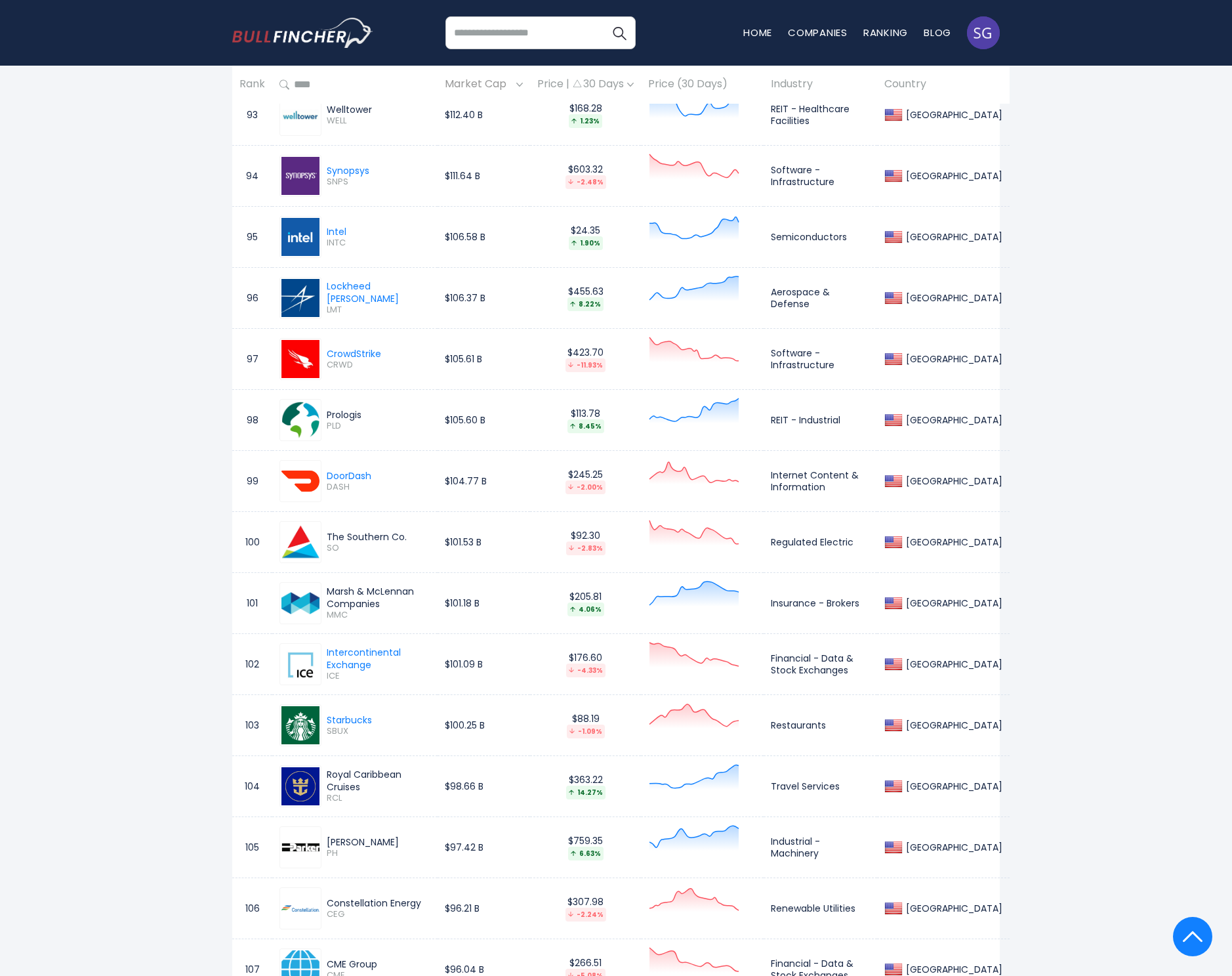
copy span "RCL"
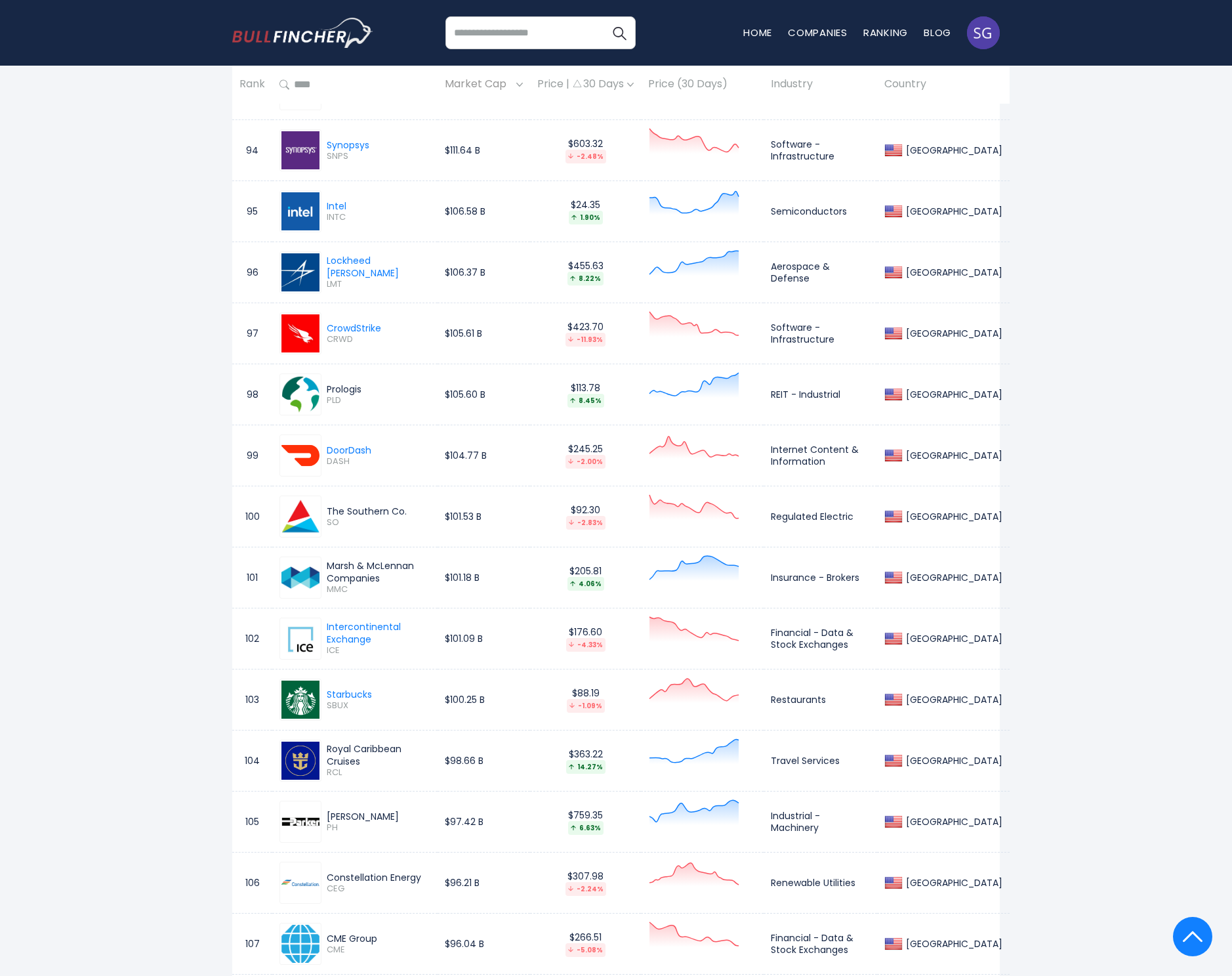
scroll to position [6331, 0]
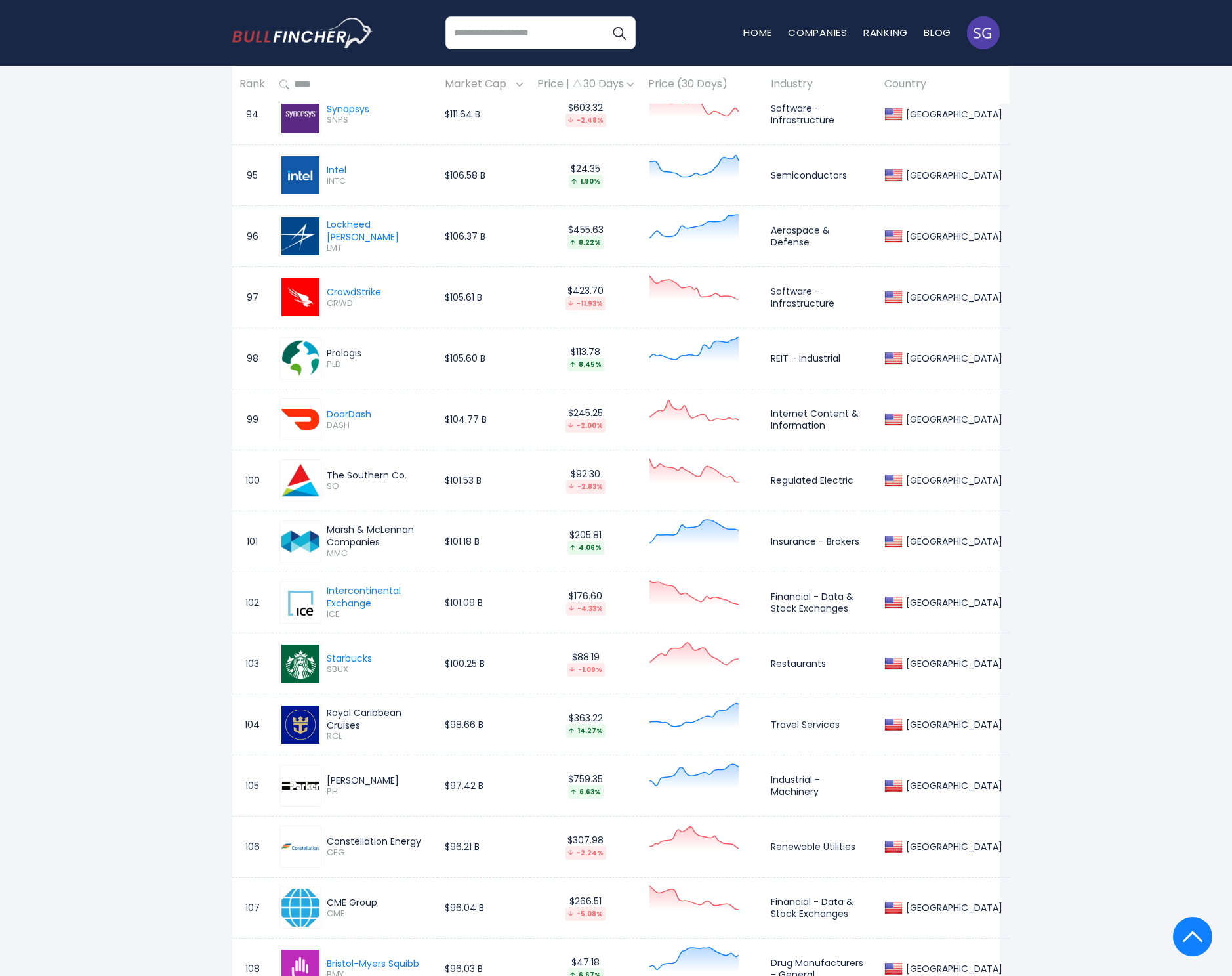
click at [337, 908] on span "CME" at bounding box center [378, 914] width 103 height 12
click at [346, 901] on div "CME Group" at bounding box center [378, 902] width 103 height 12
click at [347, 900] on div "CME Group" at bounding box center [378, 902] width 103 height 12
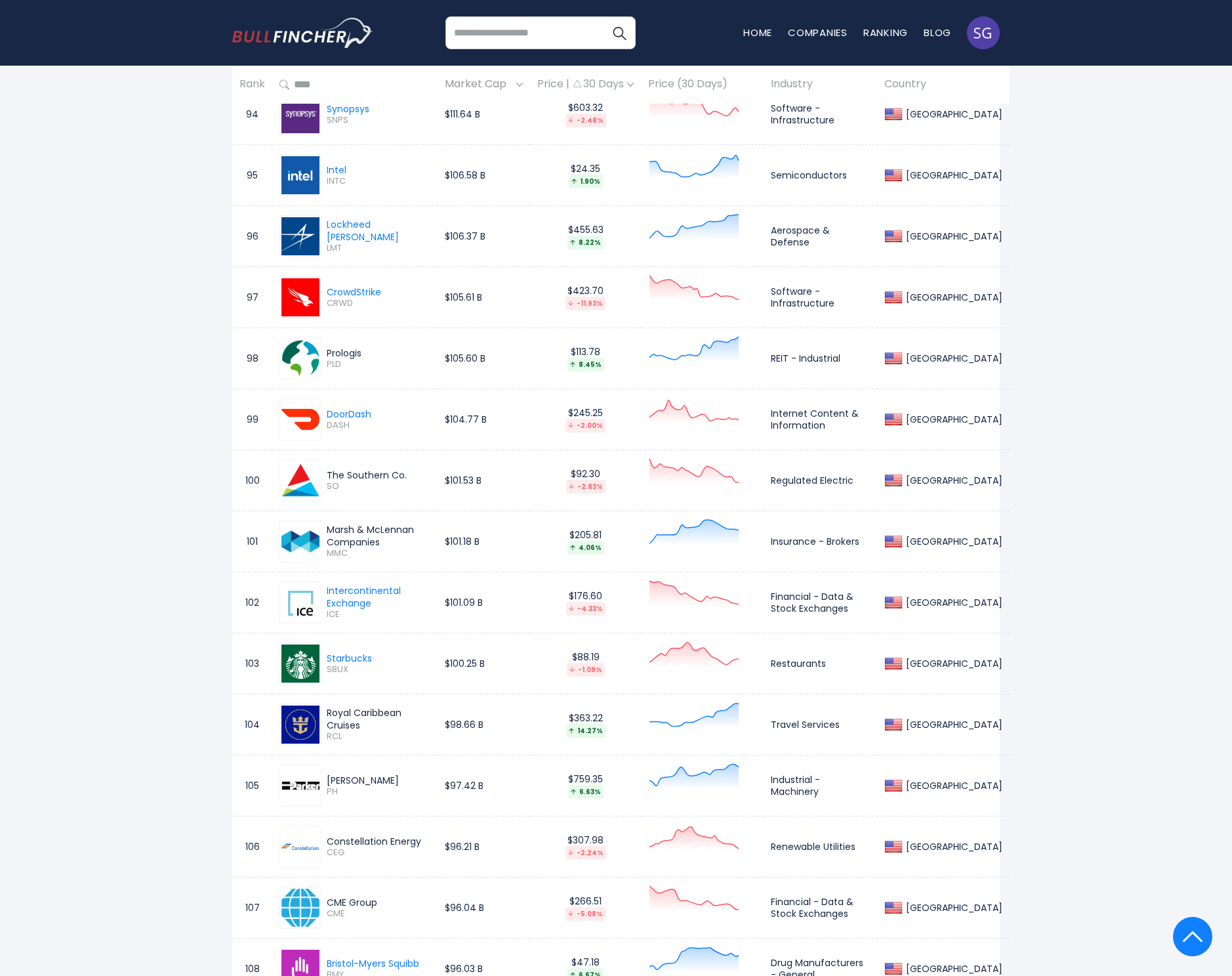
copy div "CME Group"
click at [332, 909] on span "CME" at bounding box center [378, 914] width 103 height 12
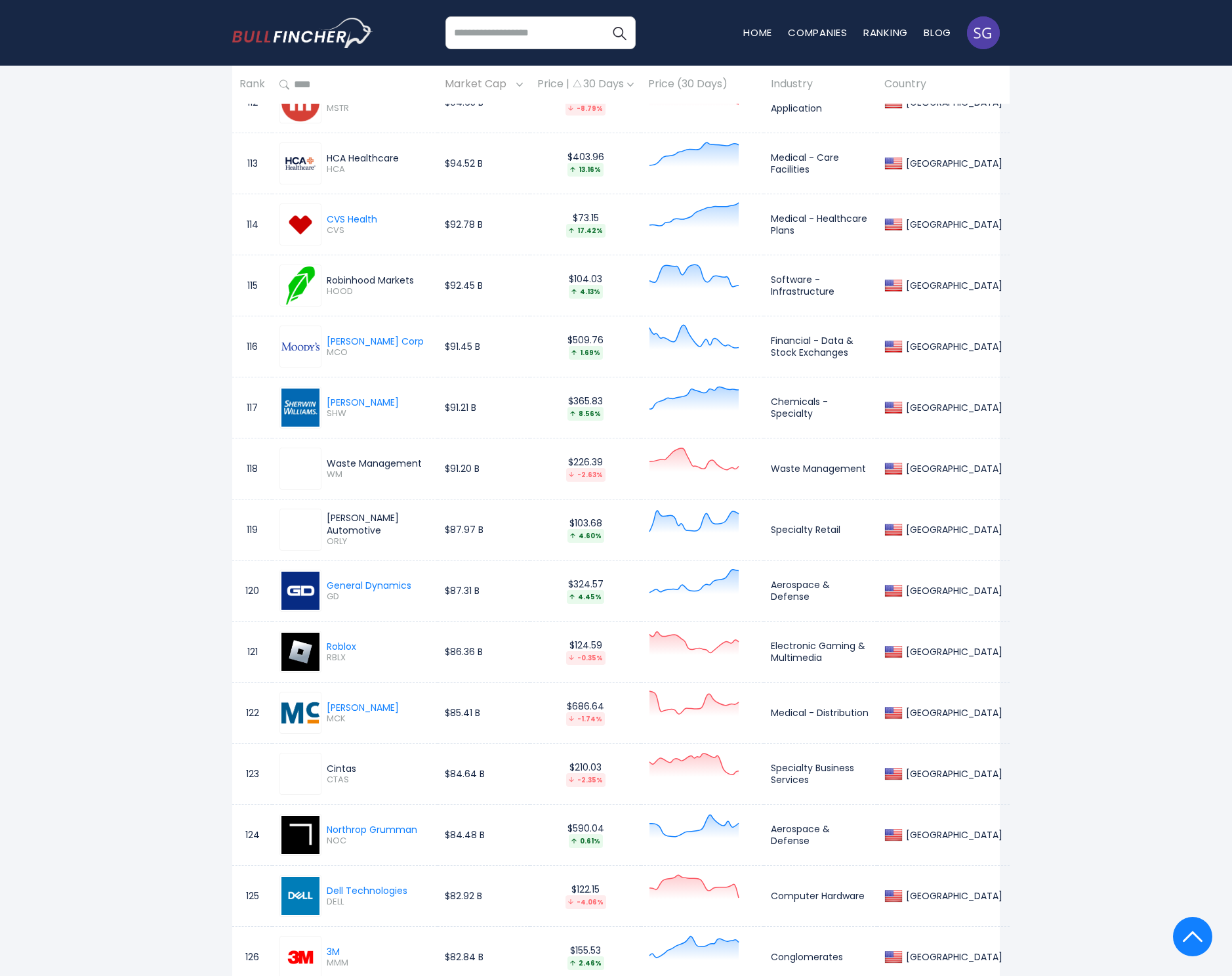
scroll to position [7550, 0]
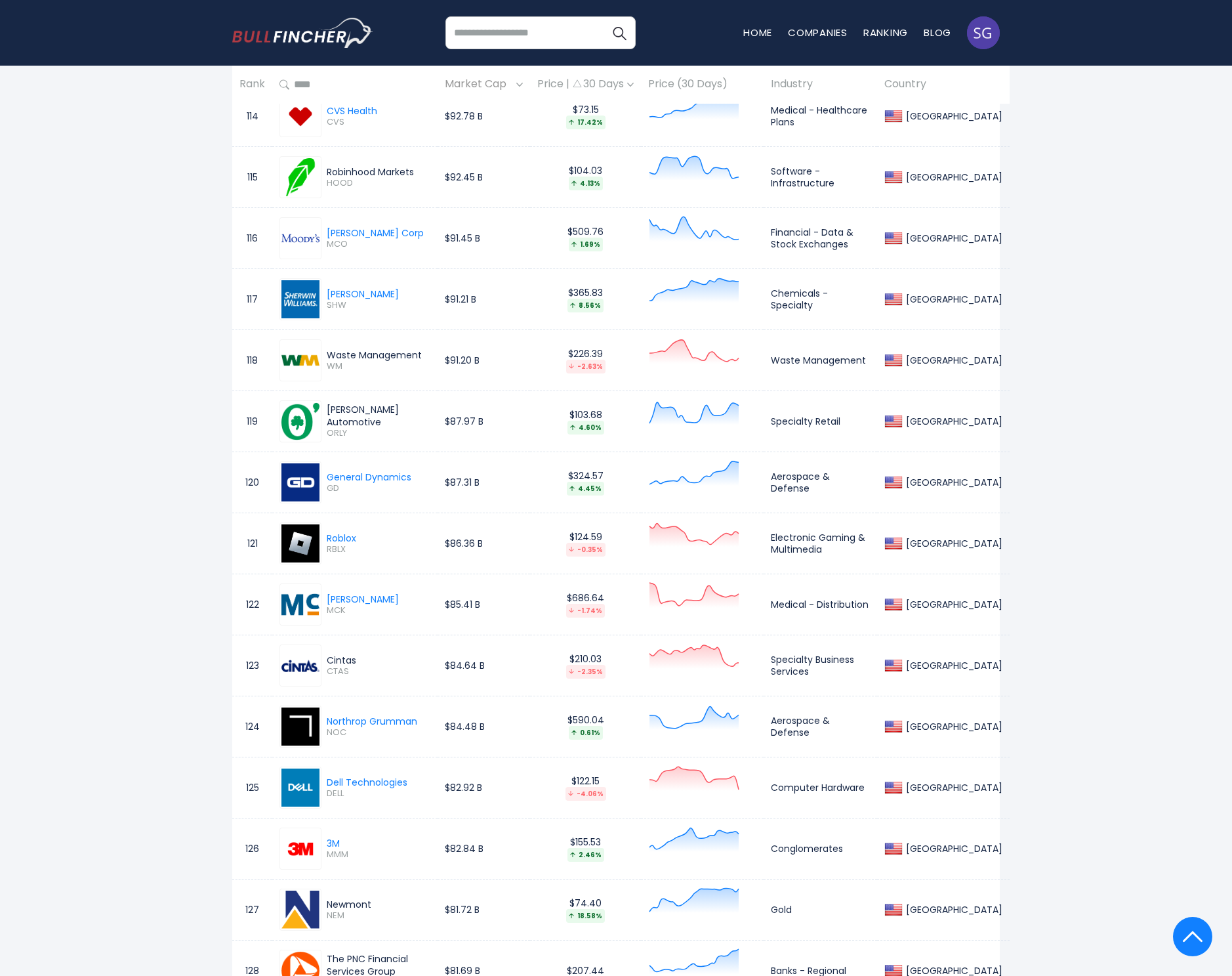
click at [338, 656] on div "Cintas" at bounding box center [378, 660] width 103 height 12
drag, startPoint x: 1056, startPoint y: 727, endPoint x: 338, endPoint y: 656, distance: 721.5
click at [338, 656] on div "Cintas" at bounding box center [378, 660] width 103 height 12
click at [348, 353] on div "Waste Management" at bounding box center [378, 354] width 103 height 12
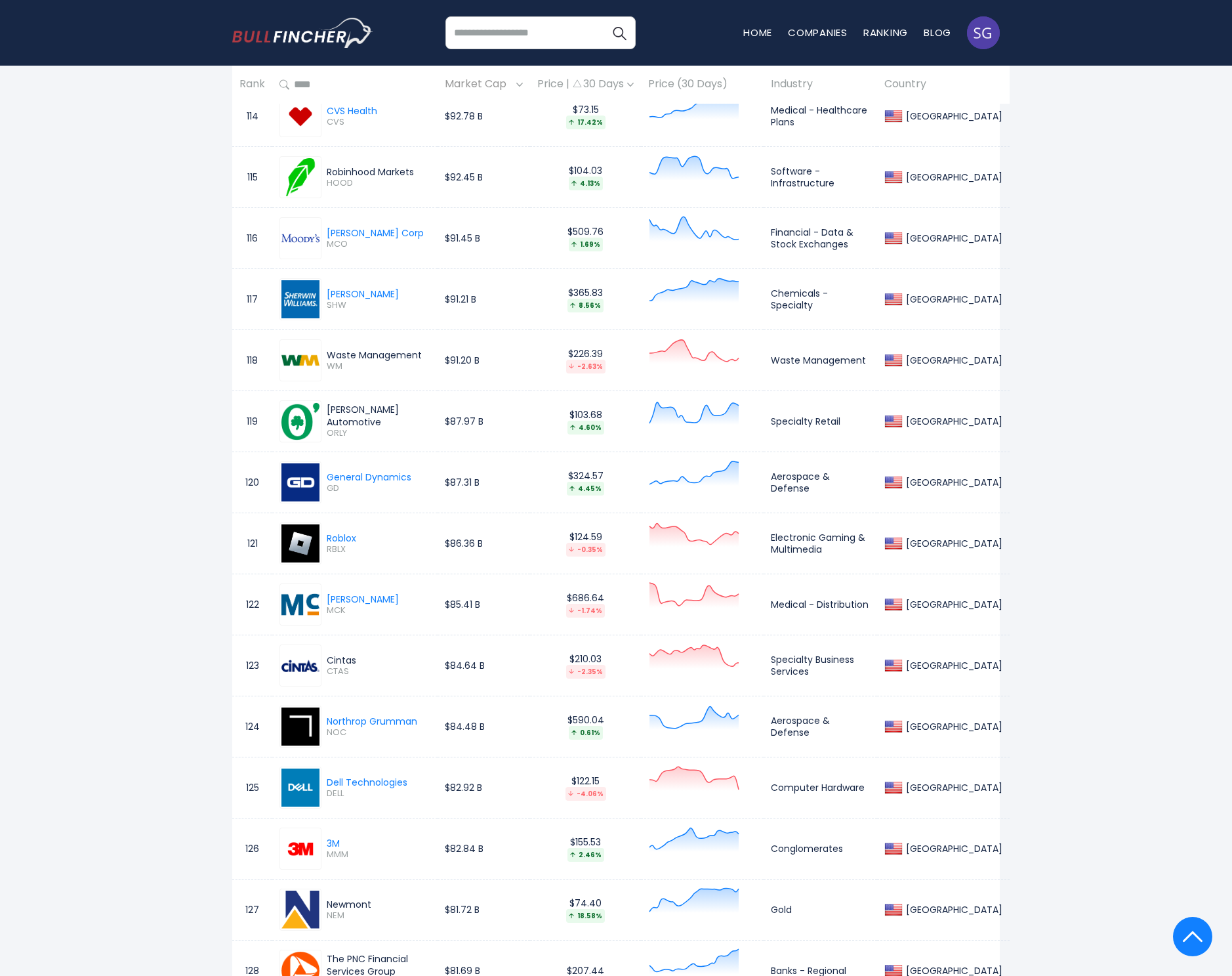
click at [348, 353] on div "Waste Management" at bounding box center [378, 354] width 103 height 12
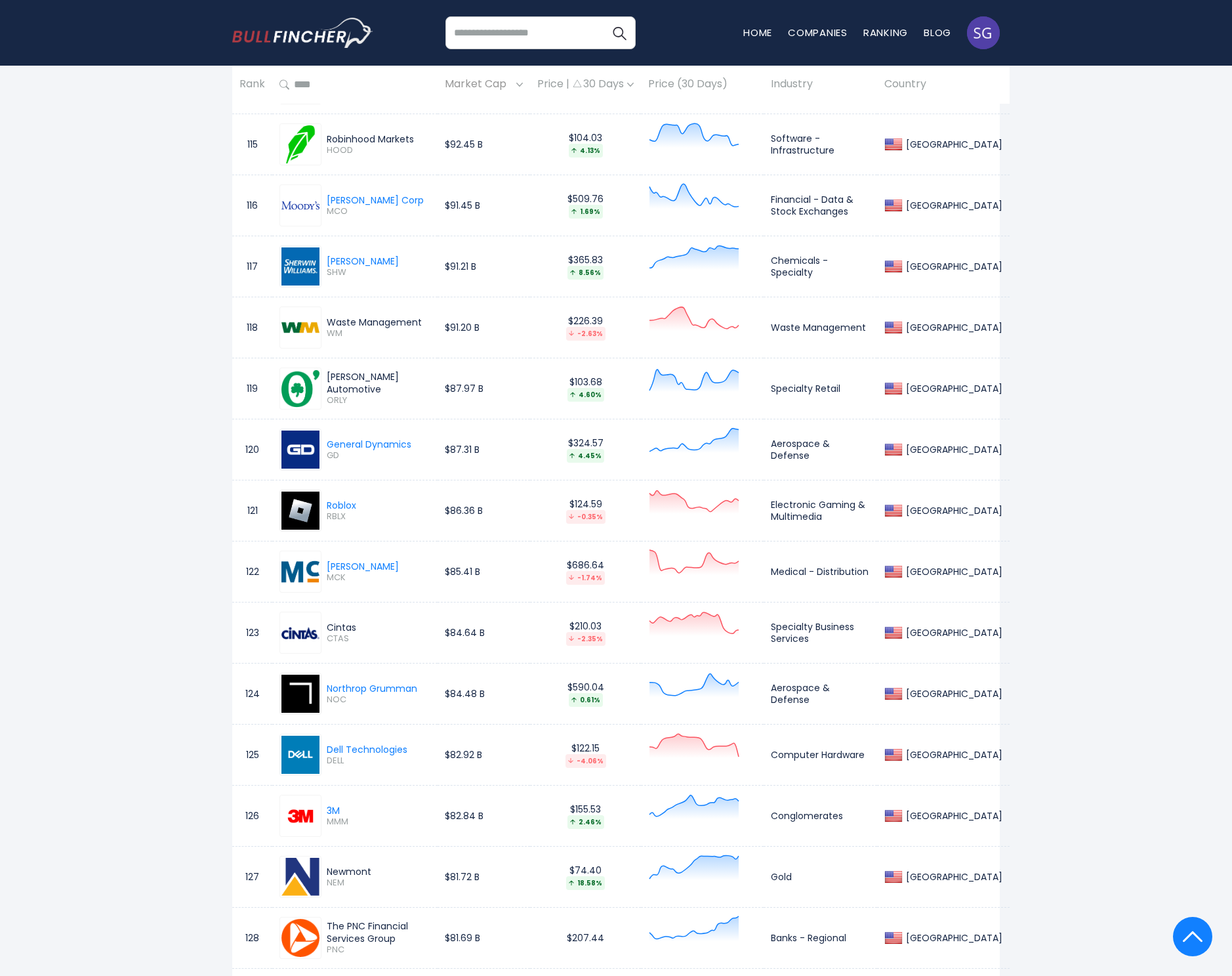
scroll to position [7718, 0]
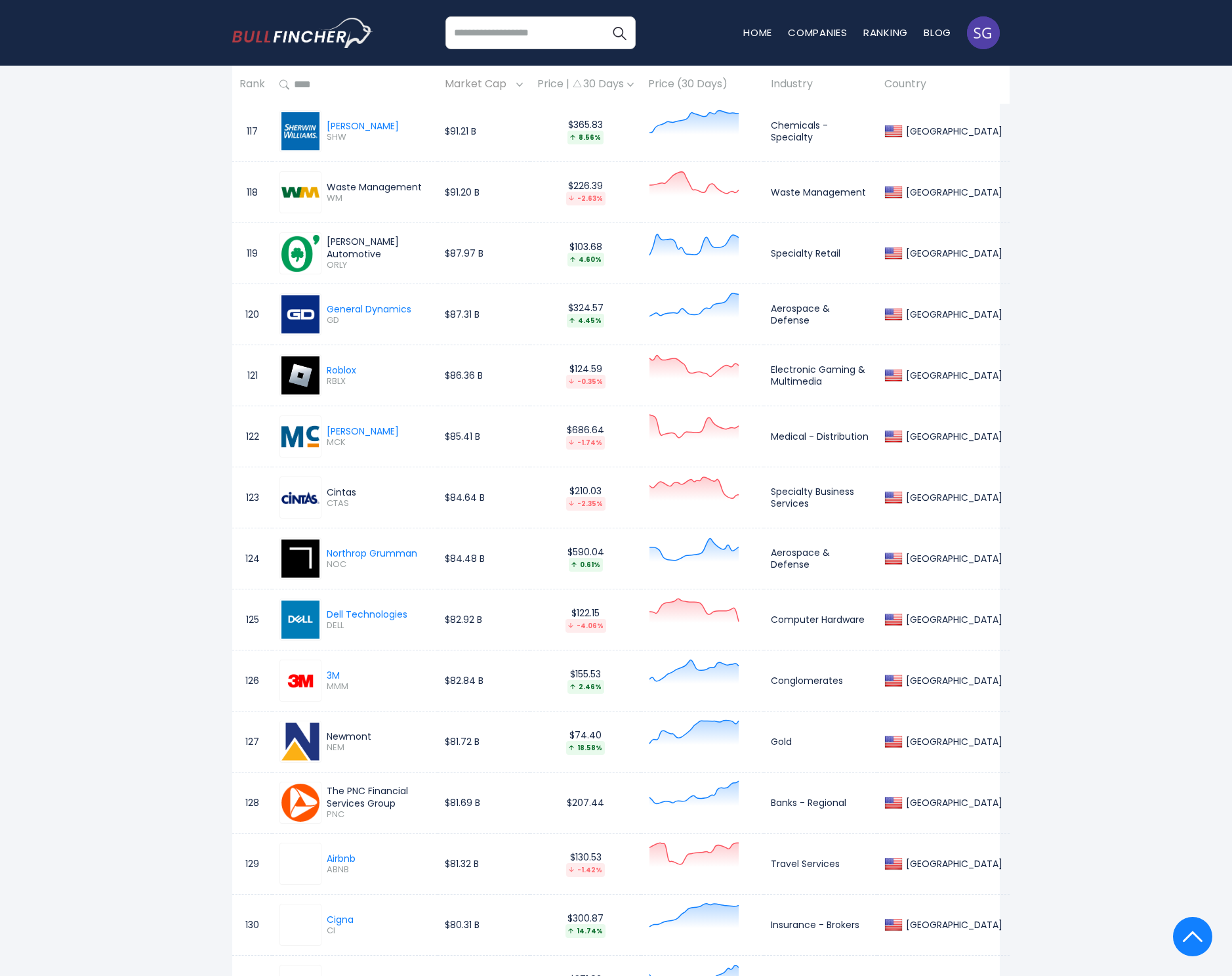
click at [342, 730] on div "Newmont" at bounding box center [378, 736] width 103 height 12
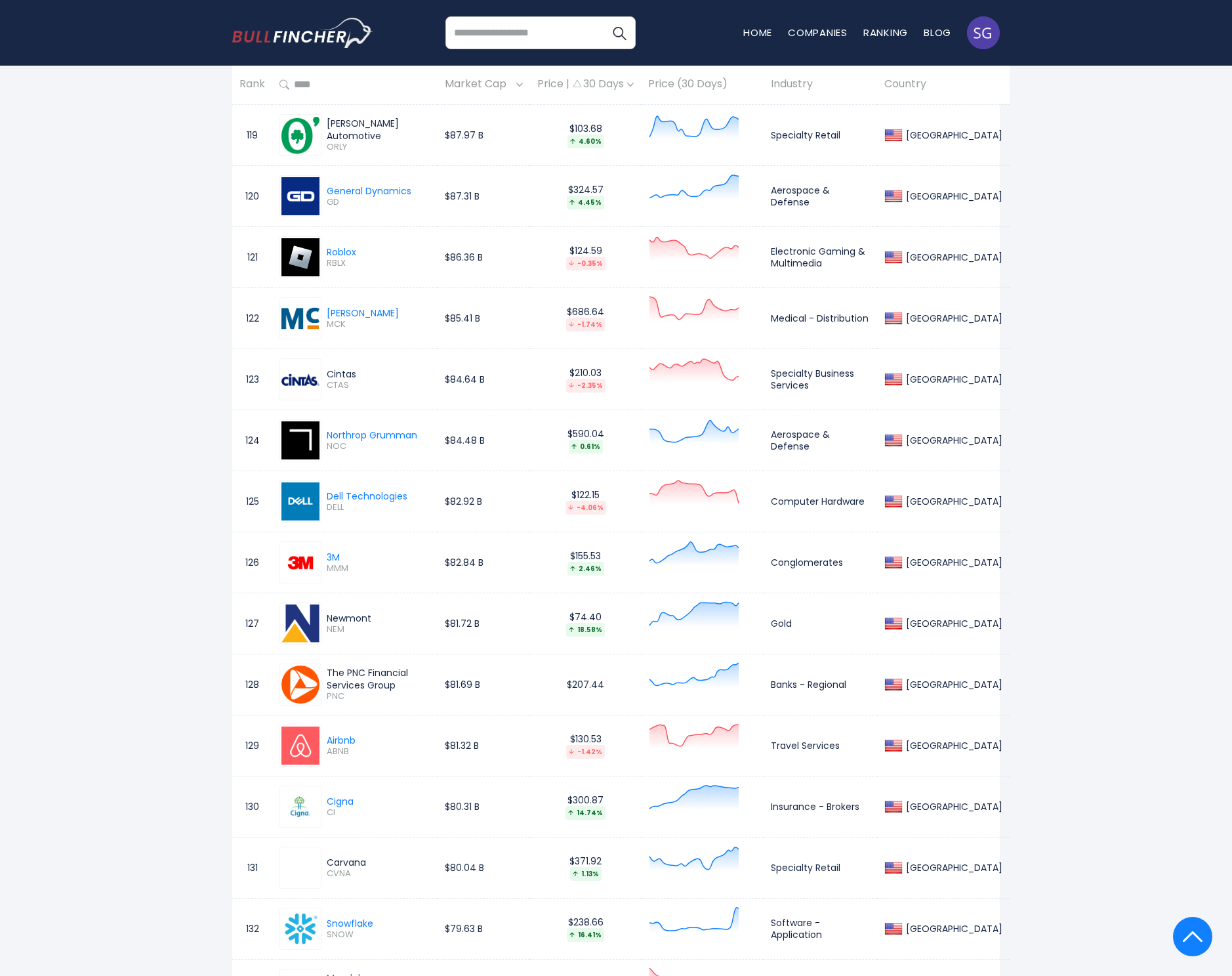
scroll to position [7852, 0]
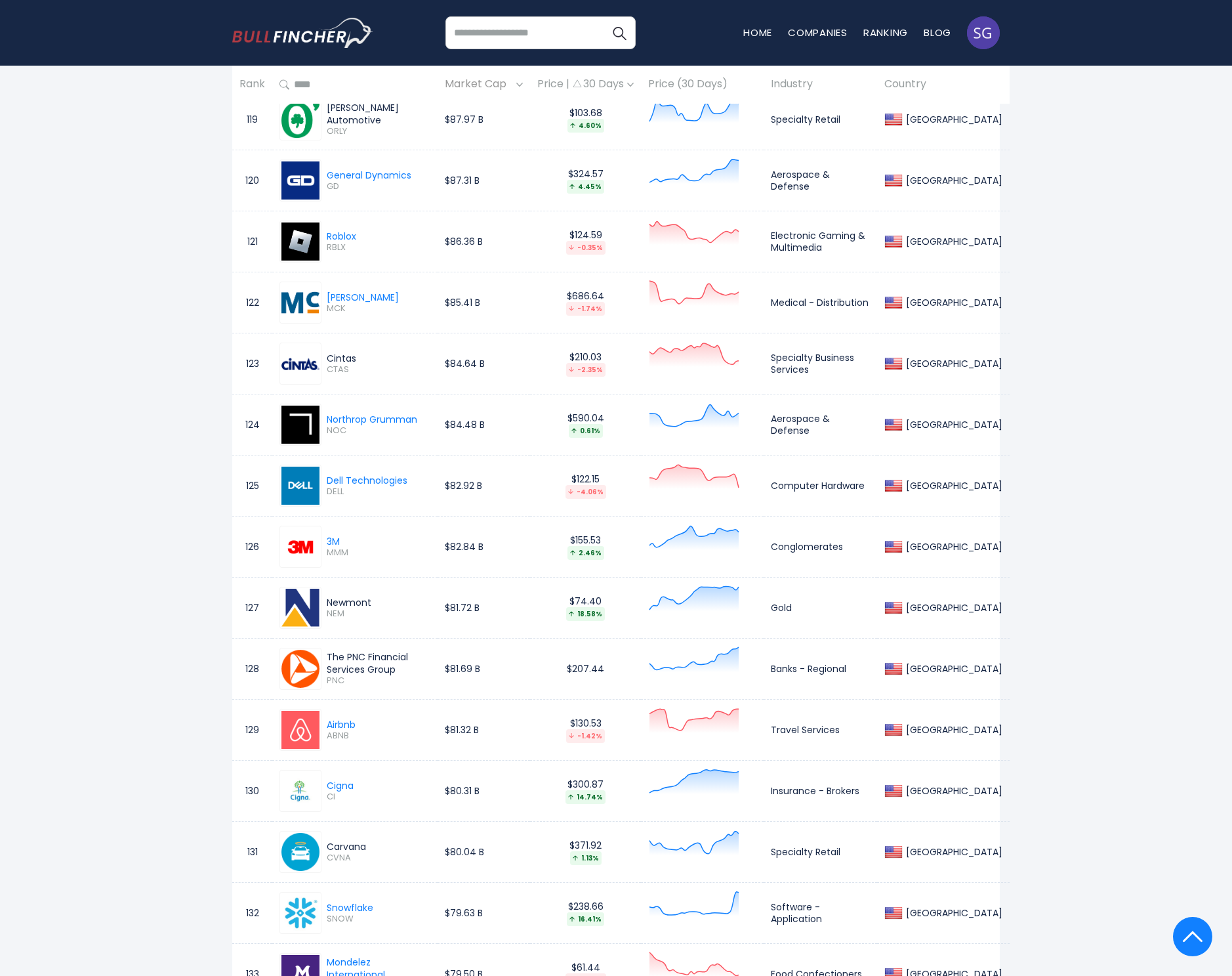
click at [349, 842] on div "Carvana" at bounding box center [378, 846] width 103 height 12
click at [352, 852] on span "CVNA" at bounding box center [378, 858] width 103 height 12
click at [348, 853] on span "CVNA" at bounding box center [378, 858] width 103 height 12
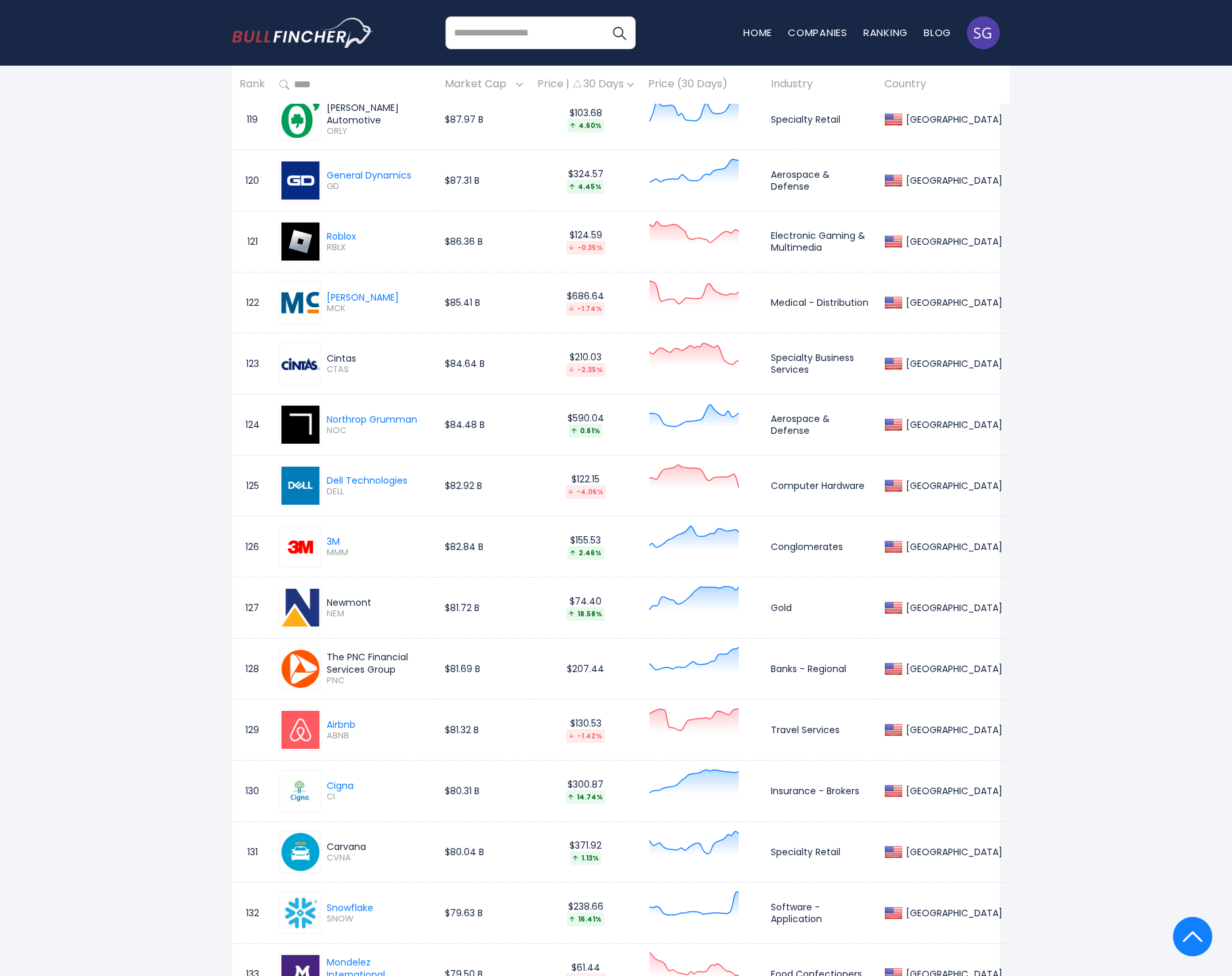
click at [348, 853] on span "CVNA" at bounding box center [378, 858] width 103 height 12
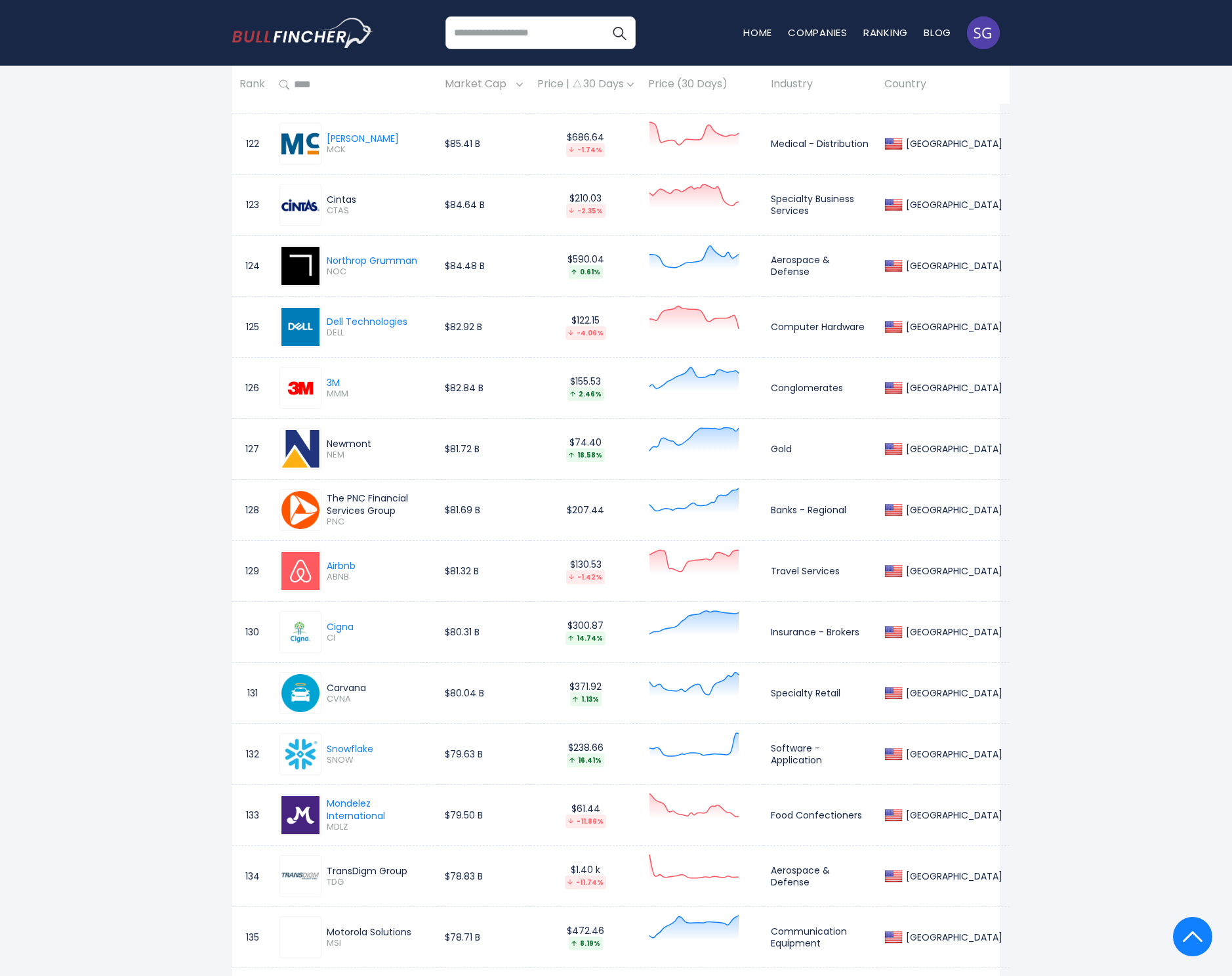
scroll to position [8367, 0]
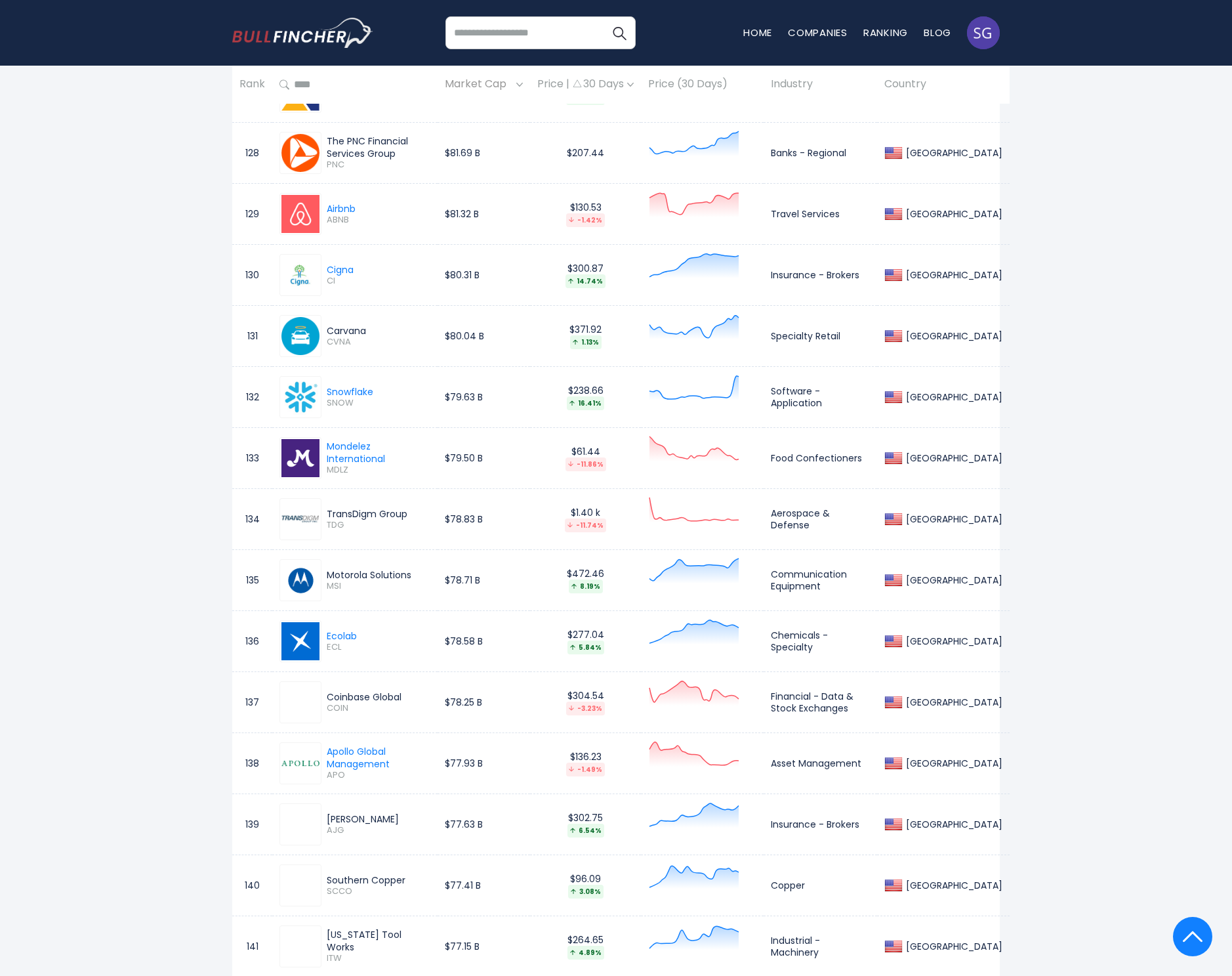
click at [352, 692] on div "Coinbase Global" at bounding box center [378, 696] width 103 height 12
click at [343, 704] on span "COIN" at bounding box center [378, 708] width 103 height 12
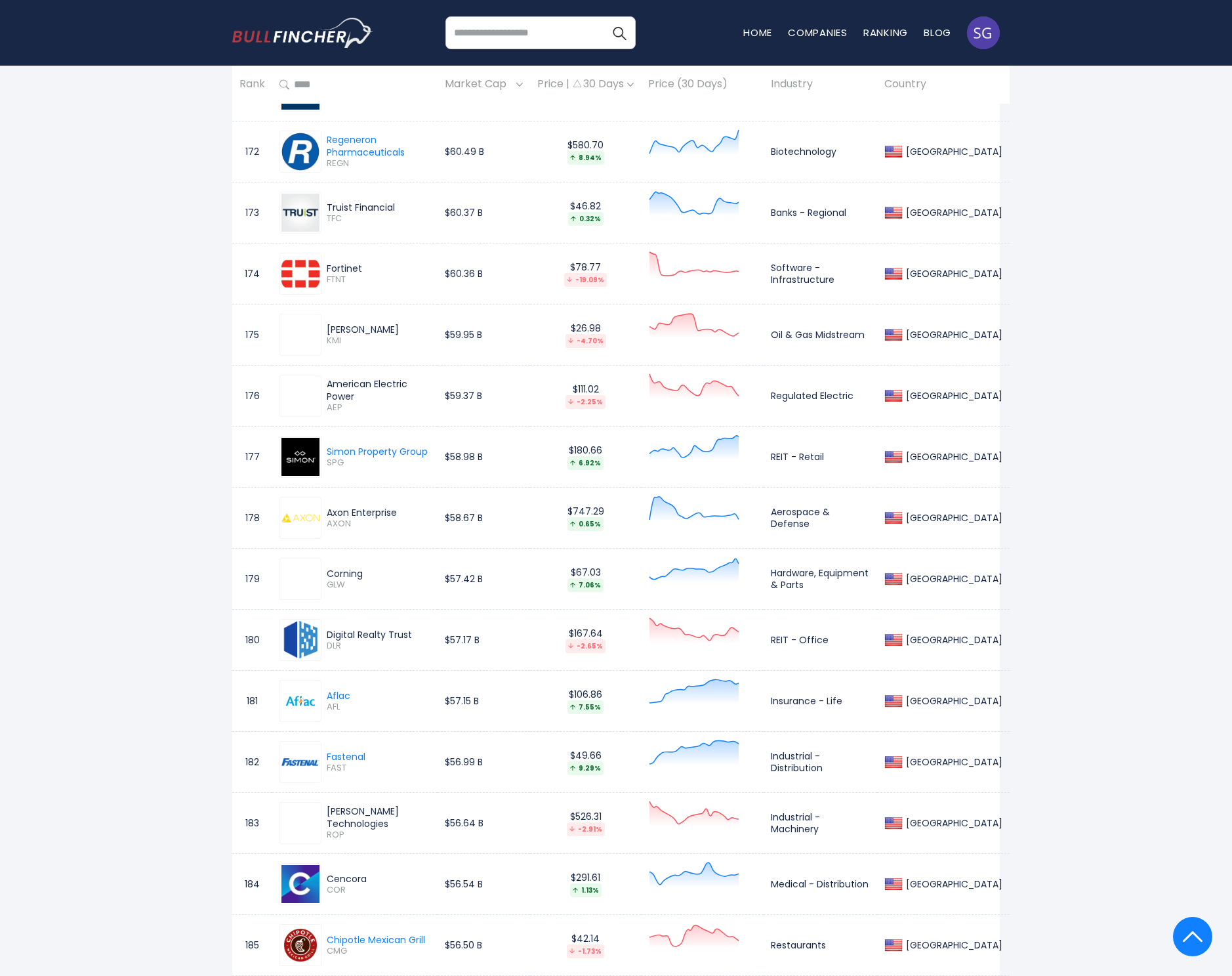
scroll to position [11071, 0]
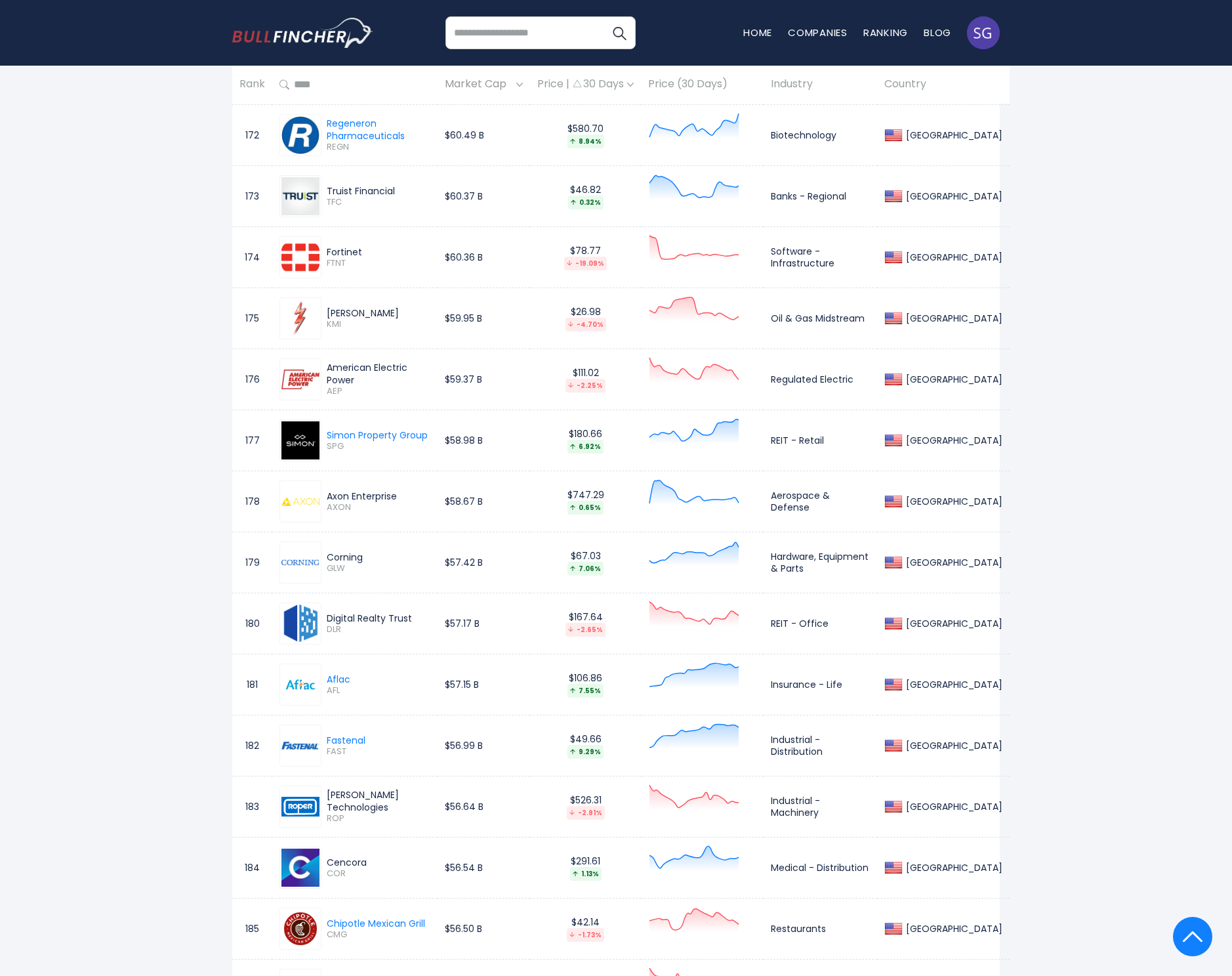
click at [350, 857] on div "Cencora" at bounding box center [378, 862] width 103 height 12
click at [342, 870] on span "COR" at bounding box center [378, 874] width 103 height 12
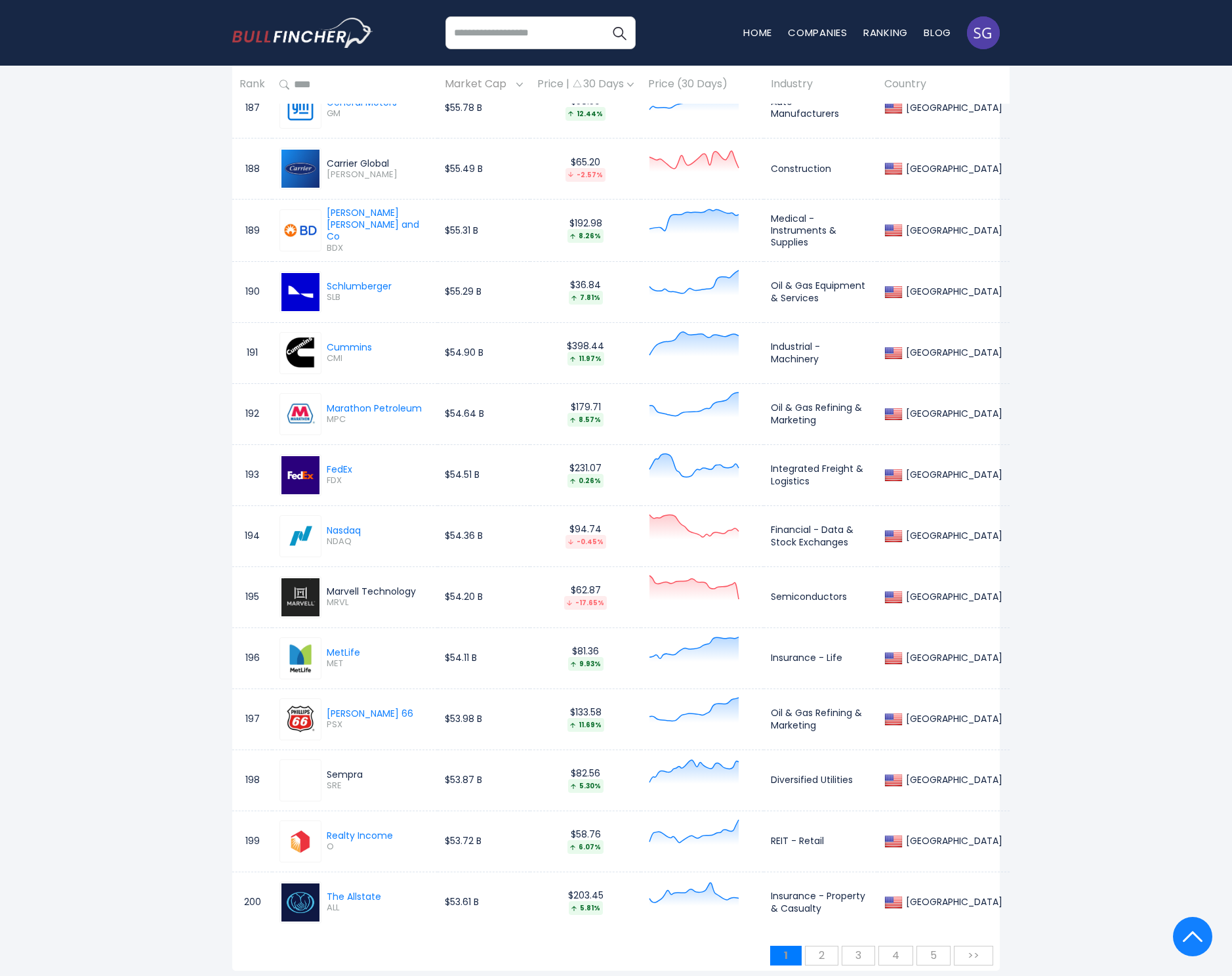
scroll to position [12017, 0]
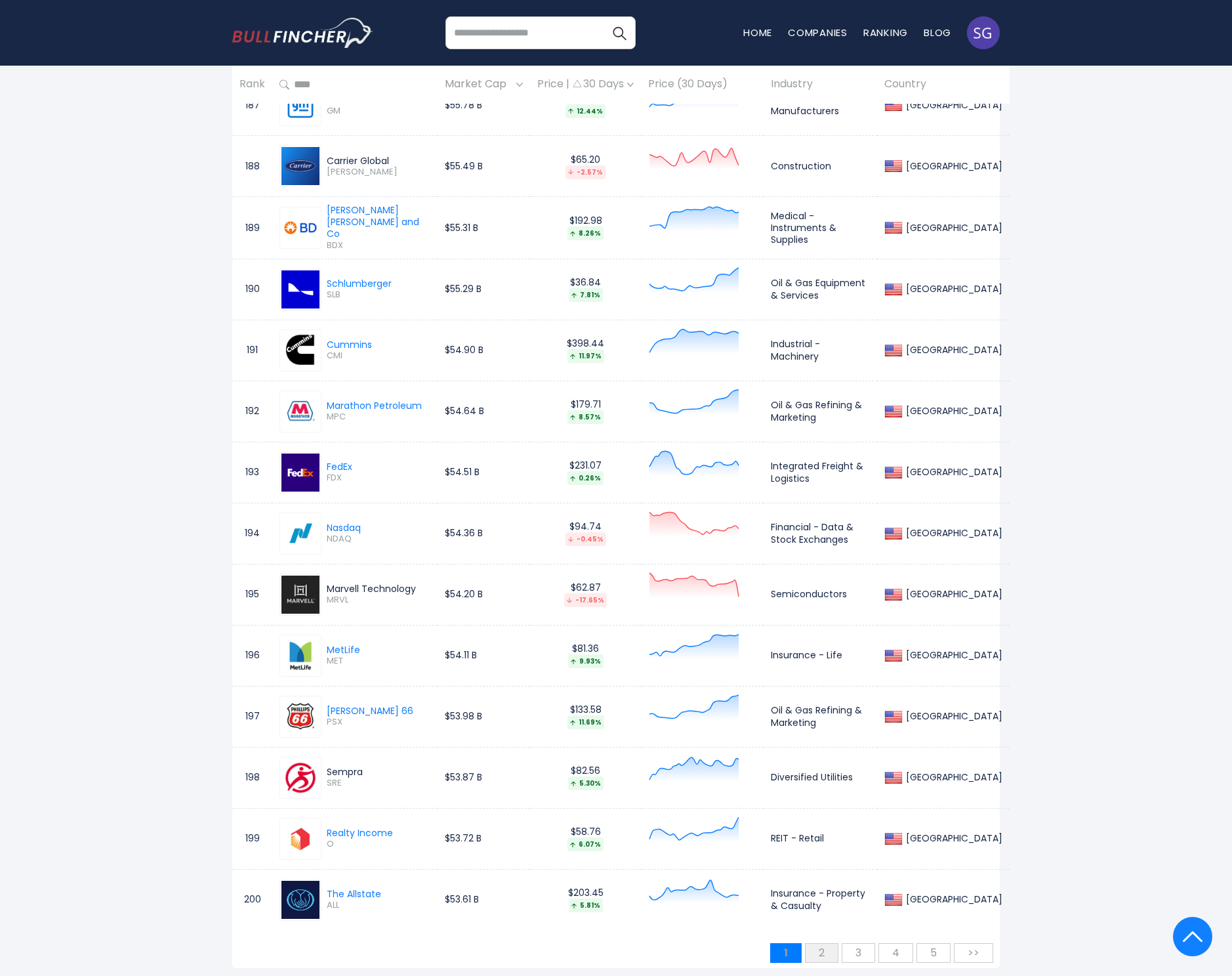
click at [825, 951] on span "2" at bounding box center [821, 953] width 19 height 21
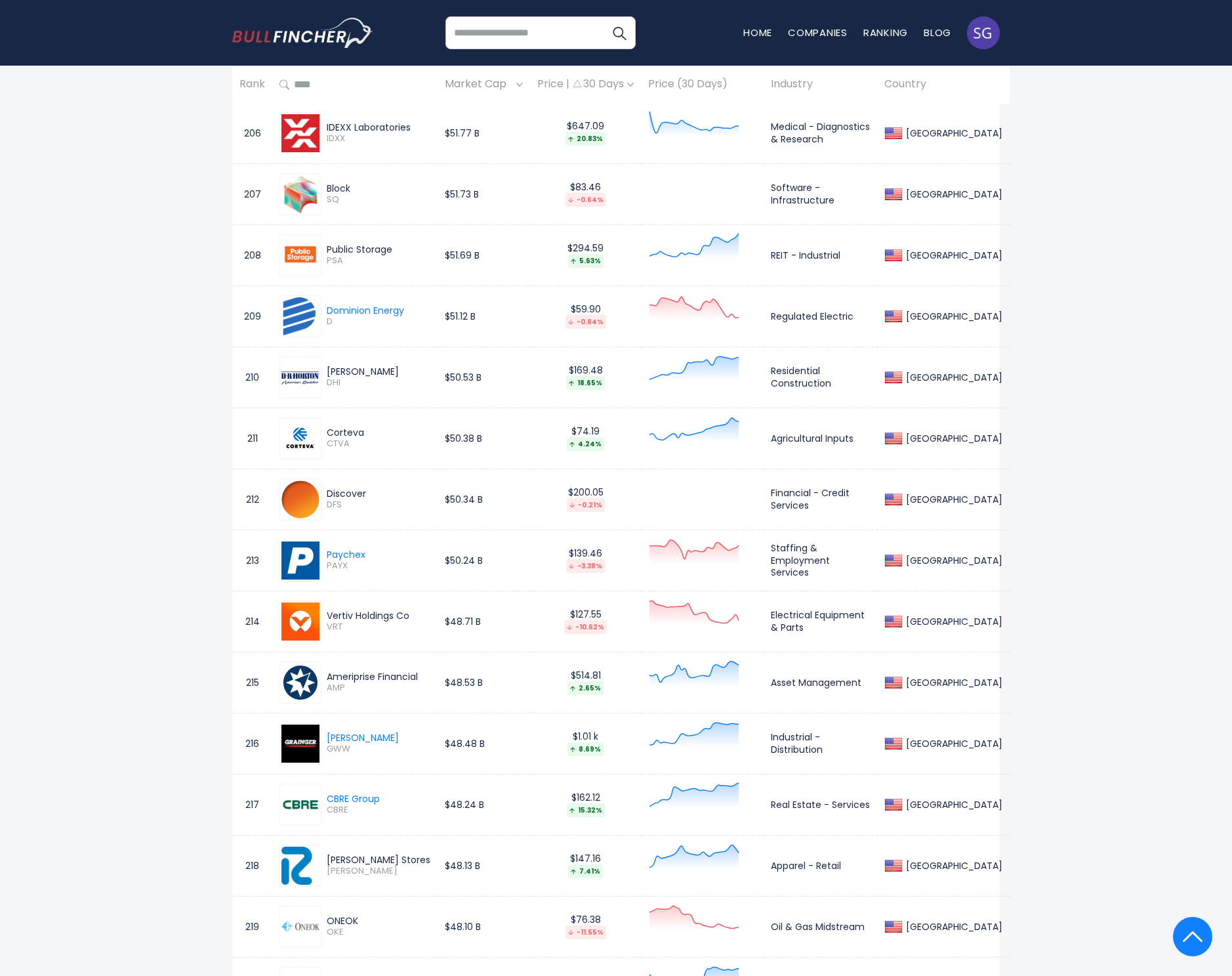
scroll to position [958, 0]
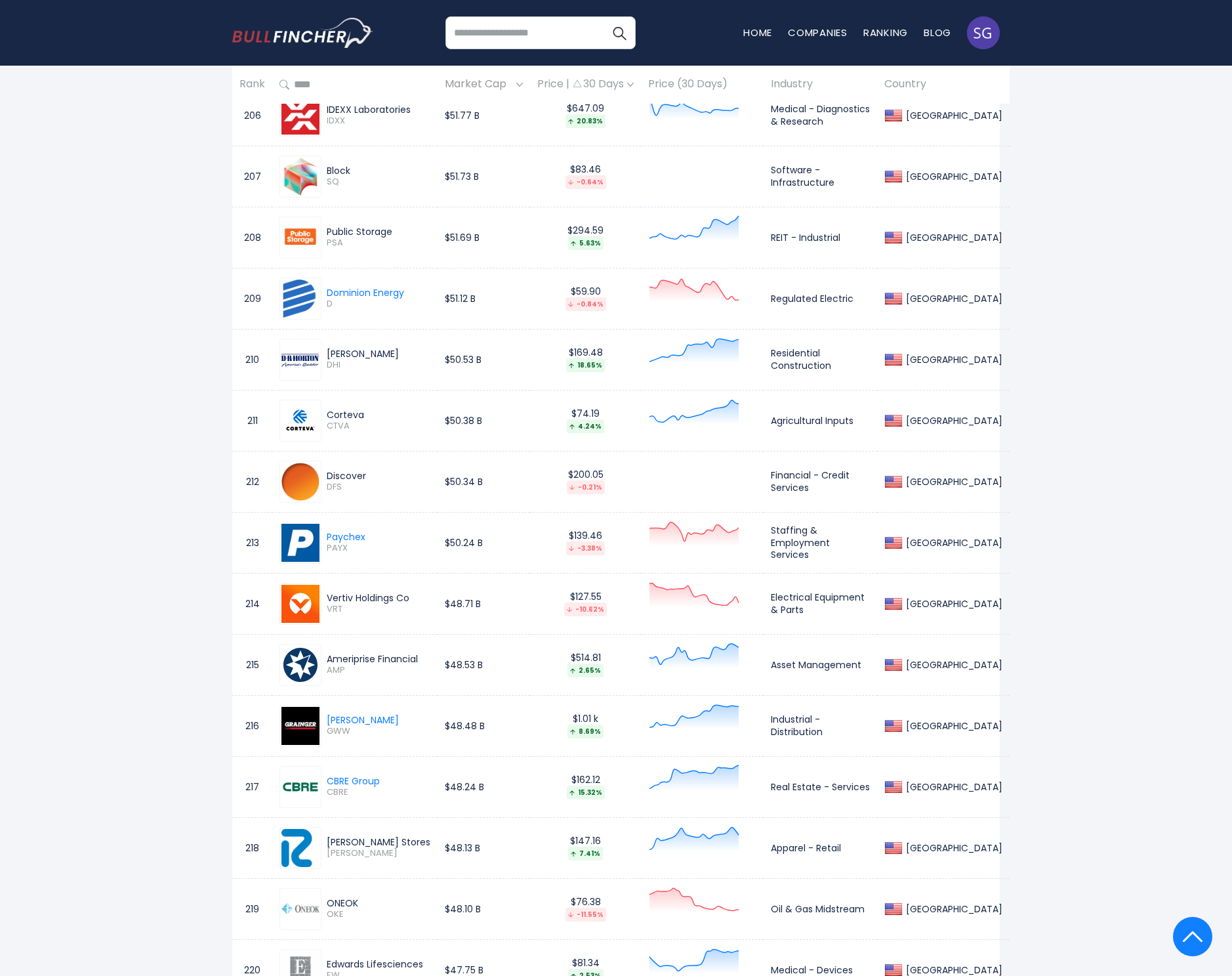
drag, startPoint x: 378, startPoint y: 842, endPoint x: 311, endPoint y: 839, distance: 67.1
click at [311, 839] on div "Ross Stores ROST" at bounding box center [355, 848] width 151 height 42
click at [344, 851] on span "ROST" at bounding box center [378, 853] width 103 height 12
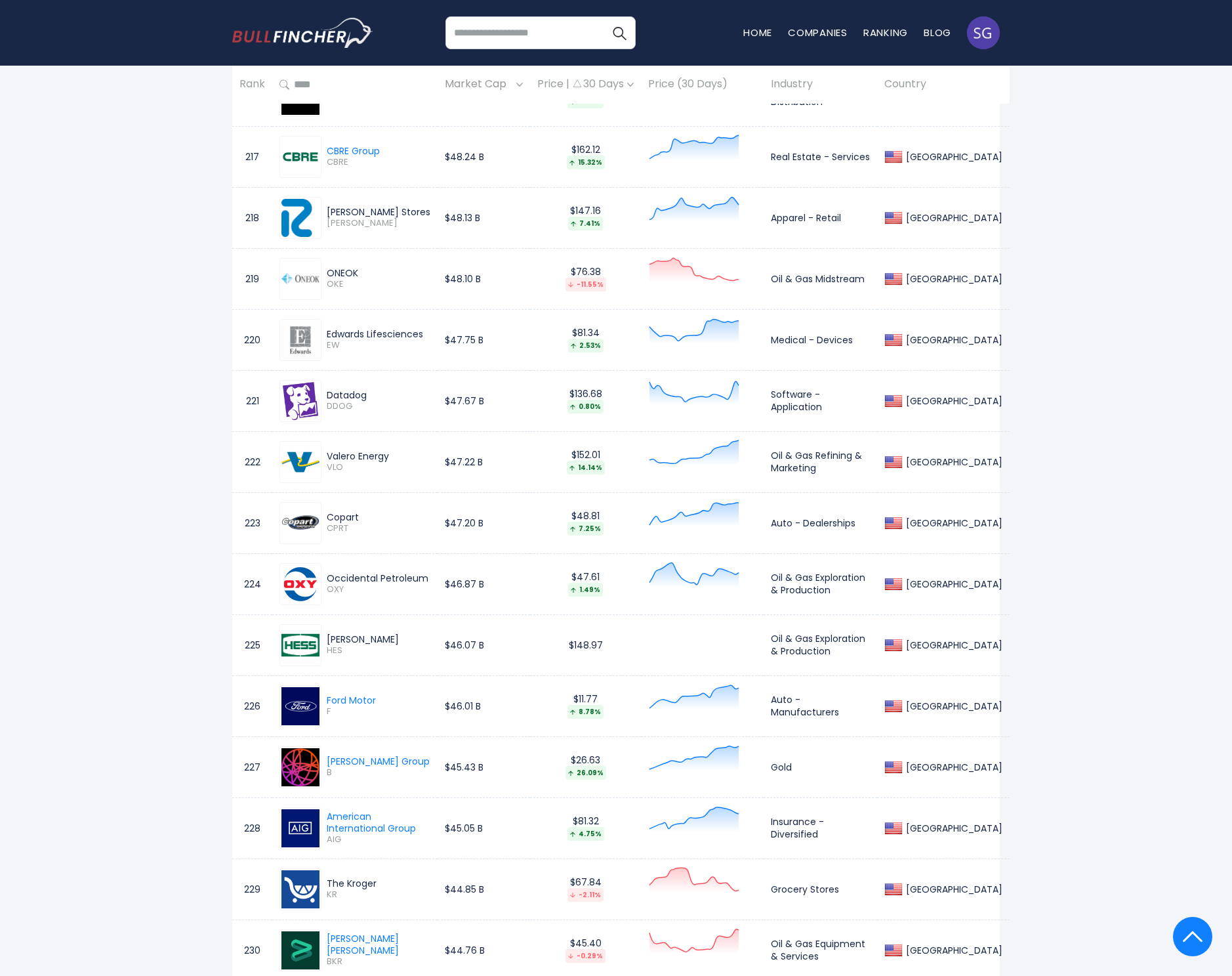
scroll to position [1618, 0]
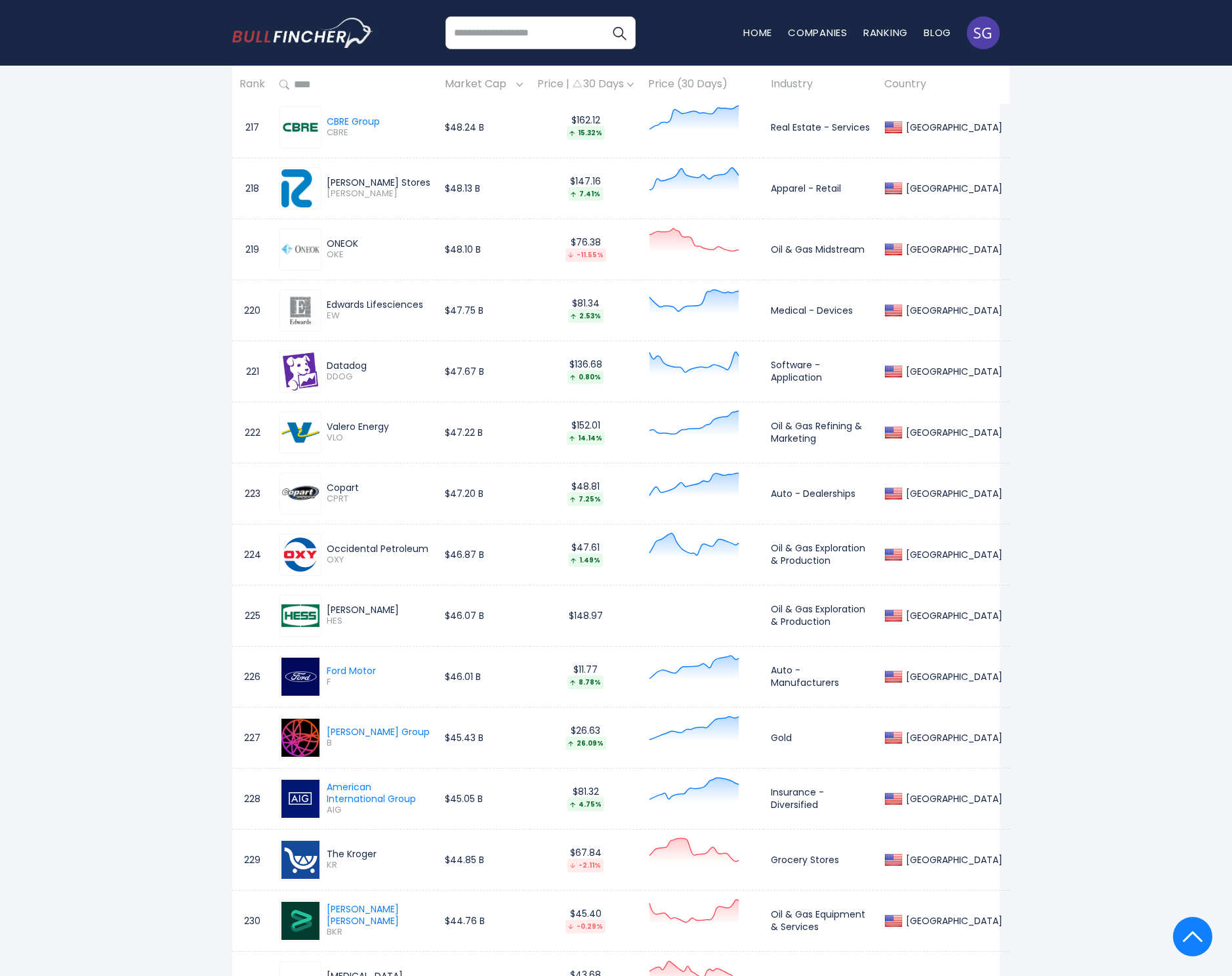
click at [351, 852] on div "The Kroger" at bounding box center [378, 853] width 103 height 12
click at [332, 862] on span "KR" at bounding box center [378, 865] width 103 height 12
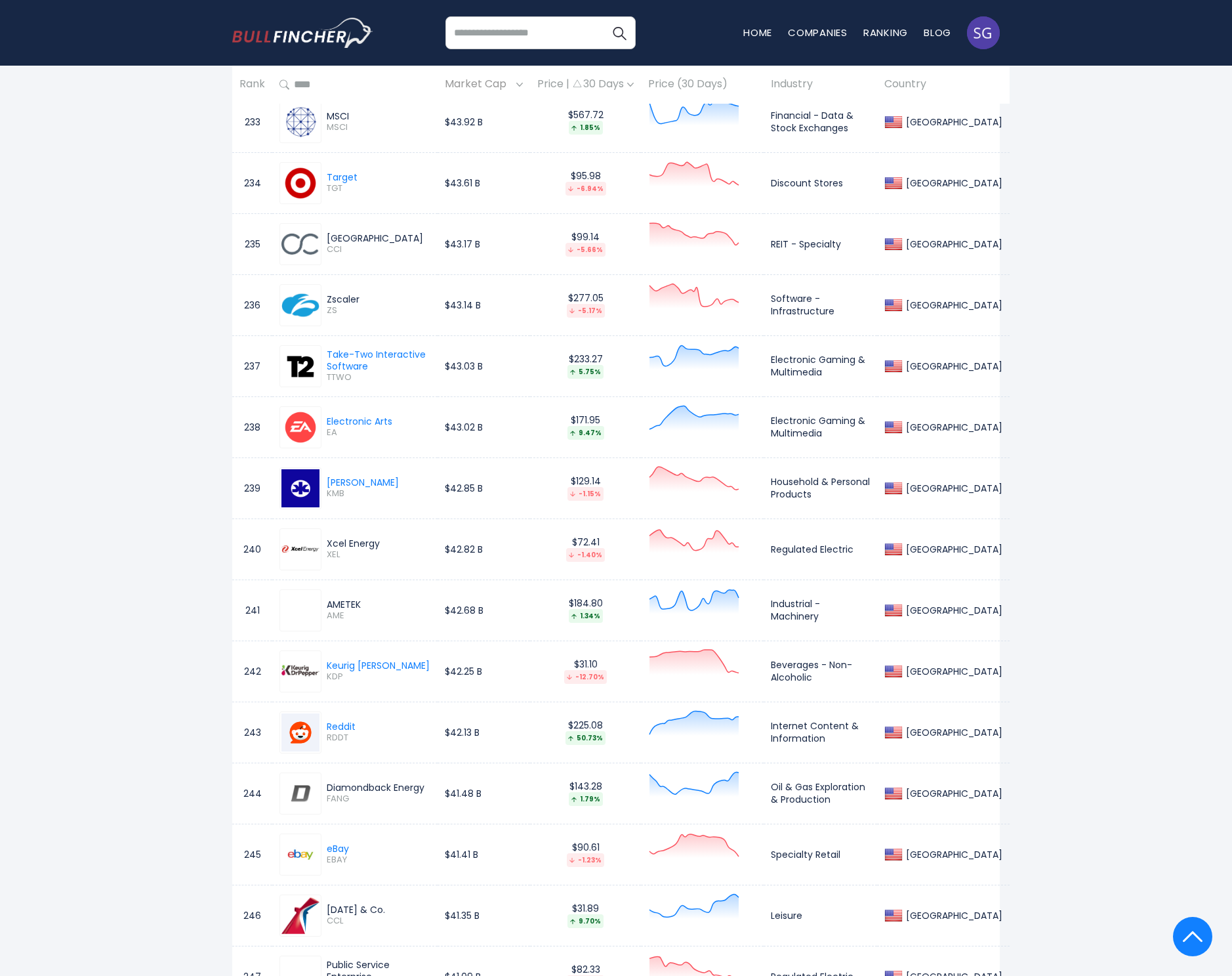
scroll to position [2846, 0]
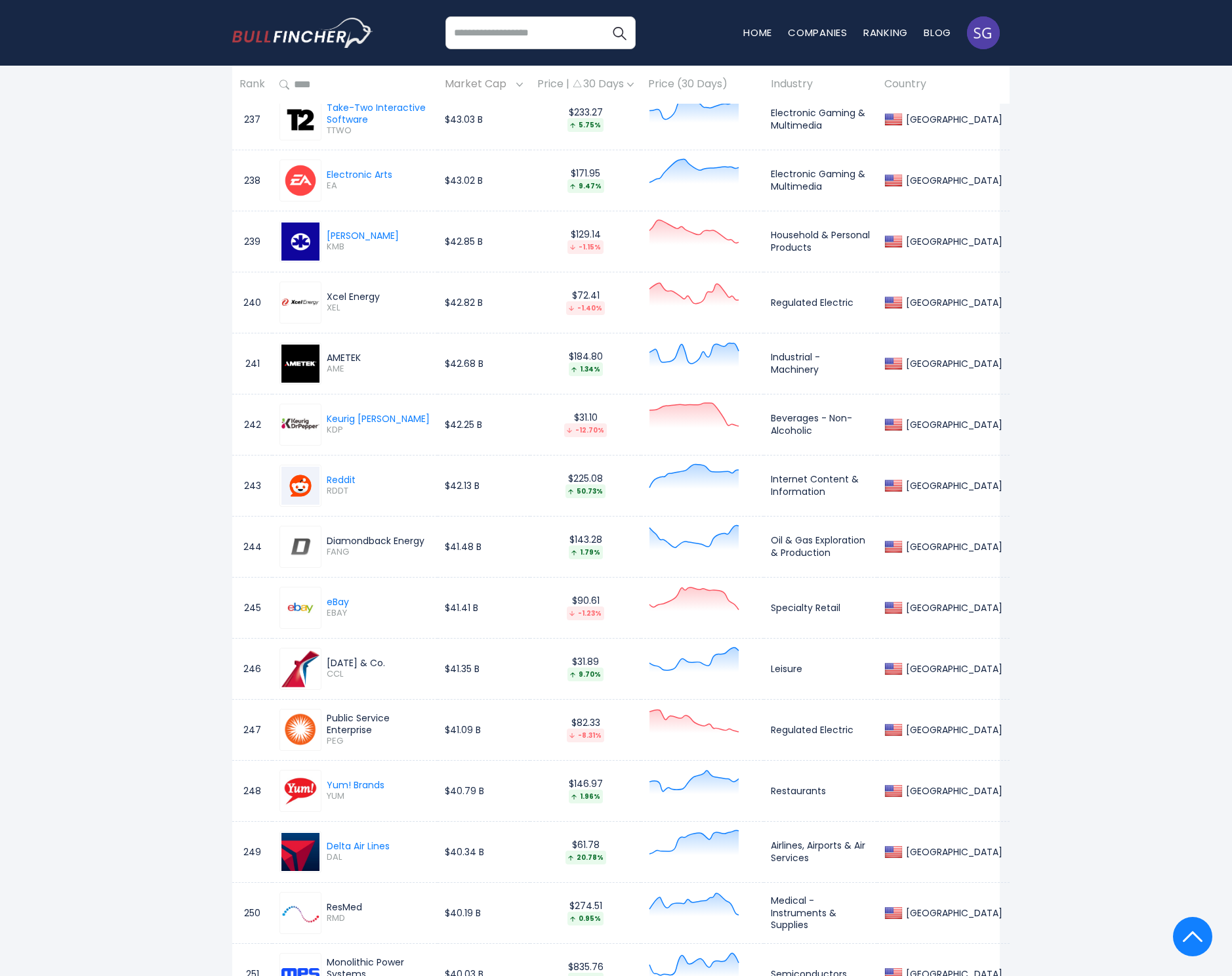
click at [345, 657] on div "Carnival & Co." at bounding box center [378, 663] width 103 height 12
click at [336, 671] on span "CCL" at bounding box center [378, 674] width 103 height 12
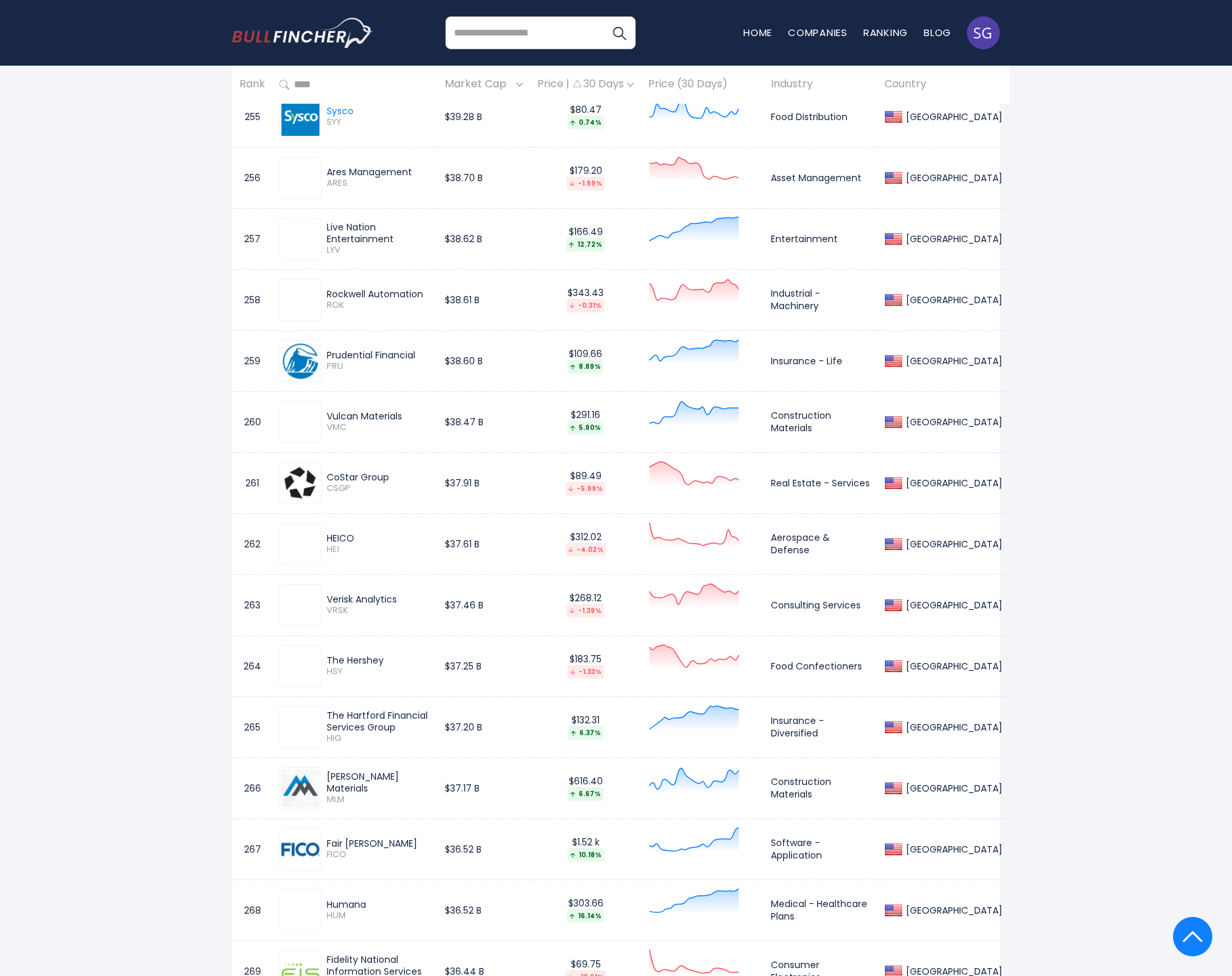
scroll to position [3981, 0]
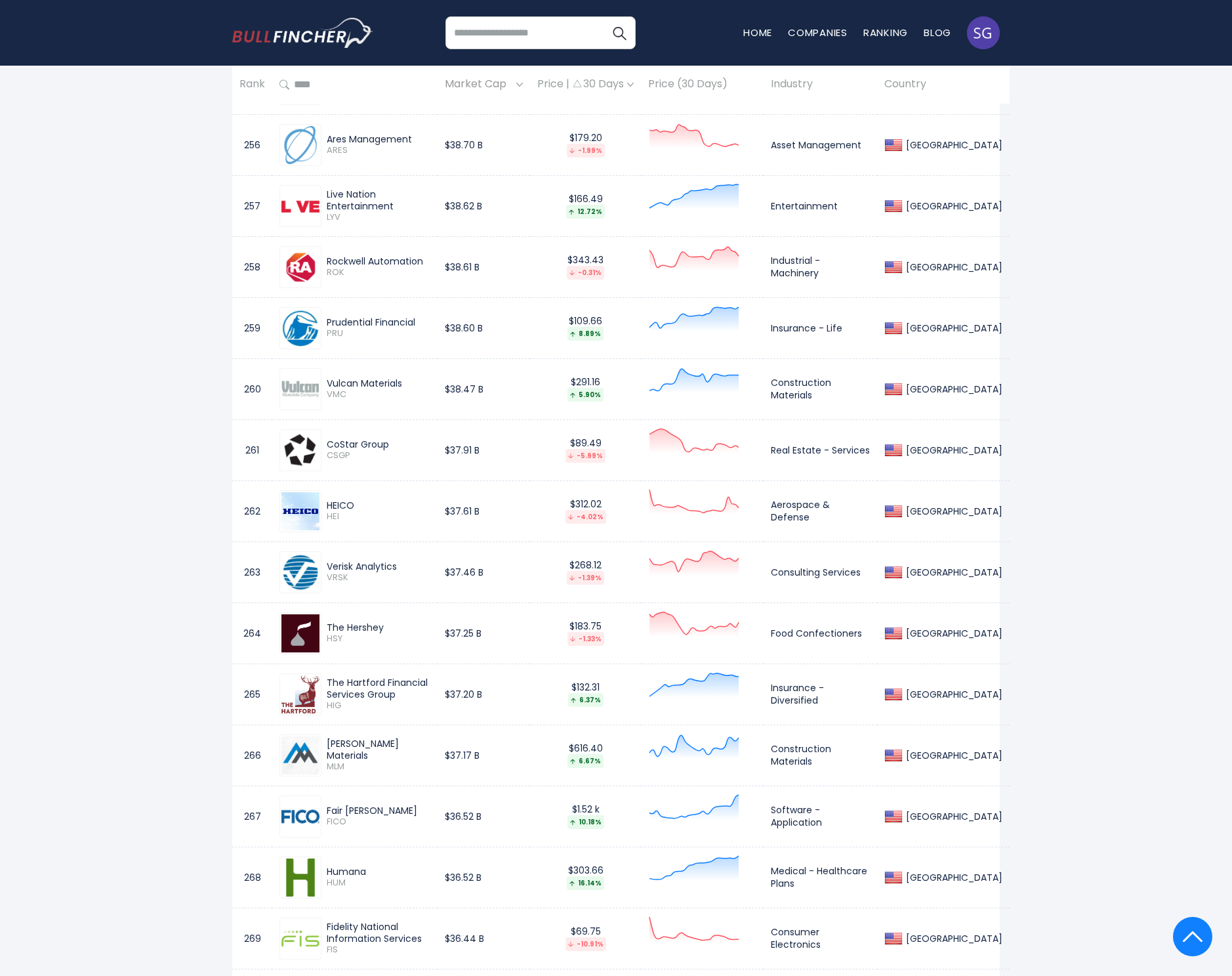
click at [350, 867] on div "Humana" at bounding box center [378, 871] width 103 height 12
click at [342, 877] on span "HUM" at bounding box center [378, 882] width 103 height 12
click at [338, 880] on span "HUM" at bounding box center [378, 882] width 103 height 12
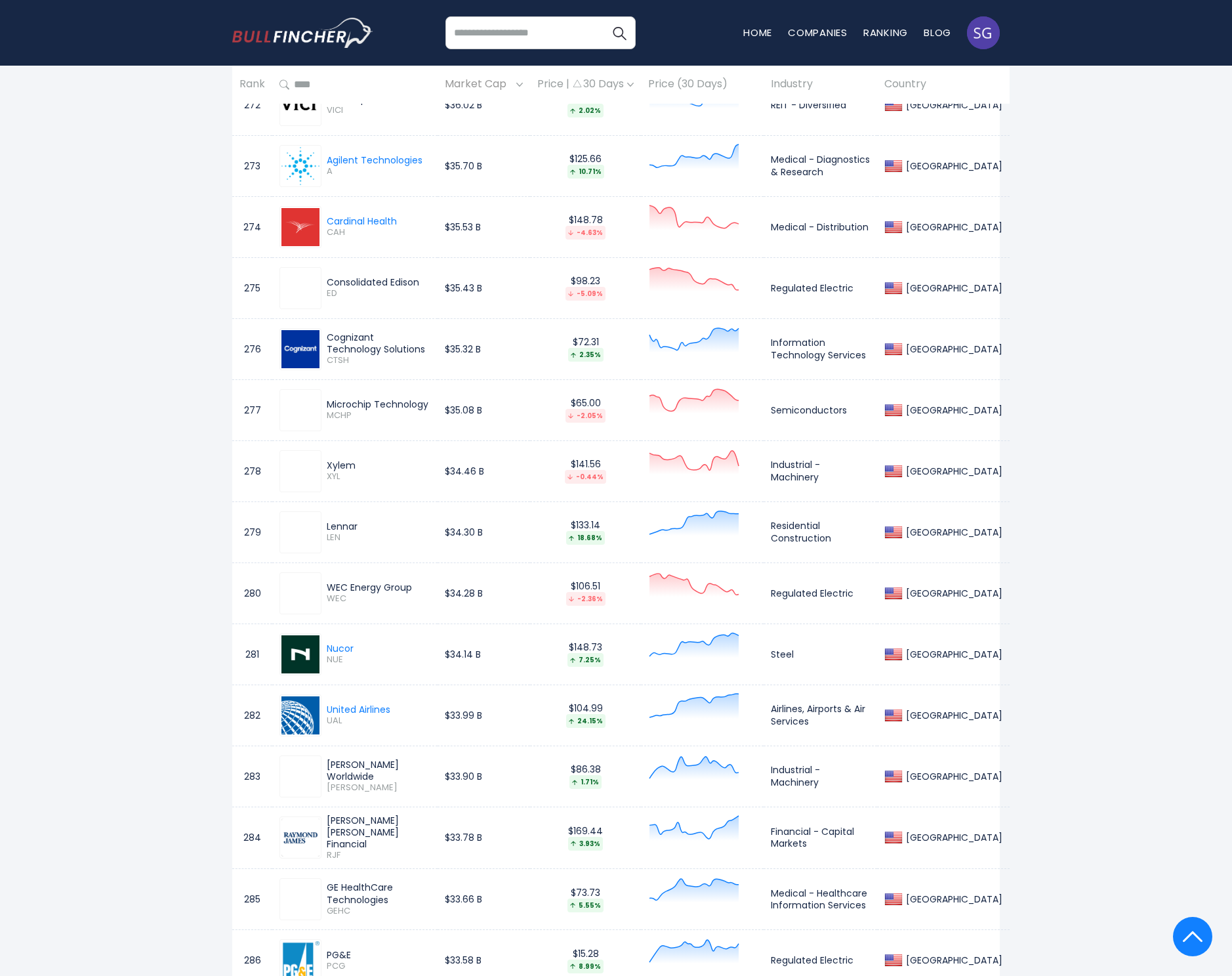
scroll to position [5037, 0]
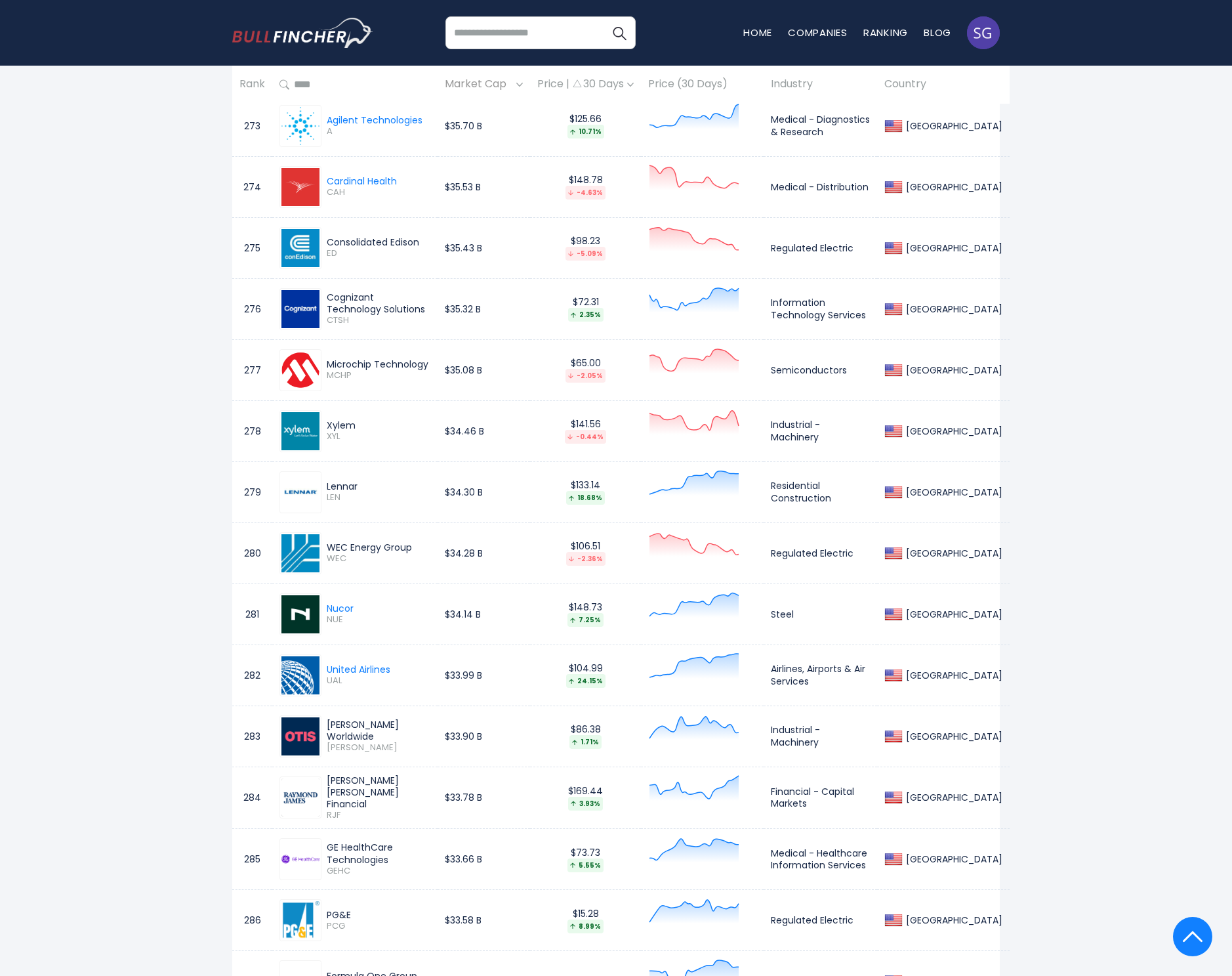
drag, startPoint x: 328, startPoint y: 845, endPoint x: 389, endPoint y: 855, distance: 61.8
click at [389, 855] on div "GE HealthCare Technologies" at bounding box center [378, 853] width 103 height 24
click at [338, 867] on span "GEHC" at bounding box center [378, 871] width 103 height 12
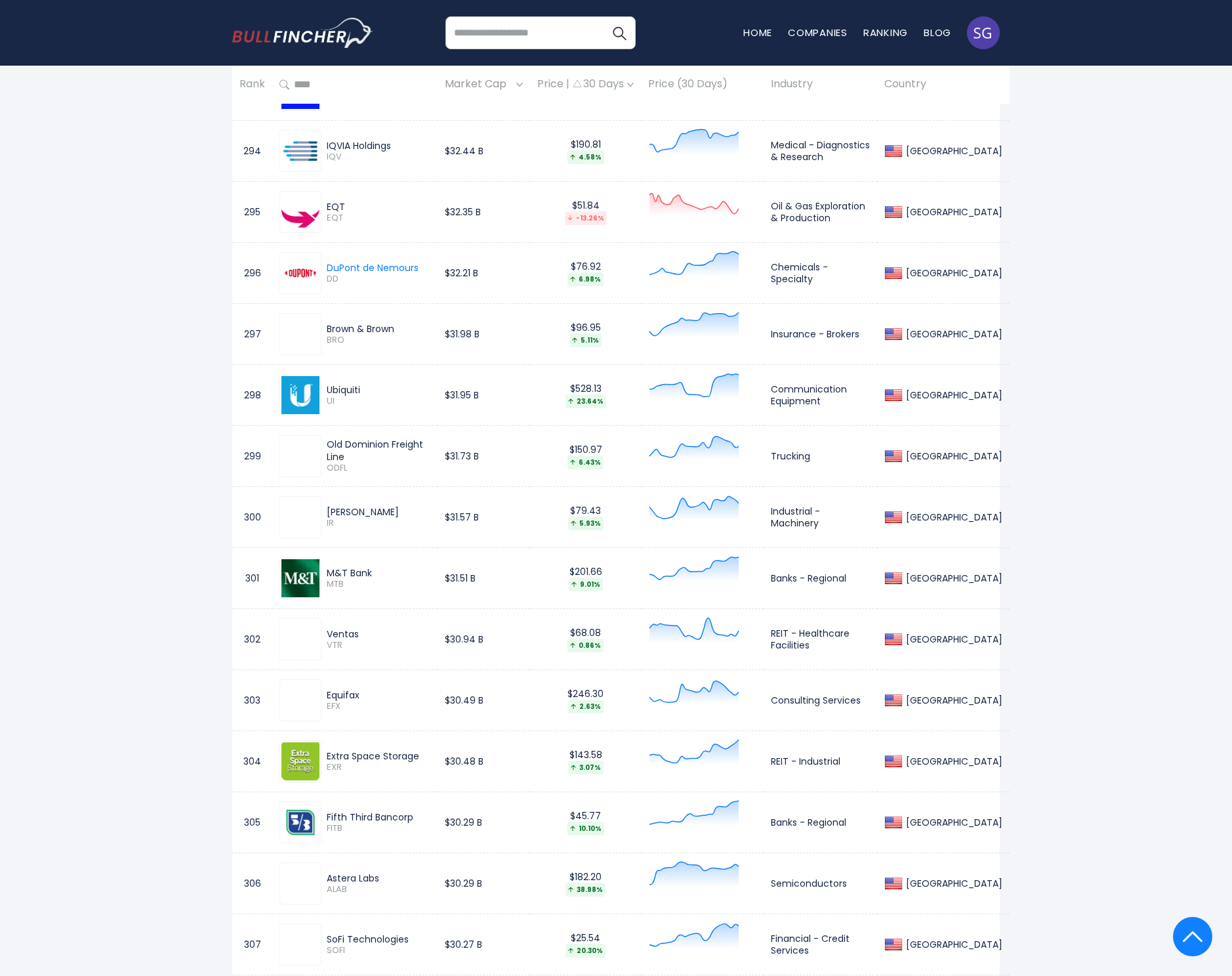
scroll to position [6375, 0]
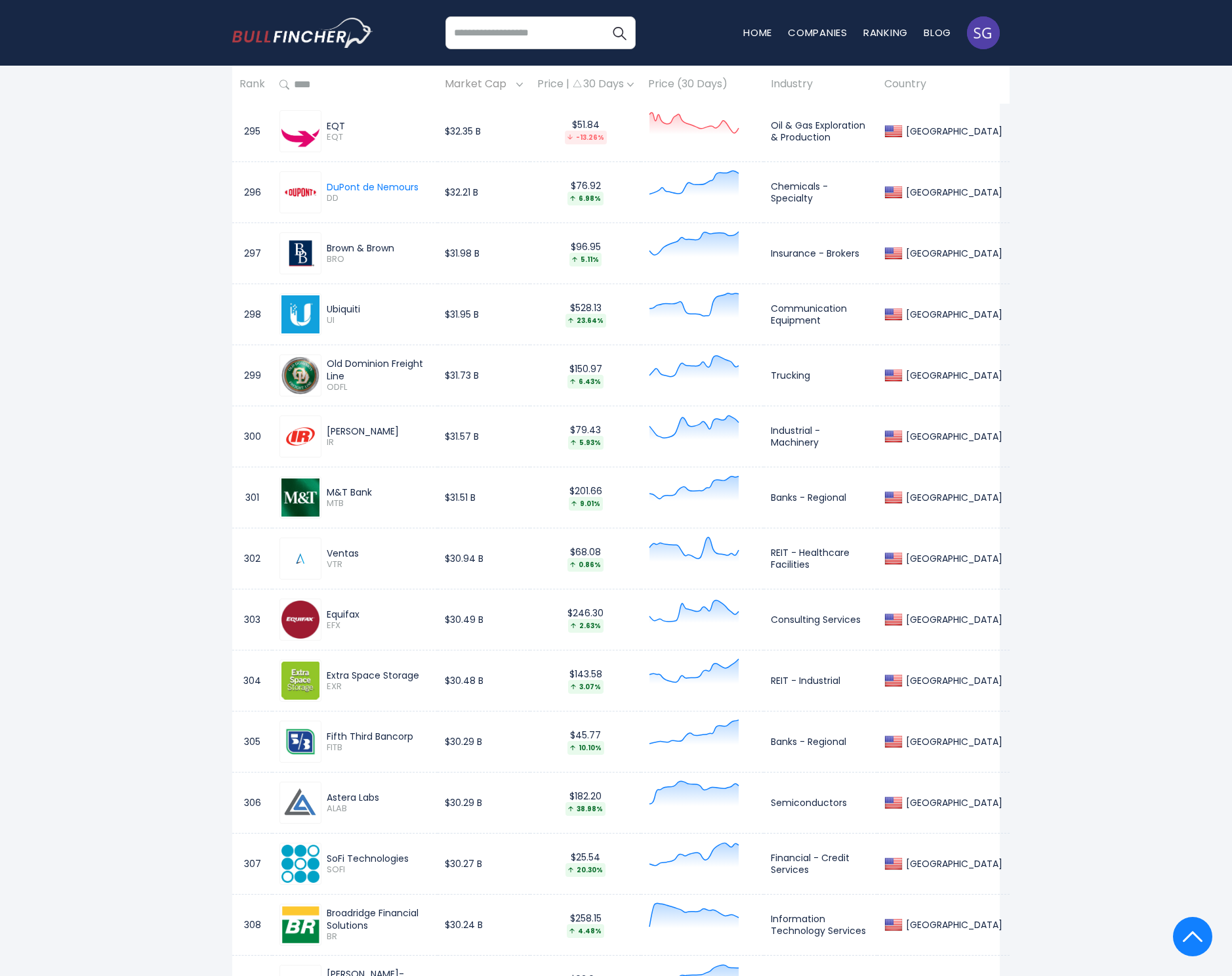
click at [382, 858] on div "SoFi Technologies" at bounding box center [378, 858] width 103 height 12
click at [331, 869] on span "SOFI" at bounding box center [378, 870] width 103 height 12
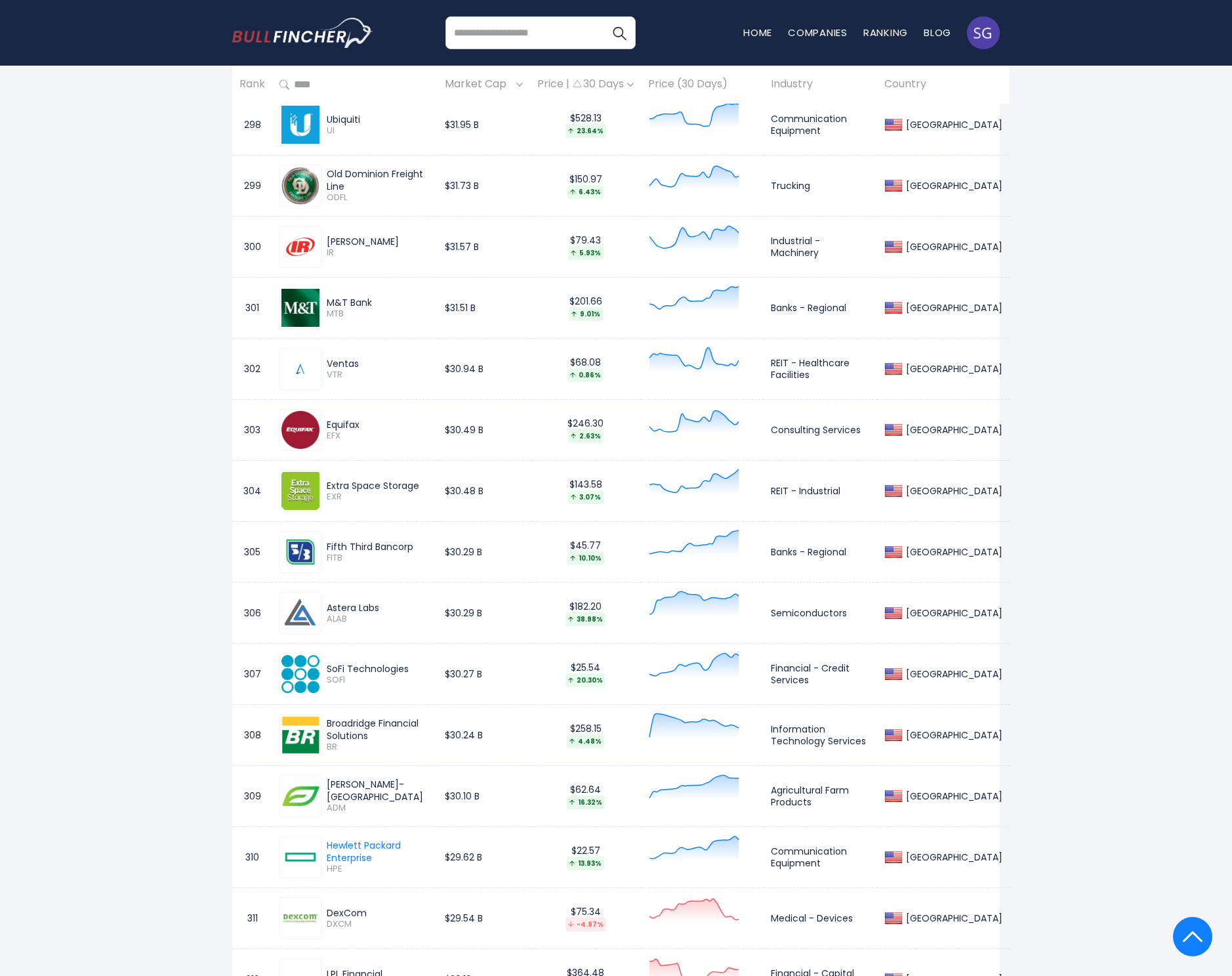
scroll to position [6593, 0]
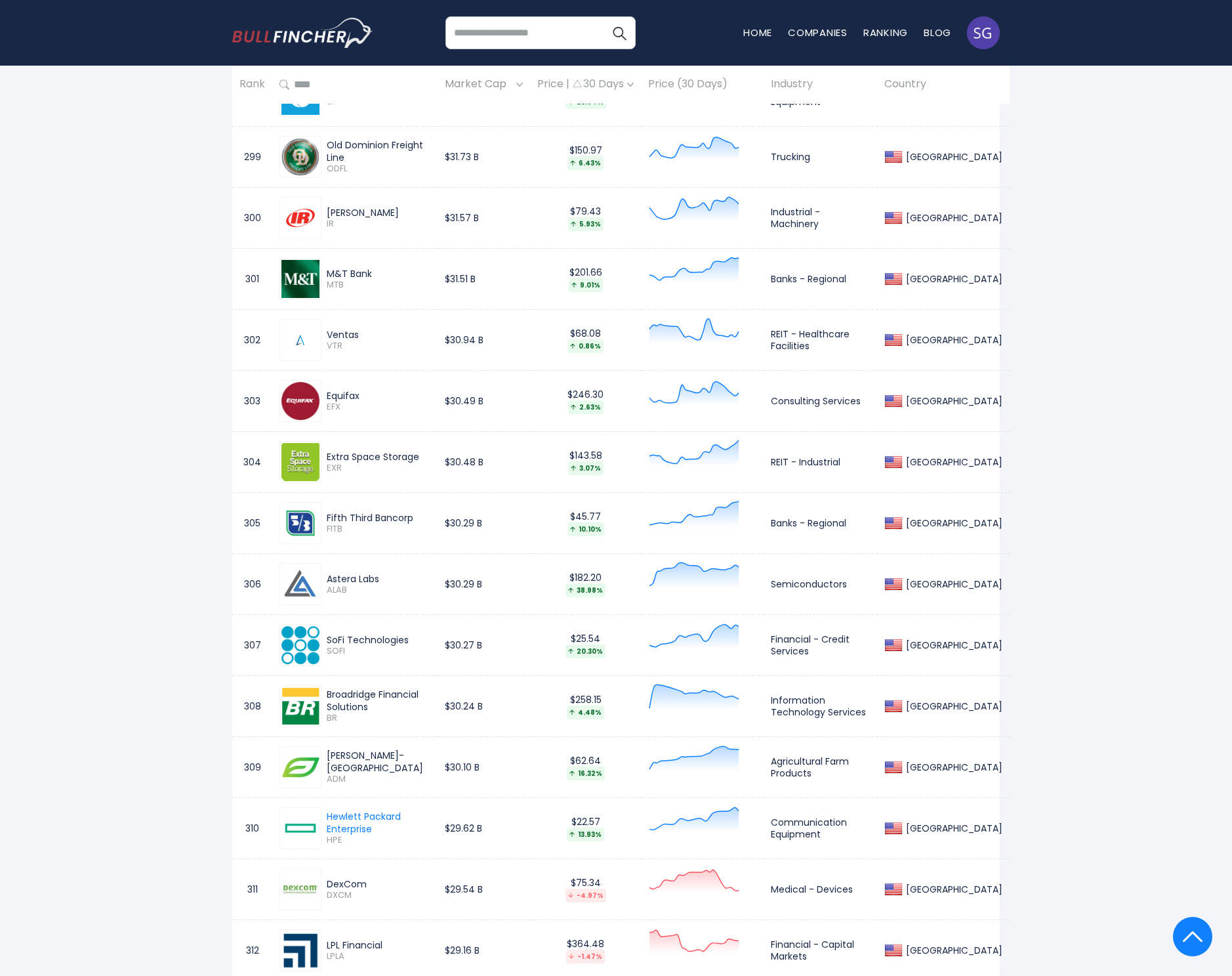
click at [347, 880] on div "DexCom" at bounding box center [378, 883] width 103 height 12
click at [340, 893] on span "DXCM" at bounding box center [378, 895] width 103 height 12
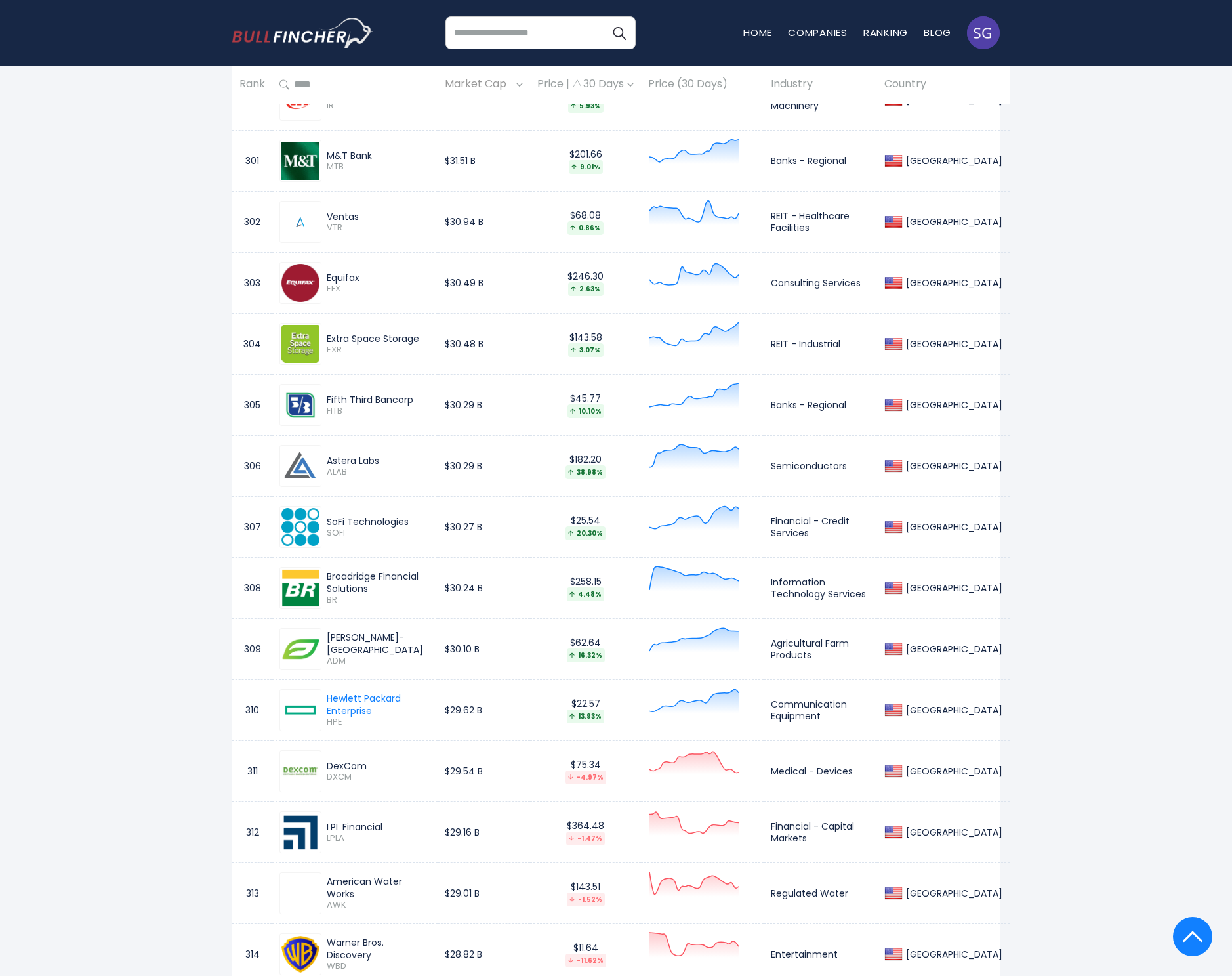
scroll to position [6833, 0]
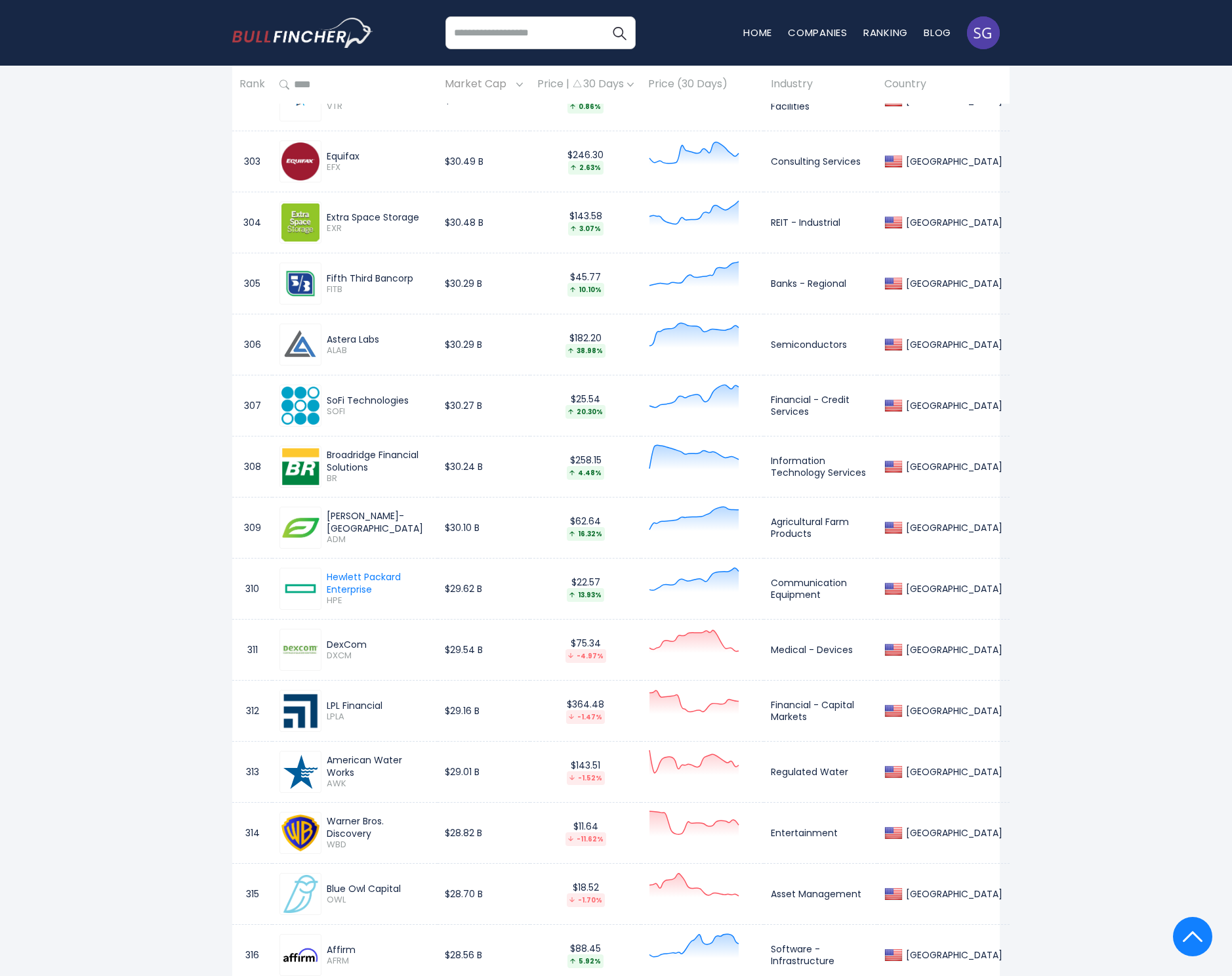
click at [376, 823] on div "Warner Bros. Discovery" at bounding box center [378, 826] width 103 height 24
click at [356, 825] on div "Warner Bros. Discovery" at bounding box center [378, 826] width 103 height 24
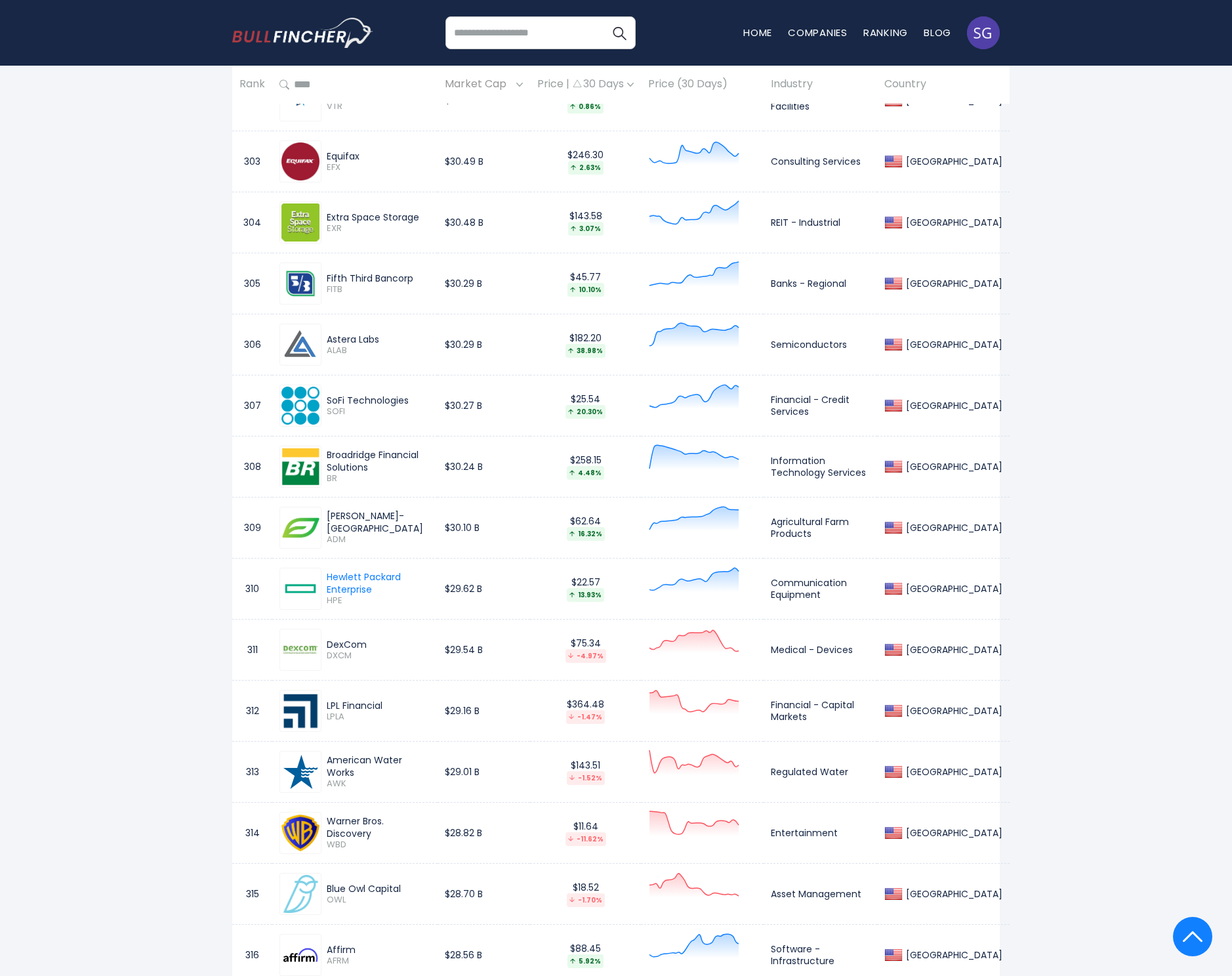
click at [337, 840] on span "WBD" at bounding box center [378, 845] width 103 height 12
drag, startPoint x: 1223, startPoint y: 815, endPoint x: 337, endPoint y: 835, distance: 886.2
click at [337, 840] on span "WBD" at bounding box center [378, 845] width 103 height 12
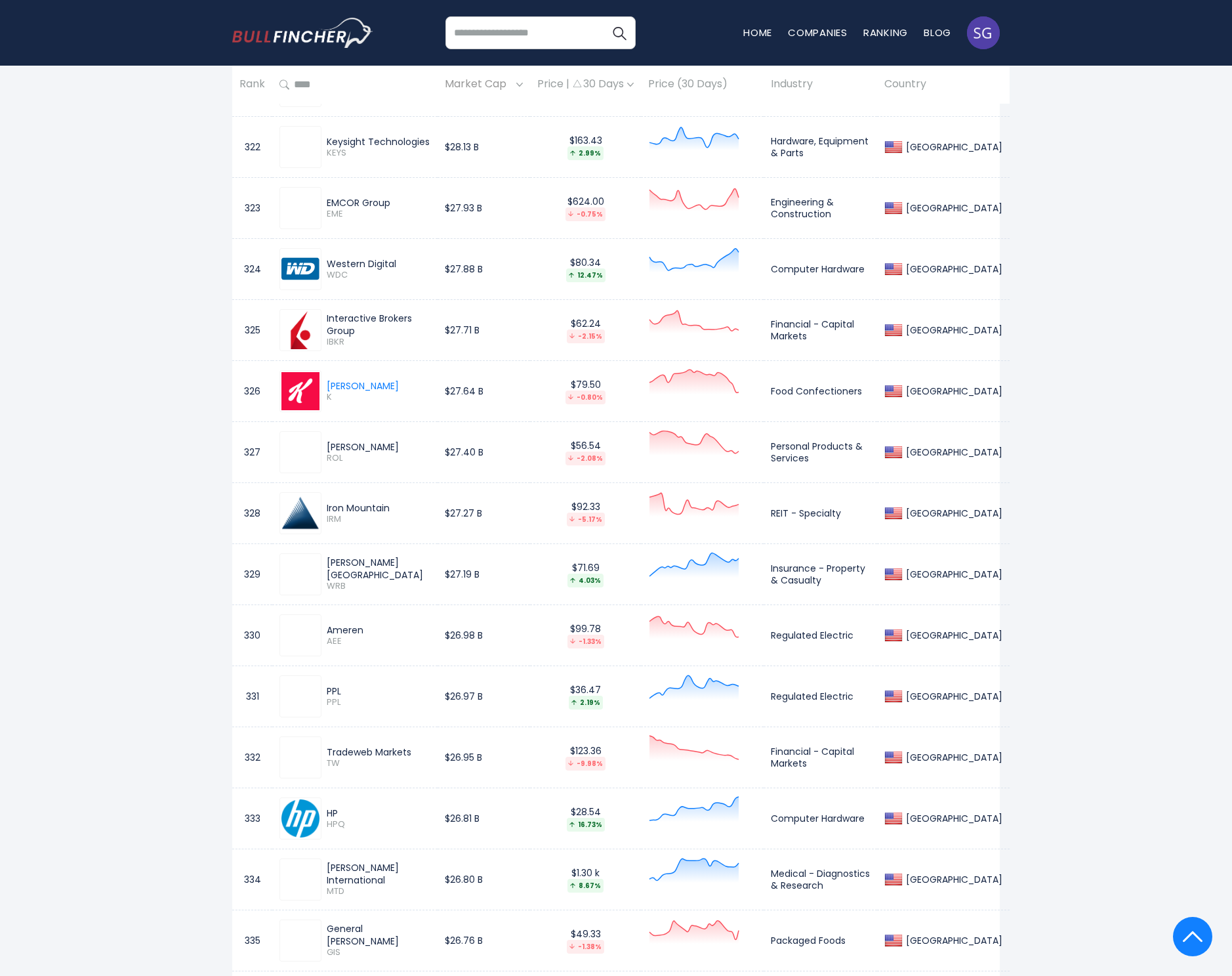
scroll to position [8042, 0]
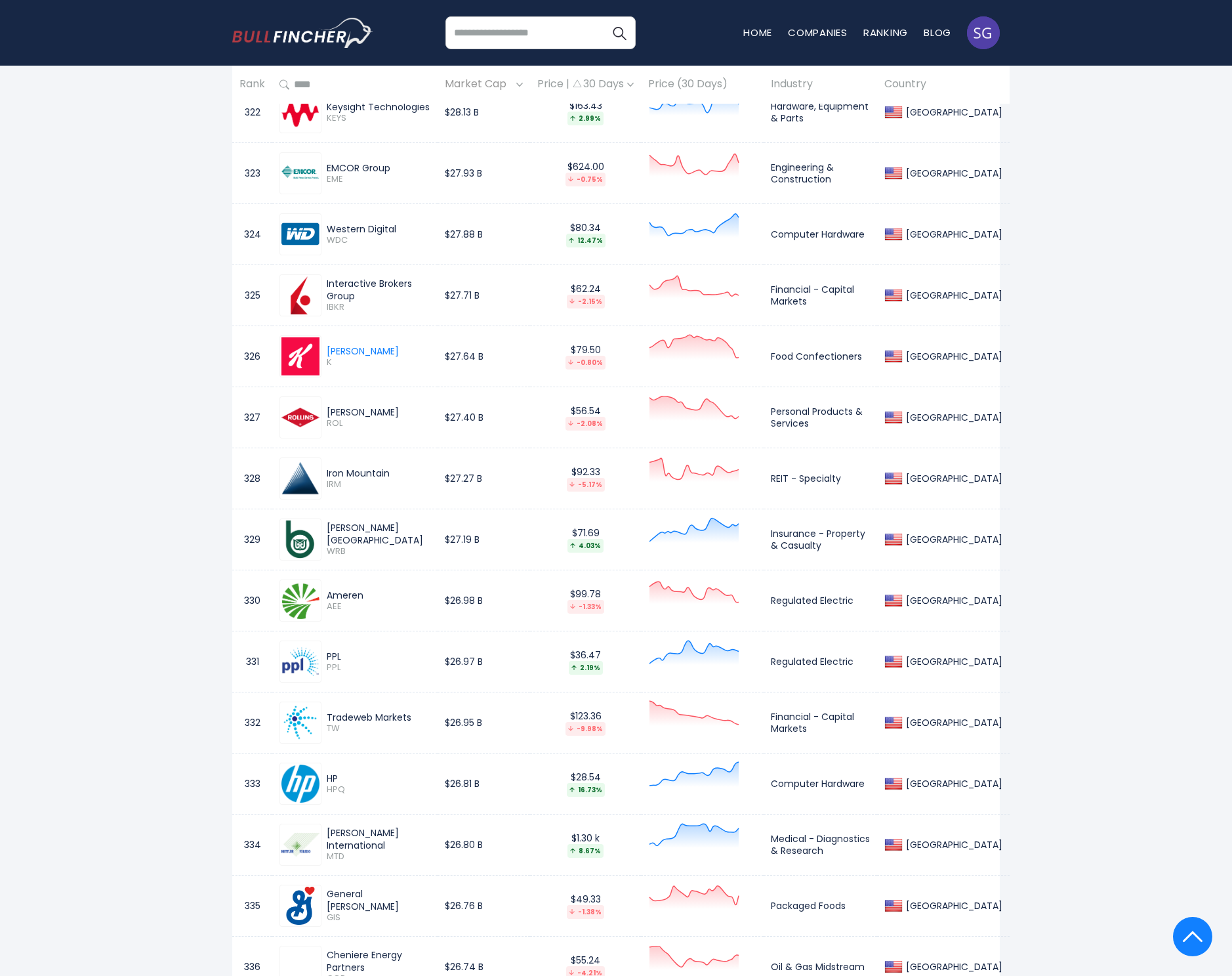
click at [360, 899] on div "General Mills" at bounding box center [378, 899] width 103 height 24
click at [333, 912] on span "GIS" at bounding box center [378, 917] width 103 height 12
drag, startPoint x: 1196, startPoint y: 828, endPoint x: 333, endPoint y: 907, distance: 866.6
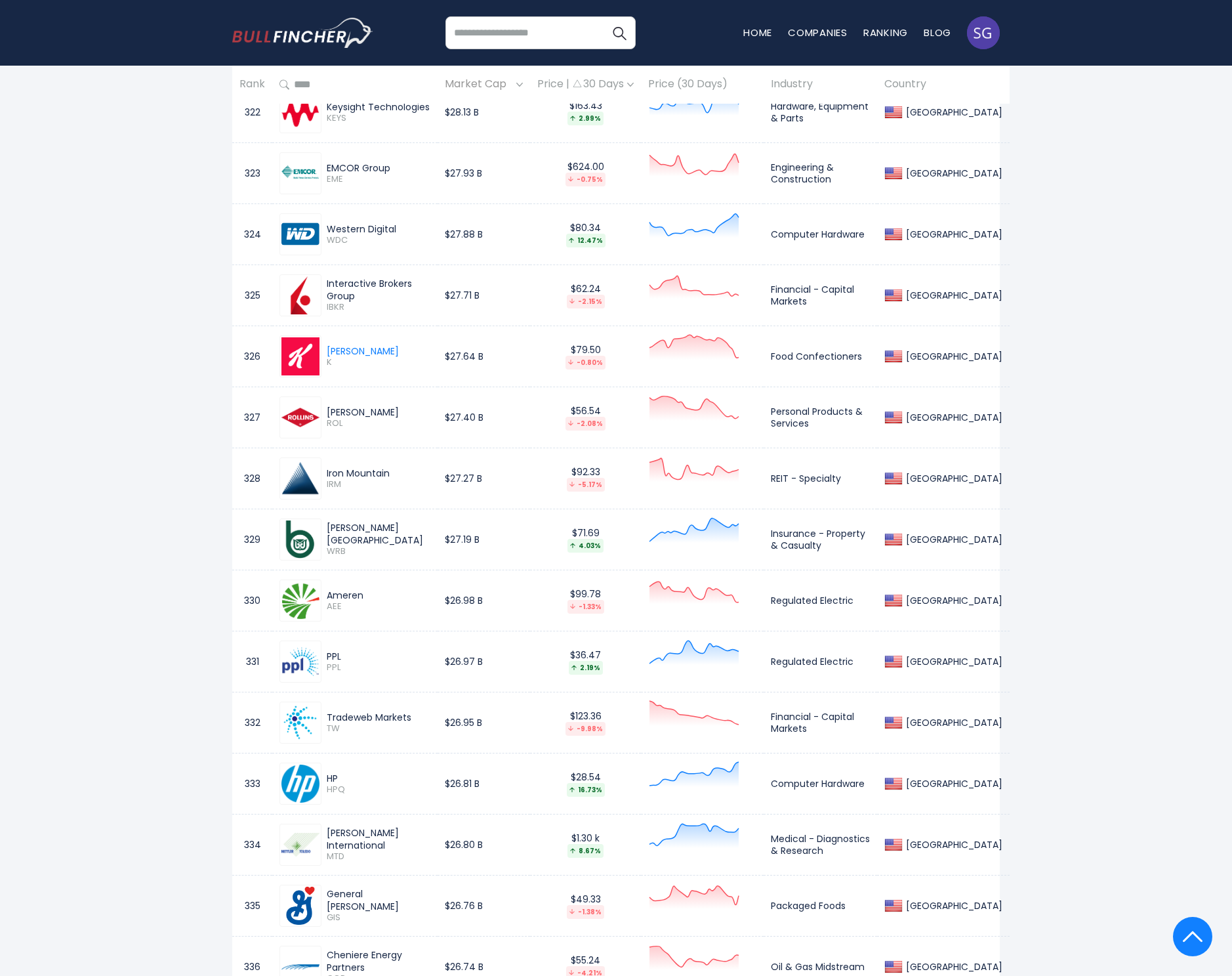
click at [333, 912] on span "GIS" at bounding box center [378, 917] width 103 height 12
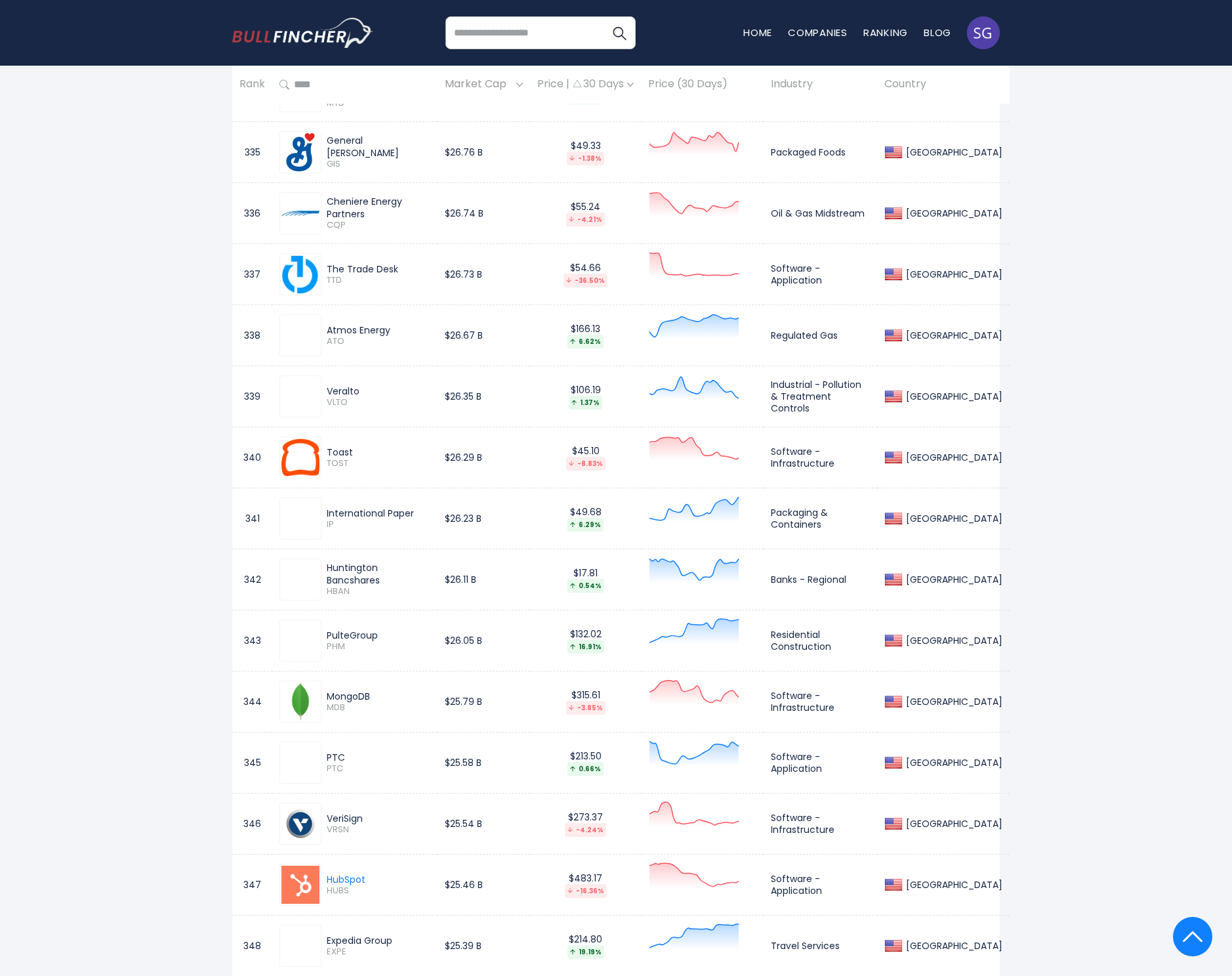
scroll to position [8815, 0]
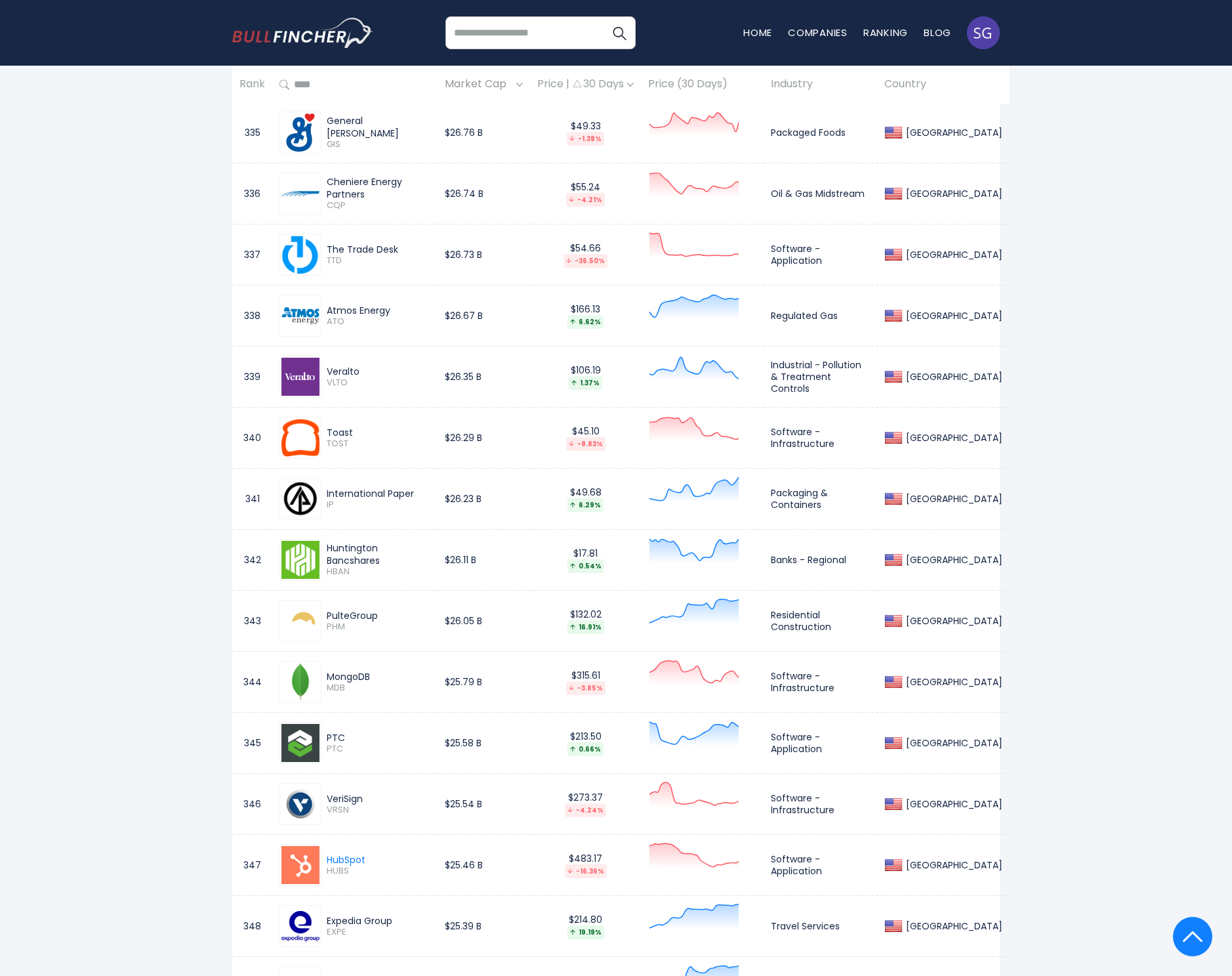
click at [355, 919] on div "Expedia Group" at bounding box center [378, 920] width 103 height 12
click at [336, 927] on span "EXPE" at bounding box center [378, 932] width 103 height 12
drag, startPoint x: 1173, startPoint y: 800, endPoint x: 336, endPoint y: 926, distance: 846.4
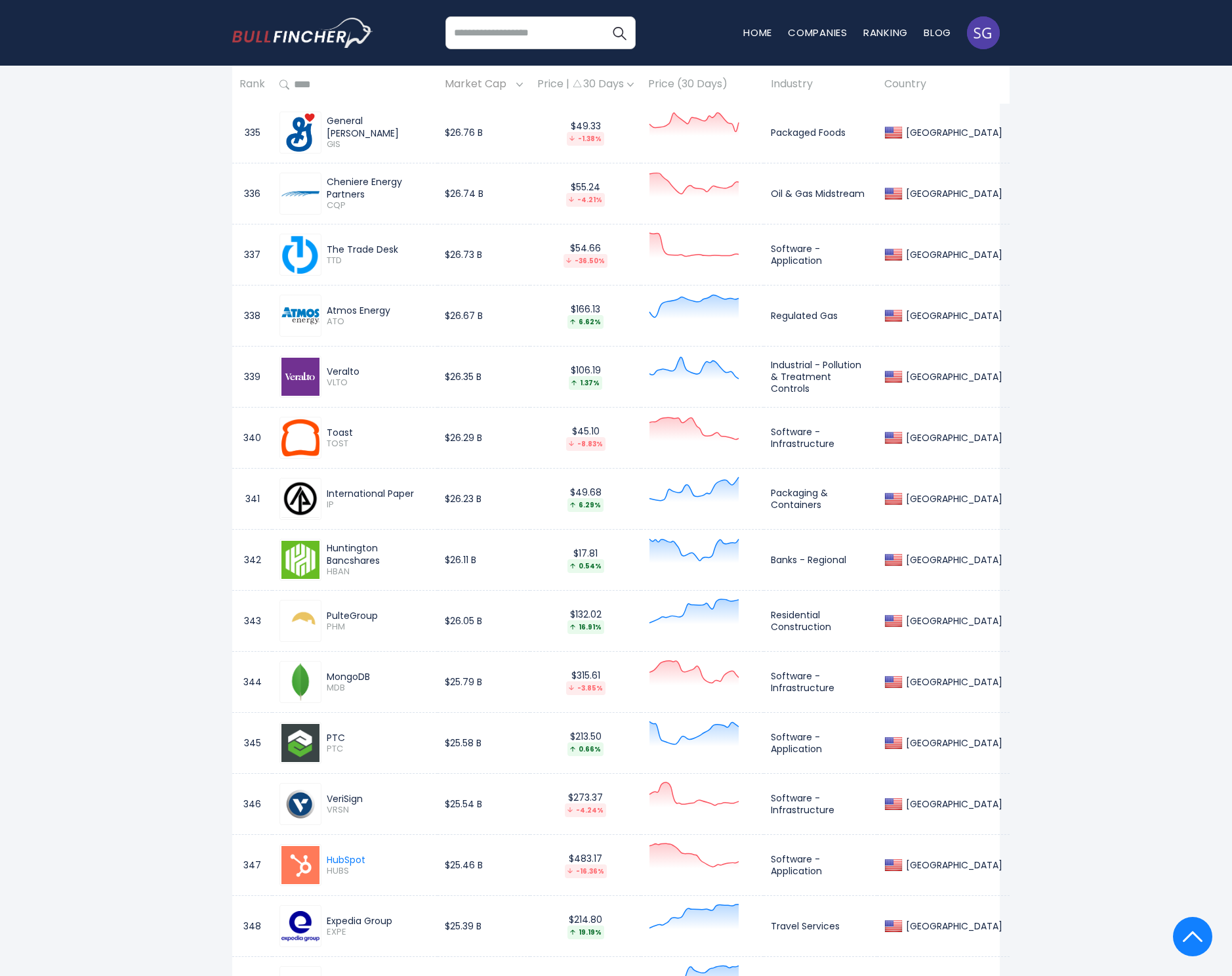
click at [336, 927] on span "EXPE" at bounding box center [378, 932] width 103 height 12
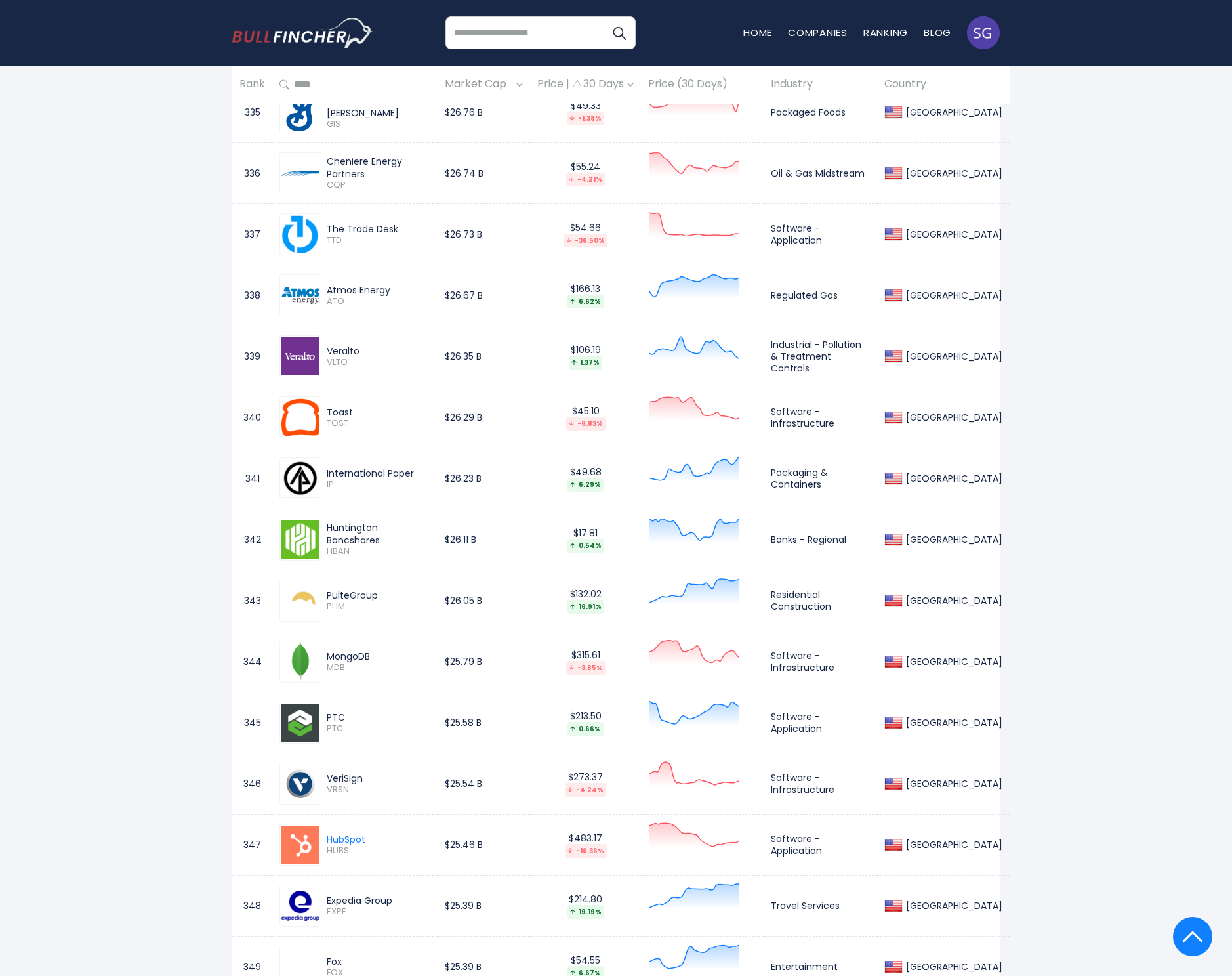
scroll to position [9056, 0]
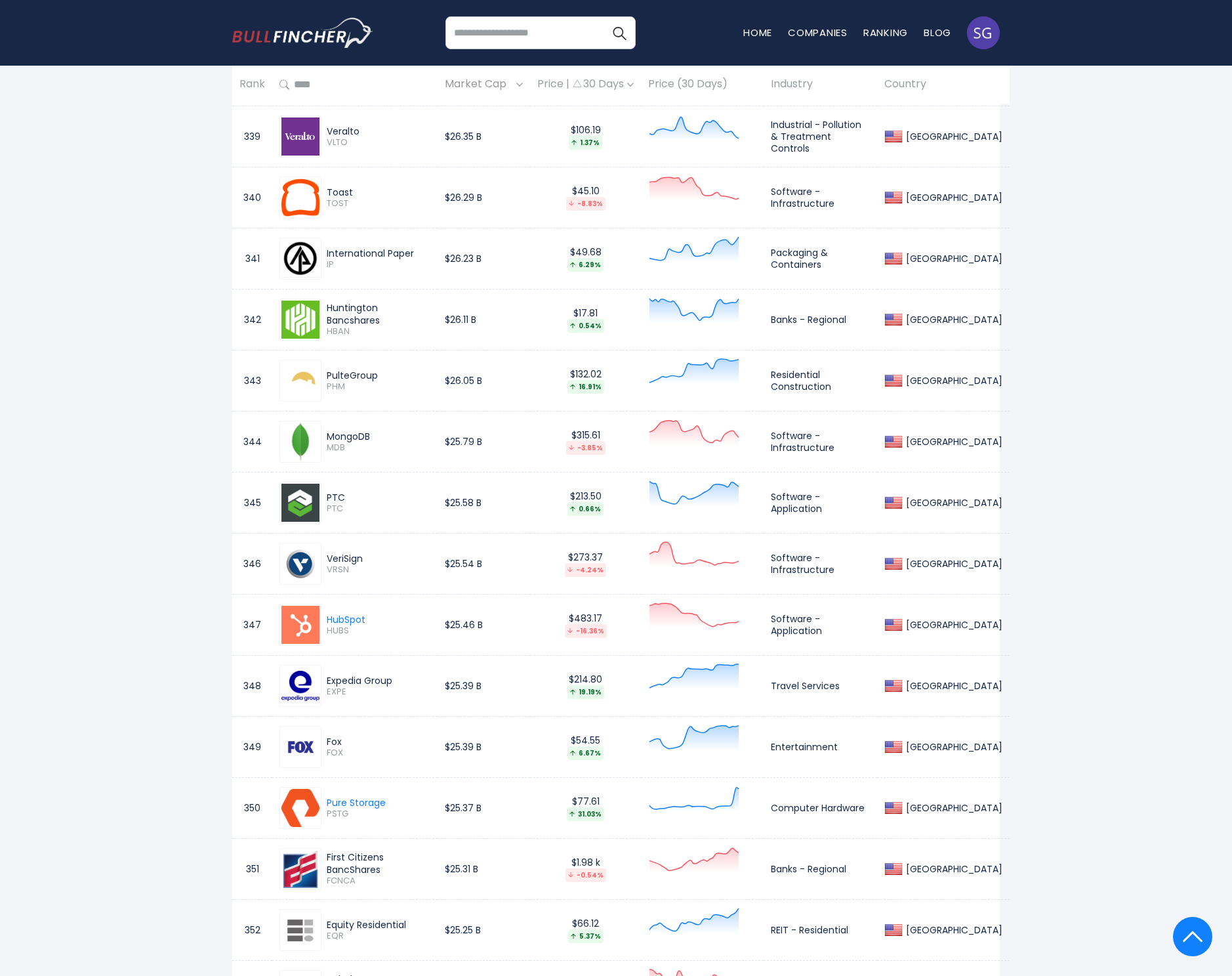
click at [336, 739] on div "Fox" at bounding box center [378, 741] width 103 height 12
click at [338, 747] on span "FOX" at bounding box center [378, 752] width 103 height 12
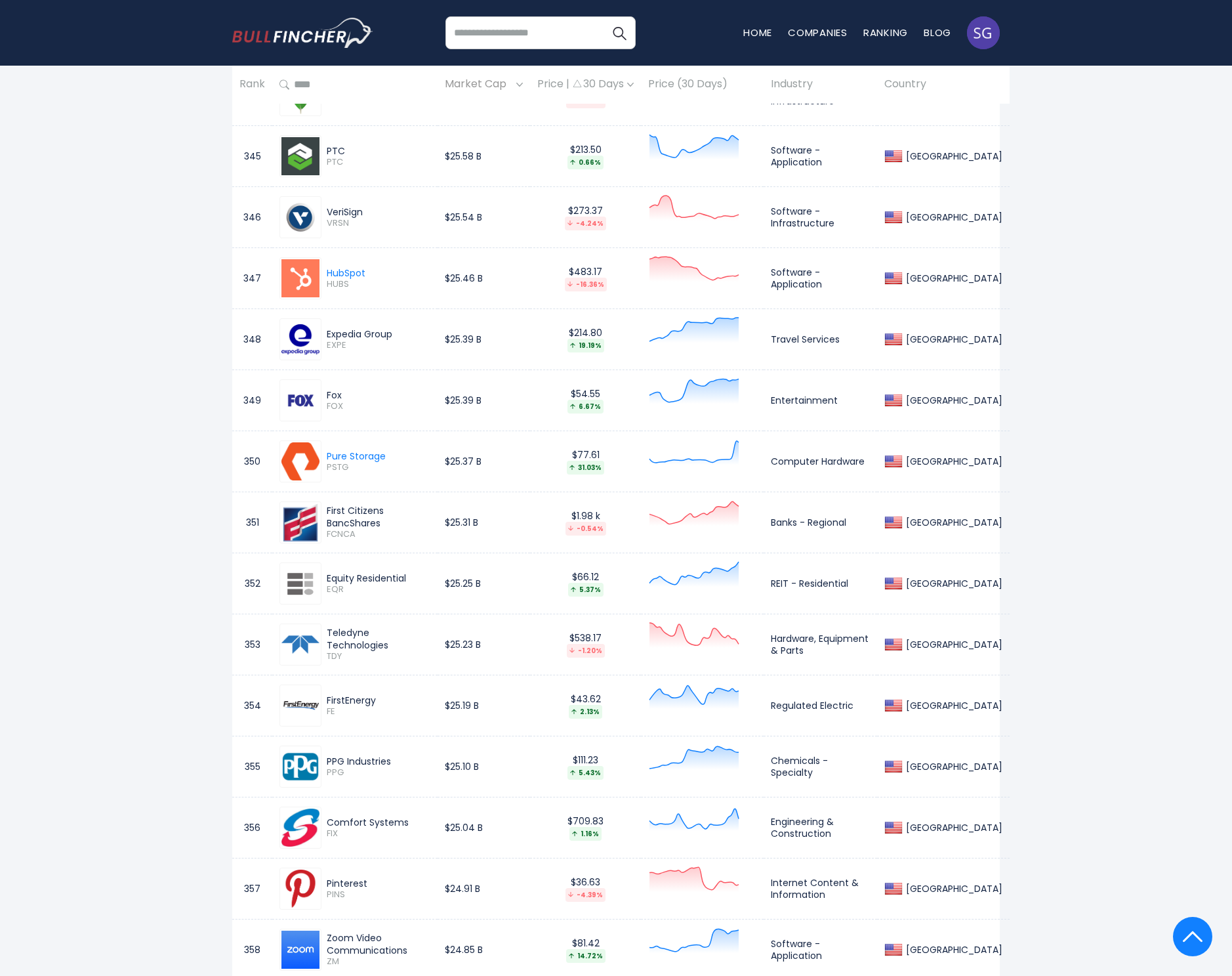
scroll to position [9439, 0]
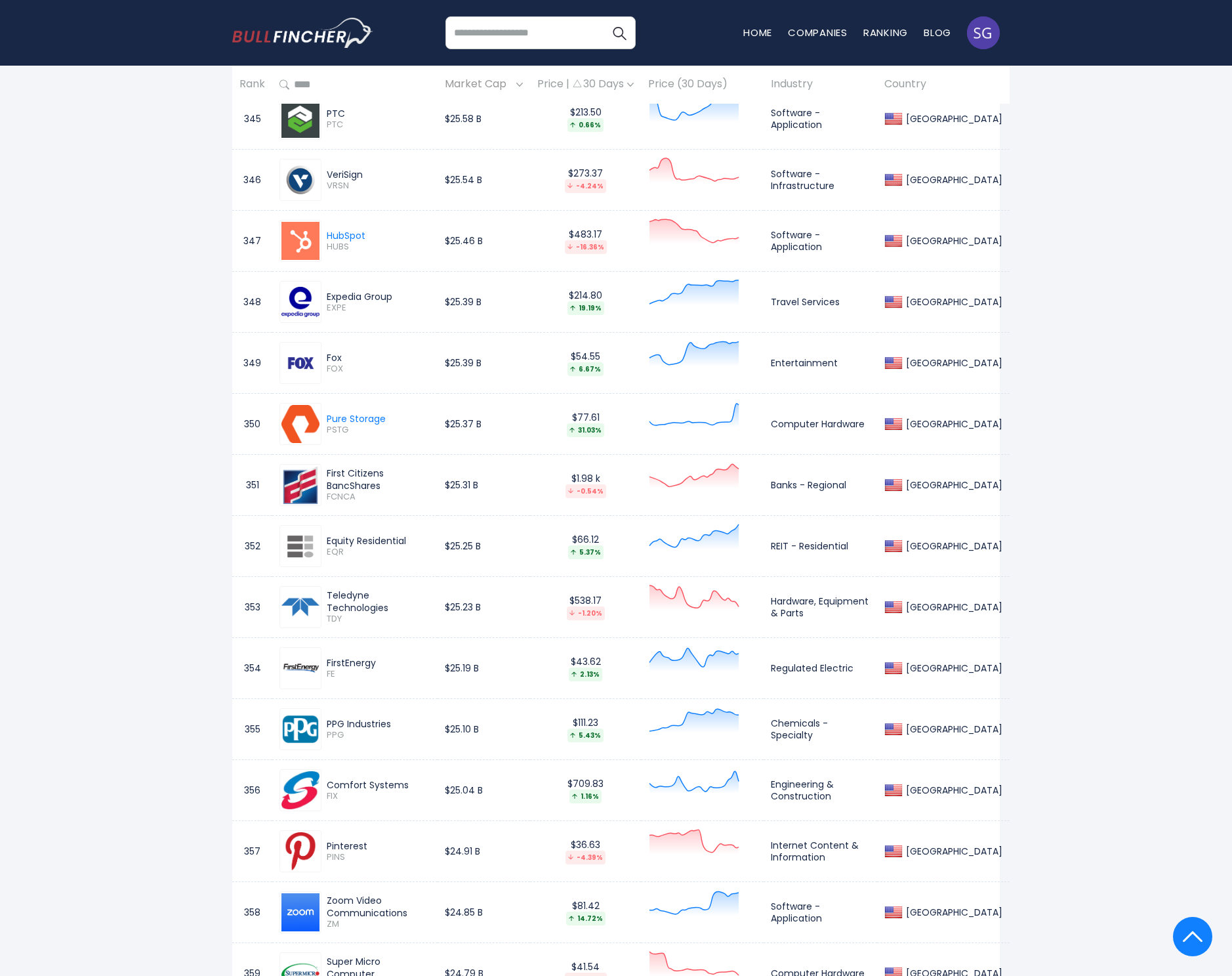
click at [359, 842] on div "Pinterest" at bounding box center [378, 845] width 103 height 12
click at [336, 852] on span "PINS" at bounding box center [378, 858] width 103 height 12
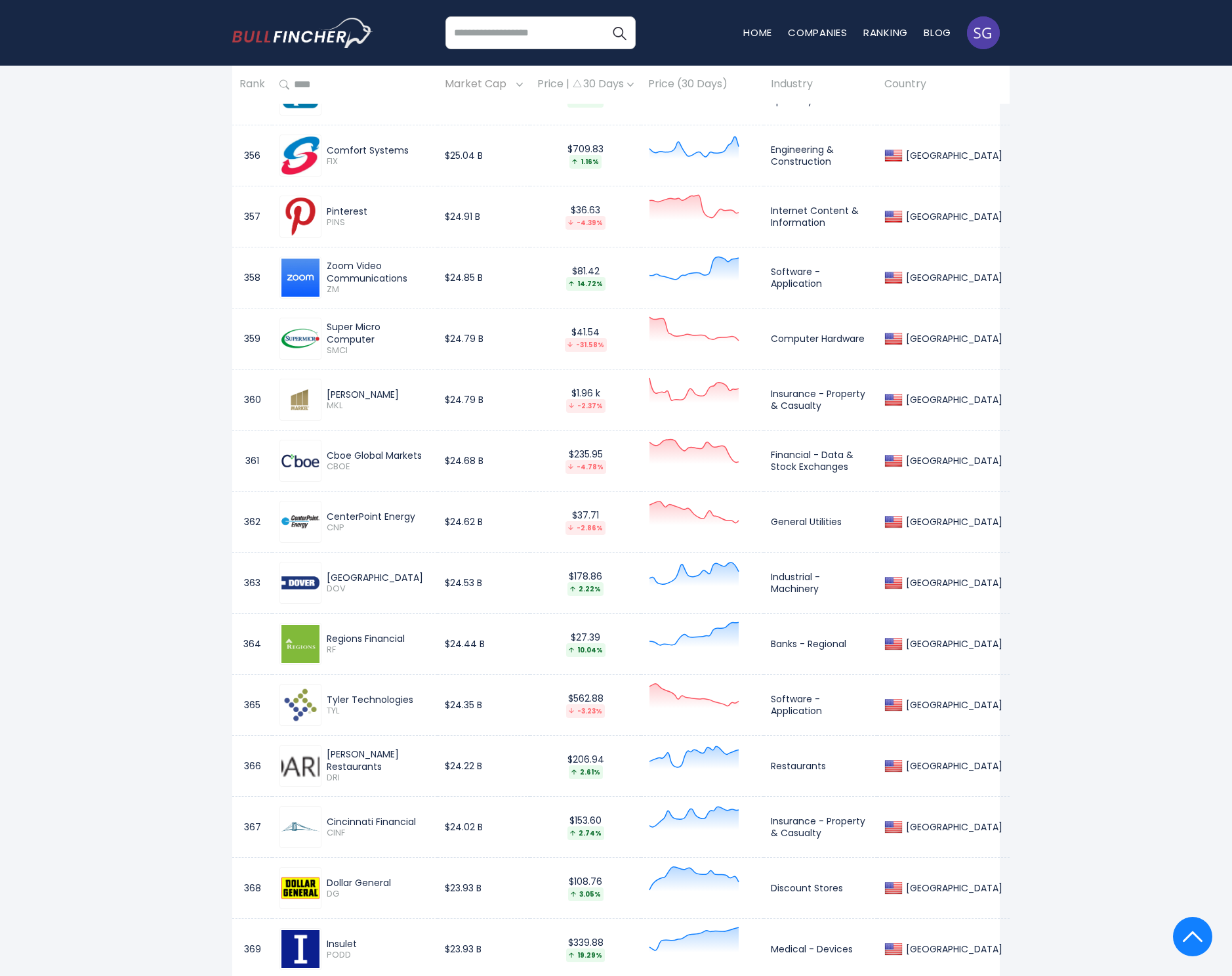
scroll to position [10270, 0]
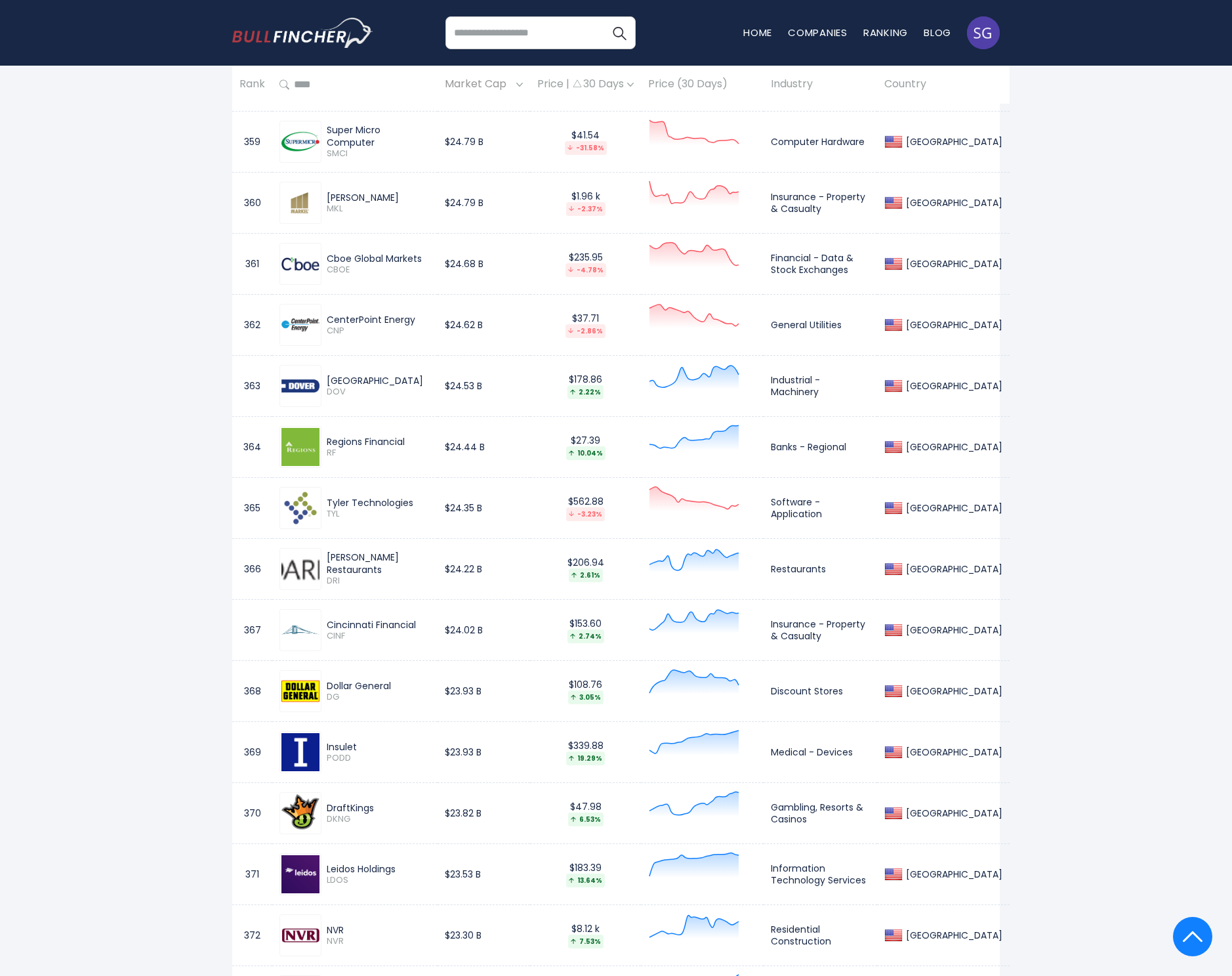
click at [356, 679] on div "Dollar General" at bounding box center [378, 685] width 103 height 12
click at [353, 680] on div "Dollar General" at bounding box center [378, 685] width 103 height 12
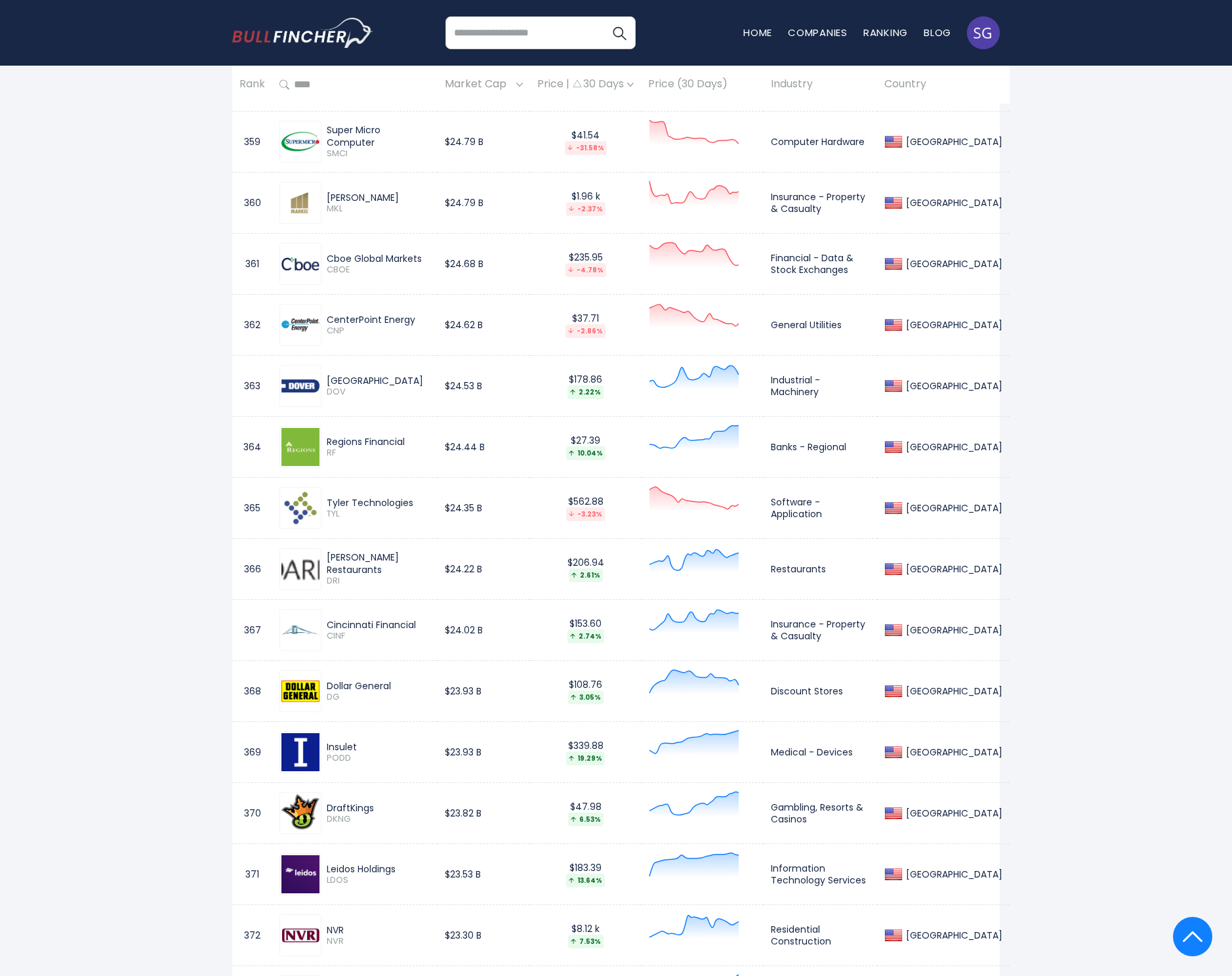
click at [337, 694] on span "DG" at bounding box center [378, 697] width 103 height 12
click at [336, 693] on span "DG" at bounding box center [378, 697] width 103 height 12
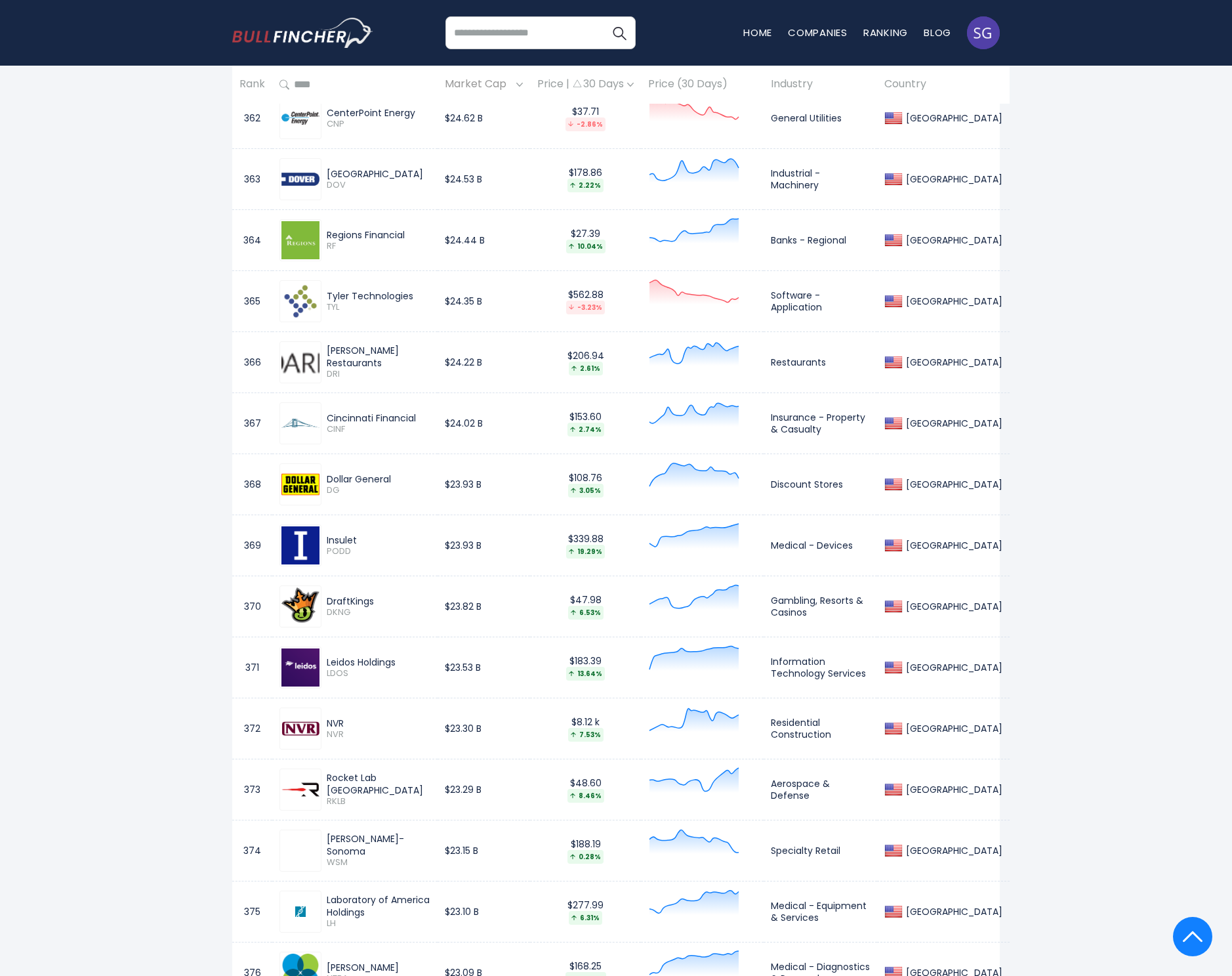
scroll to position [10538, 0]
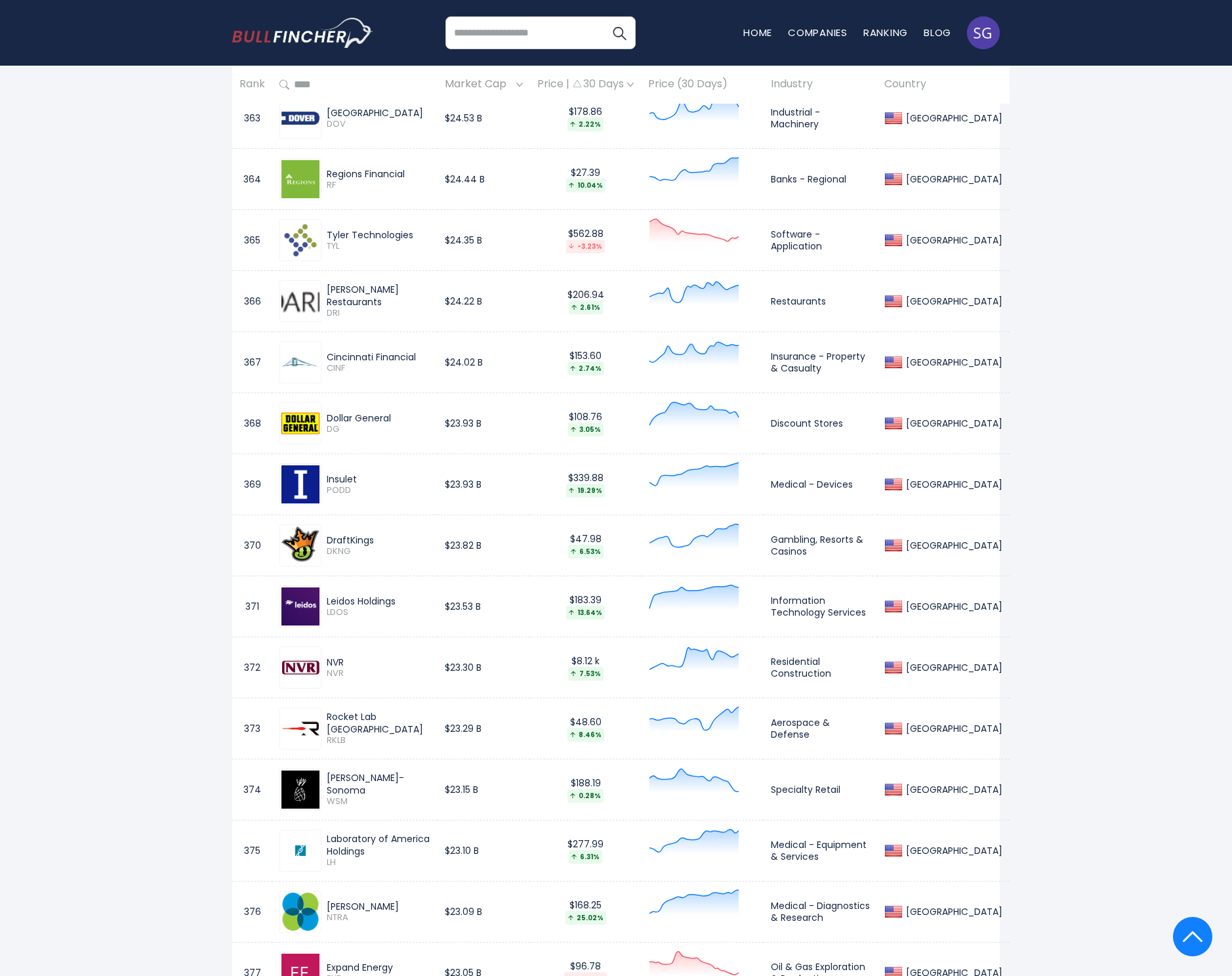
click at [345, 534] on div "DraftKings" at bounding box center [378, 540] width 103 height 12
click at [338, 548] on span "DKNG" at bounding box center [378, 551] width 103 height 12
click at [353, 600] on div "Leidos Holdings" at bounding box center [378, 600] width 103 height 12
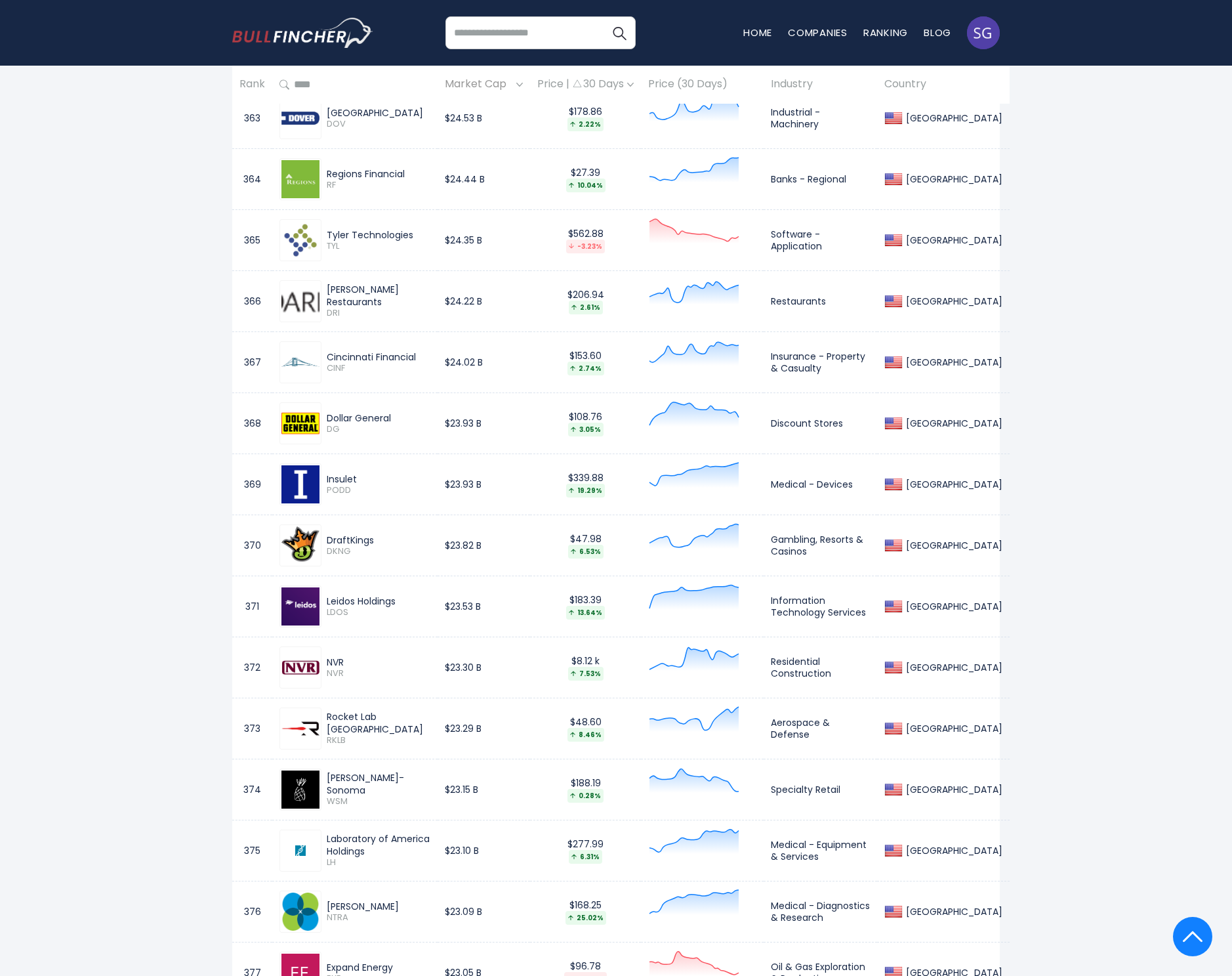
click at [353, 600] on div "Leidos Holdings" at bounding box center [378, 600] width 103 height 12
click at [335, 609] on span "LDOS" at bounding box center [378, 613] width 103 height 12
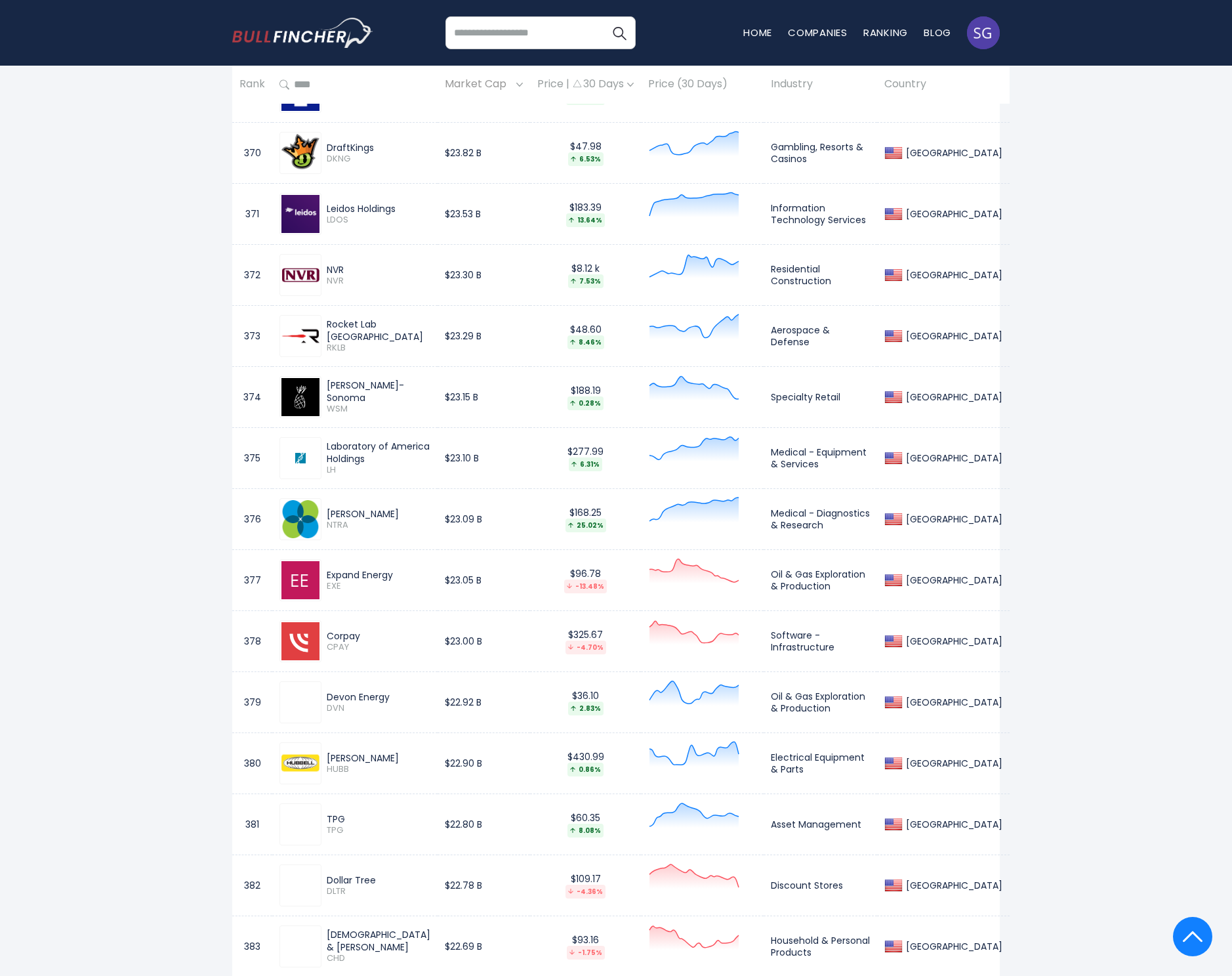
scroll to position [10972, 0]
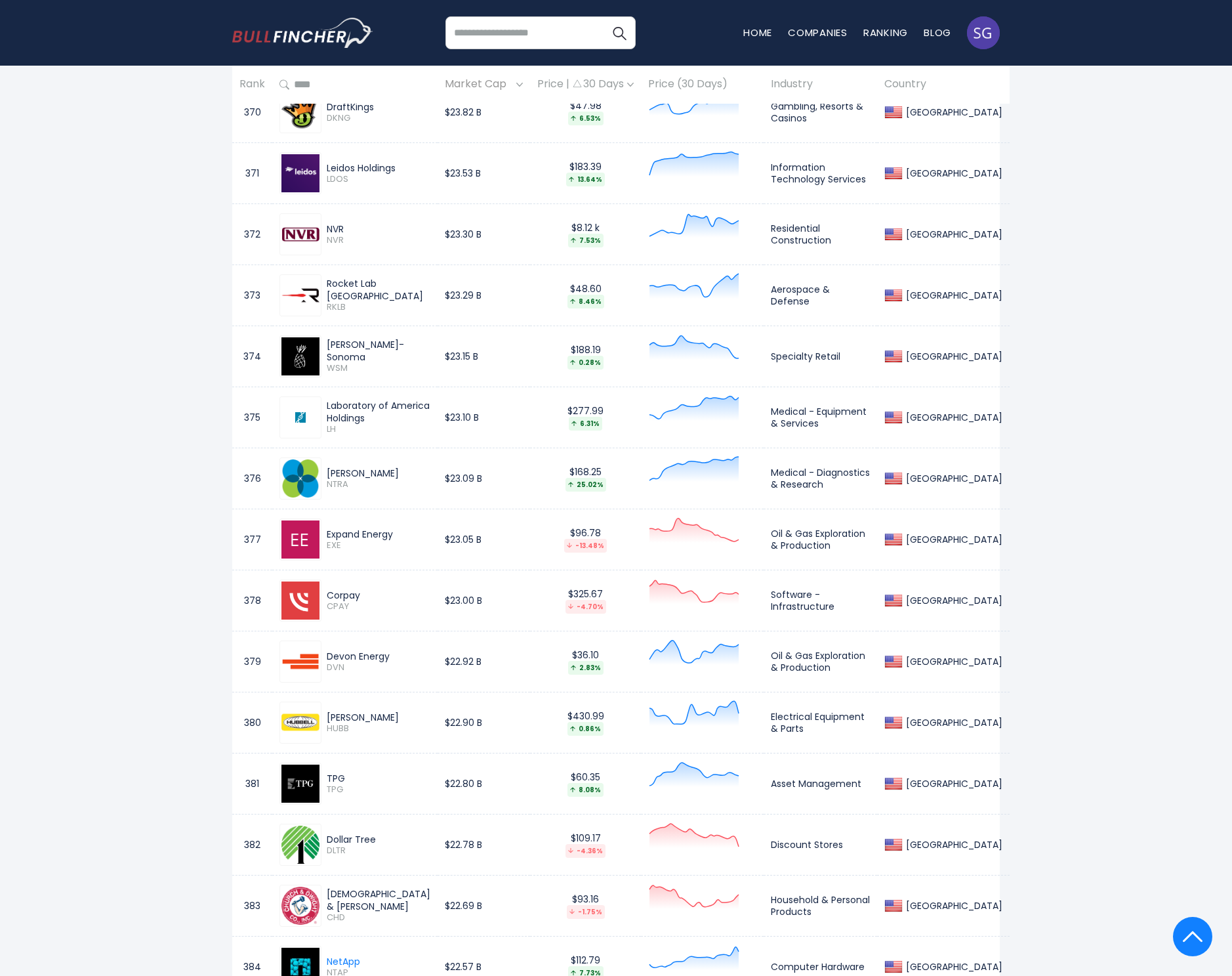
click at [361, 838] on div "Dollar Tree" at bounding box center [378, 839] width 103 height 12
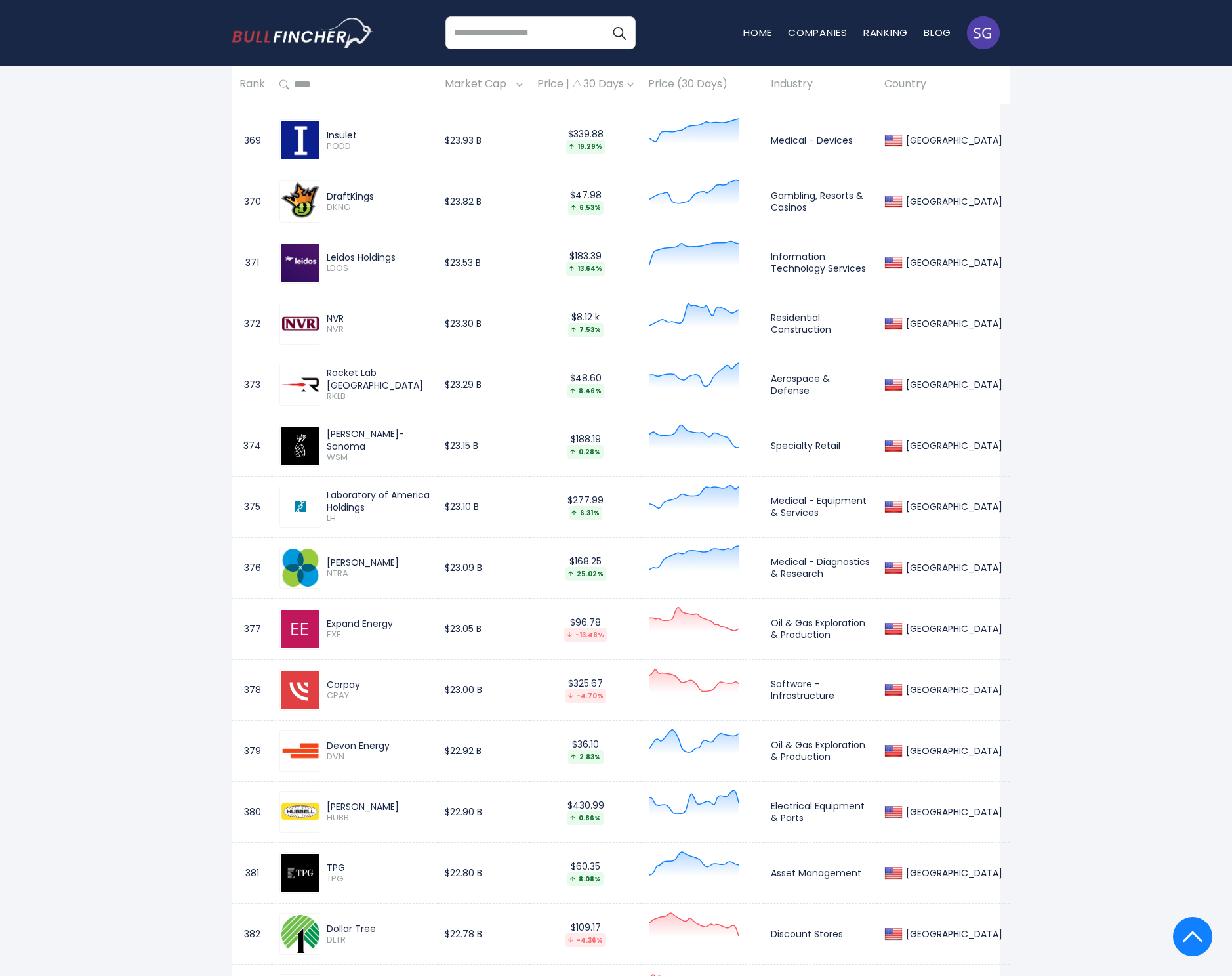
scroll to position [10935, 0]
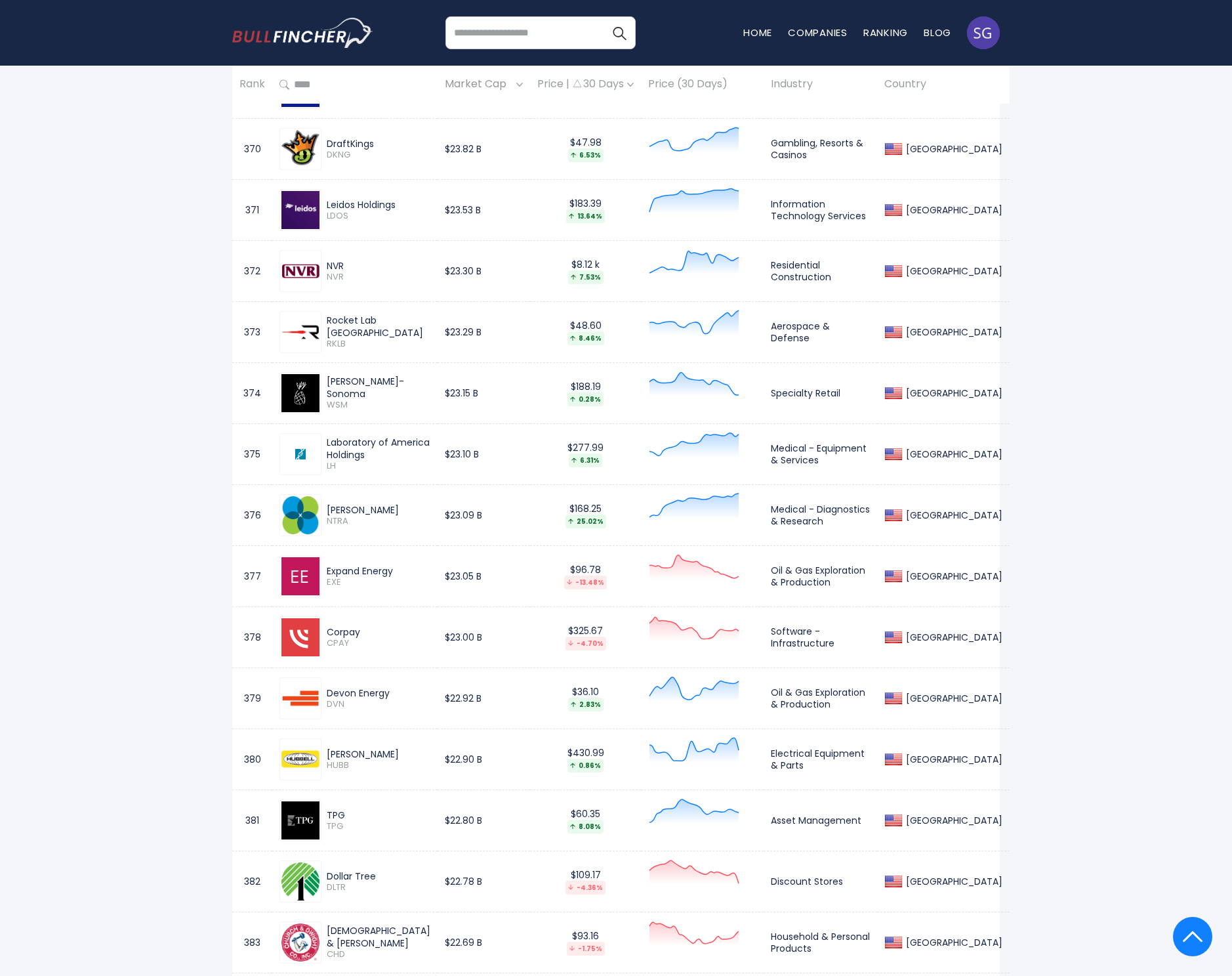
click at [343, 883] on span "DLTR" at bounding box center [378, 887] width 103 height 12
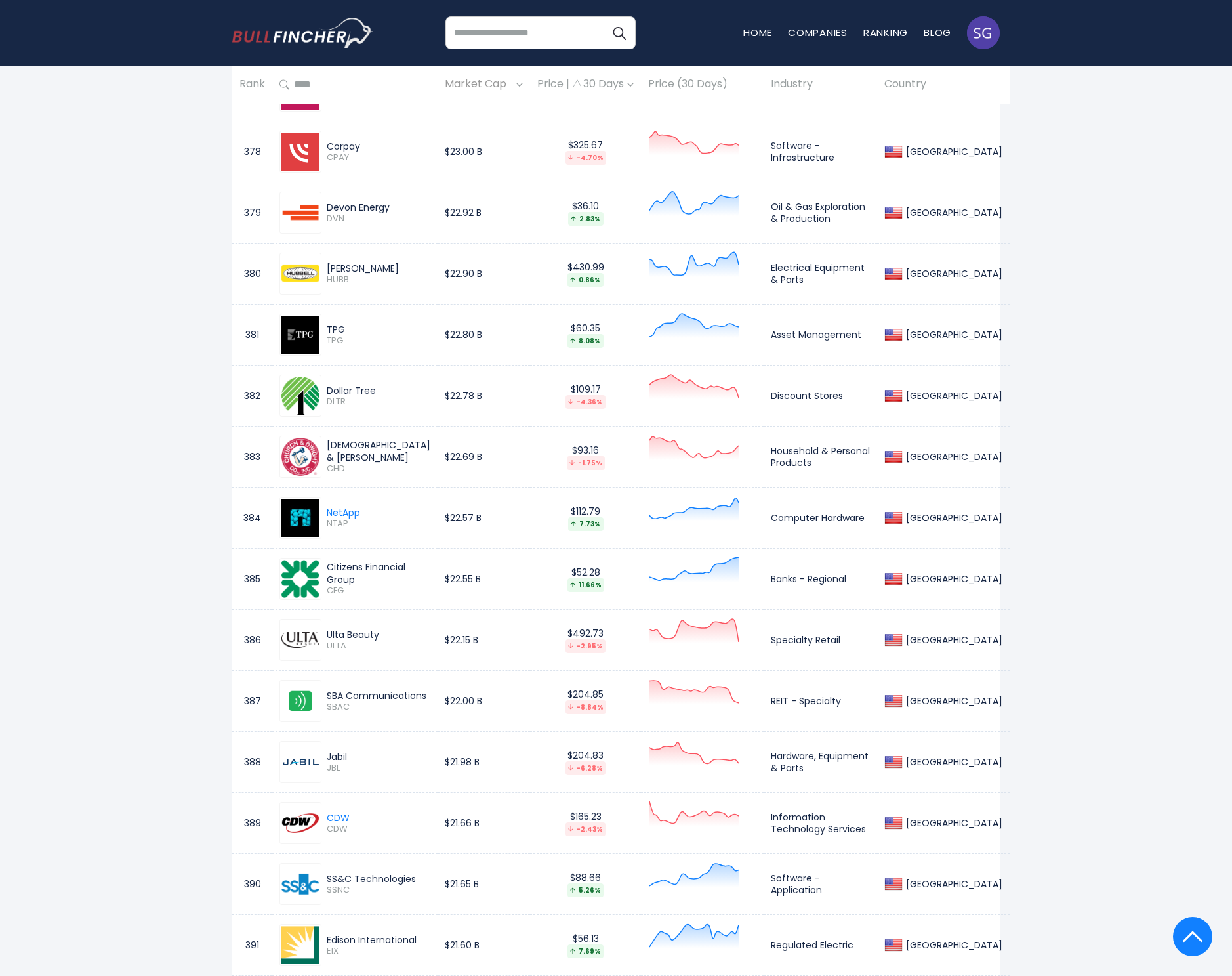
click at [345, 632] on div "Ulta Beauty" at bounding box center [378, 634] width 103 height 12
click at [342, 641] on span "ULTA" at bounding box center [378, 646] width 103 height 12
click at [341, 641] on span "ULTA" at bounding box center [378, 646] width 103 height 12
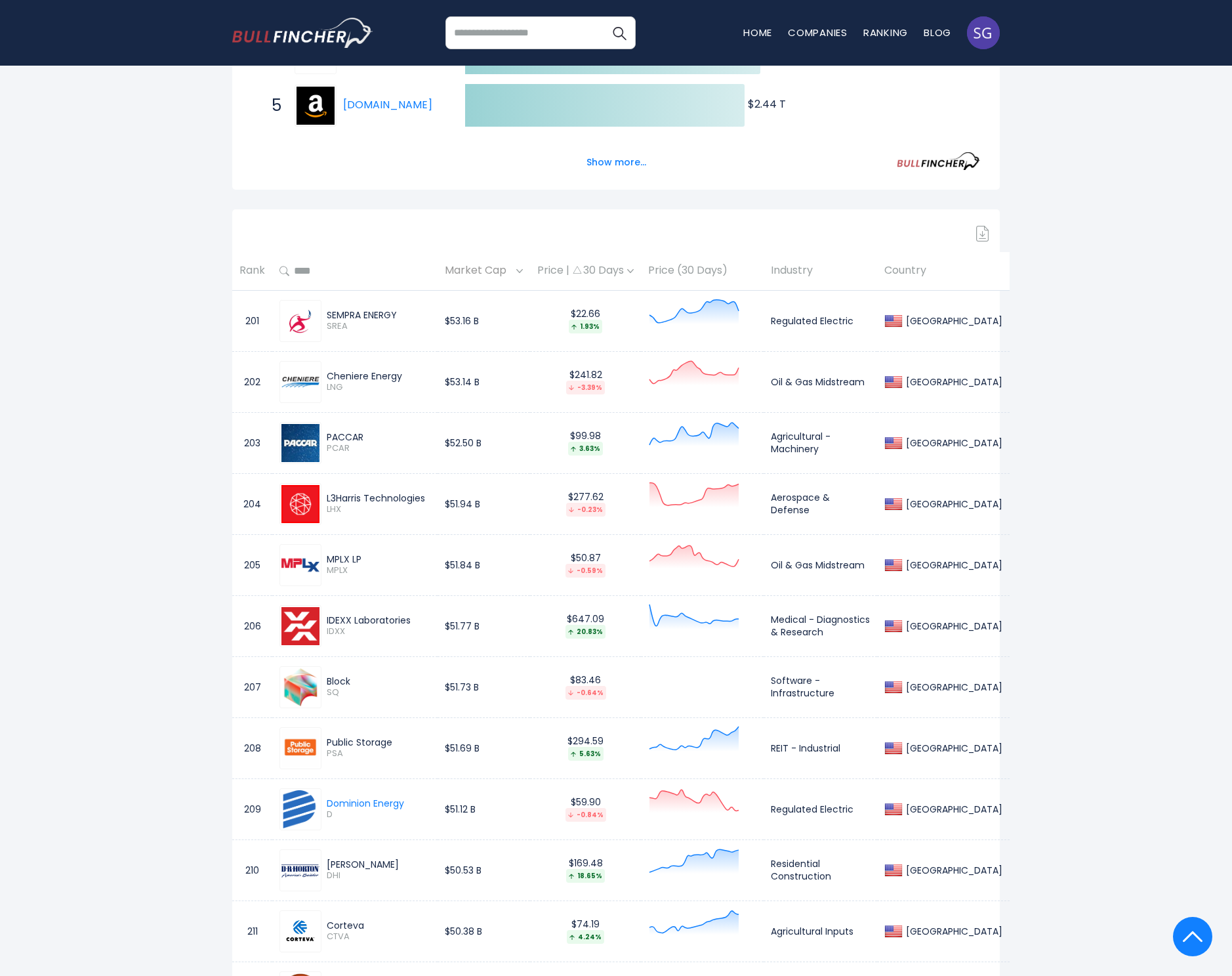
scroll to position [0, 0]
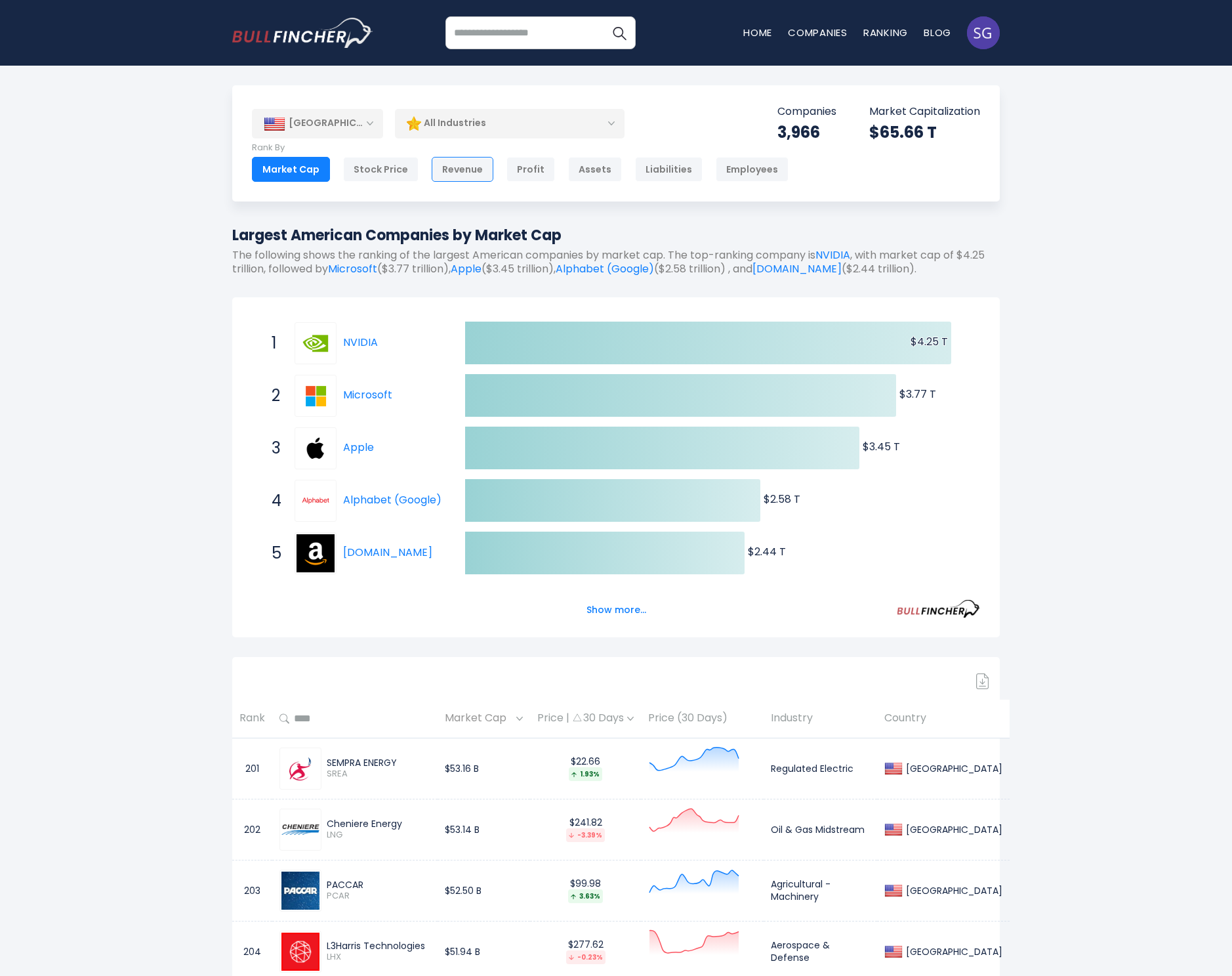
click at [464, 168] on div "Revenue" at bounding box center [462, 169] width 61 height 25
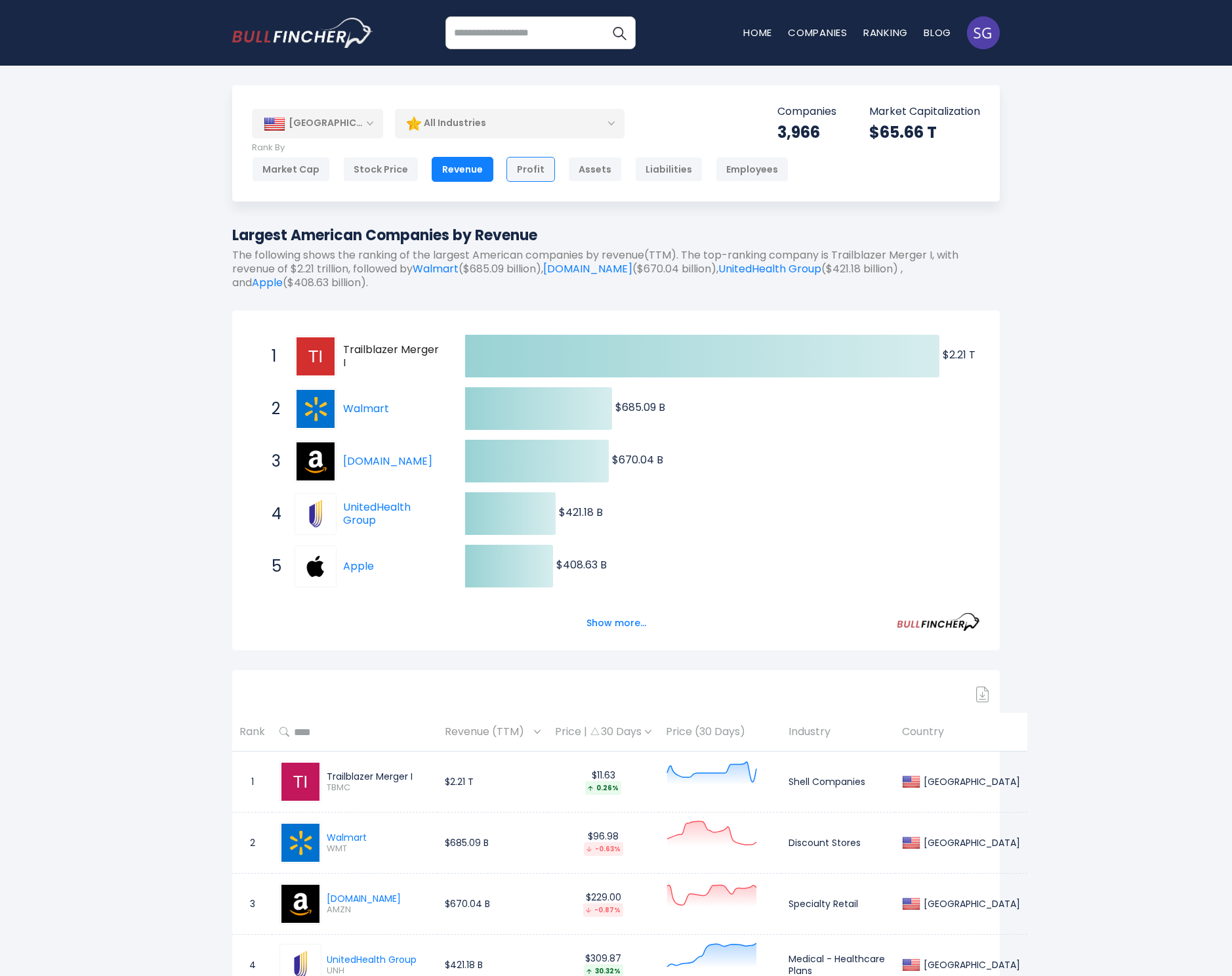
click at [519, 177] on div "Profit" at bounding box center [531, 169] width 49 height 25
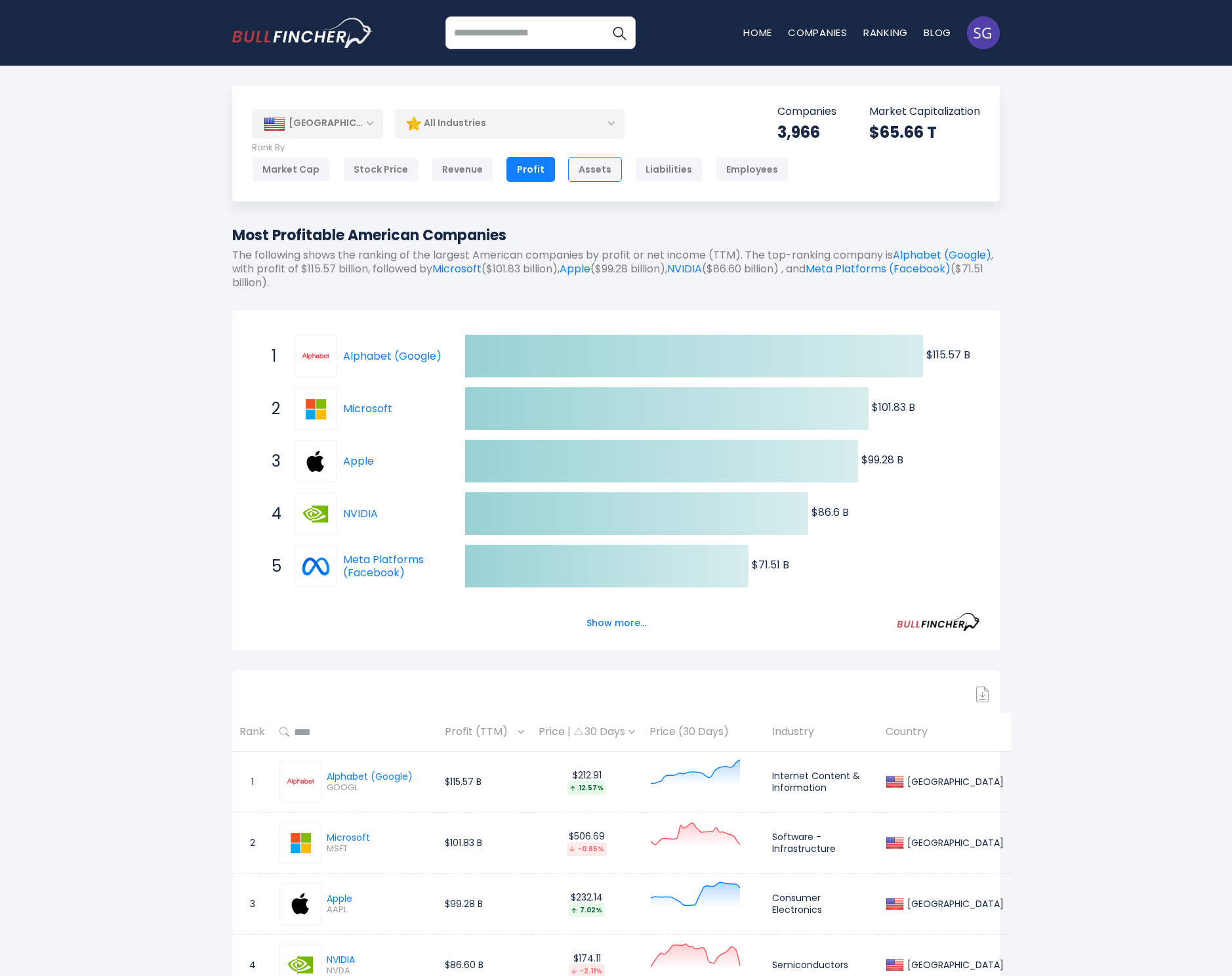
click at [594, 170] on div "Assets" at bounding box center [595, 169] width 53 height 25
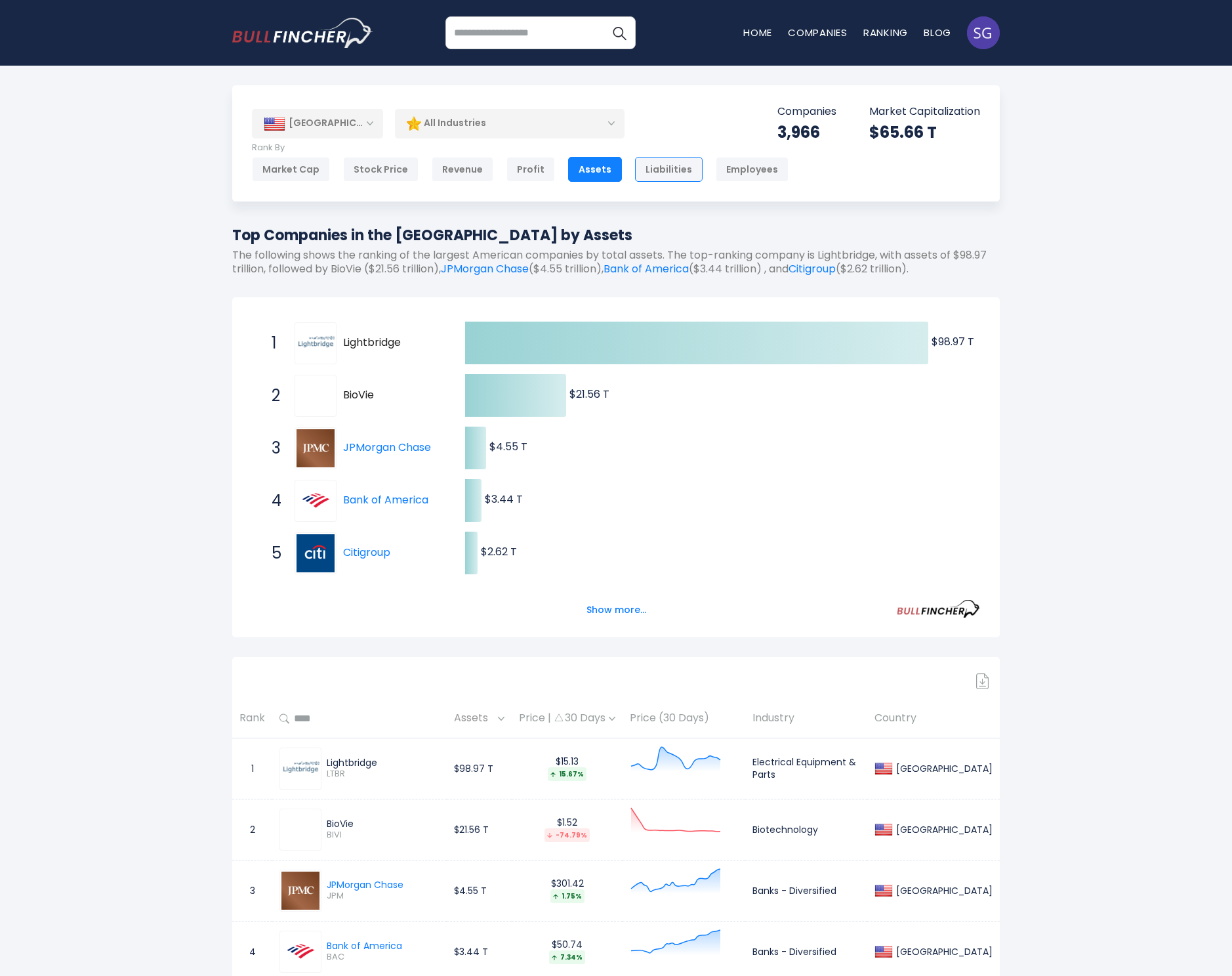
click at [655, 163] on div "Liabilities" at bounding box center [669, 169] width 68 height 25
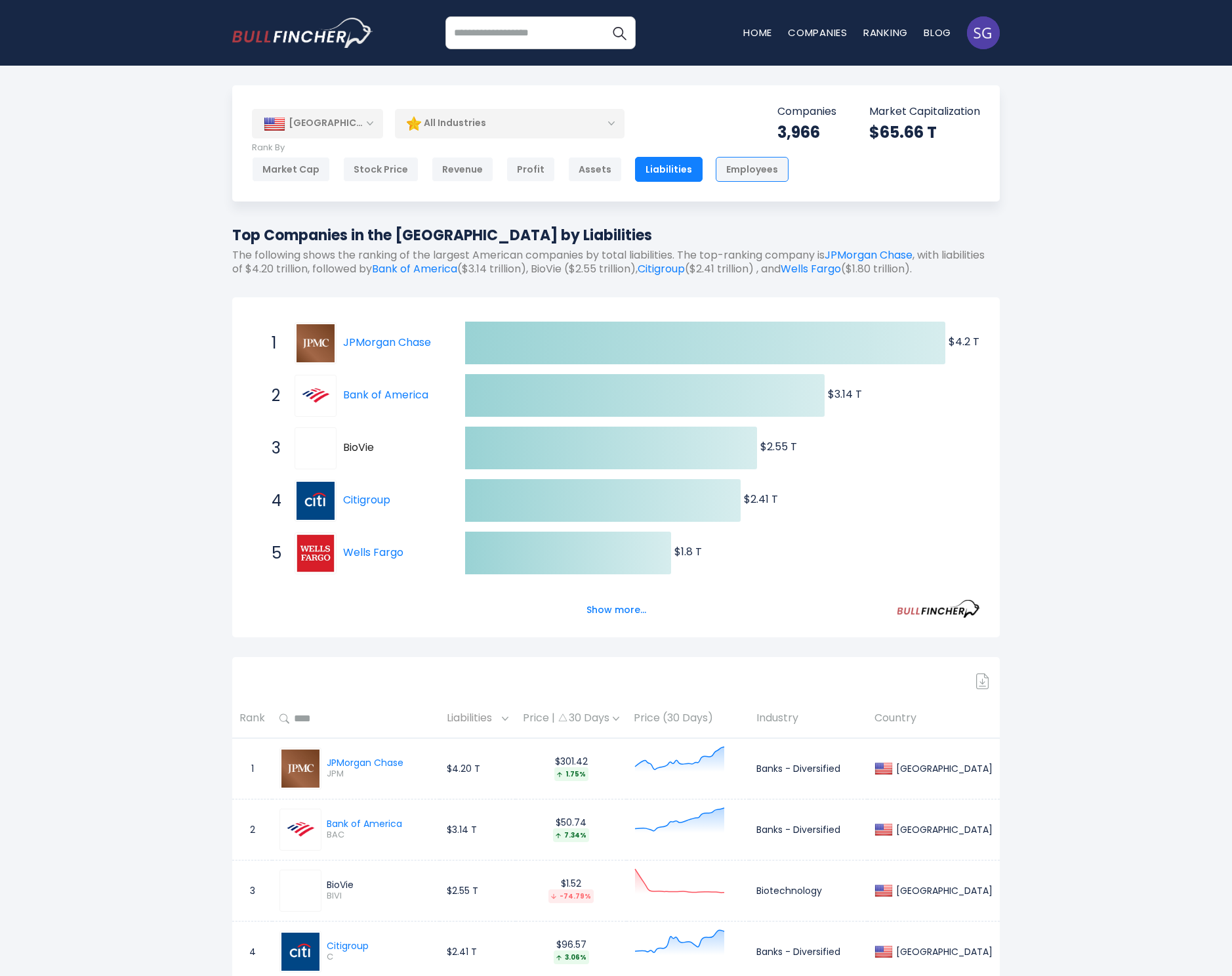
click at [734, 167] on div "Employees" at bounding box center [752, 169] width 73 height 25
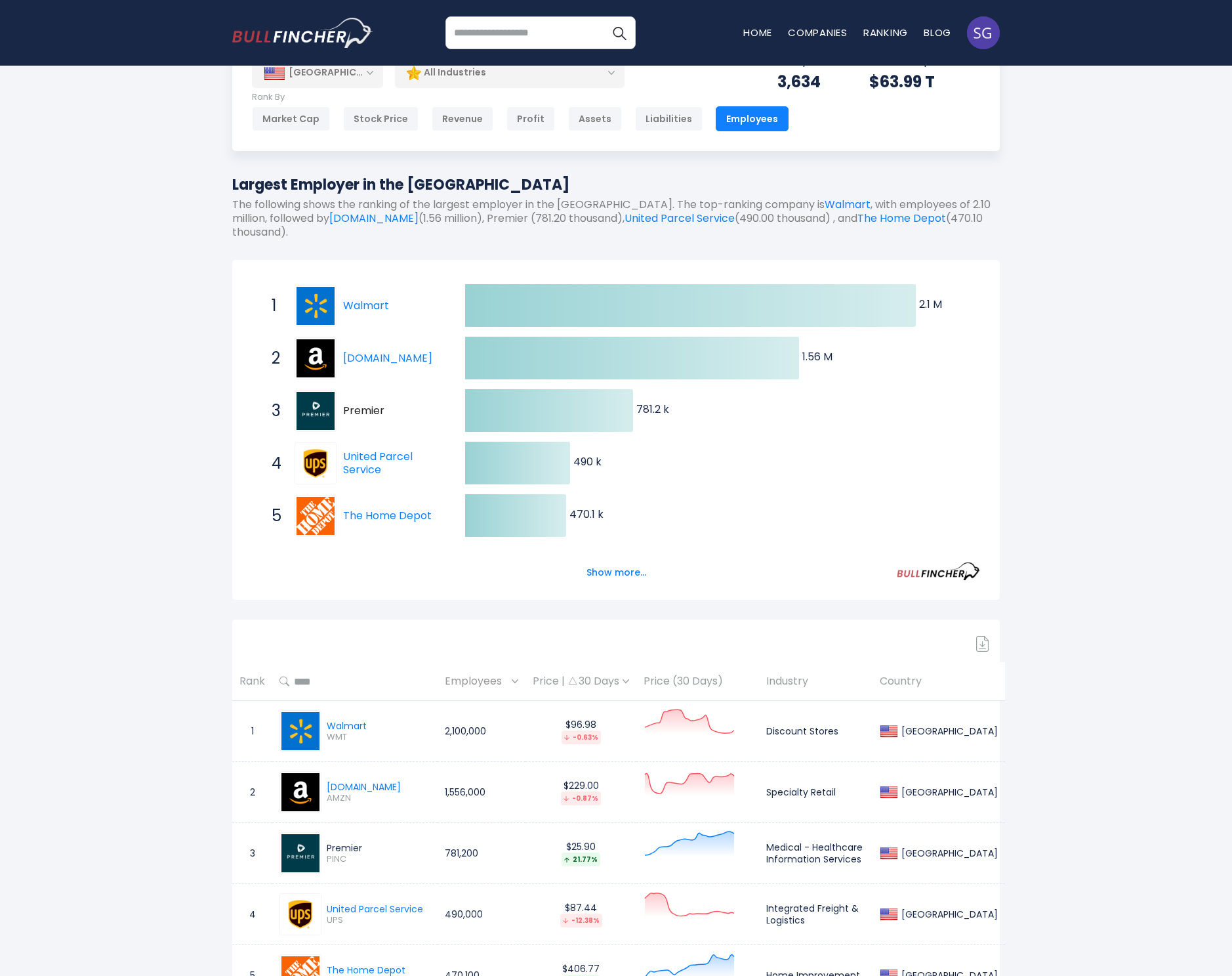
scroll to position [99, 0]
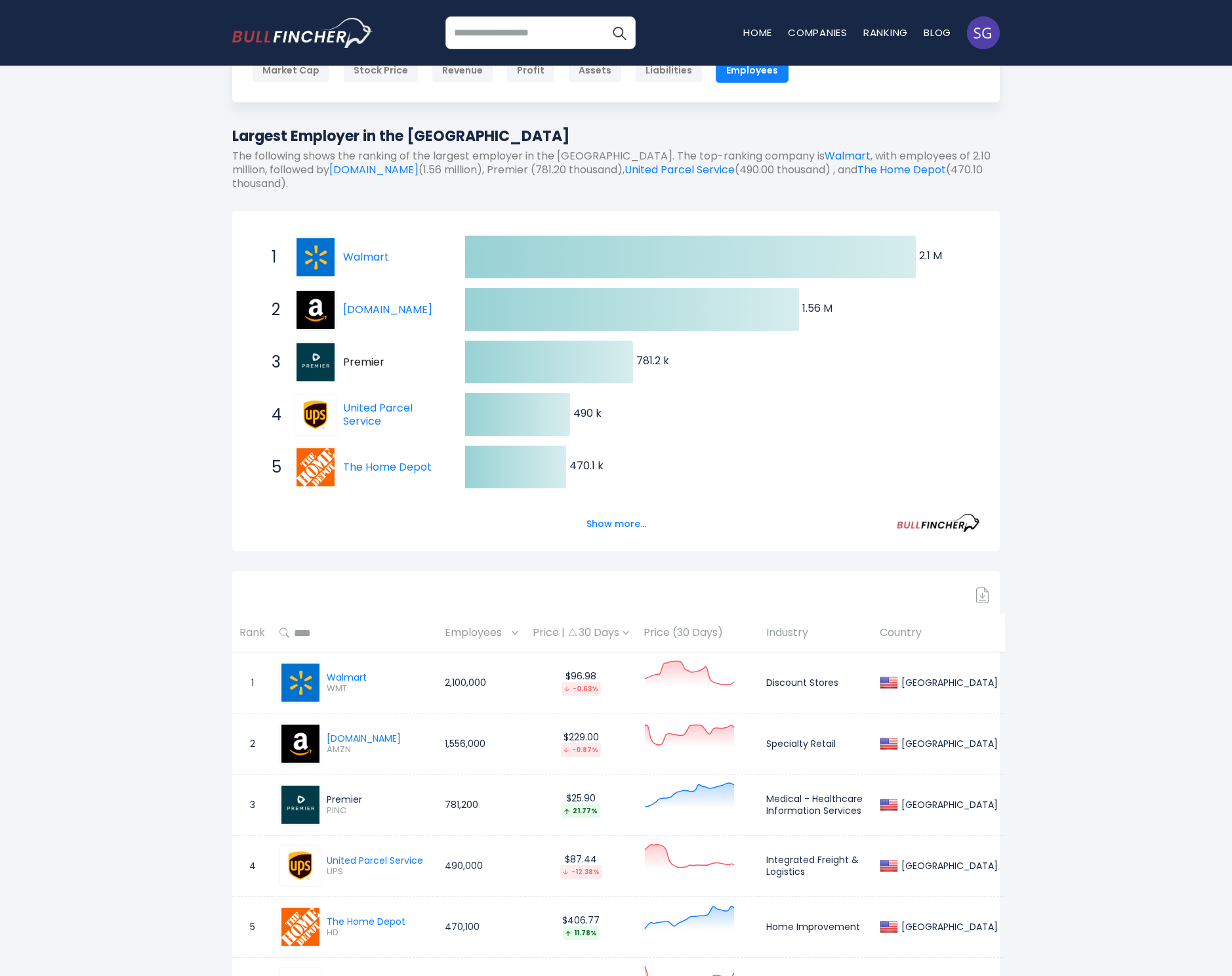
click at [344, 799] on div "Premier" at bounding box center [378, 799] width 103 height 12
copy div "Premier"
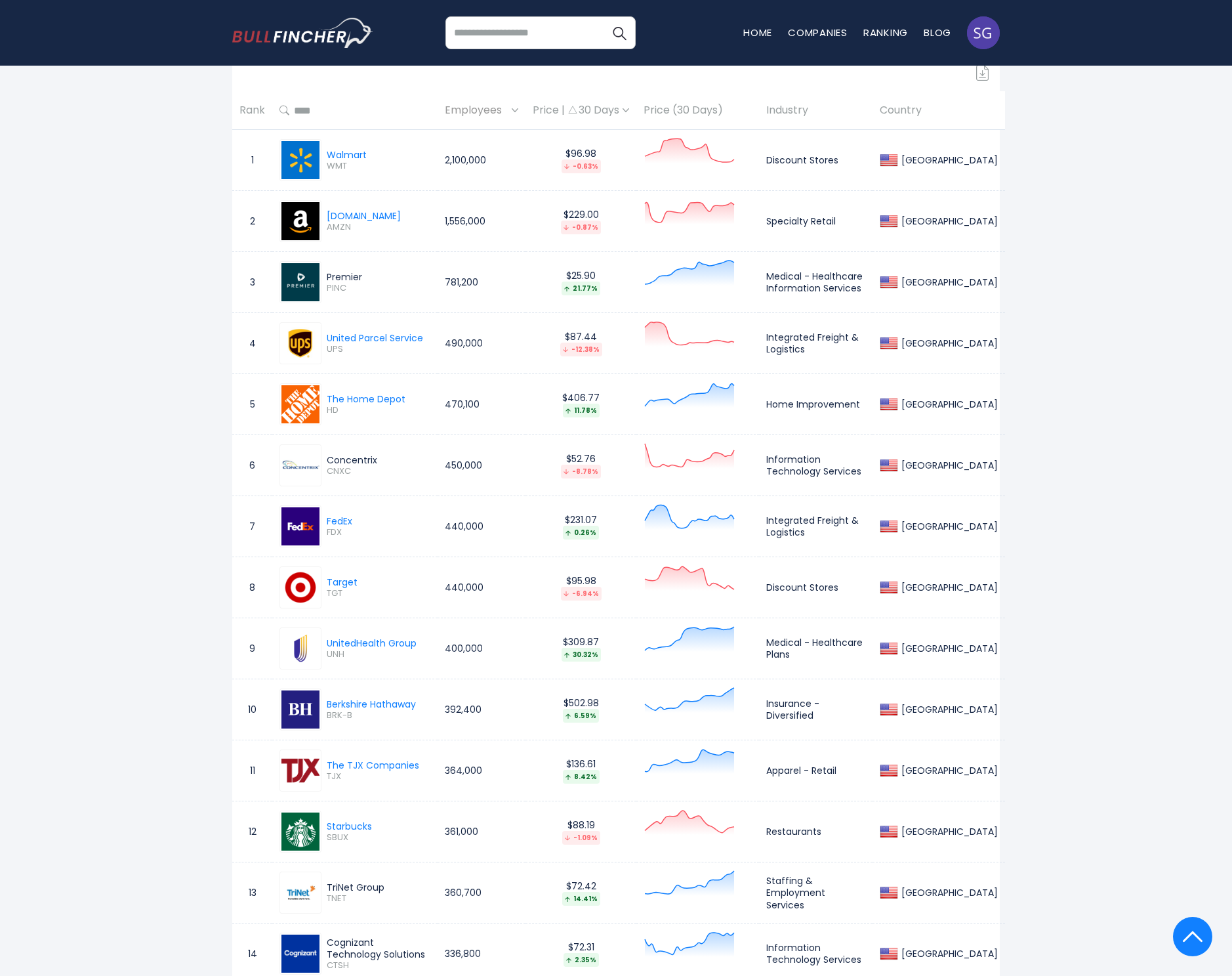
scroll to position [0, 0]
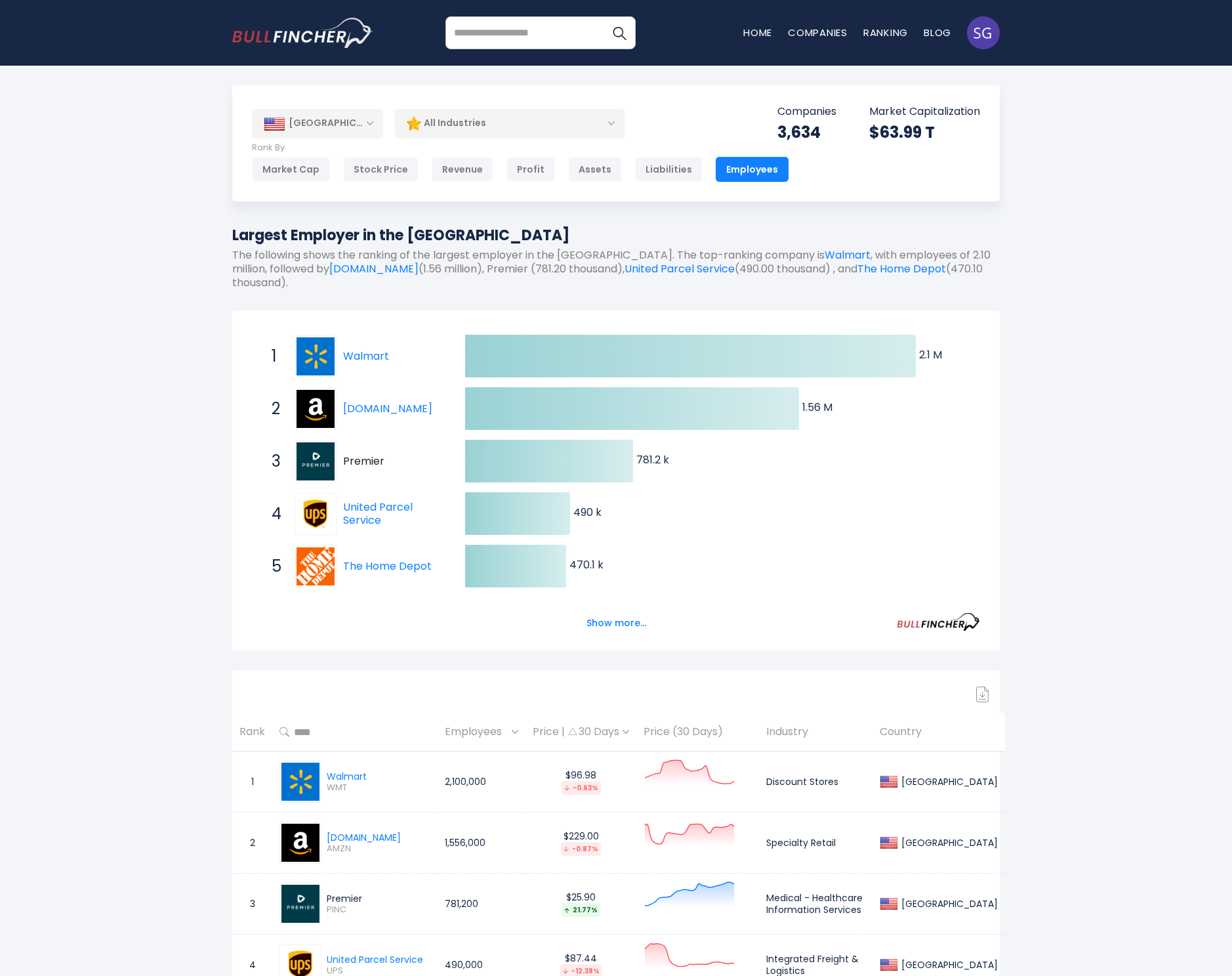
click at [358, 126] on div "[GEOGRAPHIC_DATA]" at bounding box center [317, 123] width 131 height 28
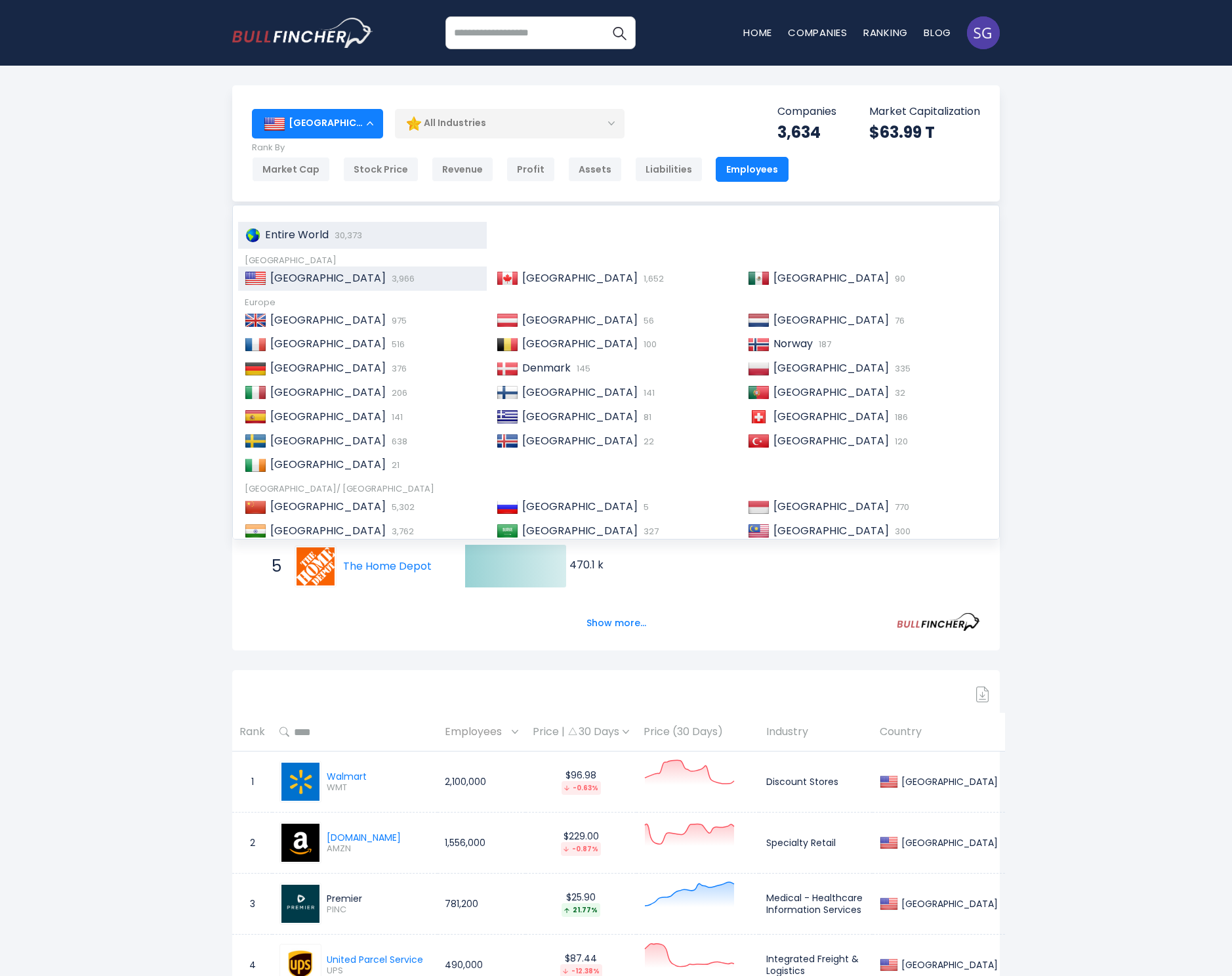
click at [295, 237] on span "Entire World" at bounding box center [296, 234] width 63 height 15
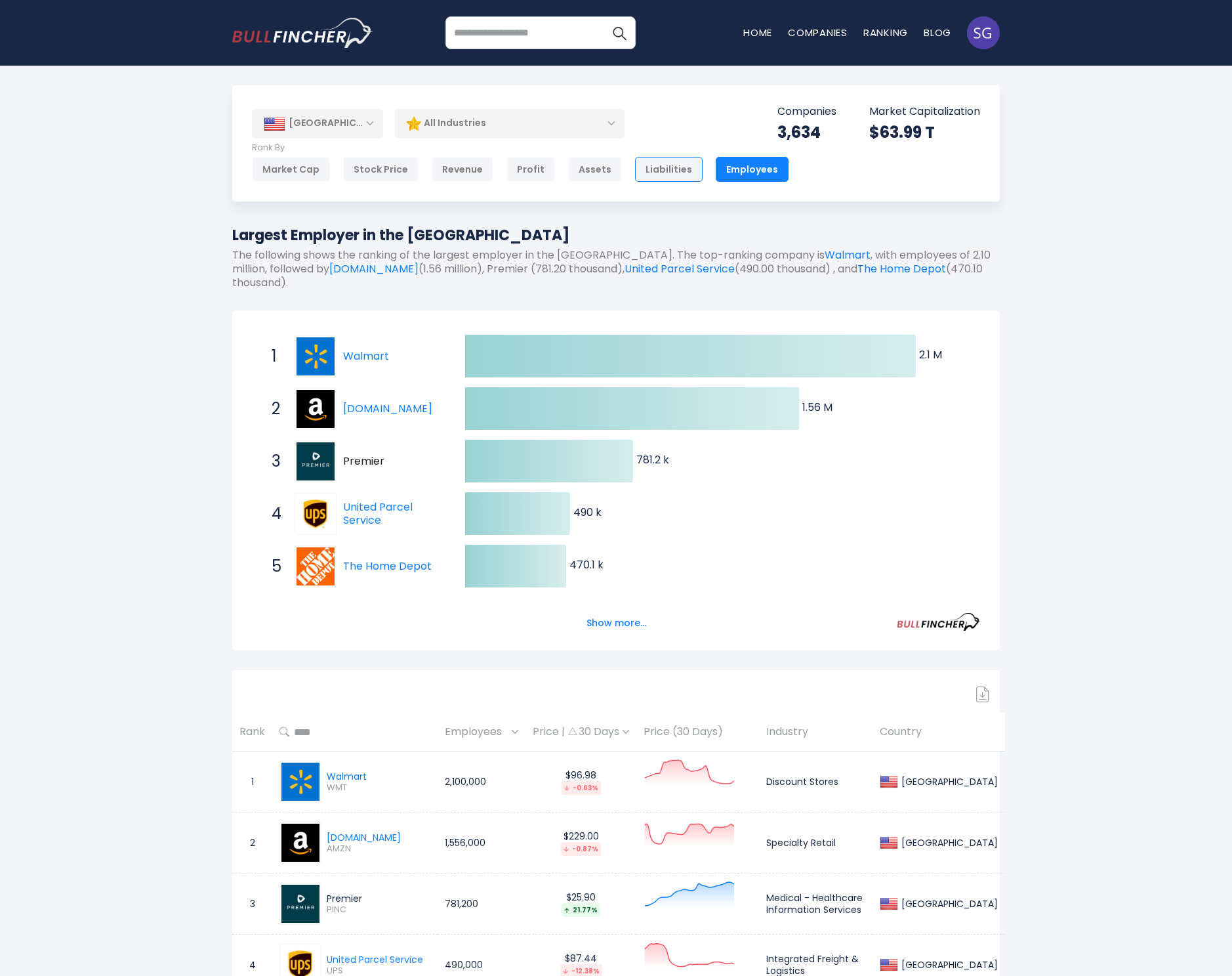
click at [644, 167] on div "Liabilities" at bounding box center [669, 169] width 68 height 25
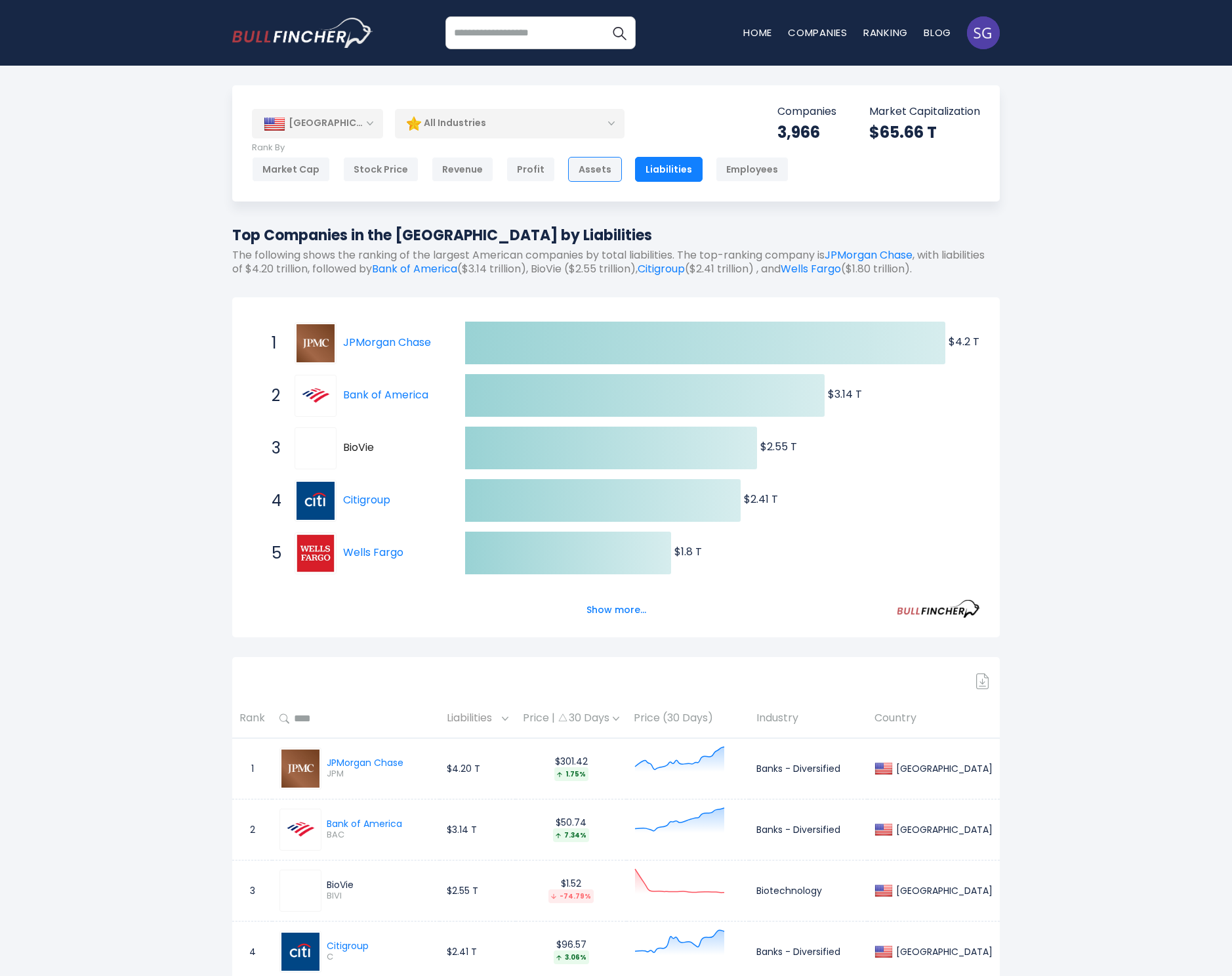
click at [595, 169] on div "Assets" at bounding box center [595, 169] width 53 height 25
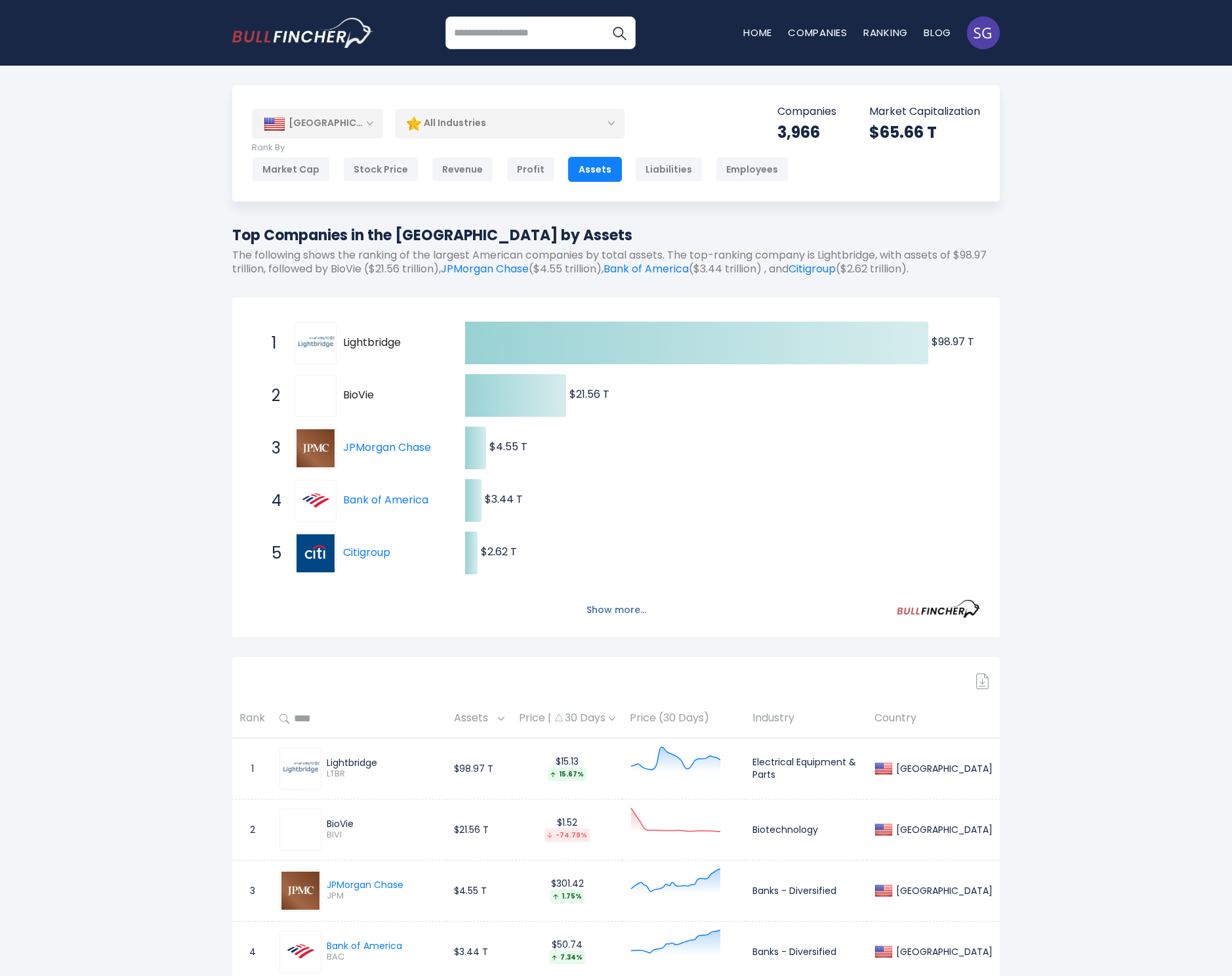
click at [610, 603] on button "Show more..." at bounding box center [616, 610] width 76 height 21
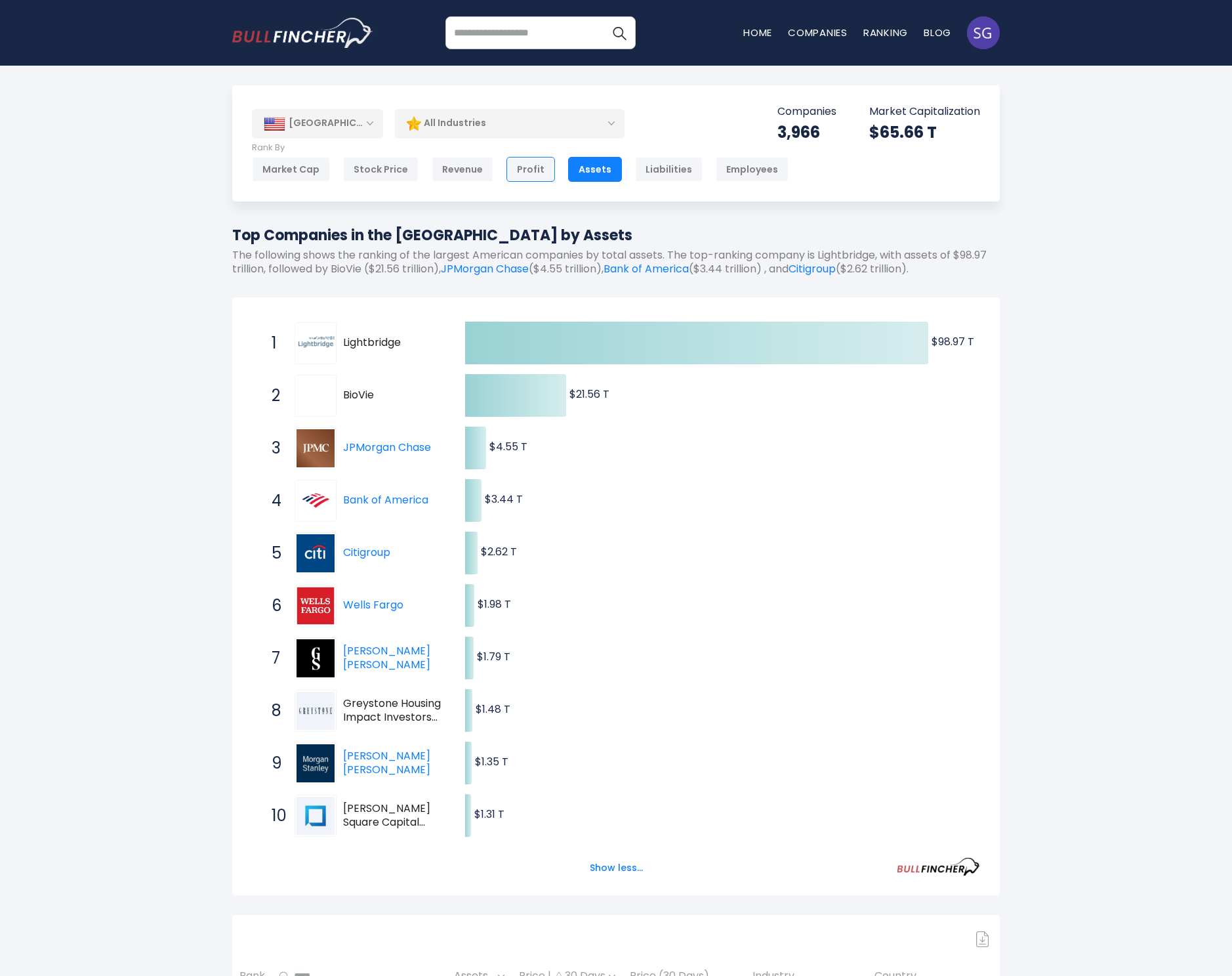
click at [515, 168] on div "Profit" at bounding box center [531, 169] width 49 height 25
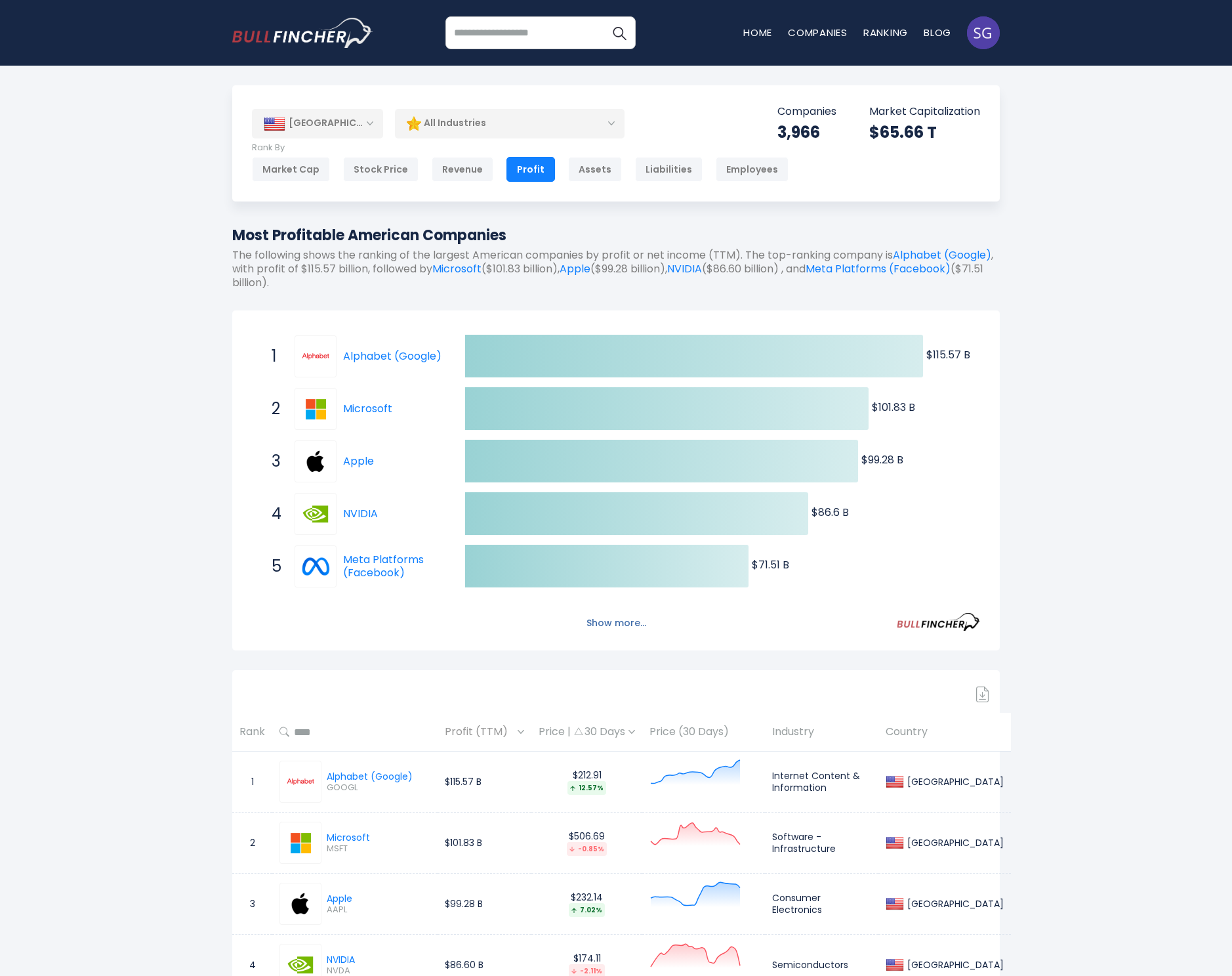
click at [592, 617] on button "Show more..." at bounding box center [616, 623] width 76 height 21
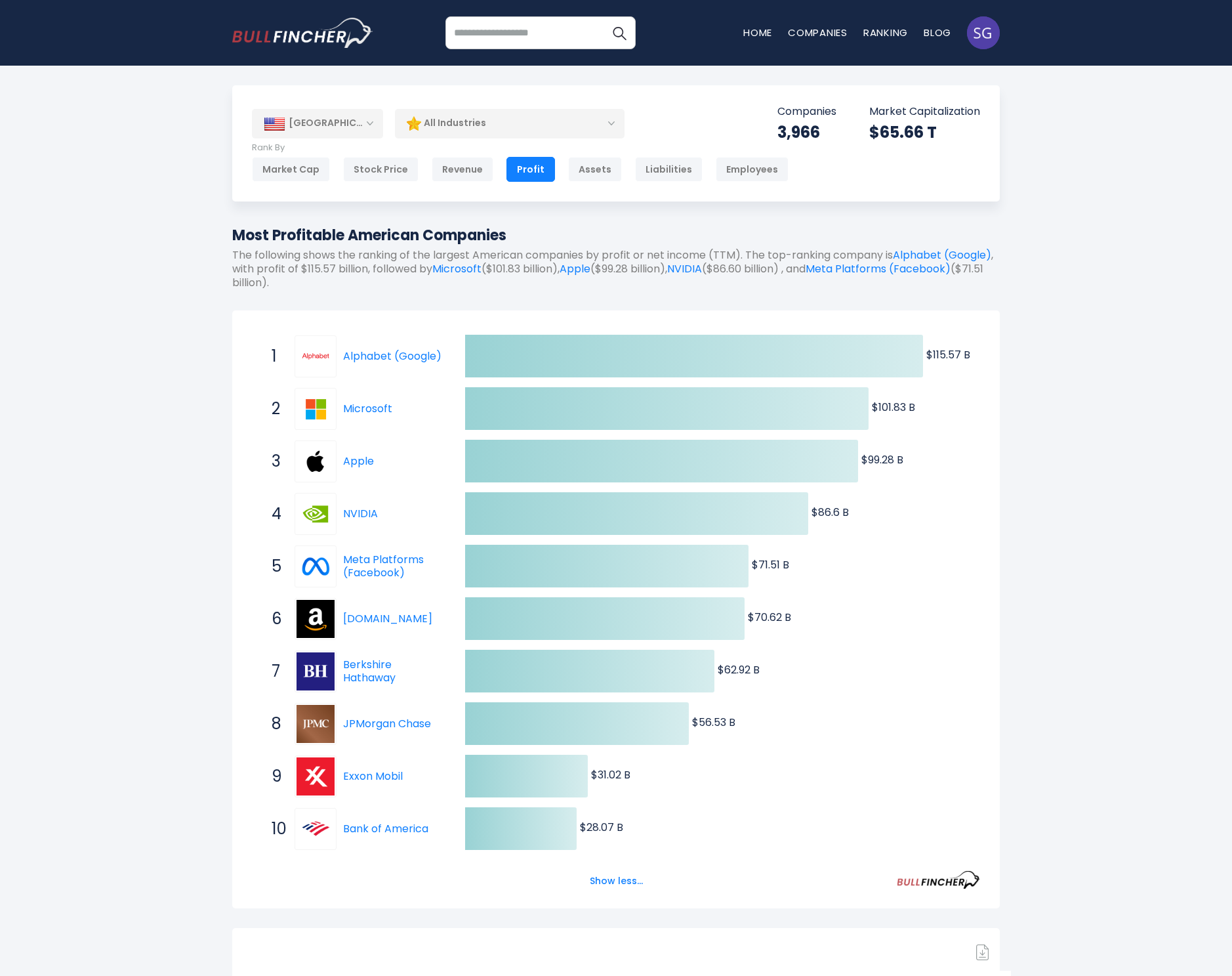
click at [340, 111] on div "[GEOGRAPHIC_DATA]" at bounding box center [317, 123] width 131 height 28
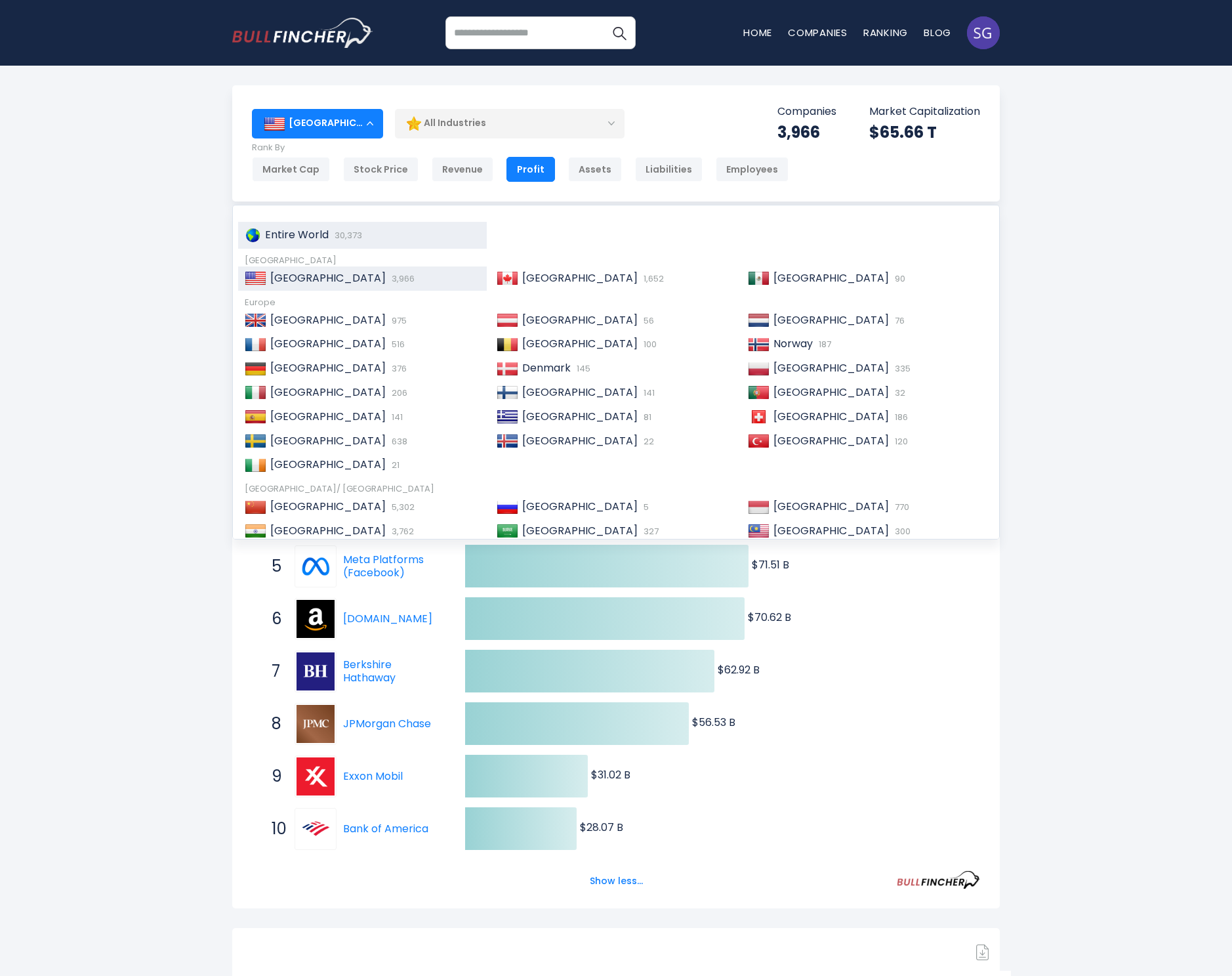
click at [278, 233] on span "Entire World" at bounding box center [296, 234] width 63 height 15
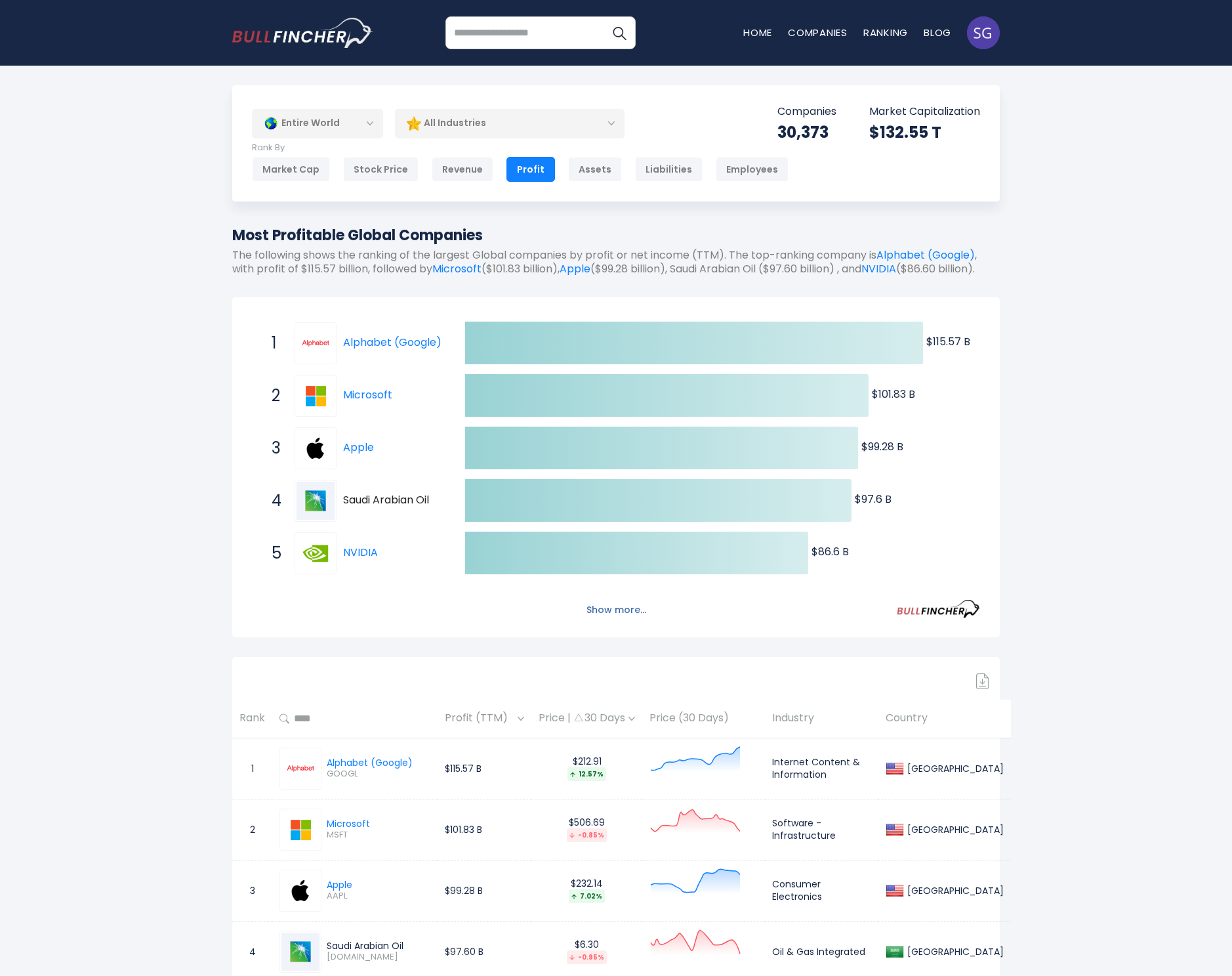
click at [620, 621] on button "Show more..." at bounding box center [616, 610] width 76 height 21
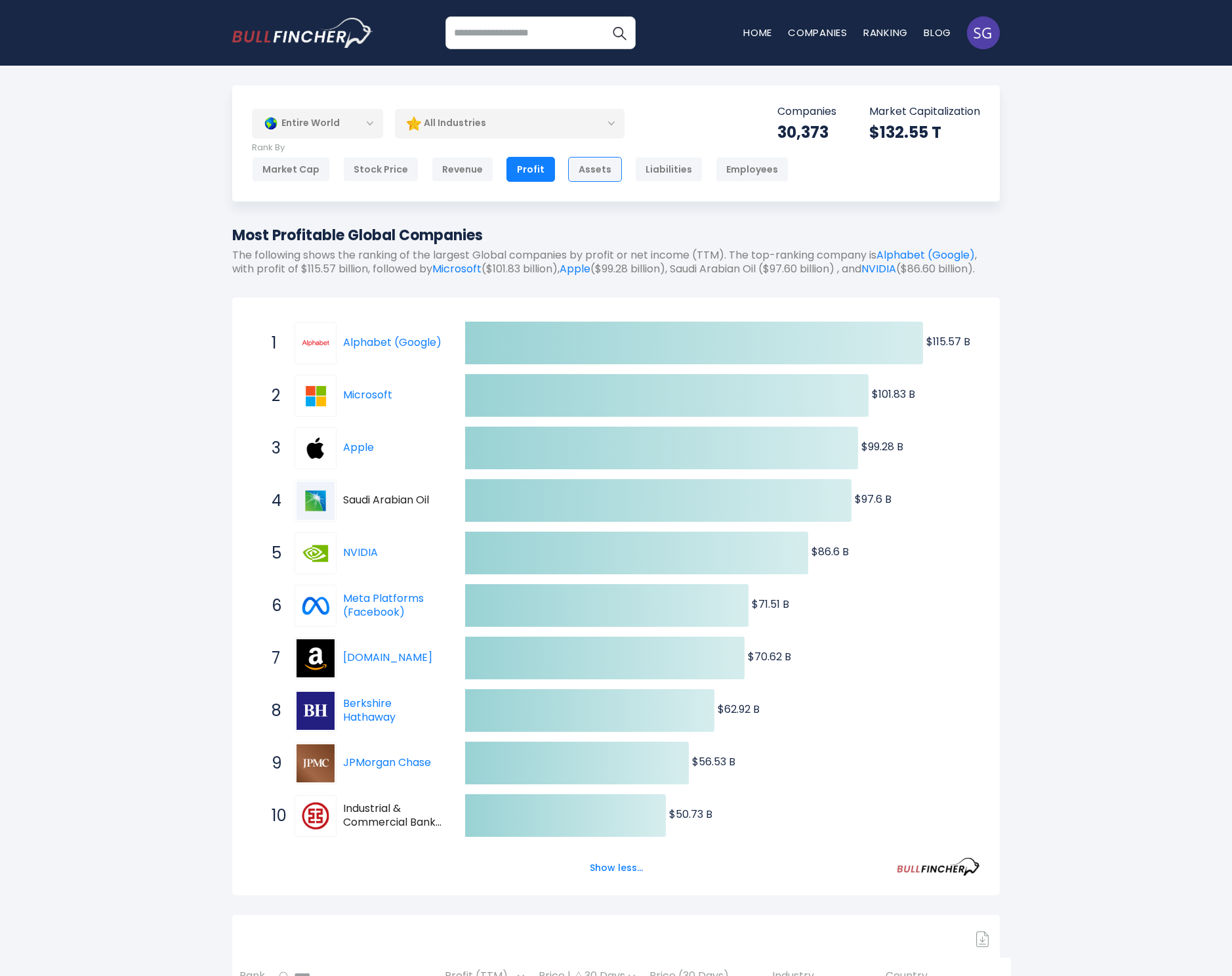
click at [585, 168] on div "Assets" at bounding box center [595, 169] width 53 height 25
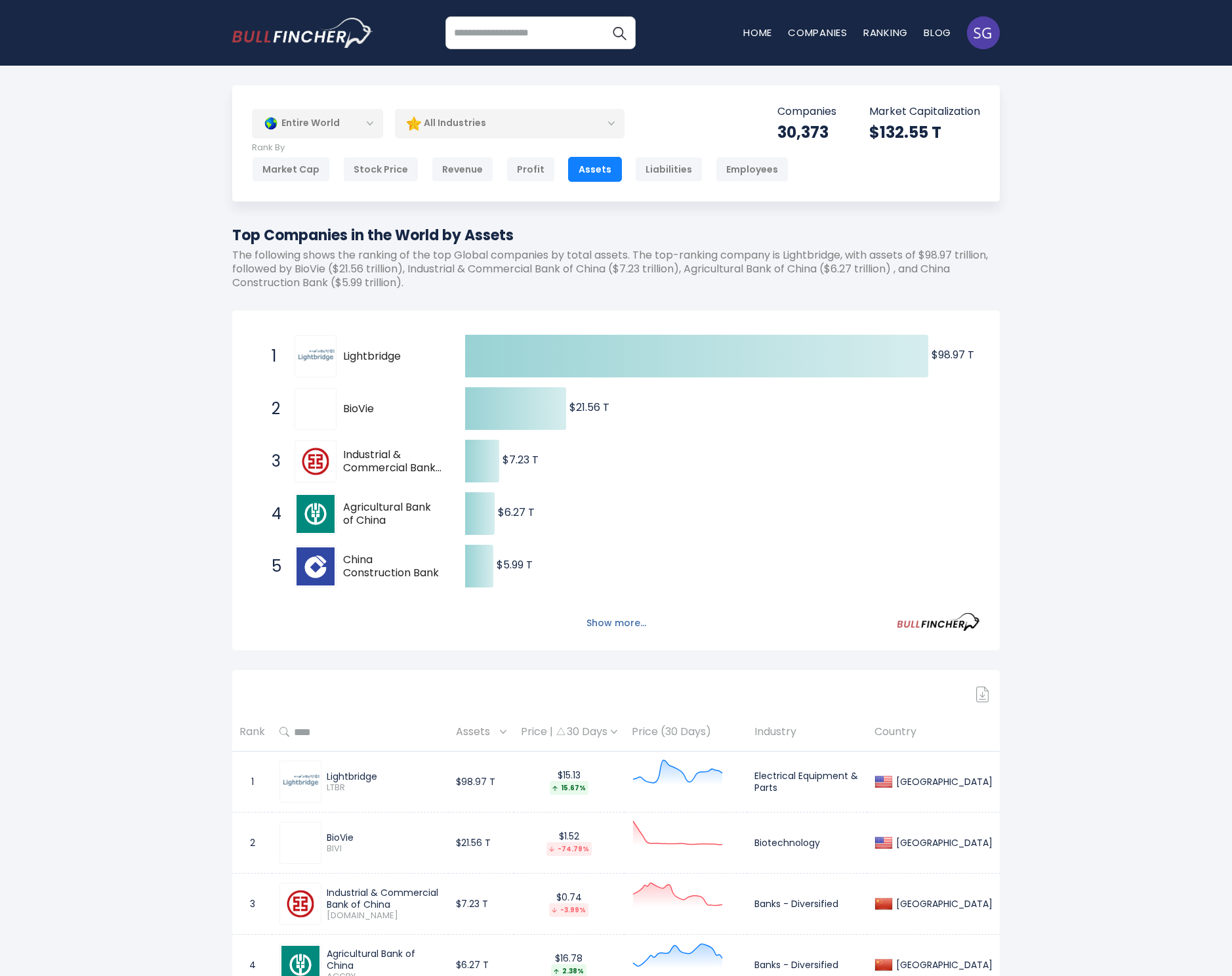
click at [619, 618] on button "Show more..." at bounding box center [616, 623] width 76 height 21
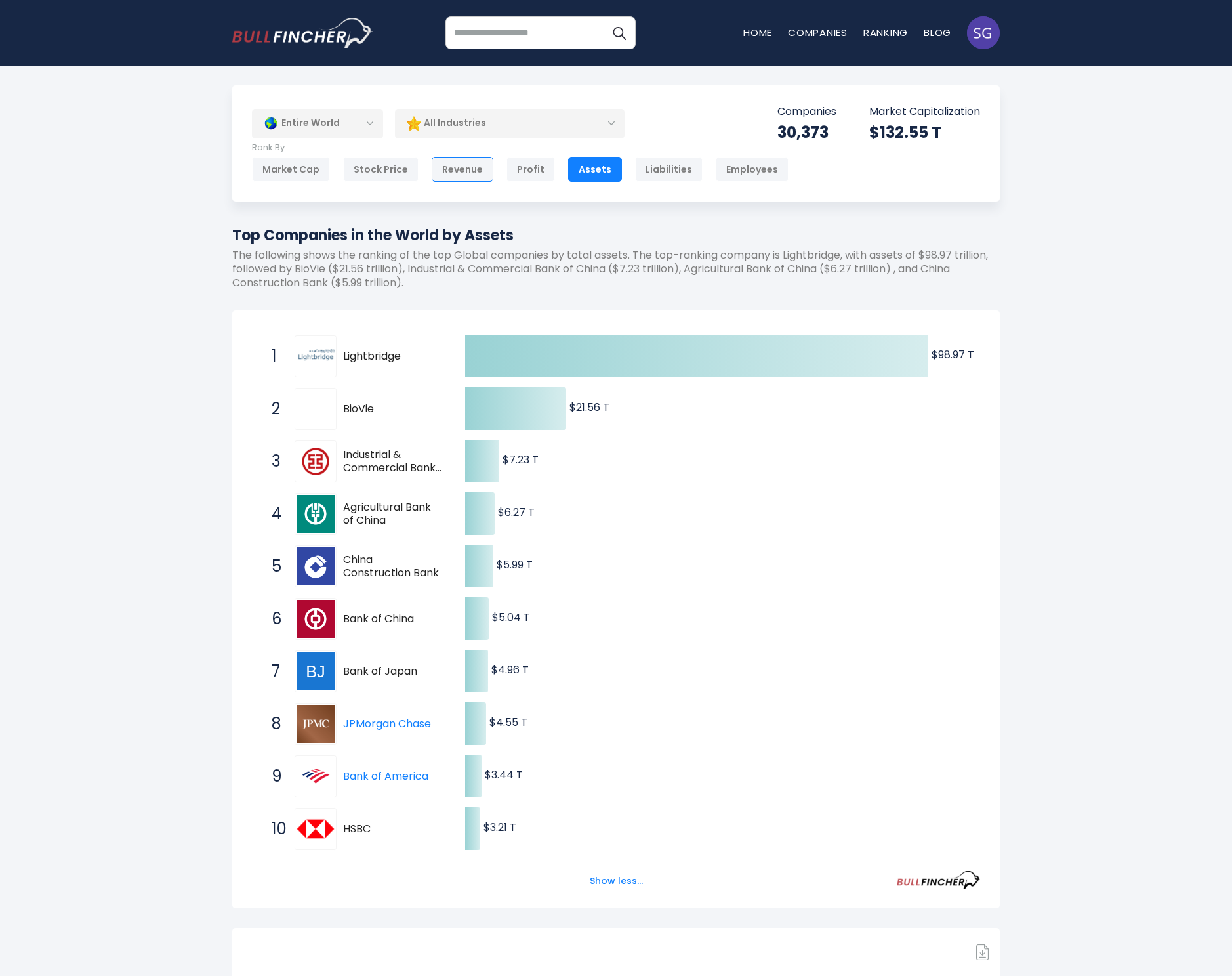
click at [453, 169] on div "Revenue" at bounding box center [462, 169] width 61 height 25
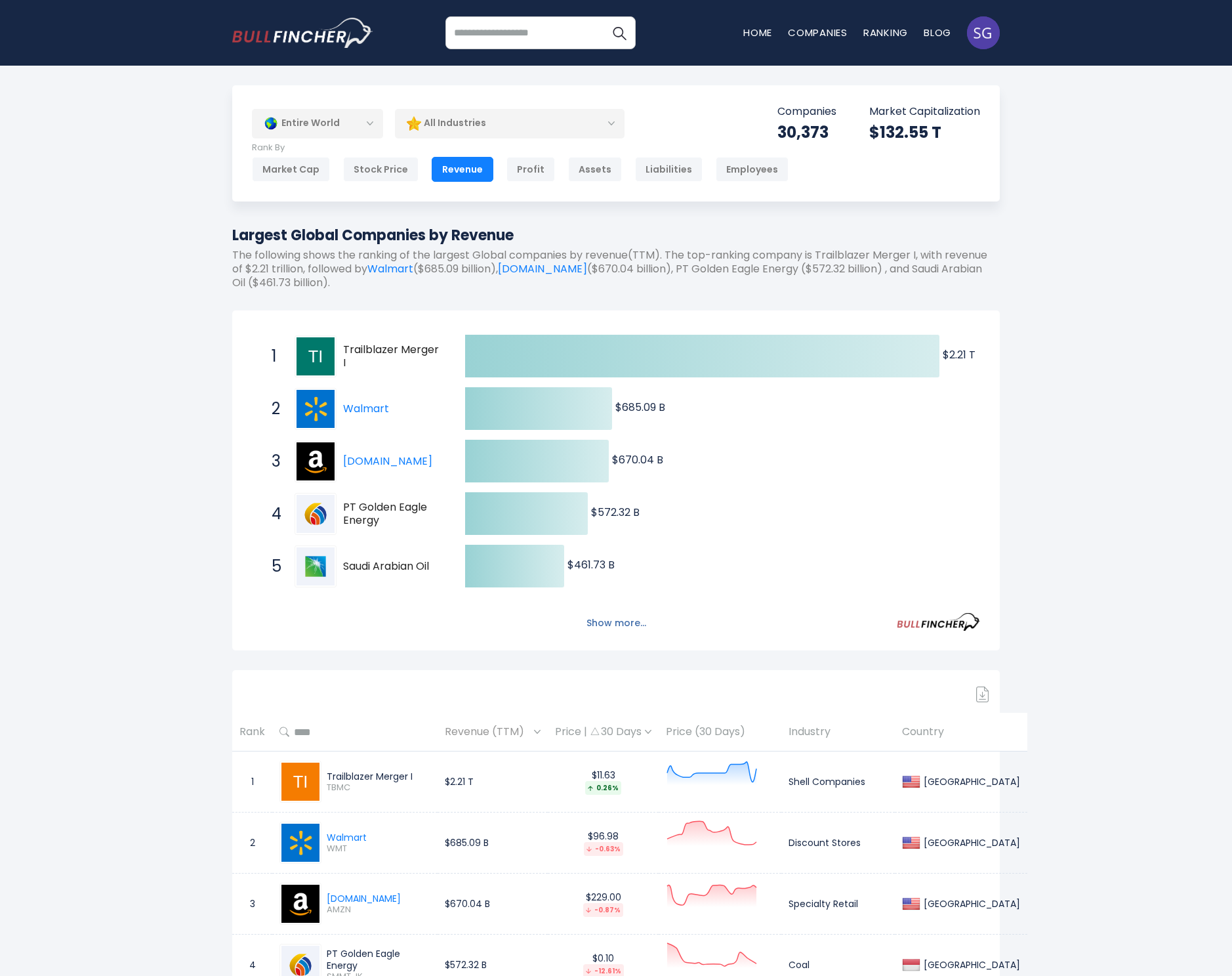
click at [622, 622] on button "Show more..." at bounding box center [616, 623] width 76 height 21
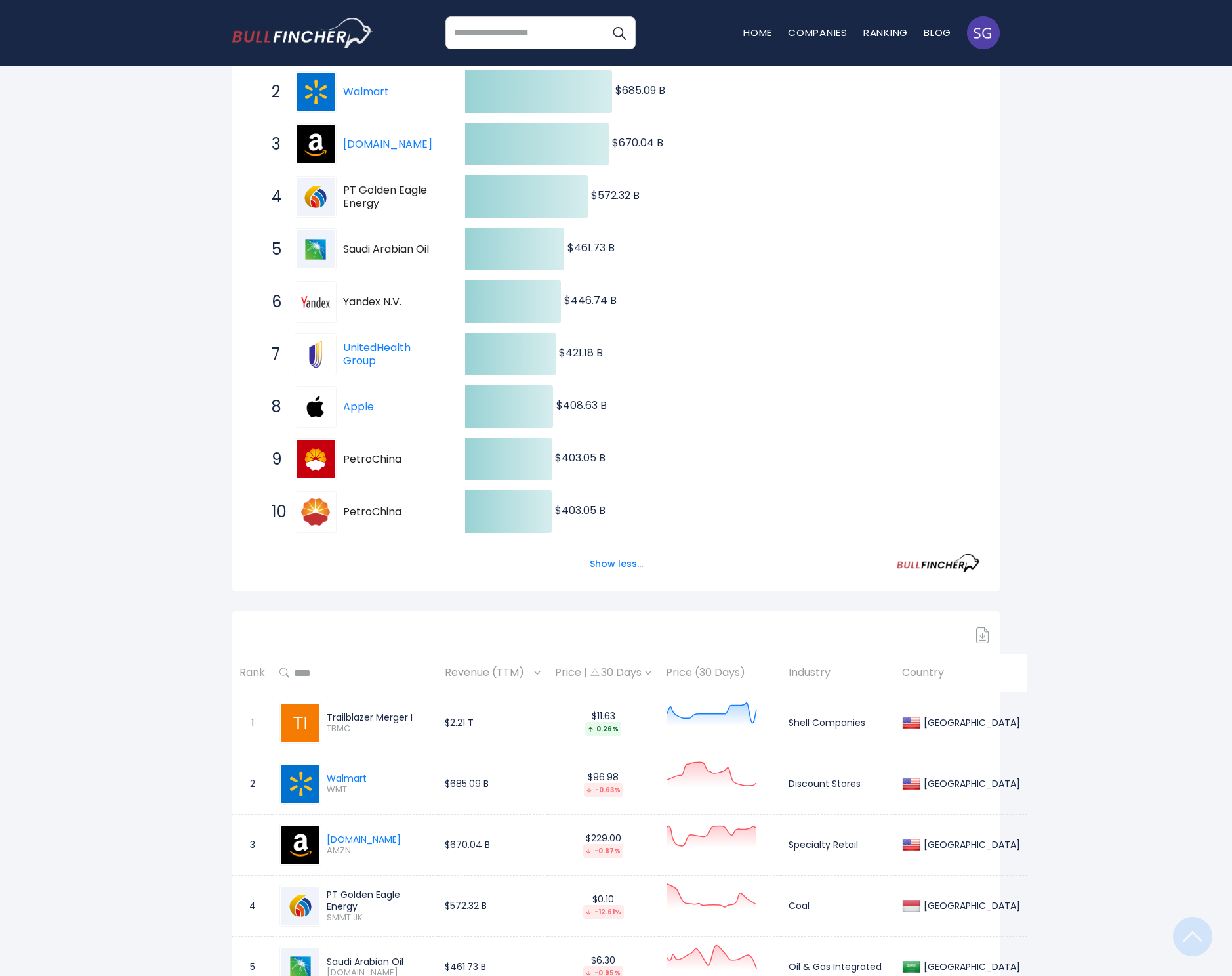
scroll to position [548, 0]
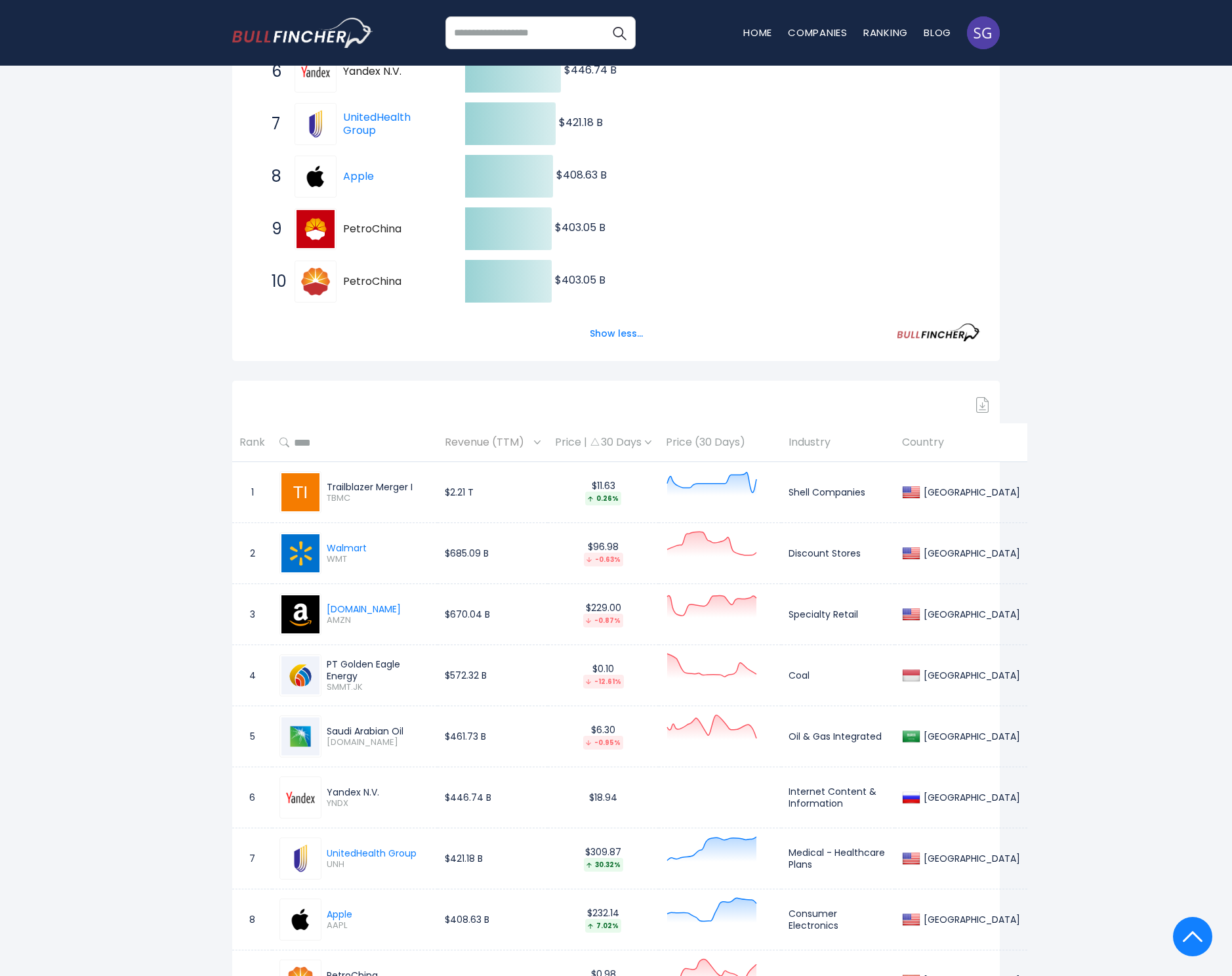
click at [345, 682] on span "SMMT.JK" at bounding box center [378, 687] width 103 height 12
click at [343, 684] on span "SMMT.JK" at bounding box center [378, 687] width 103 height 12
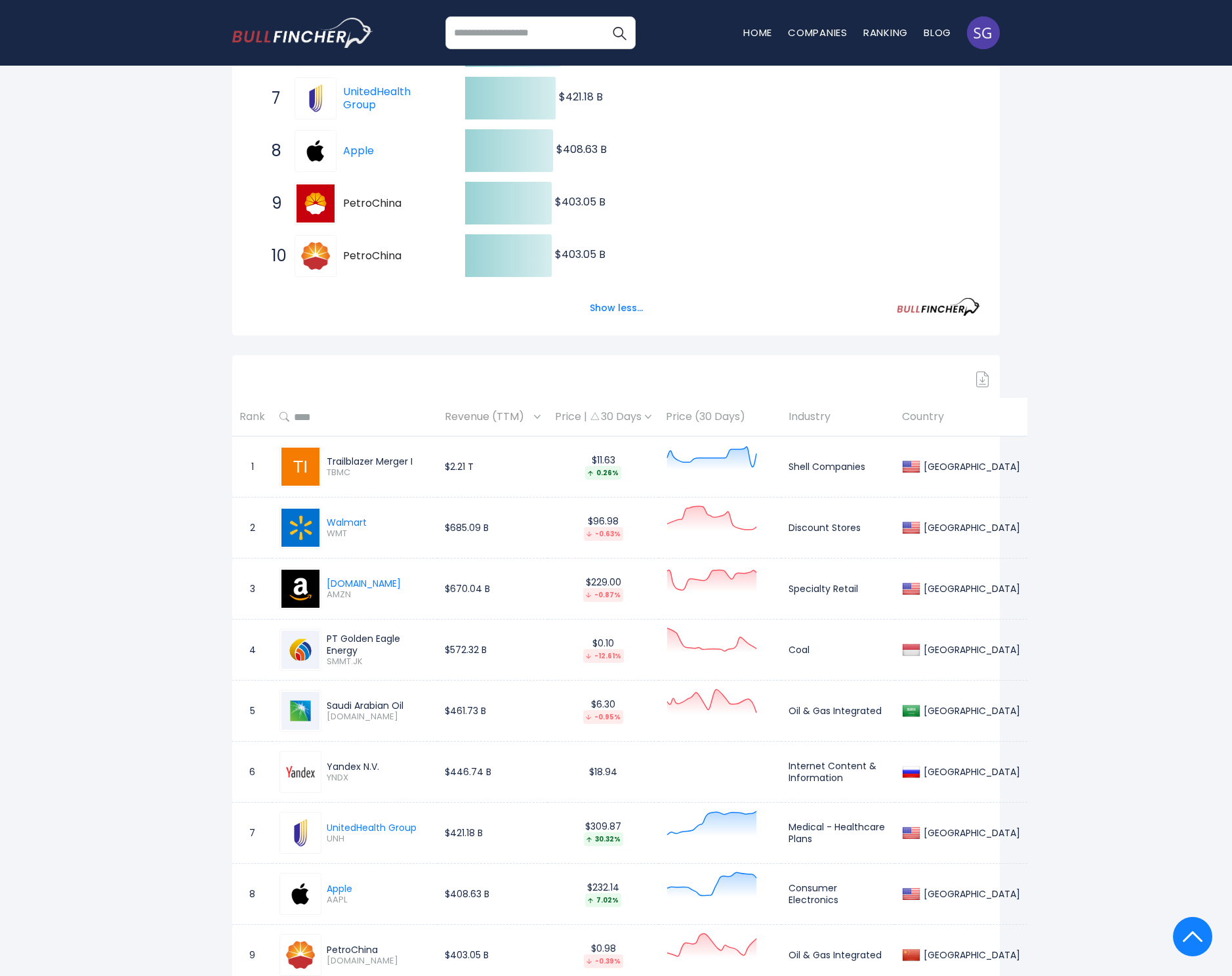
scroll to position [664, 0]
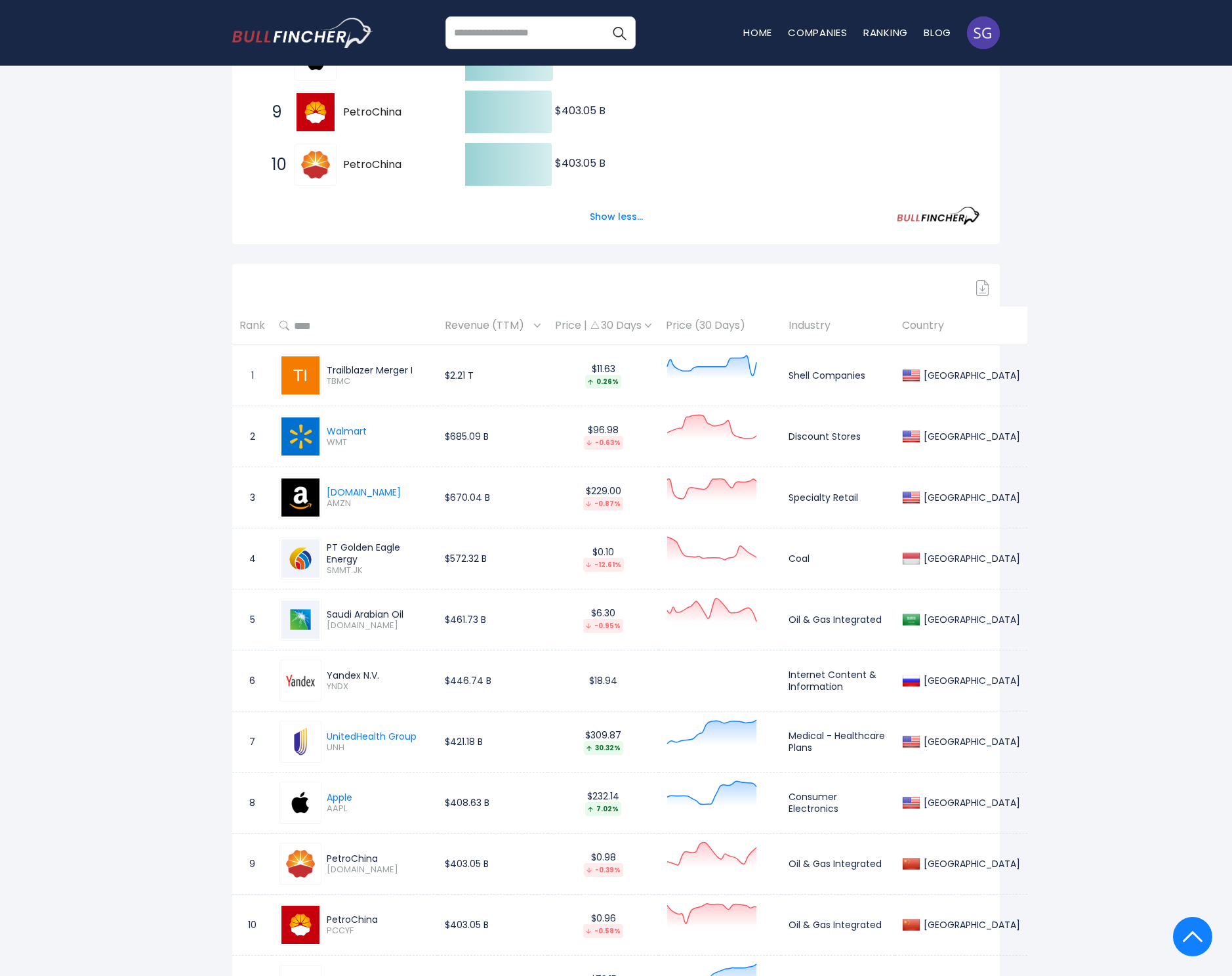
click at [353, 672] on div "Yandex N.V." at bounding box center [378, 675] width 103 height 12
copy div "Yandex N.V."
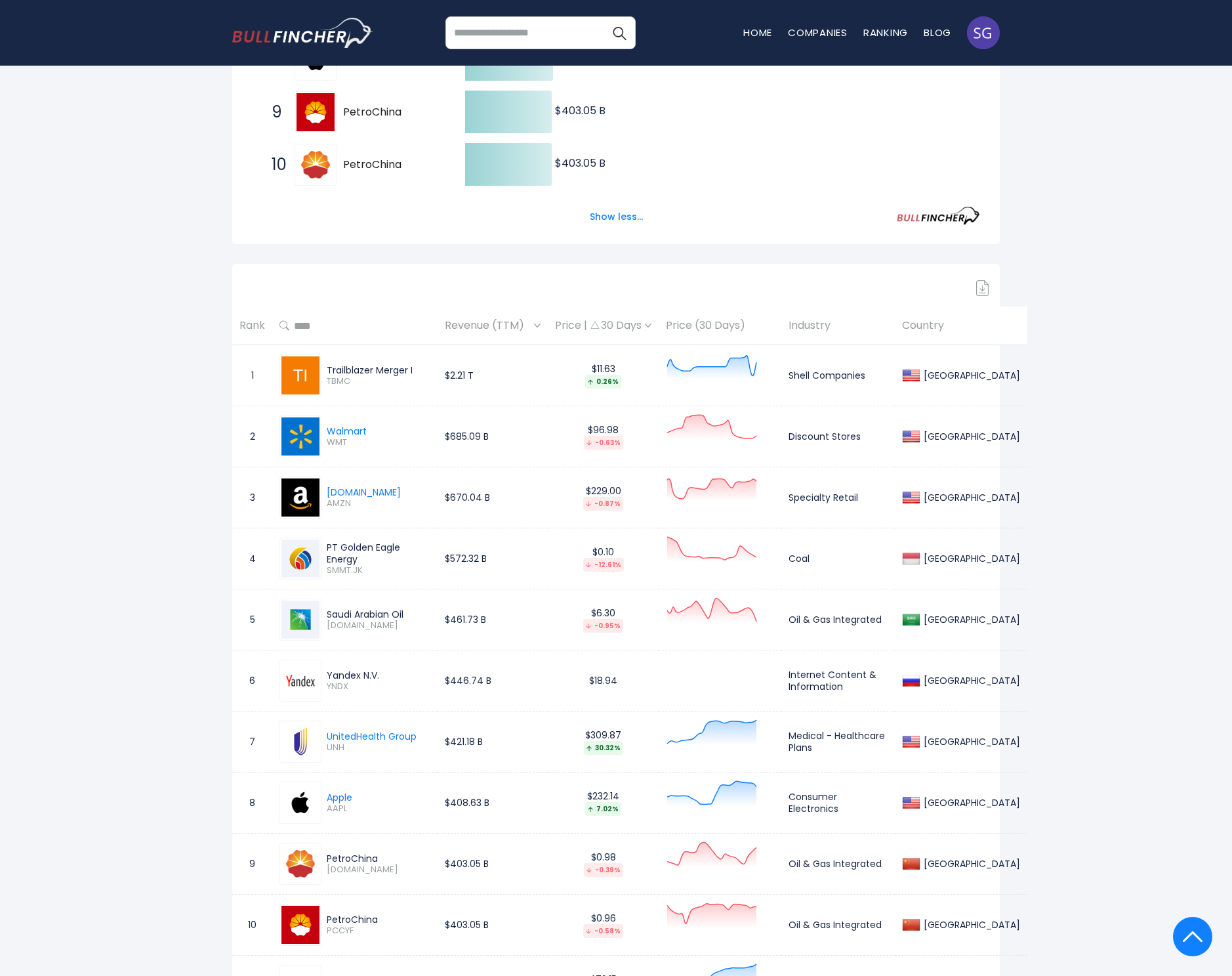
scroll to position [0, 0]
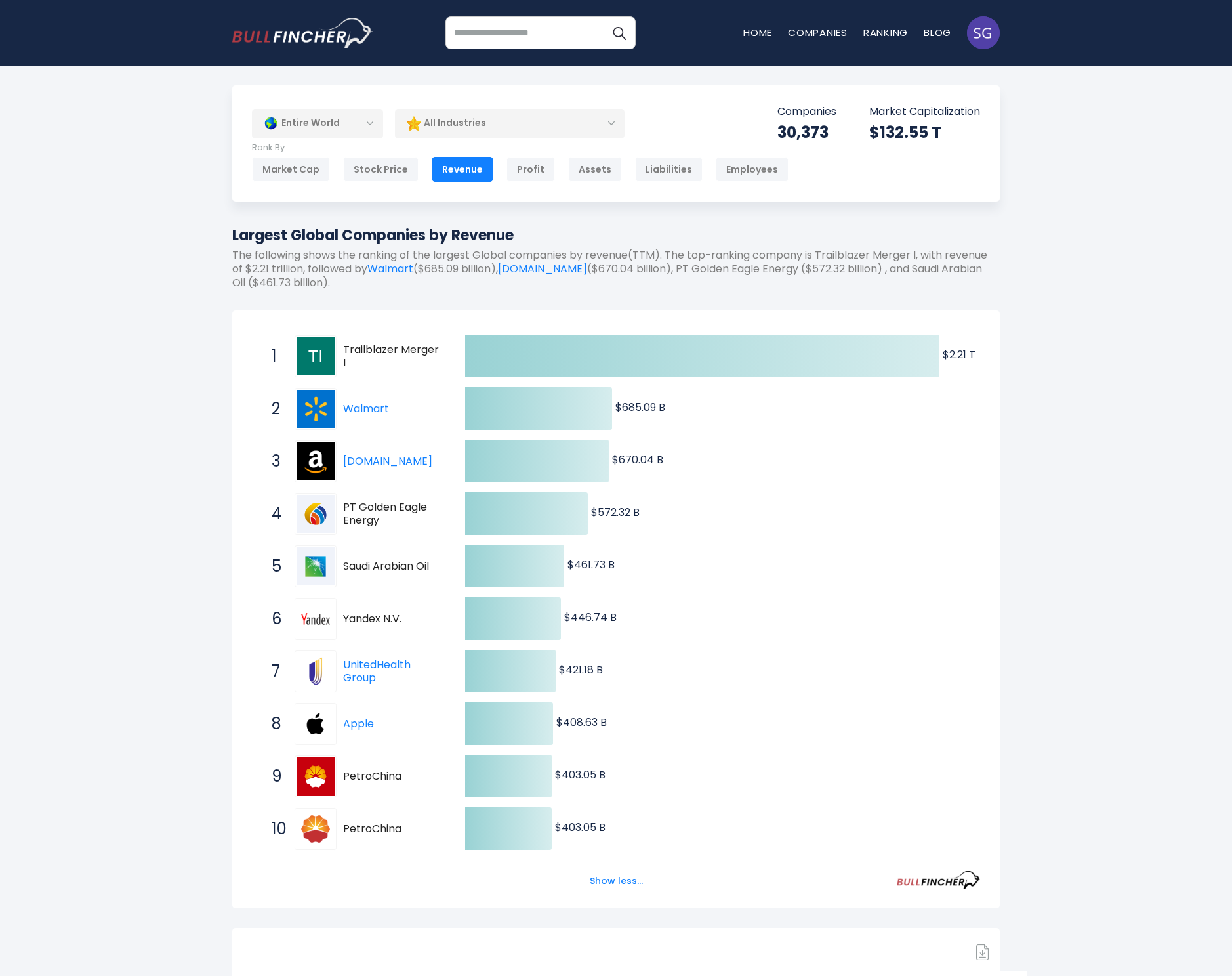
click at [301, 122] on div "Entire World" at bounding box center [317, 124] width 131 height 30
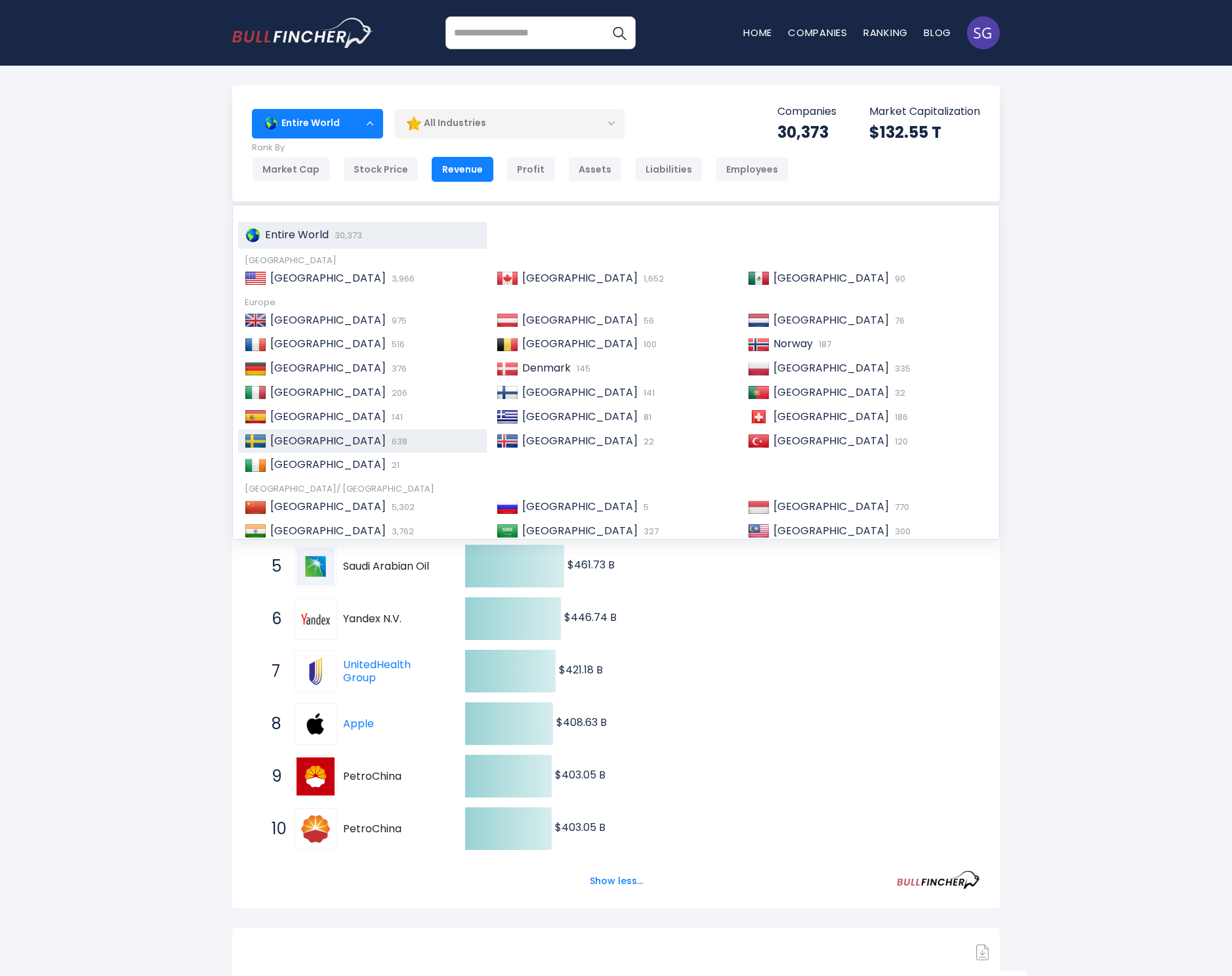
scroll to position [176, 0]
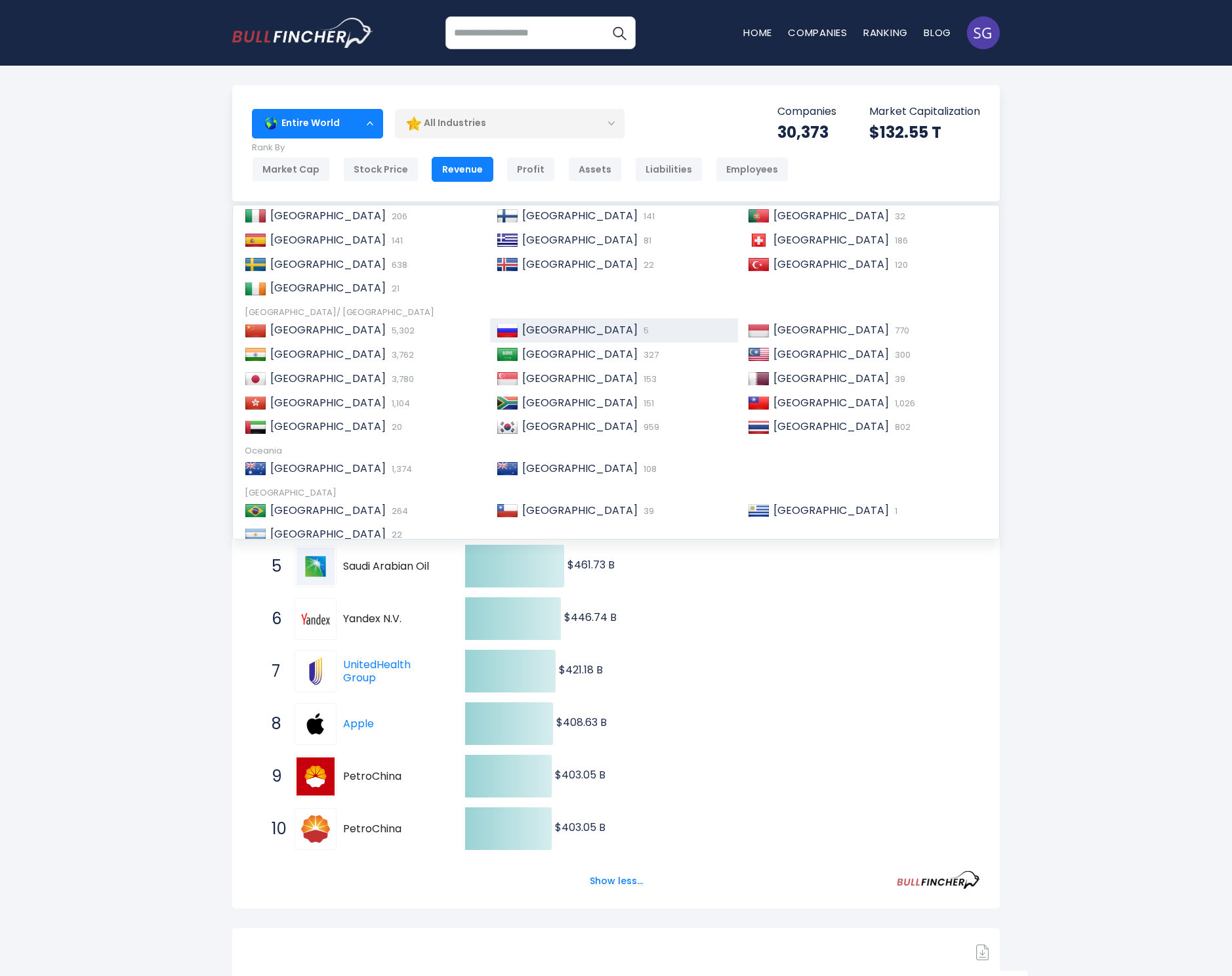
click at [533, 326] on span "[GEOGRAPHIC_DATA]" at bounding box center [580, 329] width 116 height 15
